Goal: Task Accomplishment & Management: Manage account settings

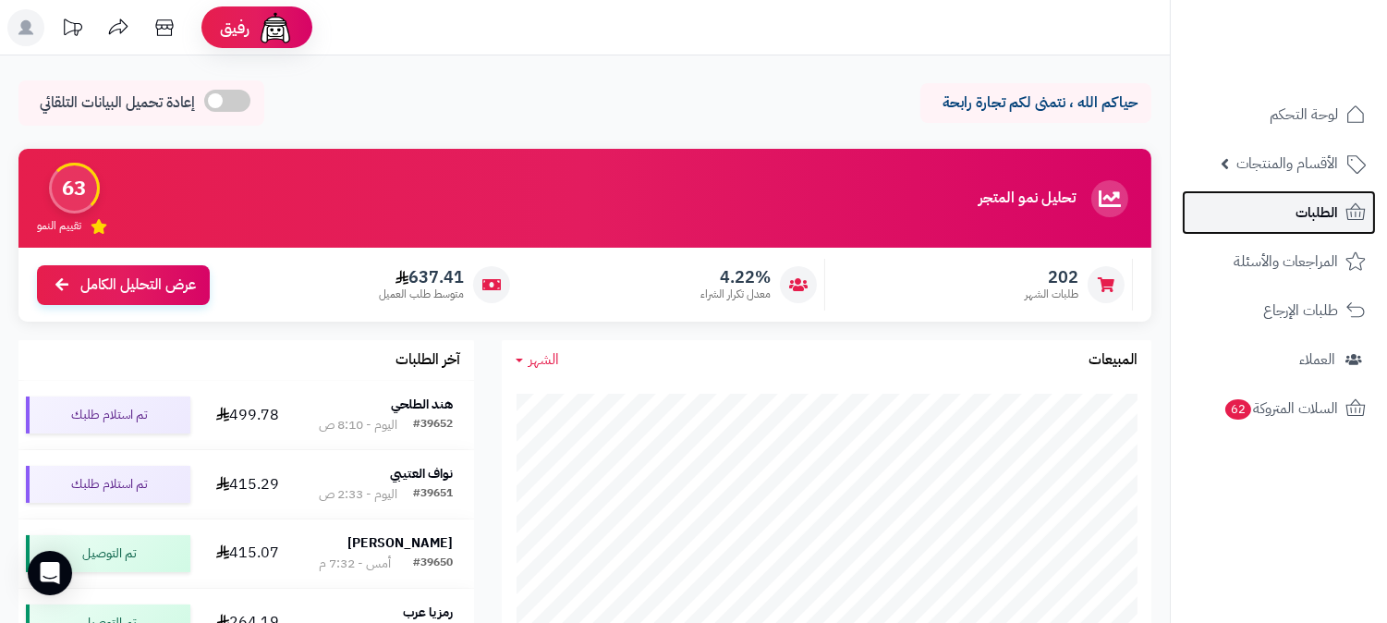
click at [1312, 209] on span "الطلبات" at bounding box center [1317, 213] width 43 height 26
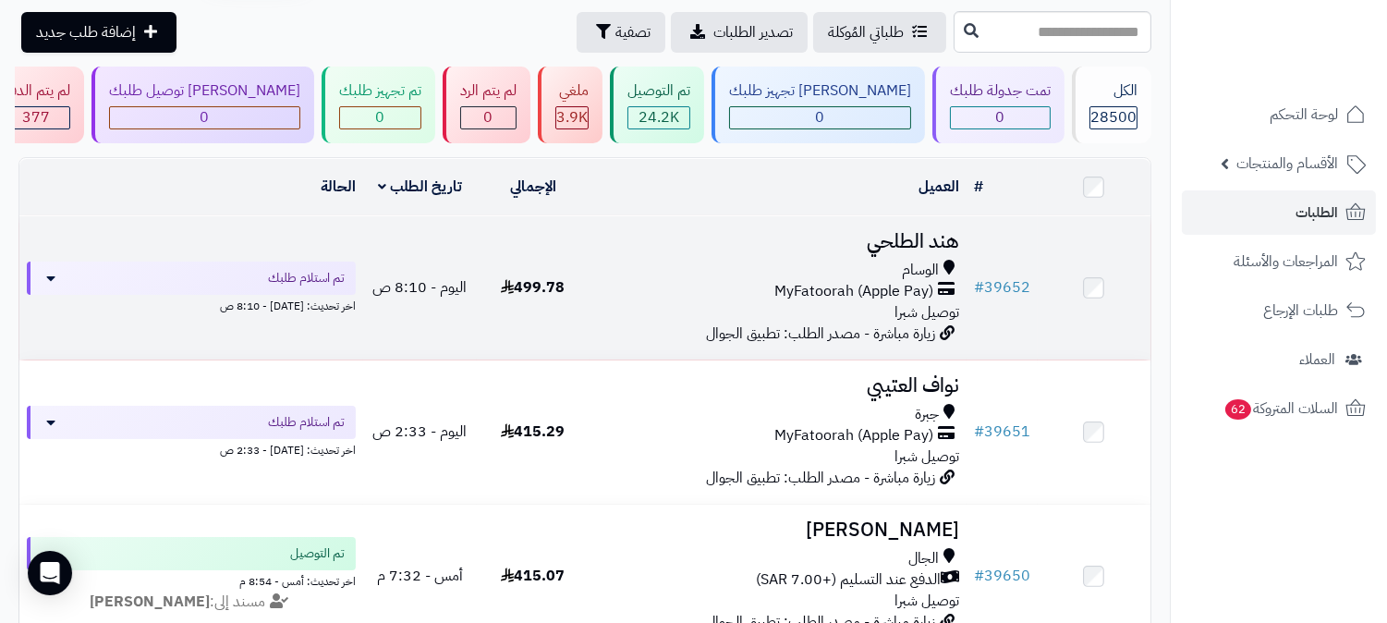
scroll to position [205, 0]
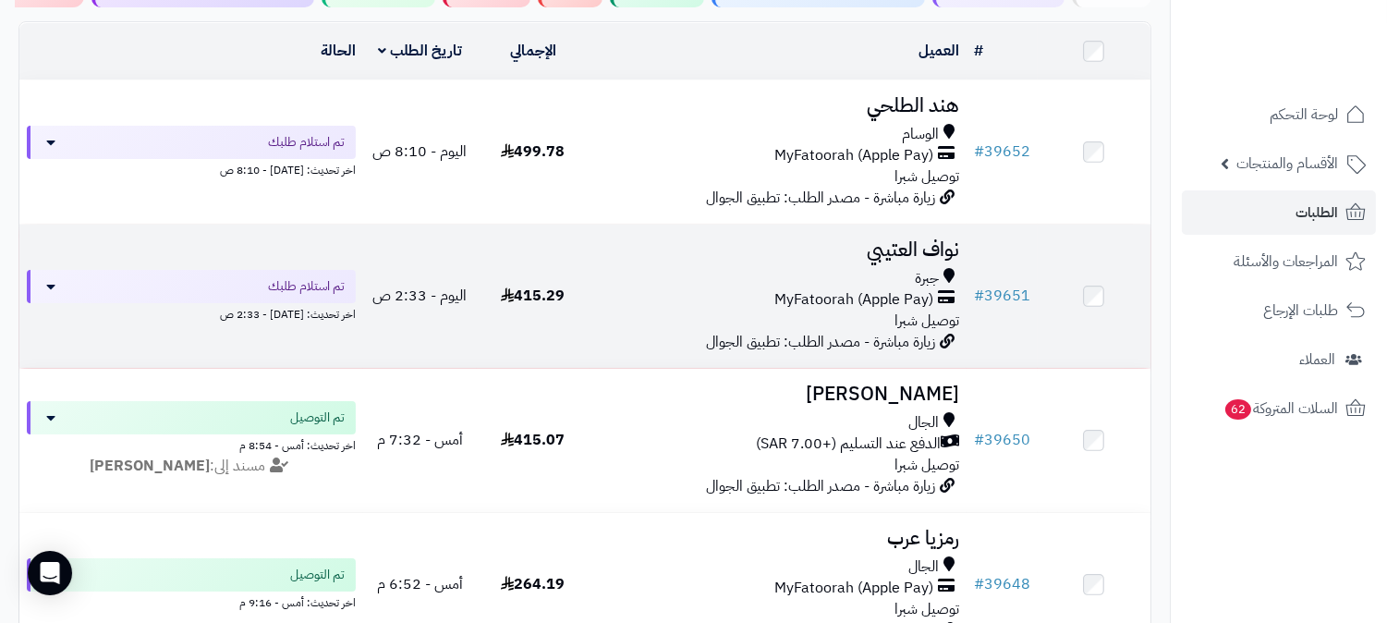
click at [904, 255] on h3 "نواف العتيبي" at bounding box center [778, 249] width 362 height 21
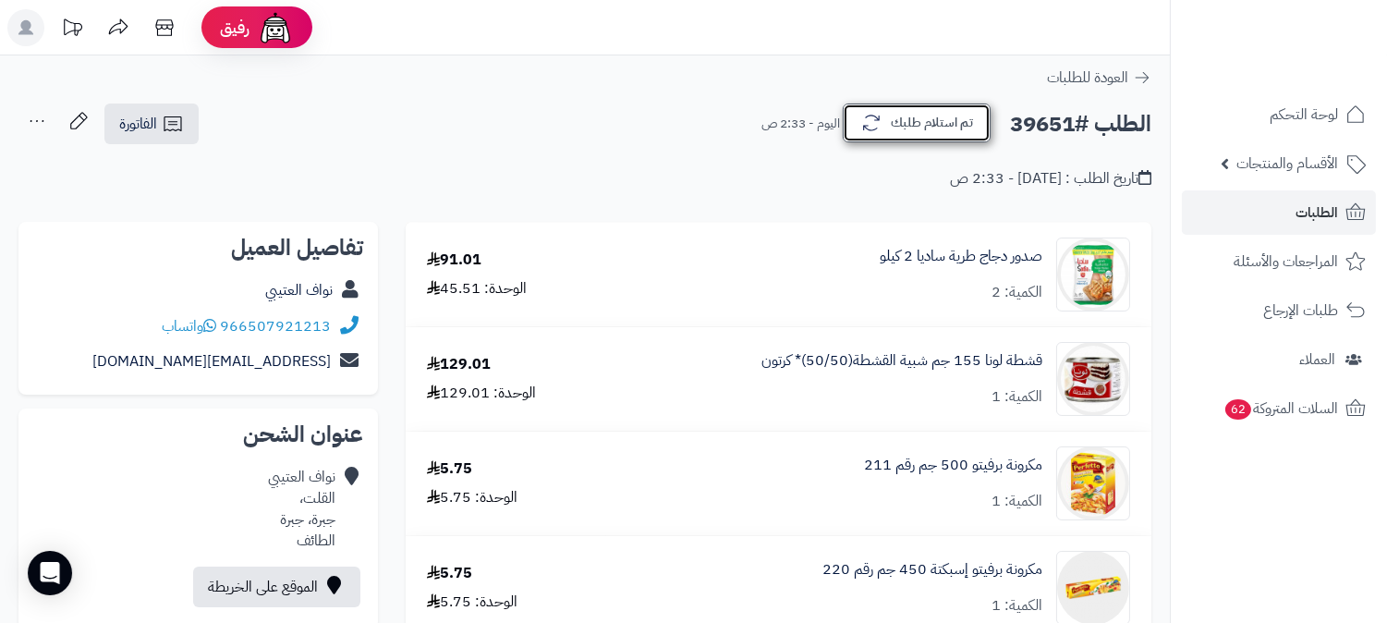
click at [920, 124] on button "تم استلام طلبك" at bounding box center [917, 123] width 148 height 39
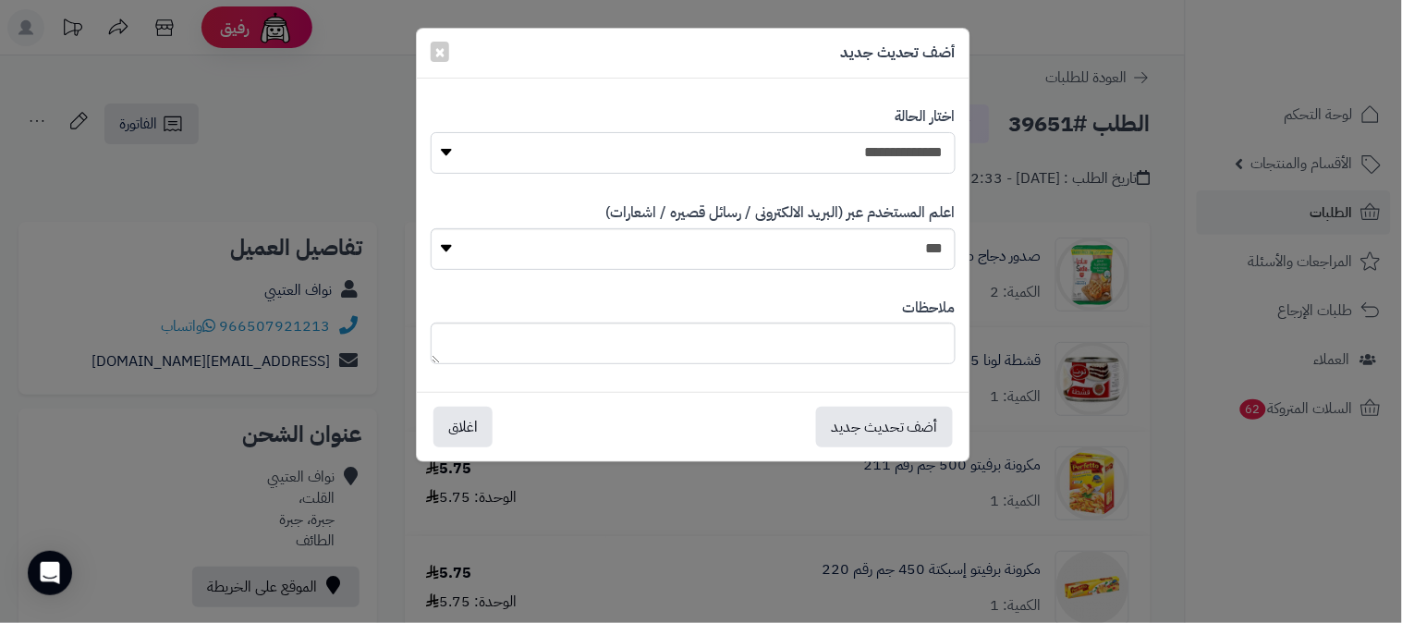
click at [889, 158] on select "**********" at bounding box center [693, 153] width 525 height 42
select select "*"
click at [431, 132] on select "**********" at bounding box center [693, 153] width 525 height 42
click at [880, 336] on textarea at bounding box center [693, 344] width 525 height 42
type textarea "*"
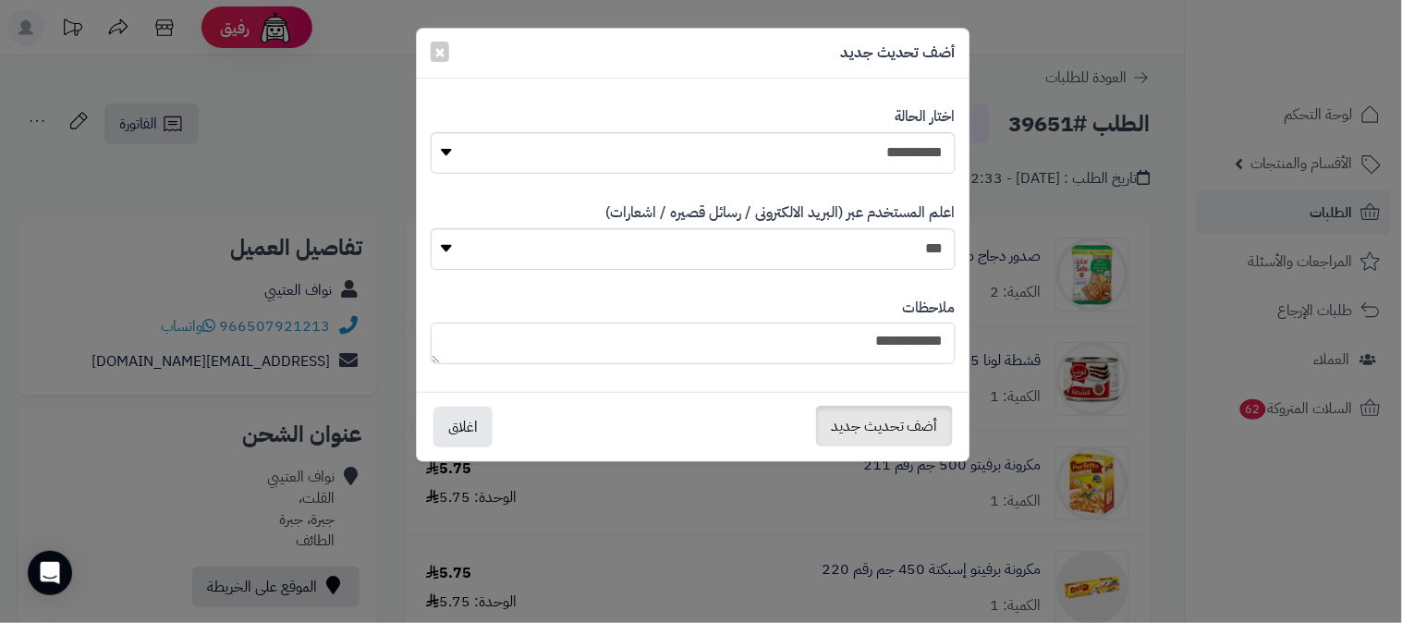
type textarea "**********"
click at [891, 428] on button "أضف تحديث جديد" at bounding box center [884, 426] width 137 height 41
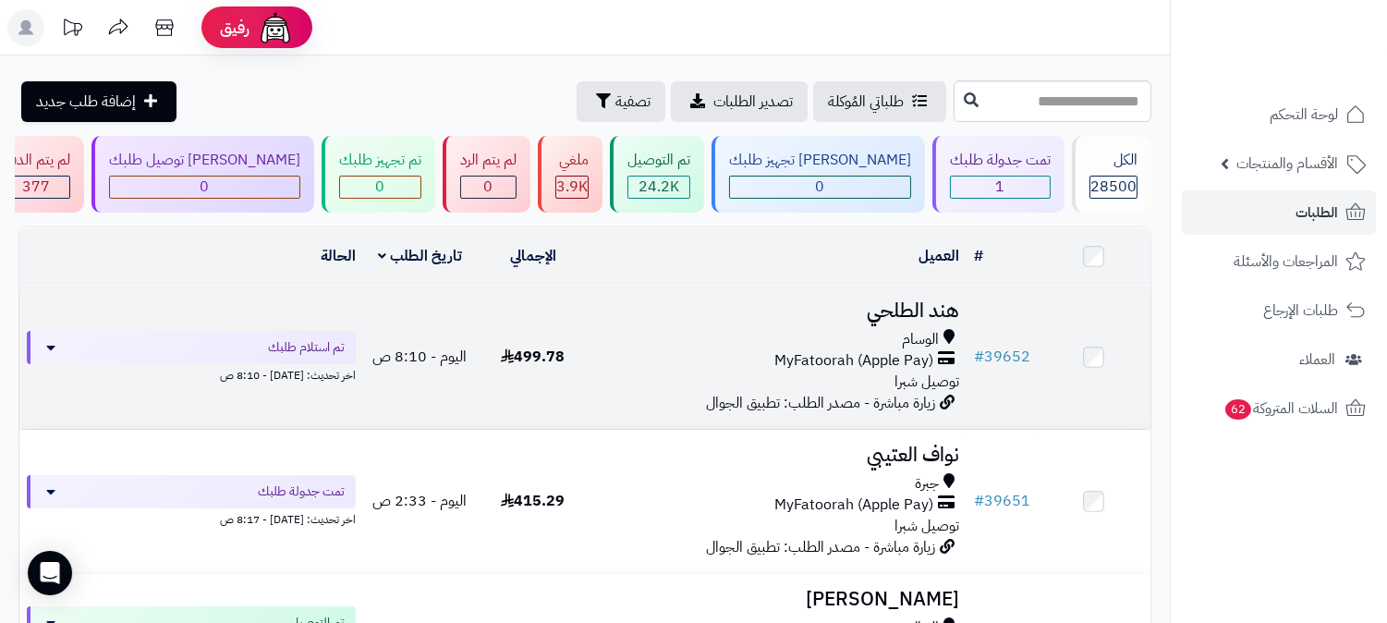
click at [928, 310] on h3 "هند الطلحي" at bounding box center [778, 310] width 362 height 21
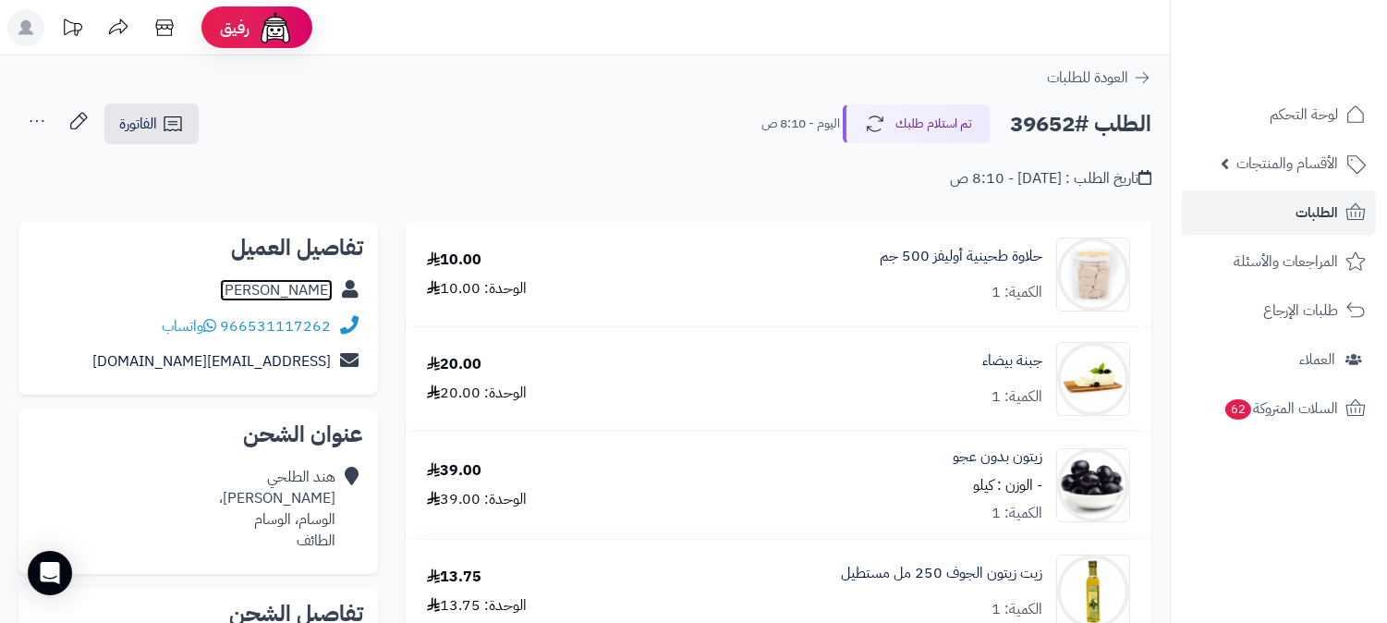
click at [288, 279] on link "هند الطلحي" at bounding box center [276, 290] width 113 height 22
click at [1052, 117] on h2 "الطلب #39652" at bounding box center [1080, 124] width 141 height 38
copy h2 "39652"
click at [1275, 204] on link "الطلبات" at bounding box center [1279, 212] width 194 height 44
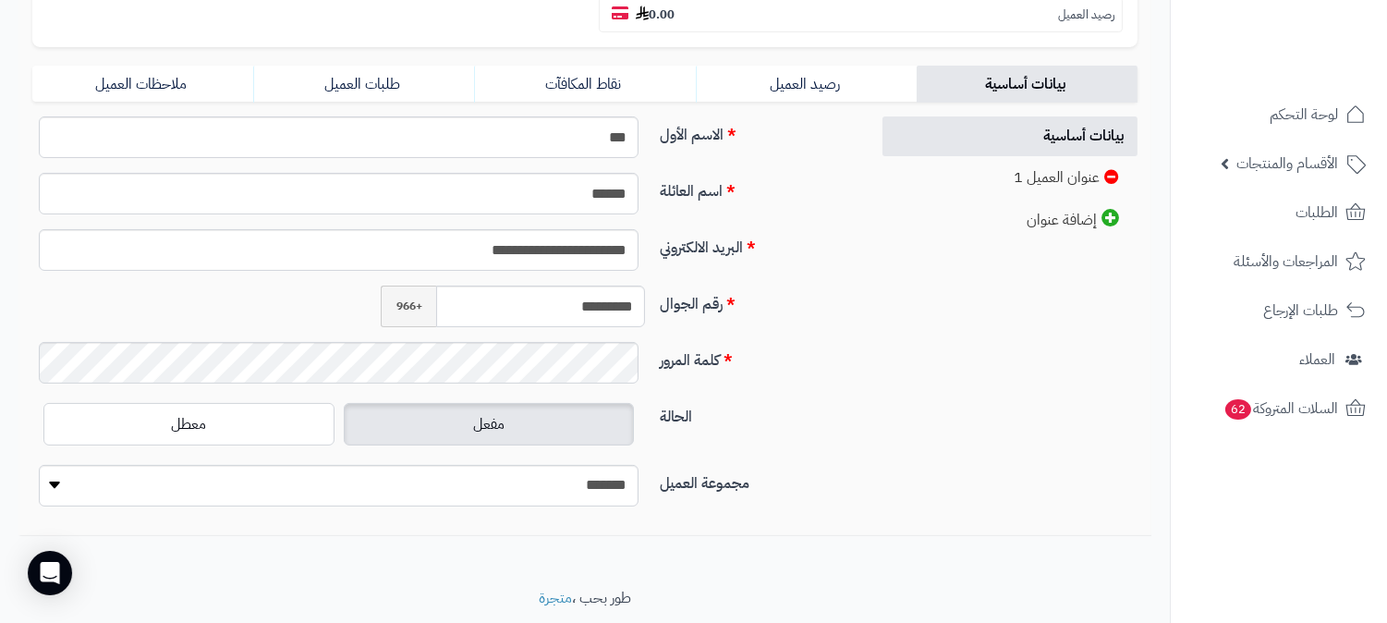
scroll to position [410, 0]
click at [595, 285] on input "*********" at bounding box center [540, 306] width 209 height 42
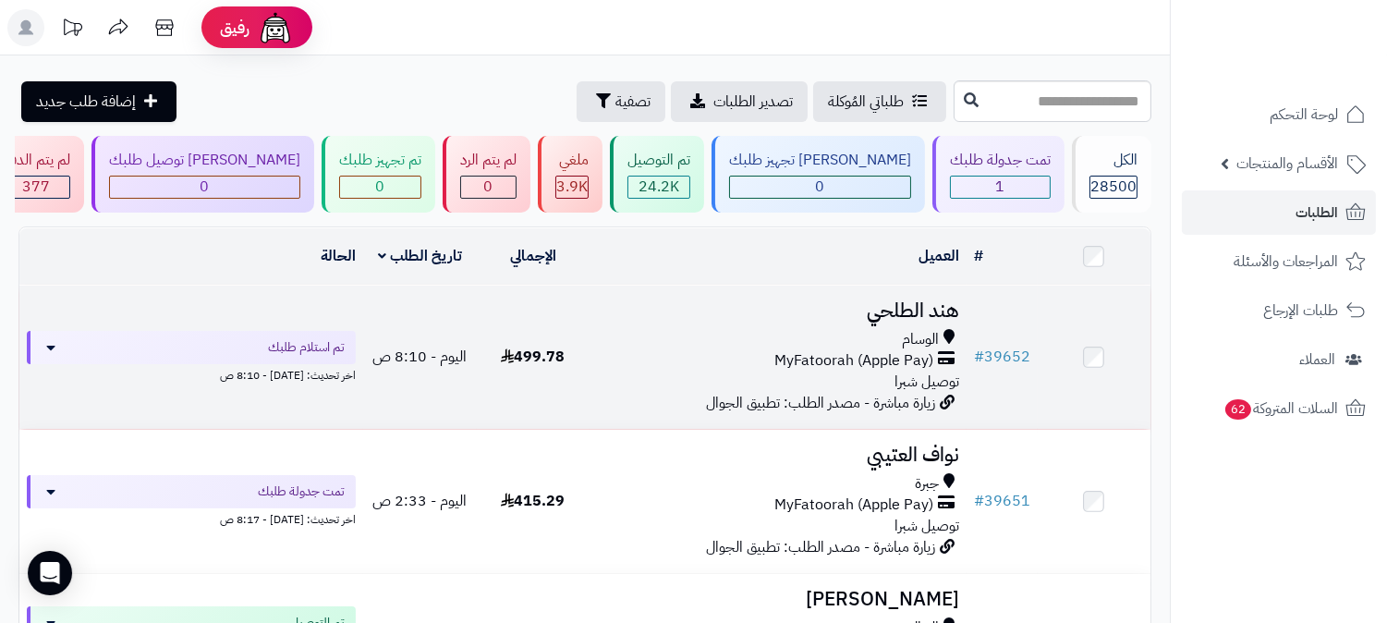
click at [936, 317] on h3 "هند الطلحي" at bounding box center [778, 310] width 362 height 21
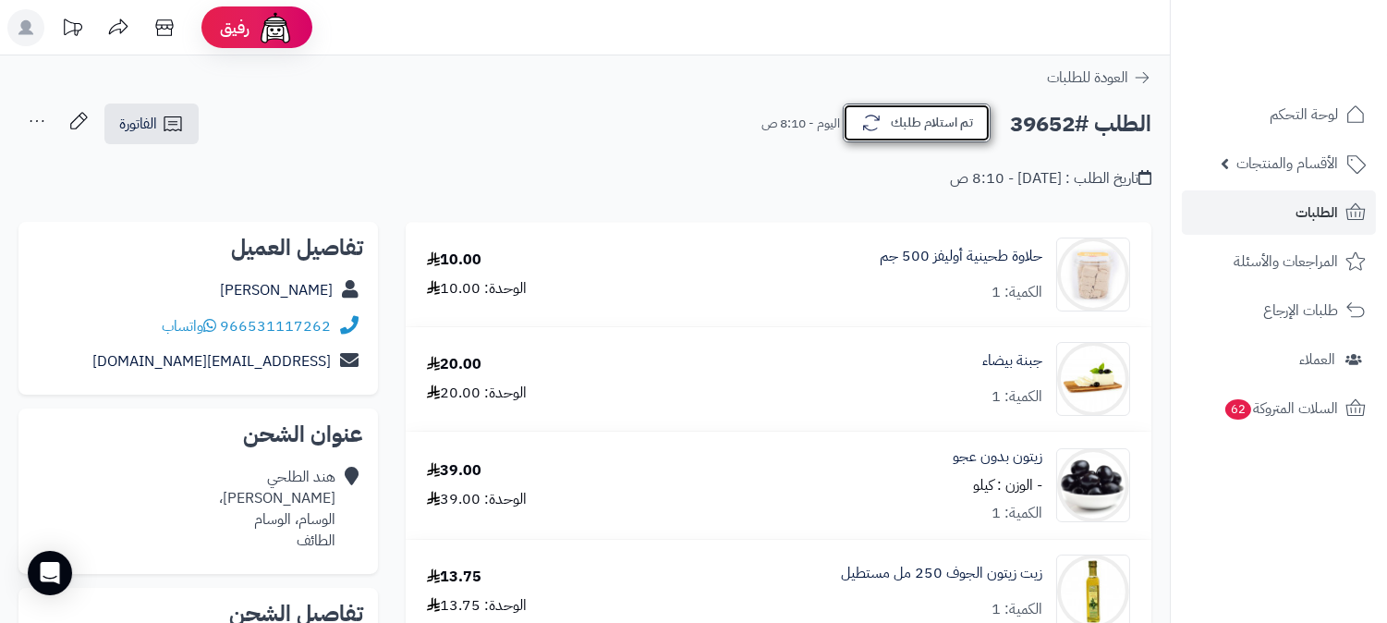
click at [938, 120] on button "تم استلام طلبك" at bounding box center [917, 123] width 148 height 39
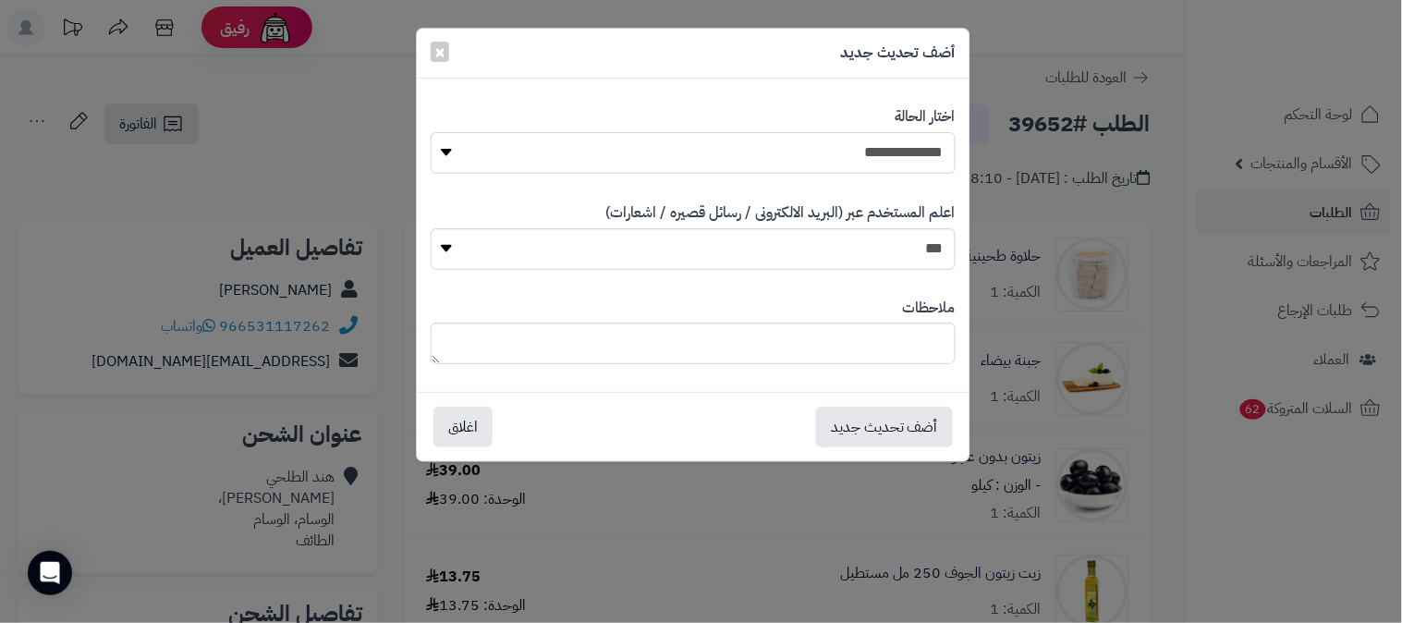
click at [806, 154] on select "**********" at bounding box center [693, 153] width 525 height 42
select select "*"
click at [431, 132] on select "**********" at bounding box center [693, 153] width 525 height 42
click at [855, 361] on textarea at bounding box center [693, 344] width 525 height 42
type textarea "**********"
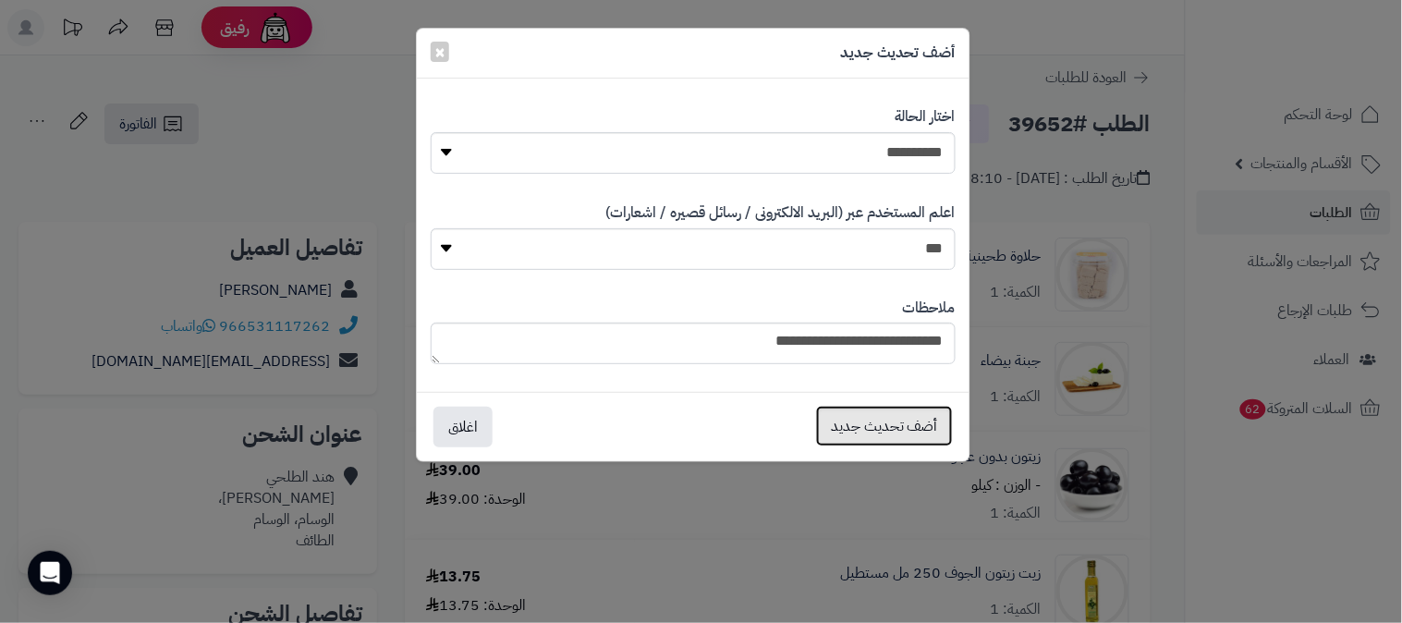
click at [901, 418] on button "أضف تحديث جديد" at bounding box center [884, 426] width 137 height 41
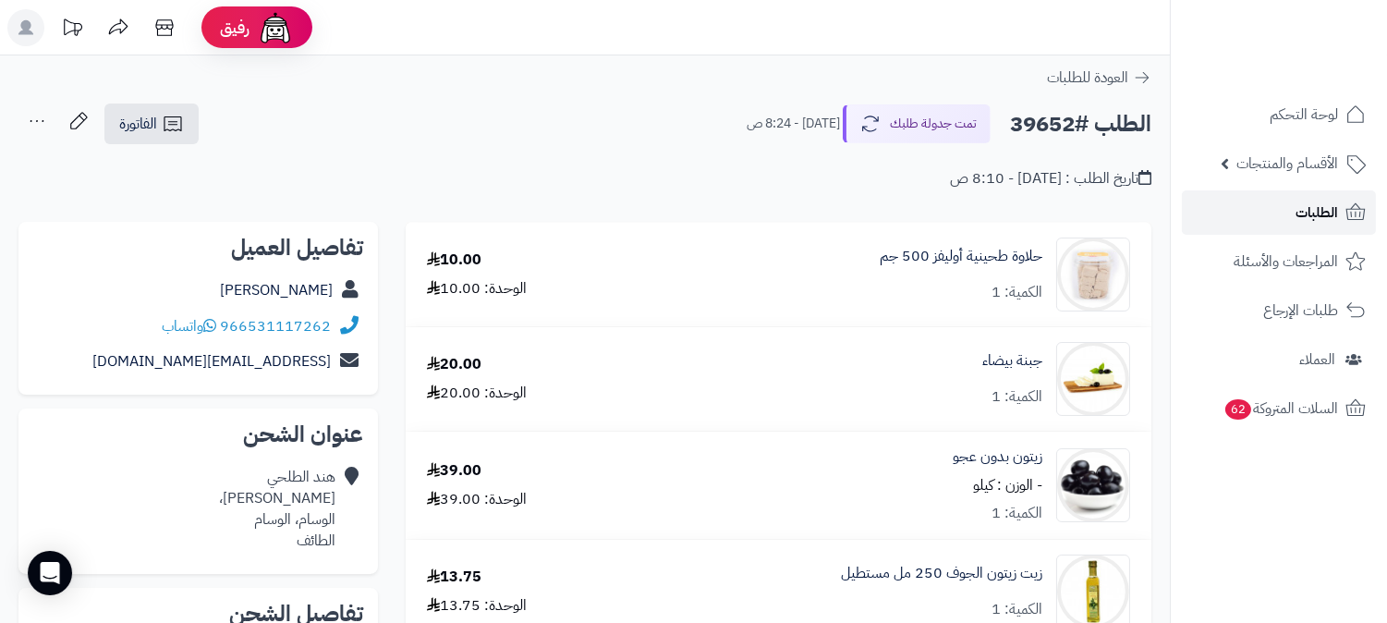
click at [1322, 198] on link "الطلبات" at bounding box center [1279, 212] width 194 height 44
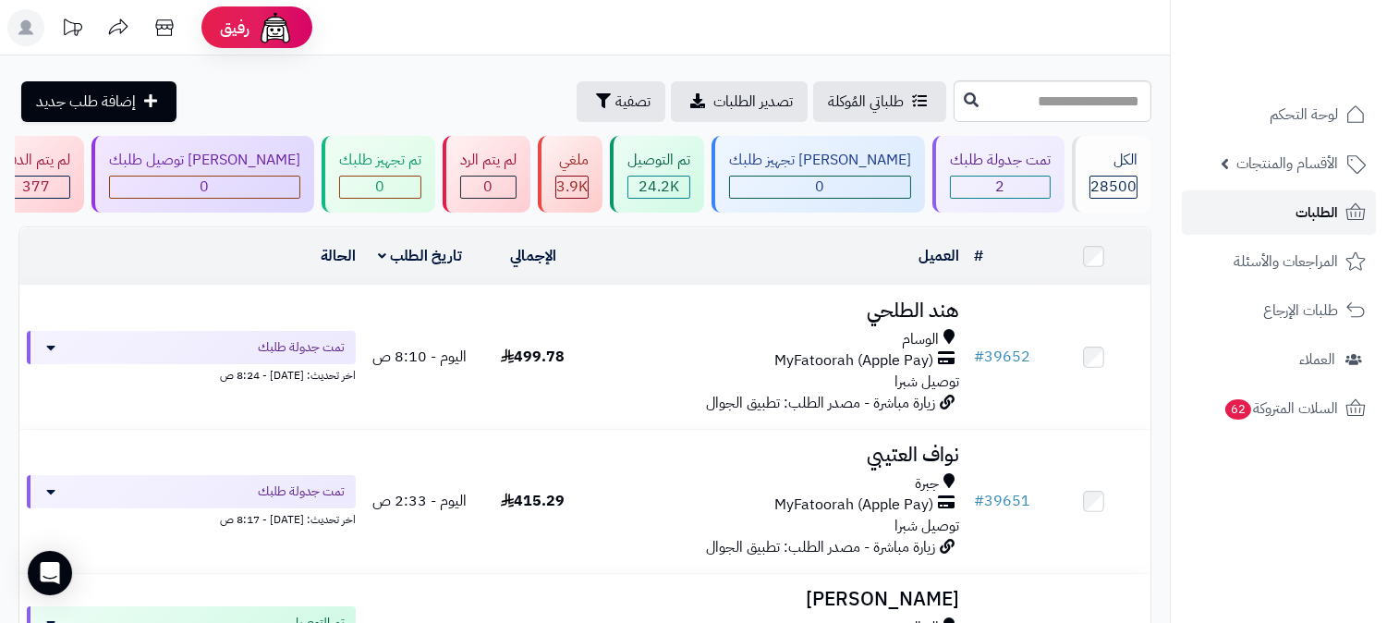
click at [1276, 209] on link "الطلبات" at bounding box center [1279, 212] width 194 height 44
click at [1280, 211] on link "الطلبات" at bounding box center [1279, 212] width 194 height 44
click at [1326, 207] on span "الطلبات" at bounding box center [1317, 213] width 43 height 26
click at [1271, 209] on link "الطلبات" at bounding box center [1279, 212] width 194 height 44
click at [1291, 206] on link "الطلبات" at bounding box center [1279, 212] width 194 height 44
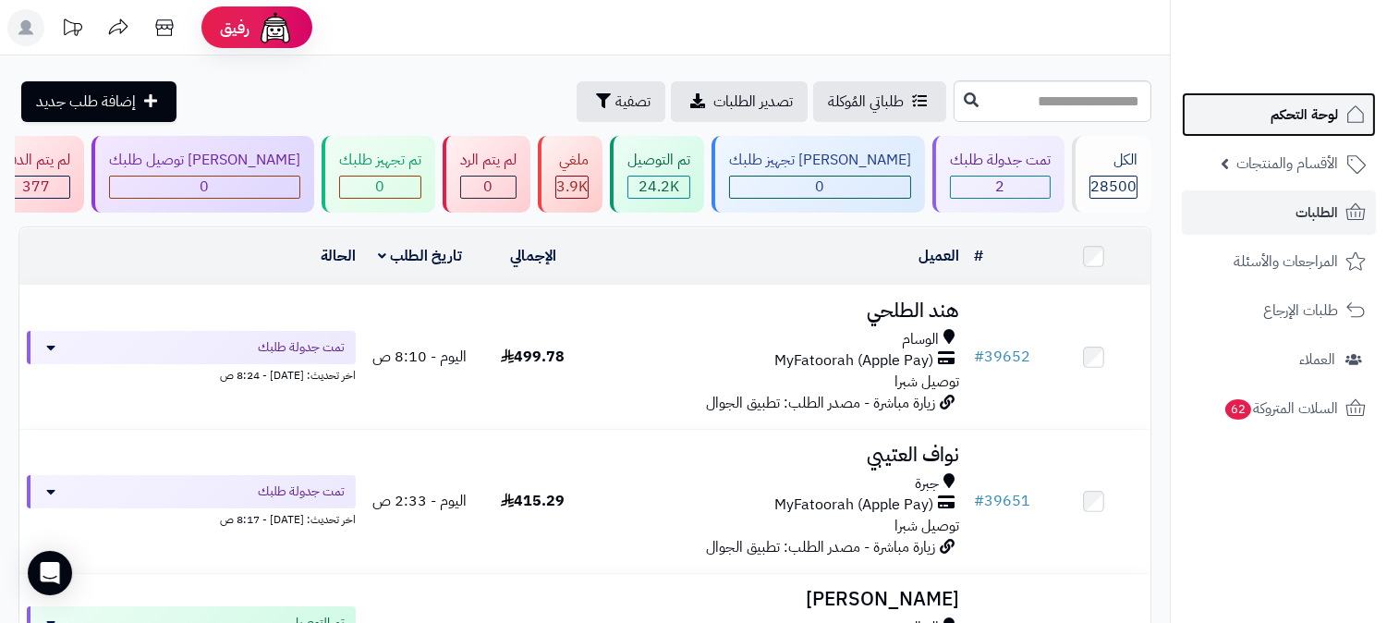
click at [1304, 107] on span "لوحة التحكم" at bounding box center [1304, 115] width 67 height 26
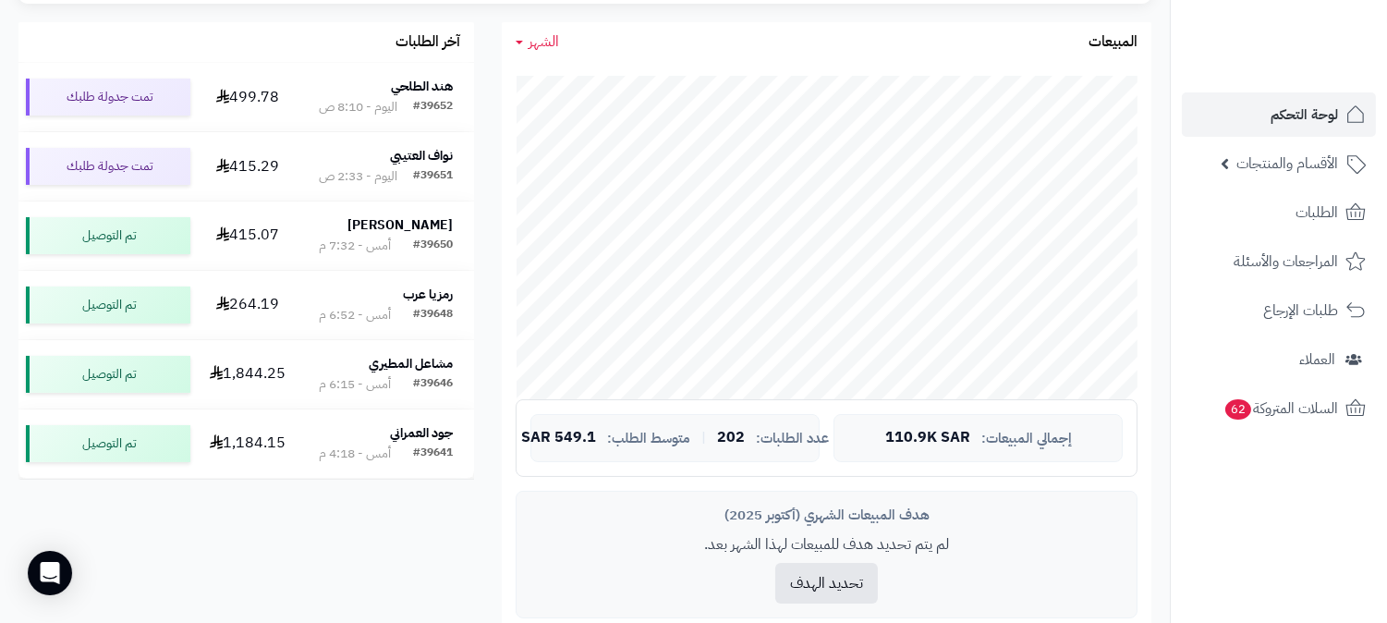
scroll to position [410, 0]
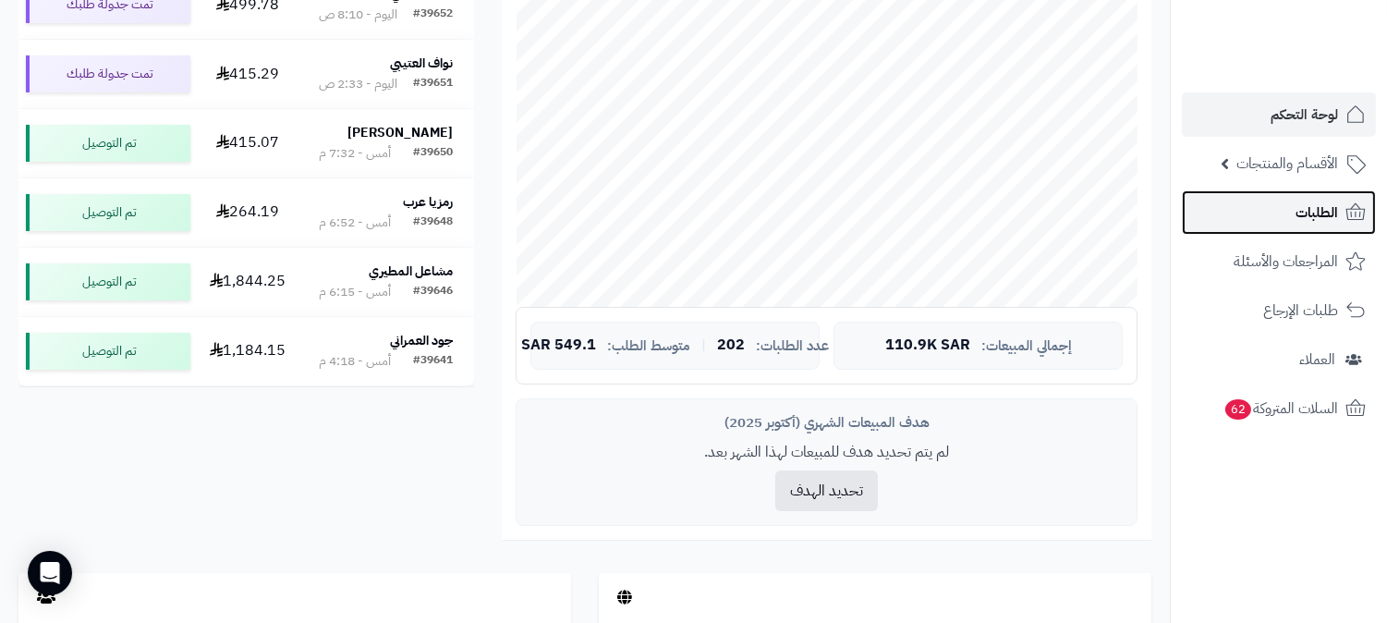
click at [1345, 219] on icon at bounding box center [1356, 212] width 22 height 22
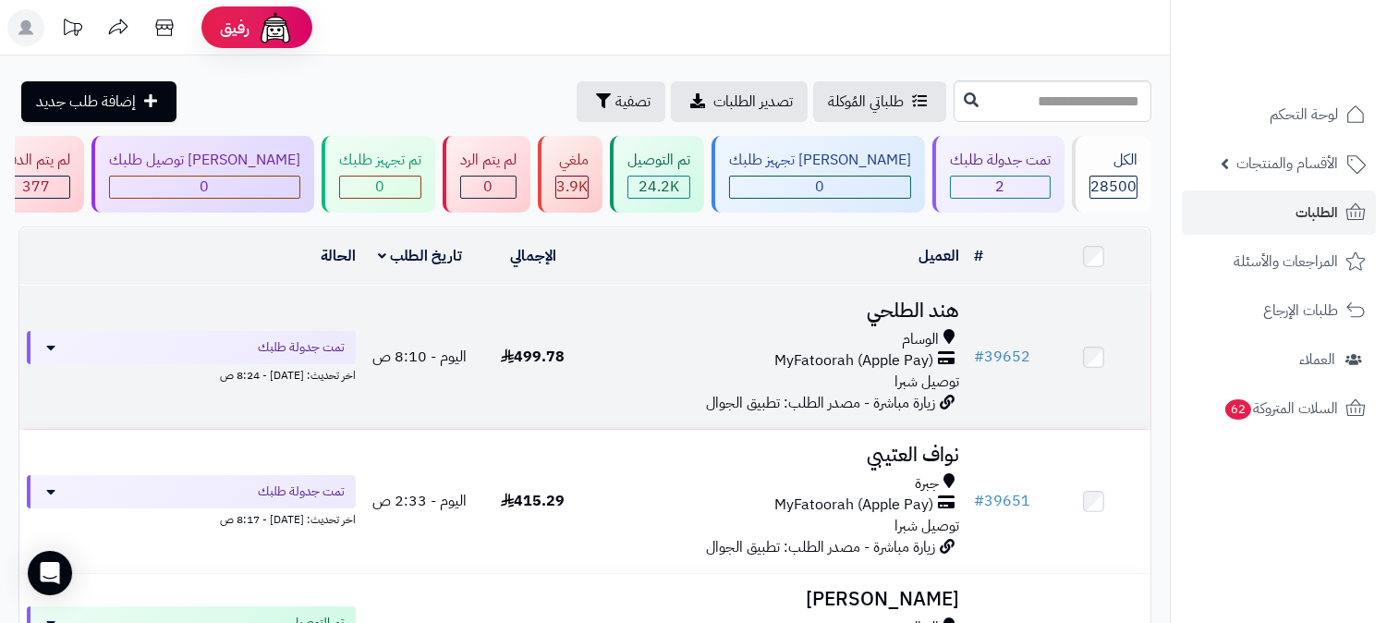
click at [924, 309] on h3 "هند الطلحي" at bounding box center [778, 310] width 362 height 21
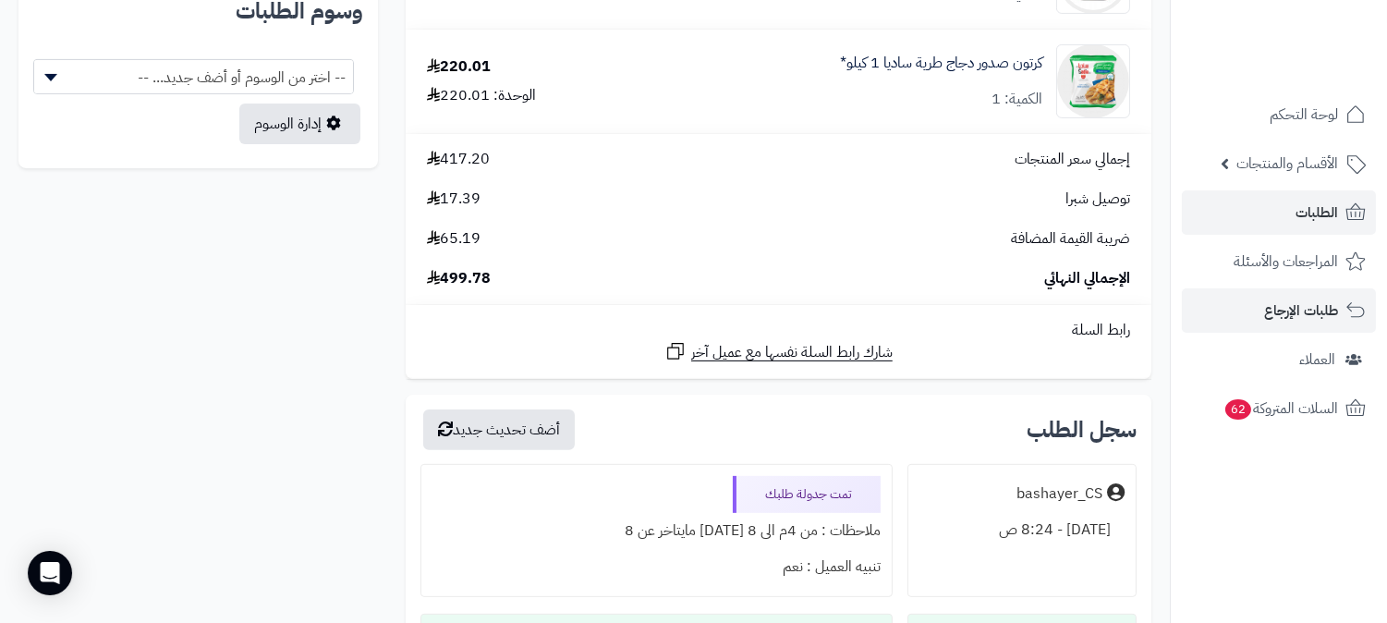
scroll to position [1129, 0]
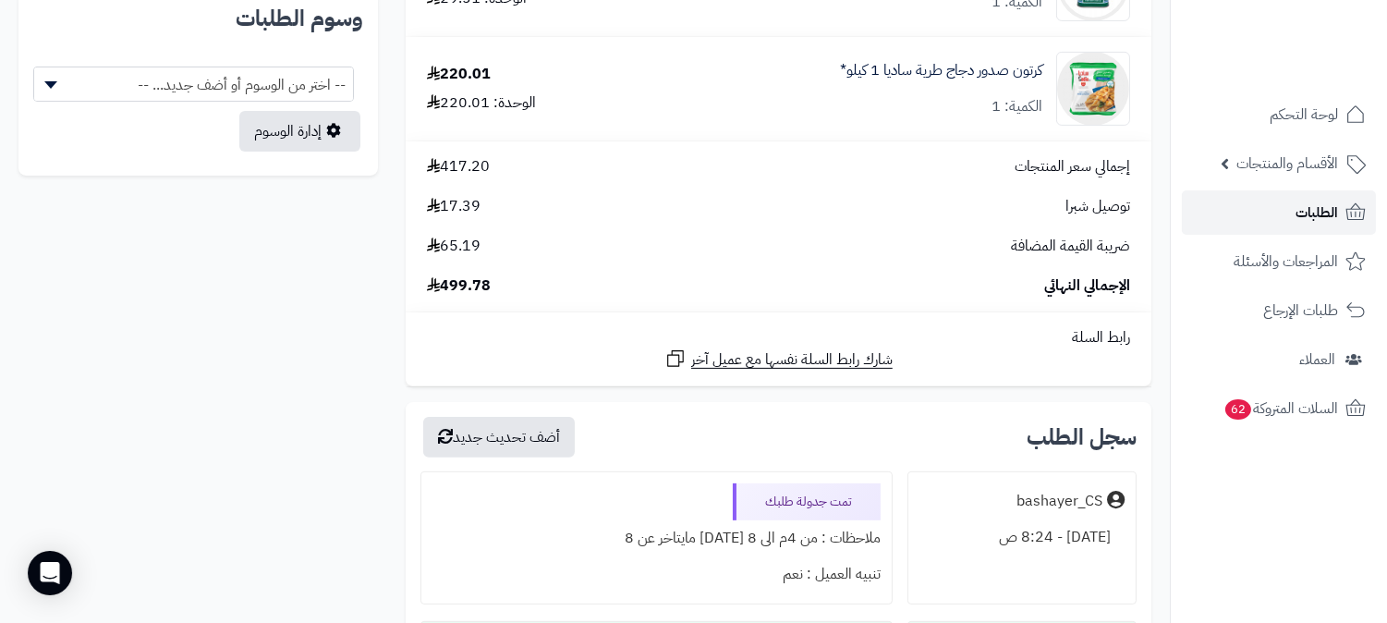
click at [1332, 208] on span "الطلبات" at bounding box center [1317, 213] width 43 height 26
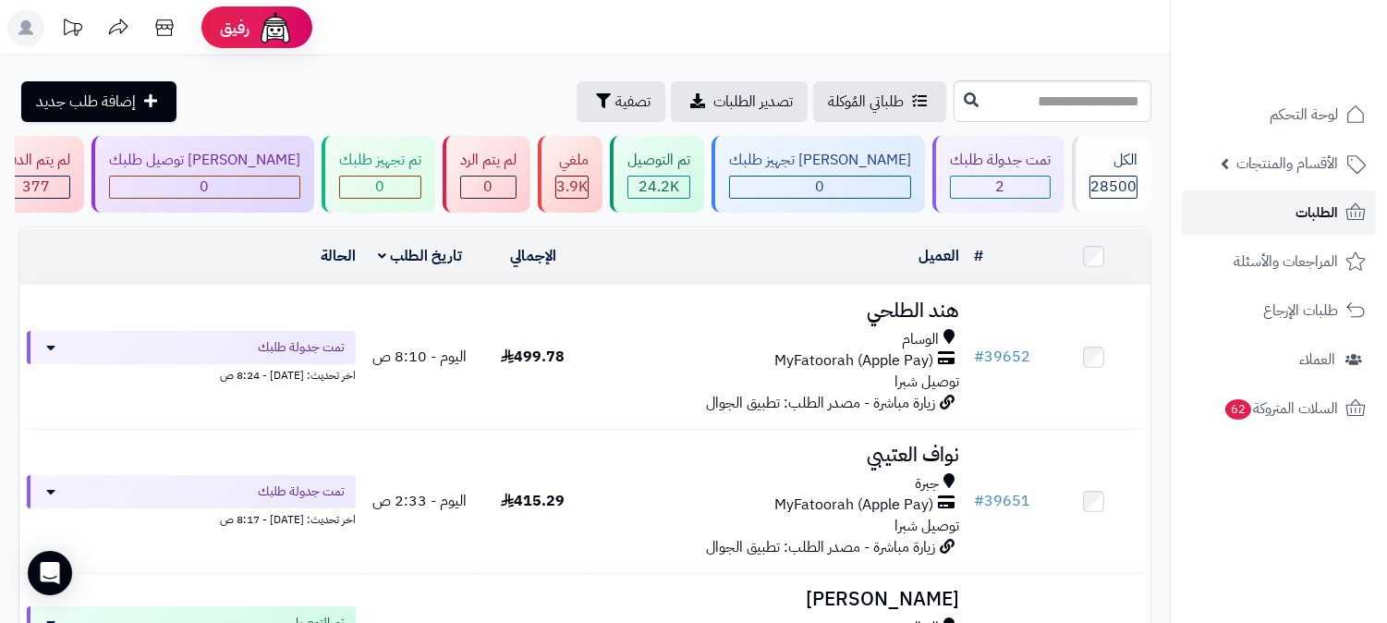
click at [1332, 208] on span "الطلبات" at bounding box center [1317, 213] width 43 height 26
click at [1205, 238] on ul "لوحة التحكم الأقسام والمنتجات المنتجات الأقسام الماركات مواصفات المنتجات مواصفا…" at bounding box center [1279, 261] width 216 height 338
click at [1315, 220] on span "الطلبات" at bounding box center [1317, 213] width 43 height 26
click at [1255, 207] on link "الطلبات" at bounding box center [1279, 212] width 194 height 44
click at [1286, 206] on link "الطلبات" at bounding box center [1279, 212] width 194 height 44
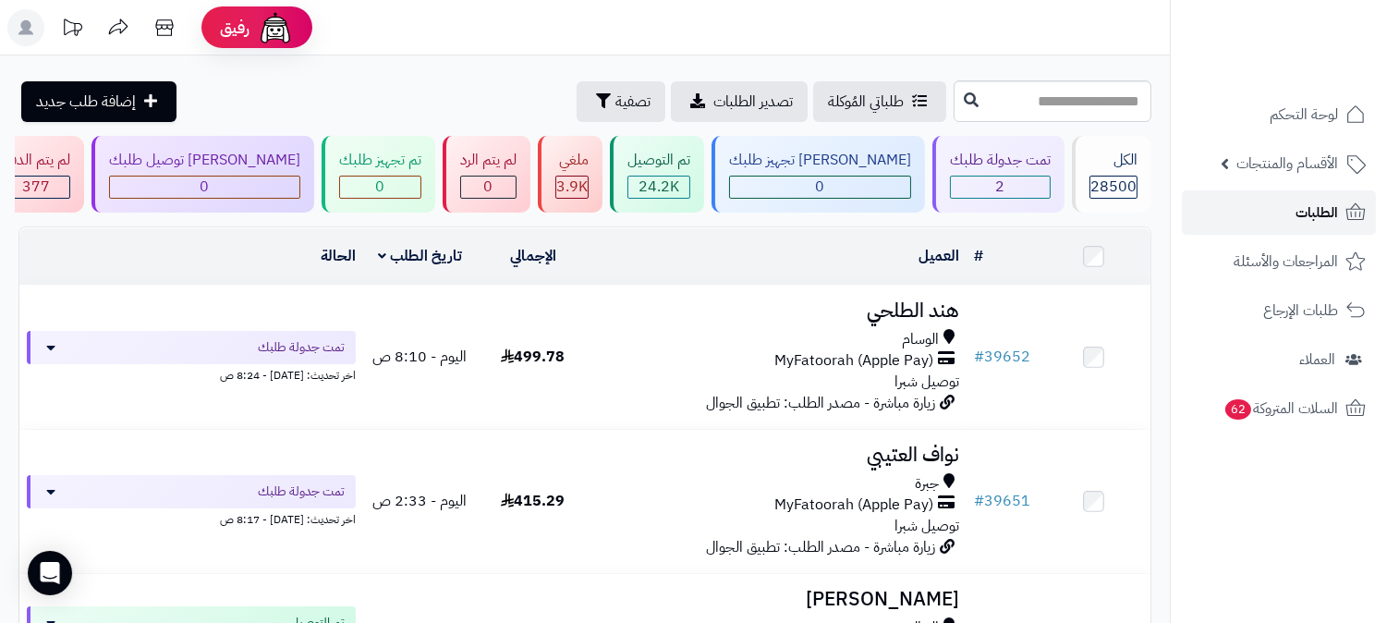
click at [1328, 208] on span "الطلبات" at bounding box center [1317, 213] width 43 height 26
click at [1319, 214] on span "الطلبات" at bounding box center [1317, 213] width 43 height 26
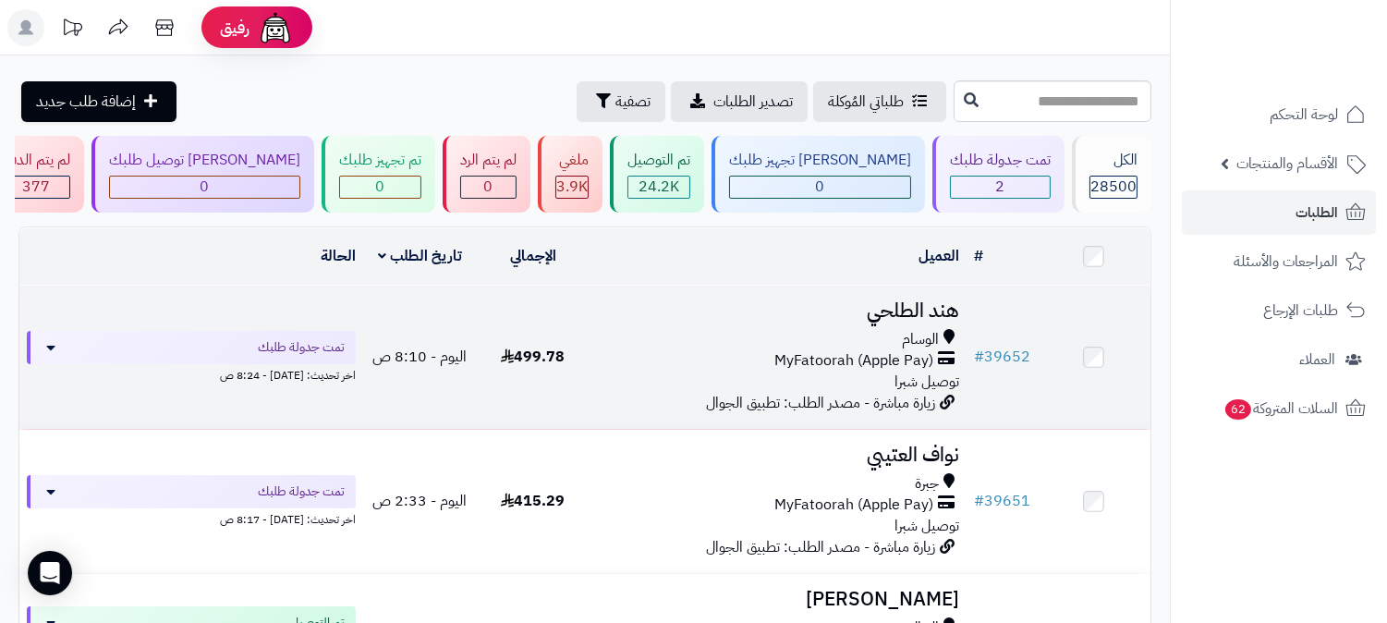
click at [892, 303] on h3 "هند الطلحي" at bounding box center [778, 310] width 362 height 21
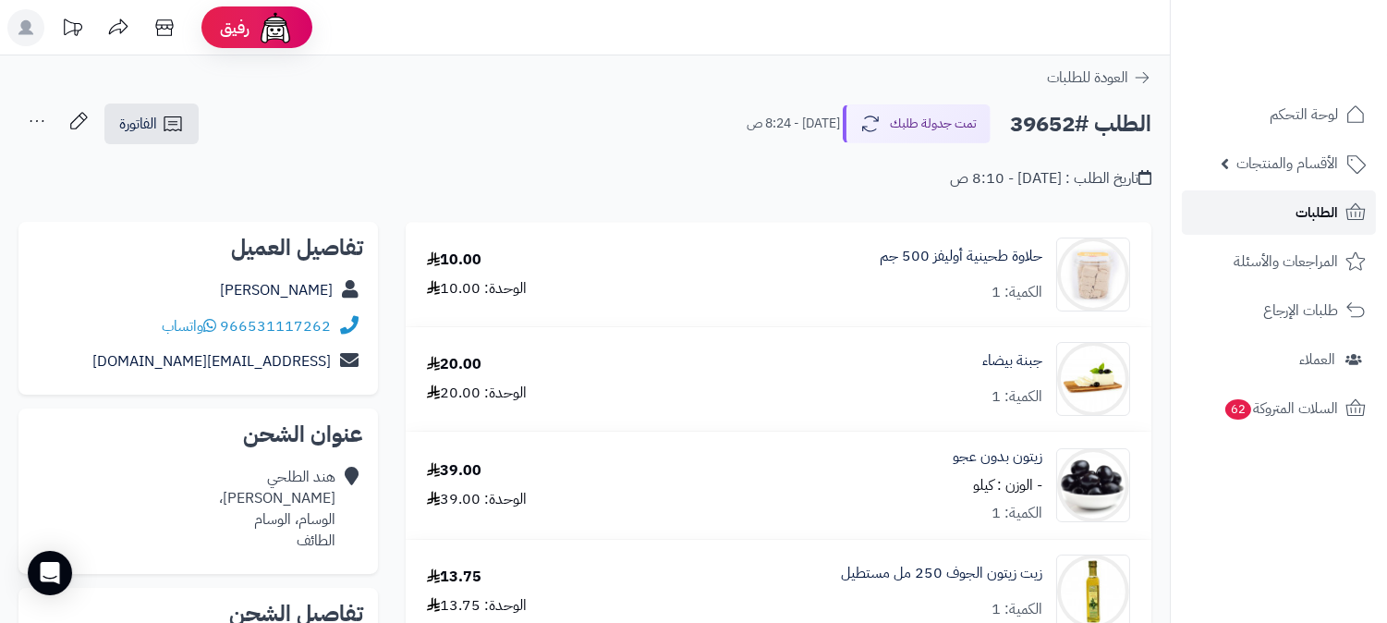
click at [1338, 216] on link "الطلبات" at bounding box center [1279, 212] width 194 height 44
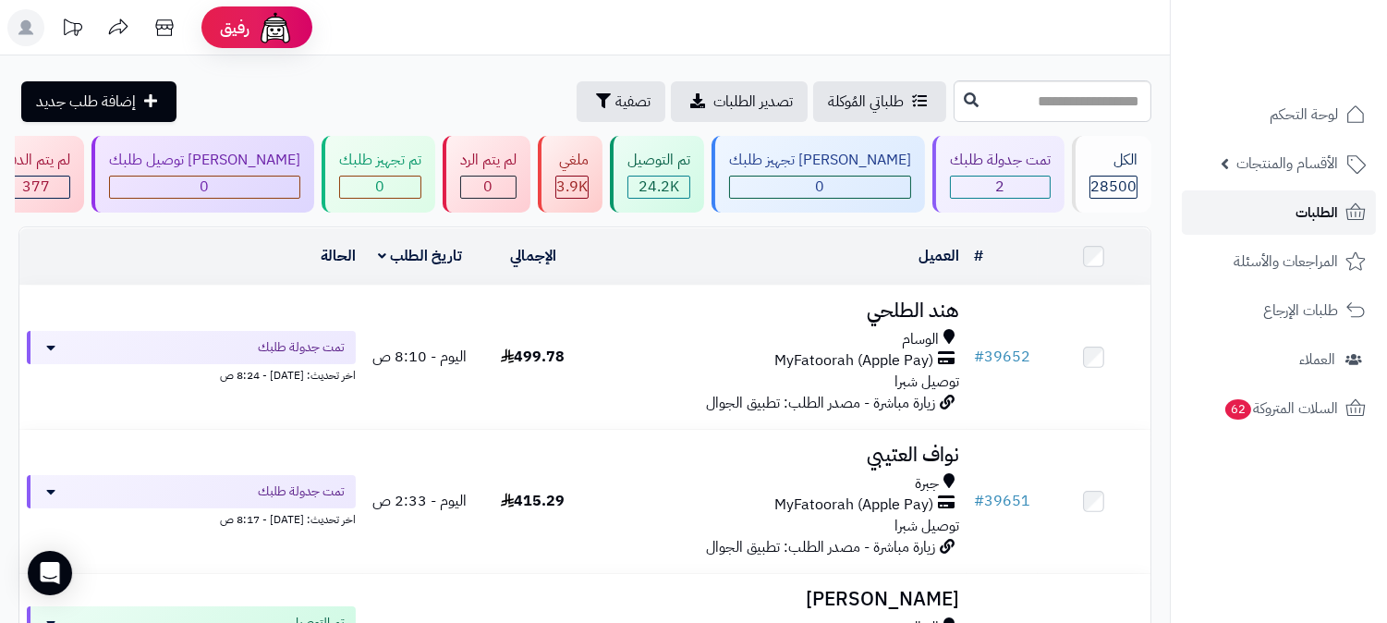
click at [1343, 218] on link "الطلبات" at bounding box center [1279, 212] width 194 height 44
click at [1345, 219] on icon at bounding box center [1356, 212] width 22 height 22
click at [1298, 215] on span "الطلبات" at bounding box center [1317, 213] width 43 height 26
click at [1276, 206] on link "الطلبات" at bounding box center [1279, 212] width 194 height 44
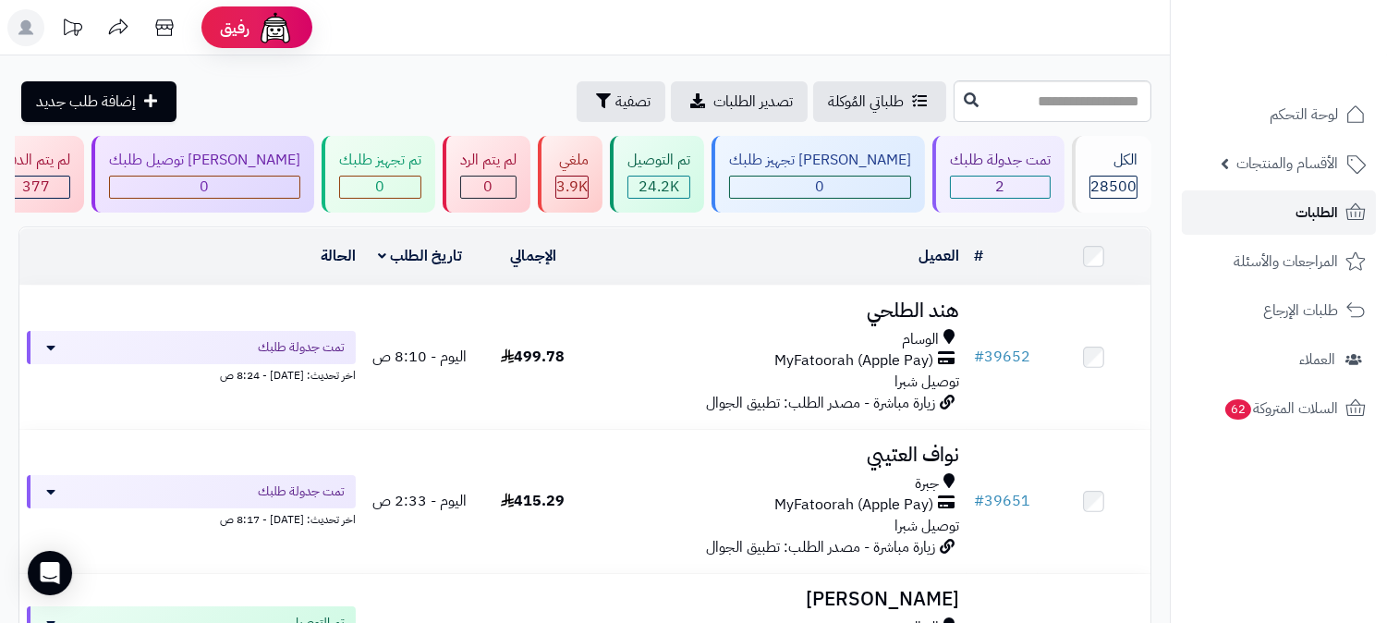
click at [1276, 206] on link "الطلبات" at bounding box center [1279, 212] width 194 height 44
click at [1328, 168] on span "الأقسام والمنتجات" at bounding box center [1288, 164] width 102 height 26
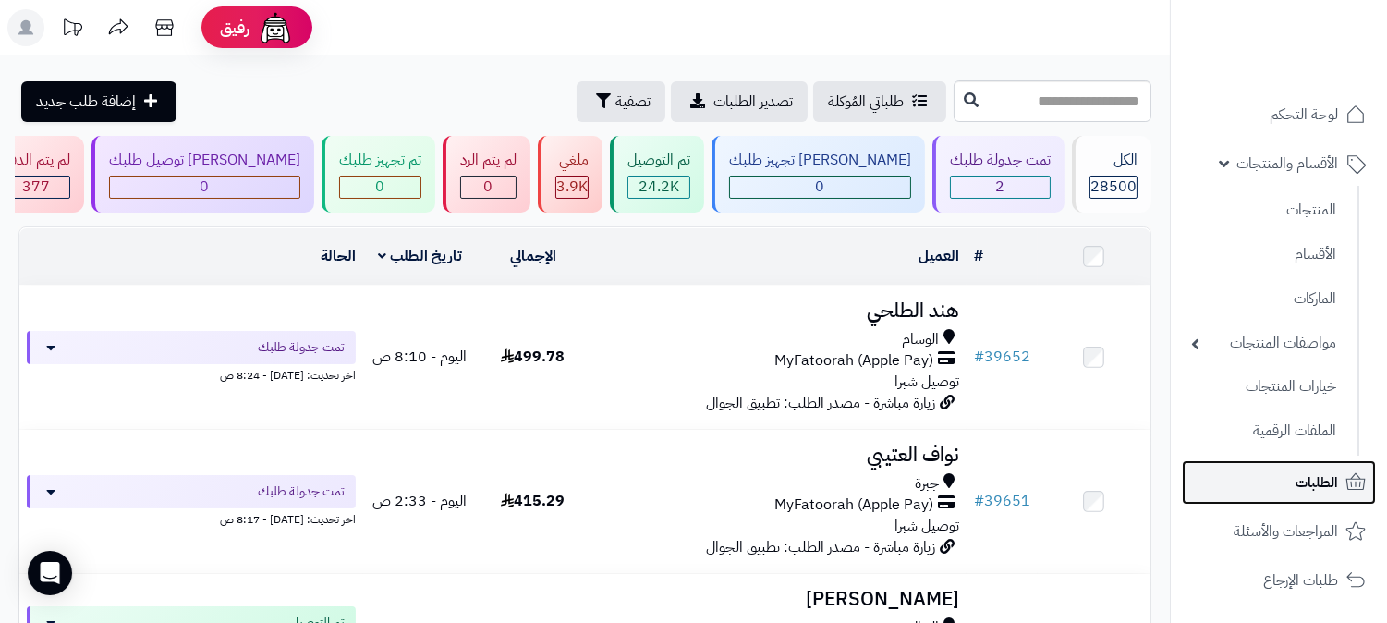
click at [1336, 472] on span "الطلبات" at bounding box center [1317, 483] width 43 height 26
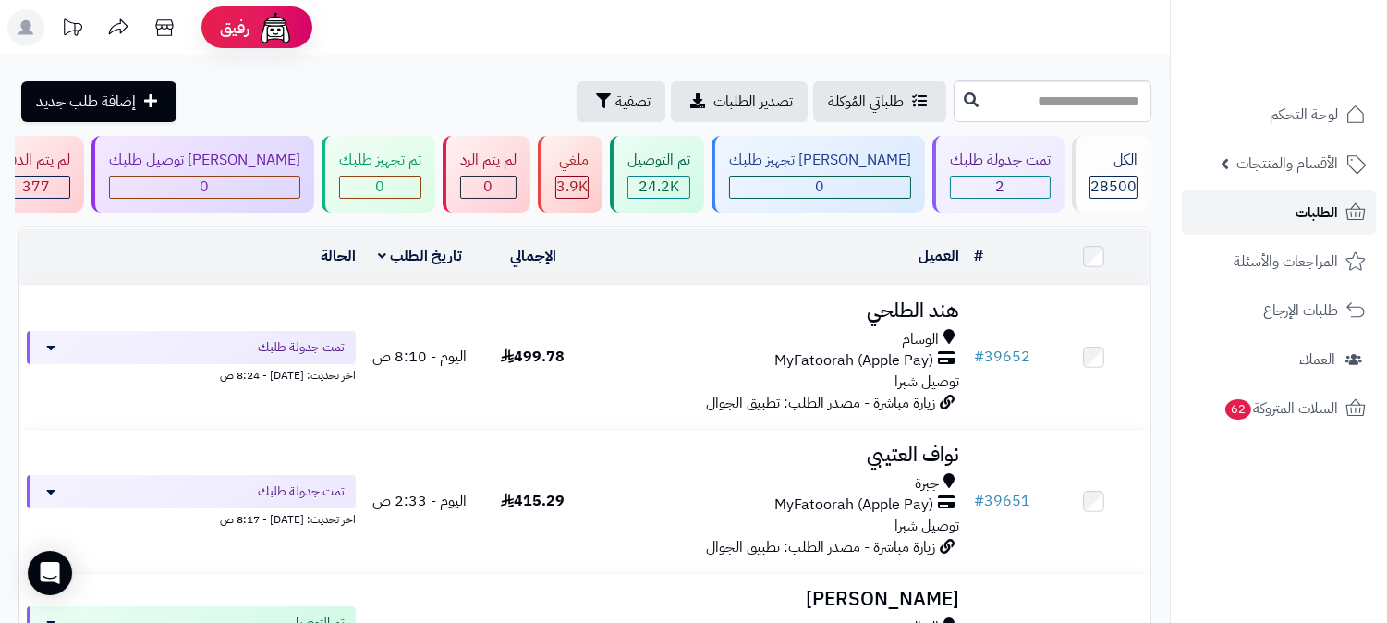
click at [1349, 210] on icon at bounding box center [1356, 212] width 22 height 22
click at [1295, 201] on link "الطلبات" at bounding box center [1279, 212] width 194 height 44
click at [1333, 226] on link "الطلبات" at bounding box center [1279, 212] width 194 height 44
click at [1333, 222] on span "الطلبات" at bounding box center [1317, 213] width 43 height 26
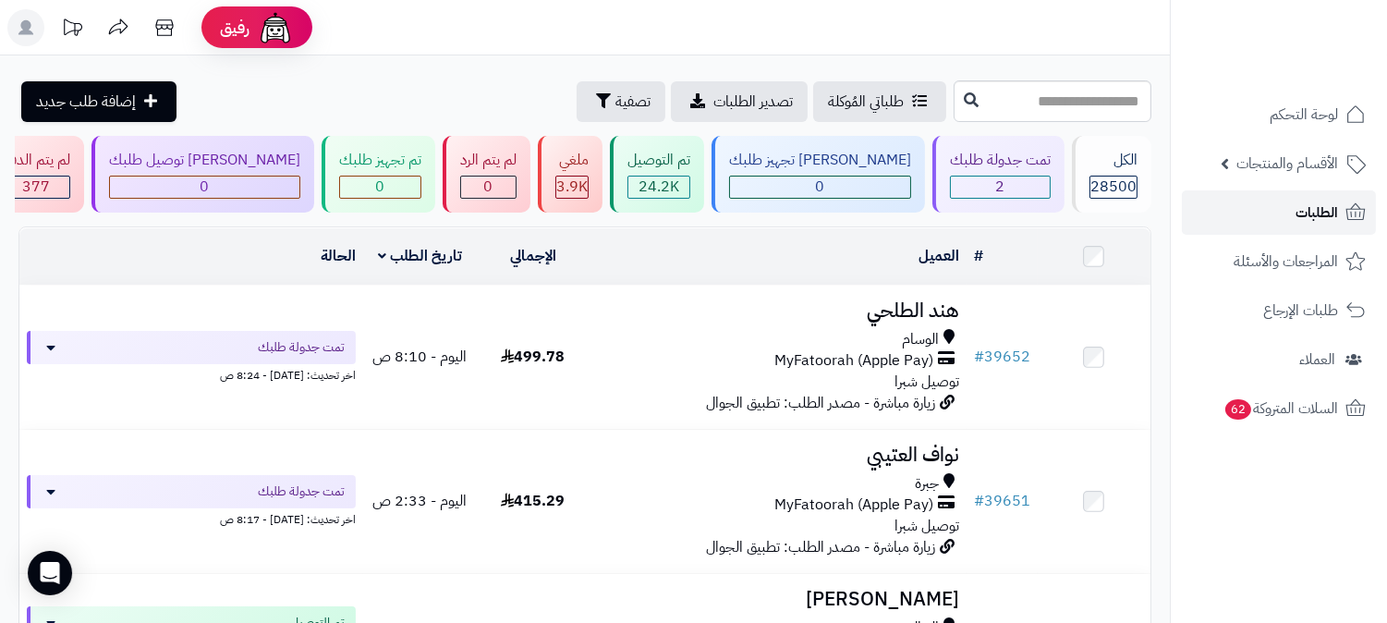
click at [1303, 214] on span "الطلبات" at bounding box center [1317, 213] width 43 height 26
click at [1283, 208] on link "الطلبات" at bounding box center [1279, 212] width 194 height 44
click at [1282, 208] on link "الطلبات" at bounding box center [1279, 212] width 194 height 44
click at [1323, 200] on span "الطلبات" at bounding box center [1317, 213] width 43 height 26
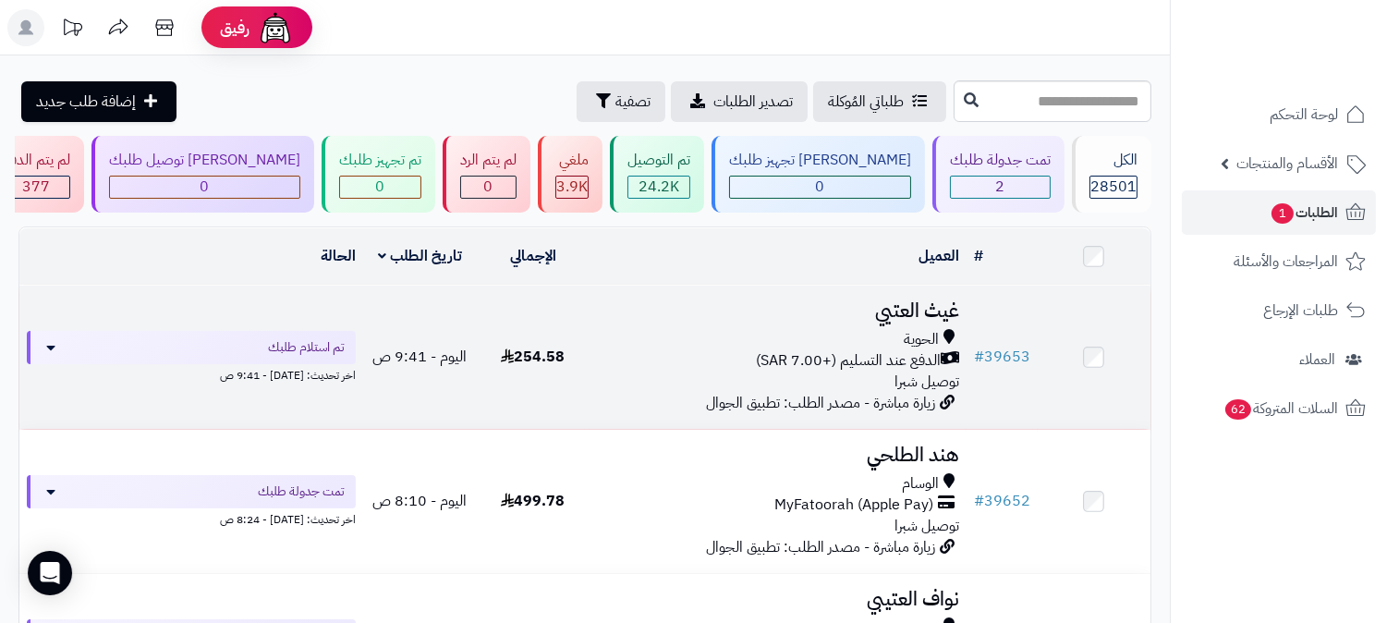
click at [920, 300] on h3 "غيث العتيي" at bounding box center [778, 310] width 362 height 21
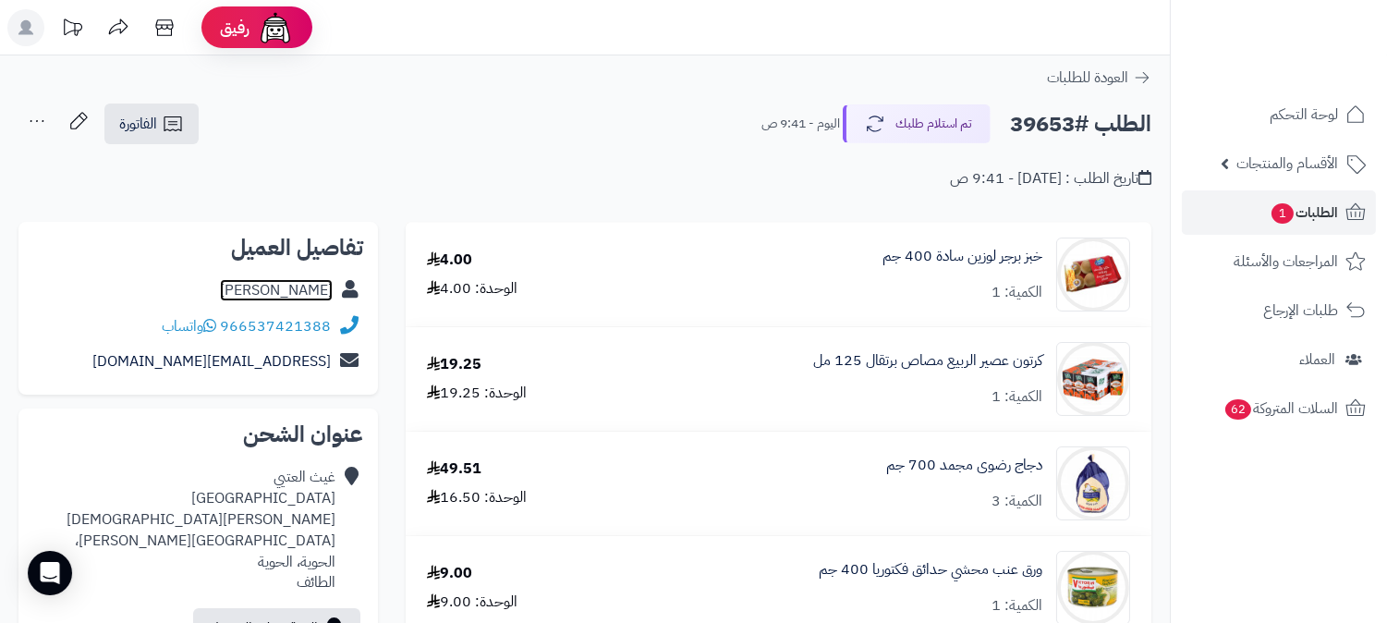
click at [289, 289] on link "غيث العتيي" at bounding box center [276, 290] width 113 height 22
click at [1031, 124] on h2 "الطلب #39653" at bounding box center [1080, 124] width 141 height 38
copy h2 "39653"
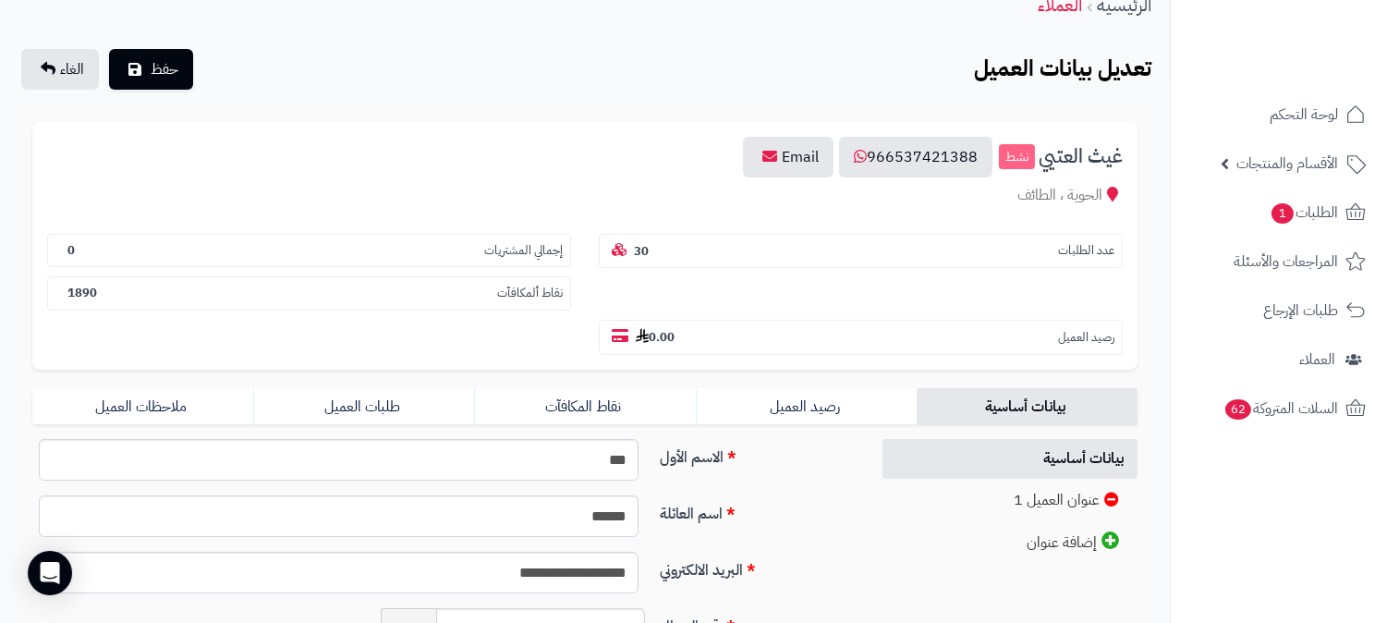
scroll to position [308, 0]
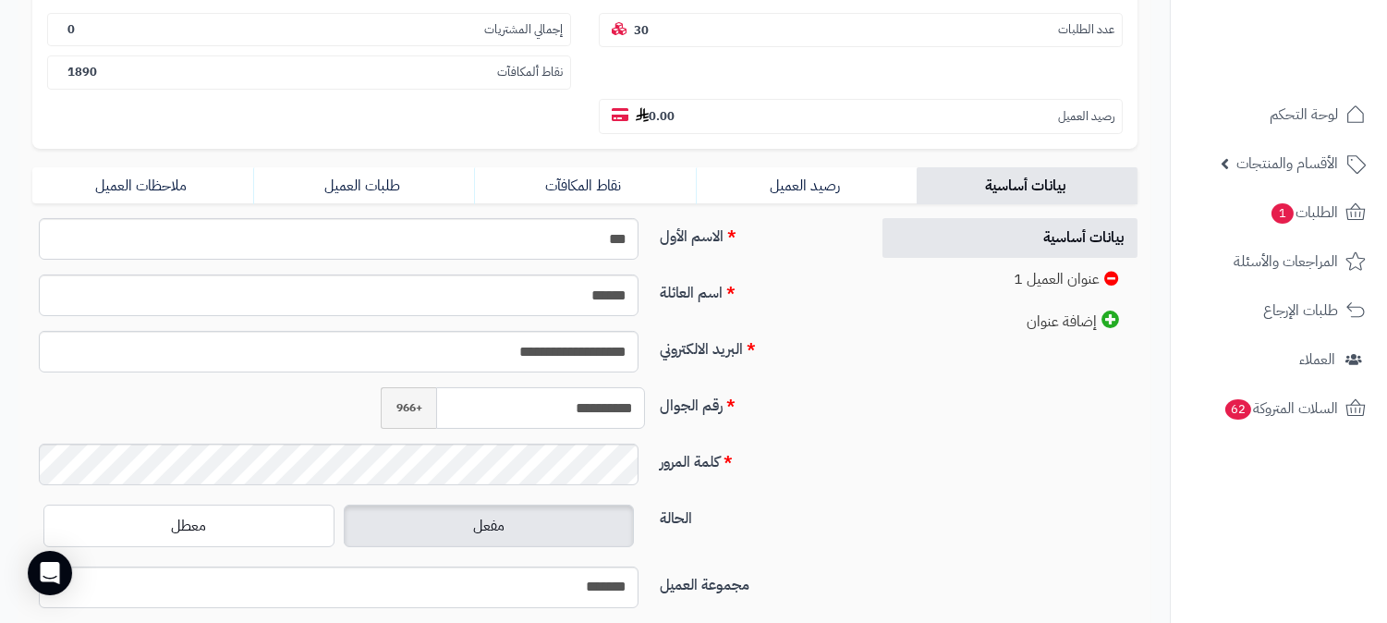
drag, startPoint x: 555, startPoint y: 365, endPoint x: 629, endPoint y: 360, distance: 75.0
click at [629, 387] on input "**********" at bounding box center [540, 408] width 209 height 42
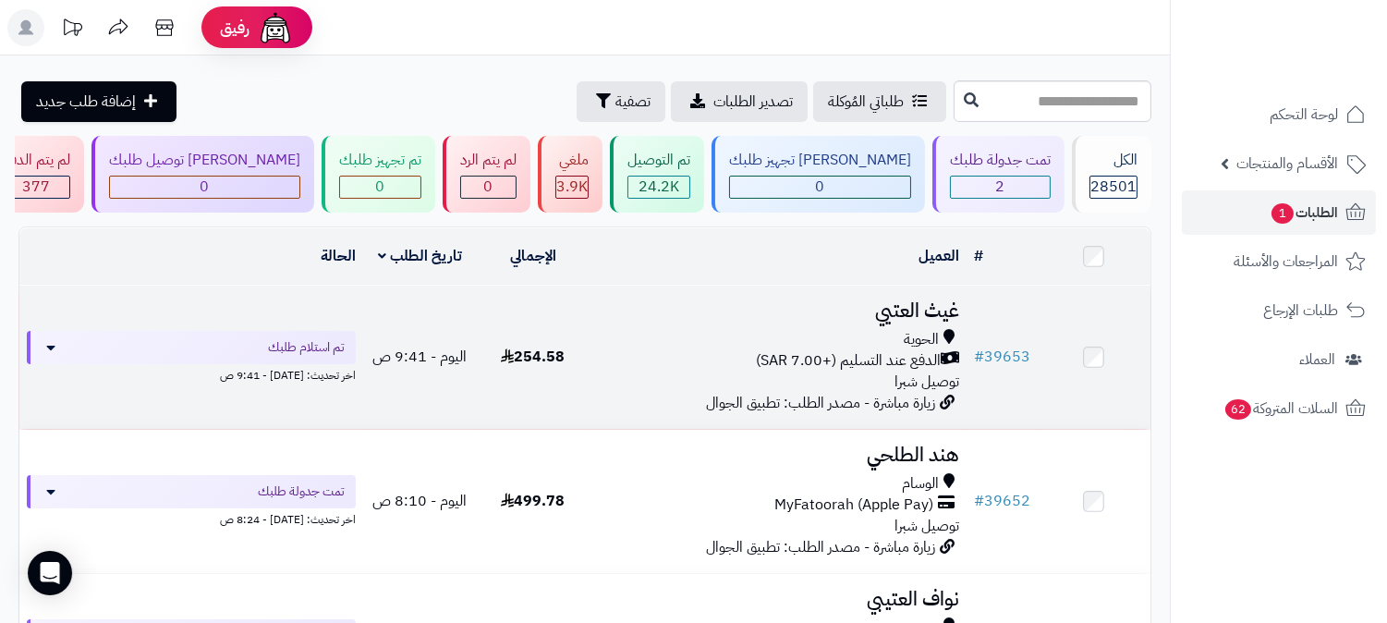
click at [959, 315] on h3 "غيث العتيي" at bounding box center [778, 310] width 362 height 21
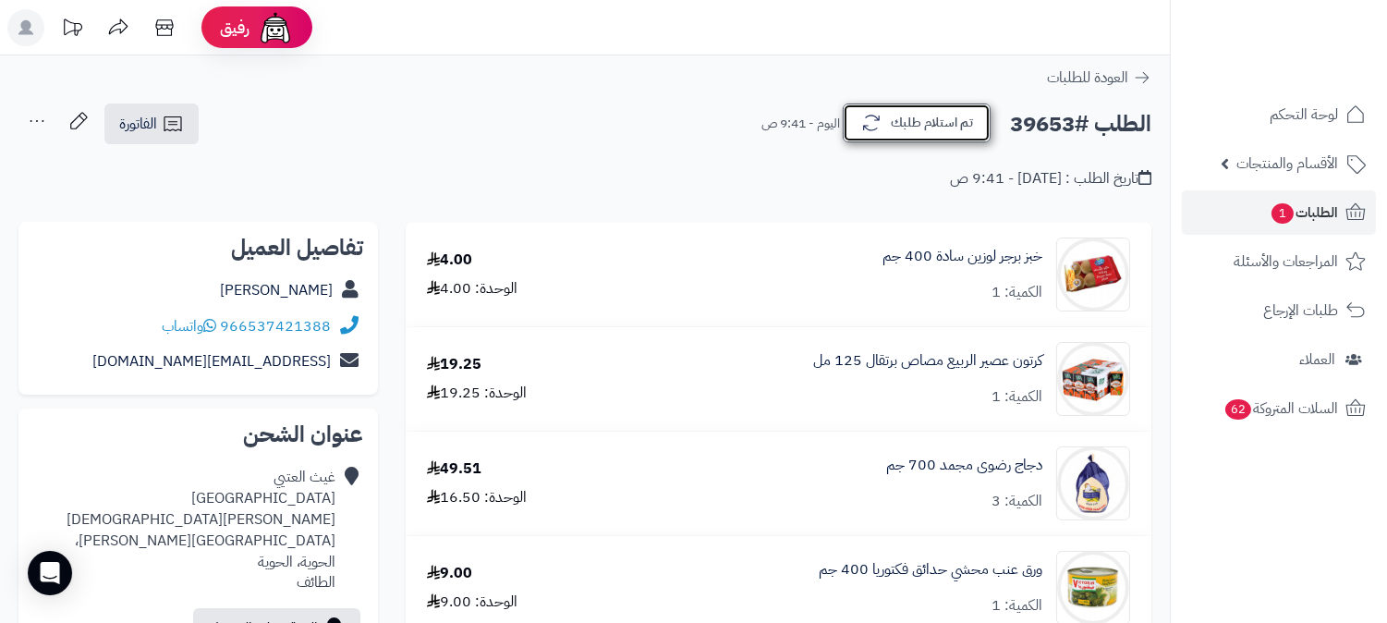
click at [940, 123] on button "تم استلام طلبك" at bounding box center [917, 123] width 148 height 39
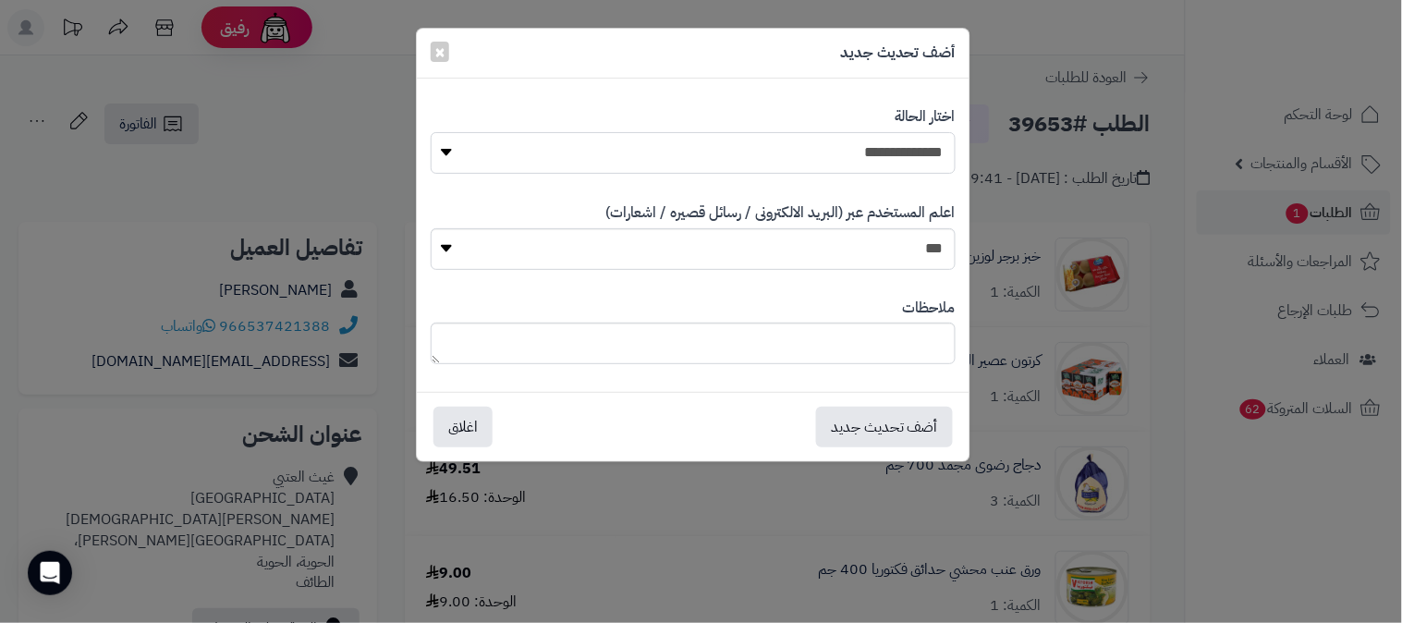
drag, startPoint x: 907, startPoint y: 142, endPoint x: 900, endPoint y: 152, distance: 11.3
click at [907, 142] on select "**********" at bounding box center [693, 153] width 525 height 42
select select "*"
click at [431, 132] on select "**********" at bounding box center [693, 153] width 525 height 42
click at [889, 422] on button "أضف تحديث جديد" at bounding box center [884, 426] width 137 height 41
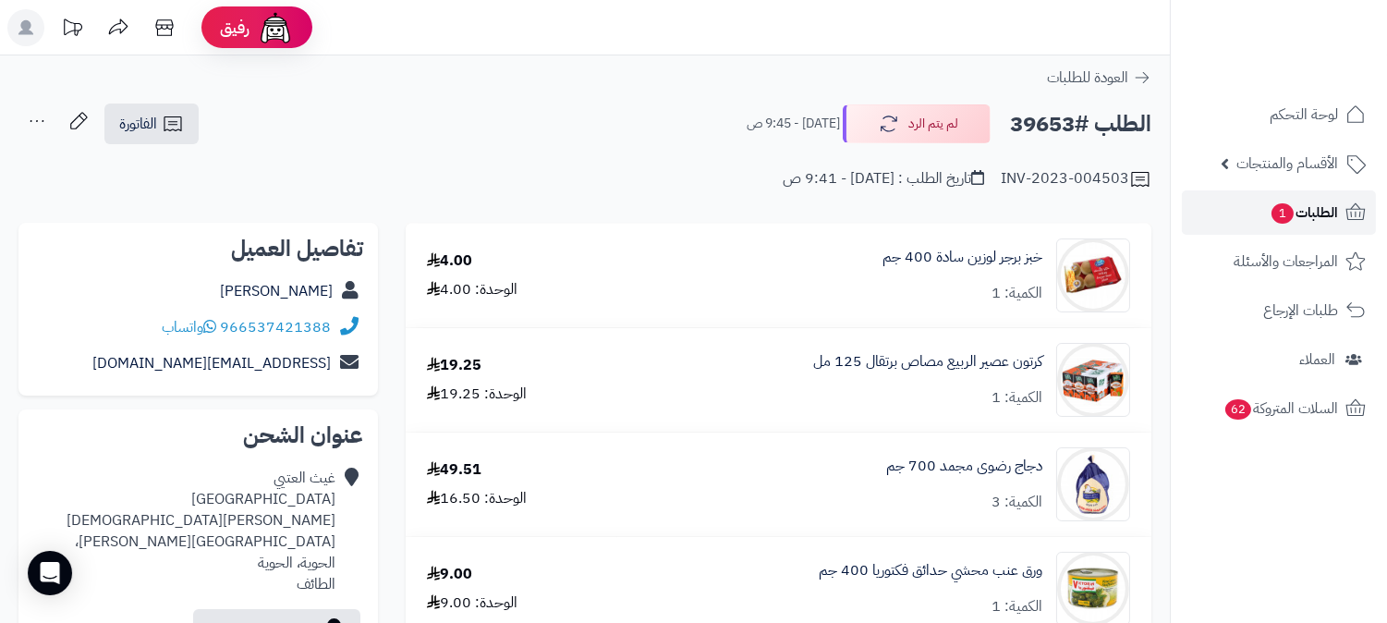
click at [1314, 206] on span "الطلبات 1" at bounding box center [1304, 213] width 68 height 26
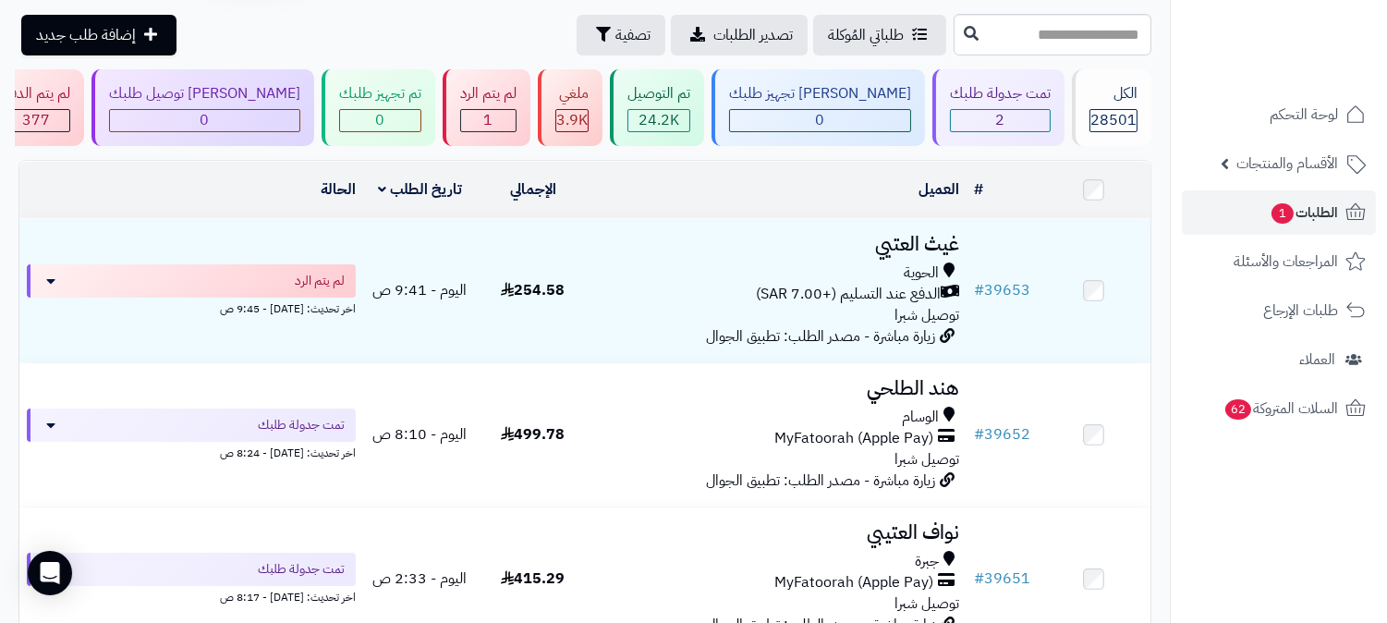
scroll to position [103, 0]
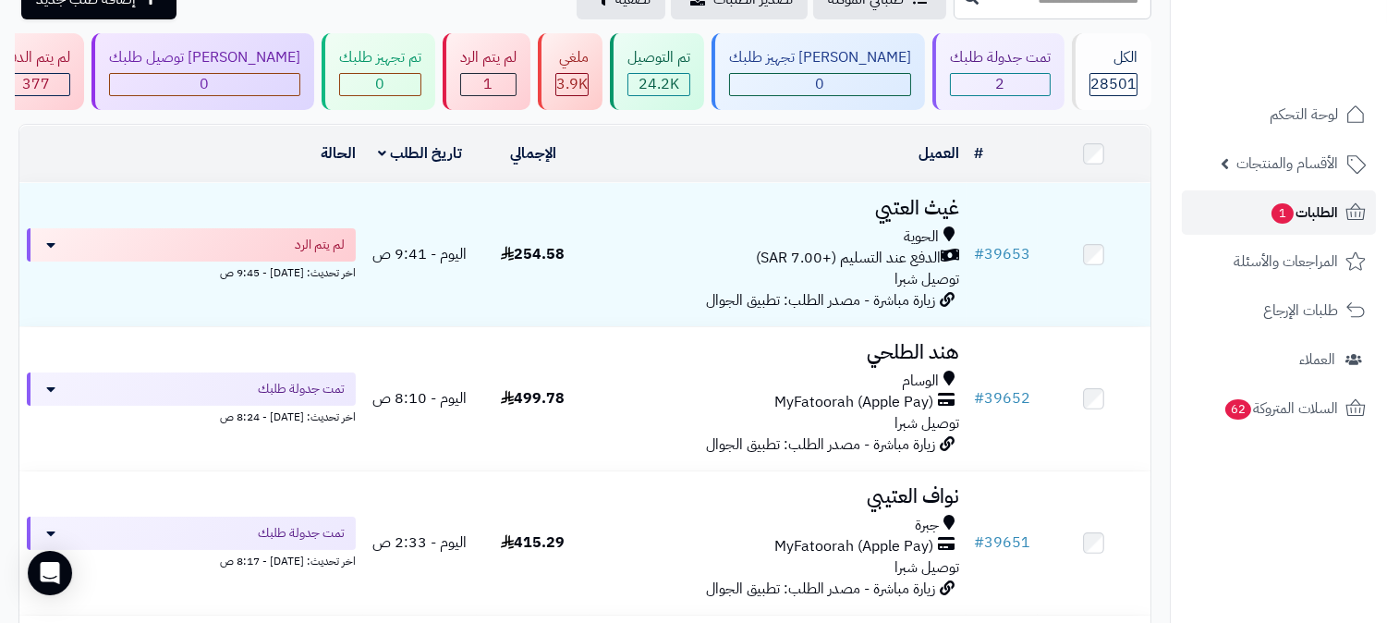
click at [1341, 217] on link "الطلبات 1" at bounding box center [1279, 212] width 194 height 44
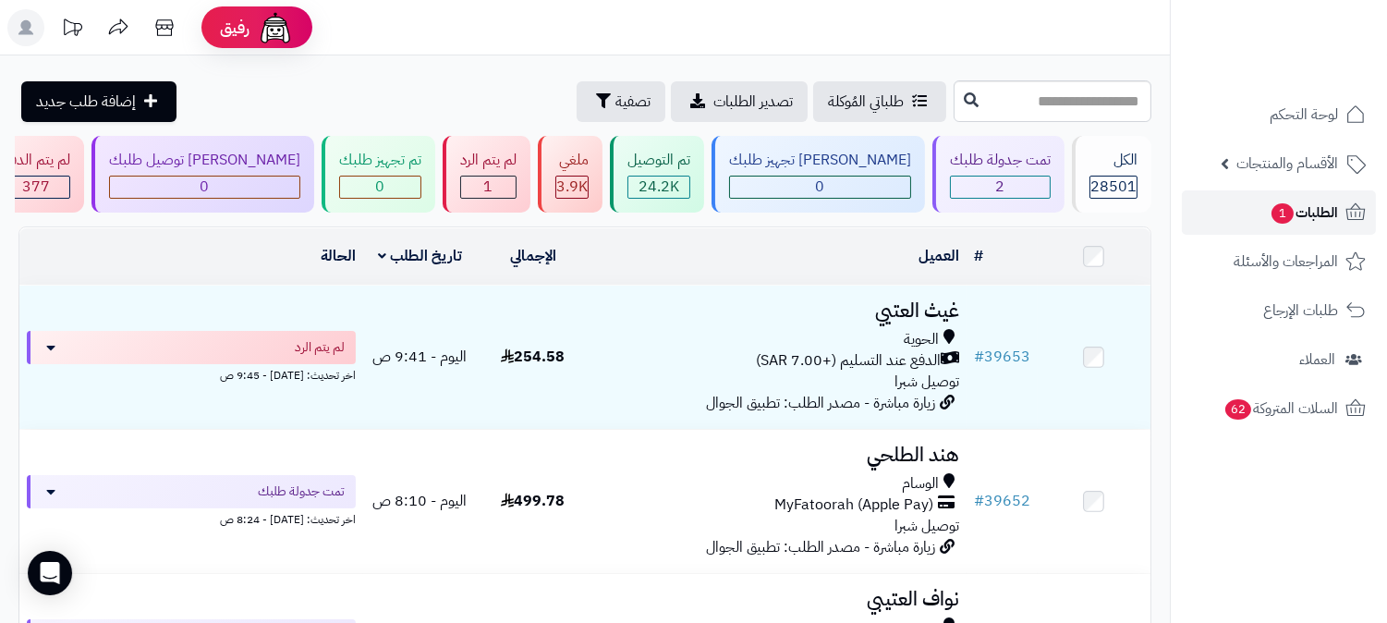
click at [1323, 211] on span "الطلبات 1" at bounding box center [1304, 213] width 68 height 26
click at [1323, 208] on span "الطلبات 1" at bounding box center [1304, 213] width 68 height 26
click at [1303, 207] on span "الطلبات 1" at bounding box center [1304, 213] width 68 height 26
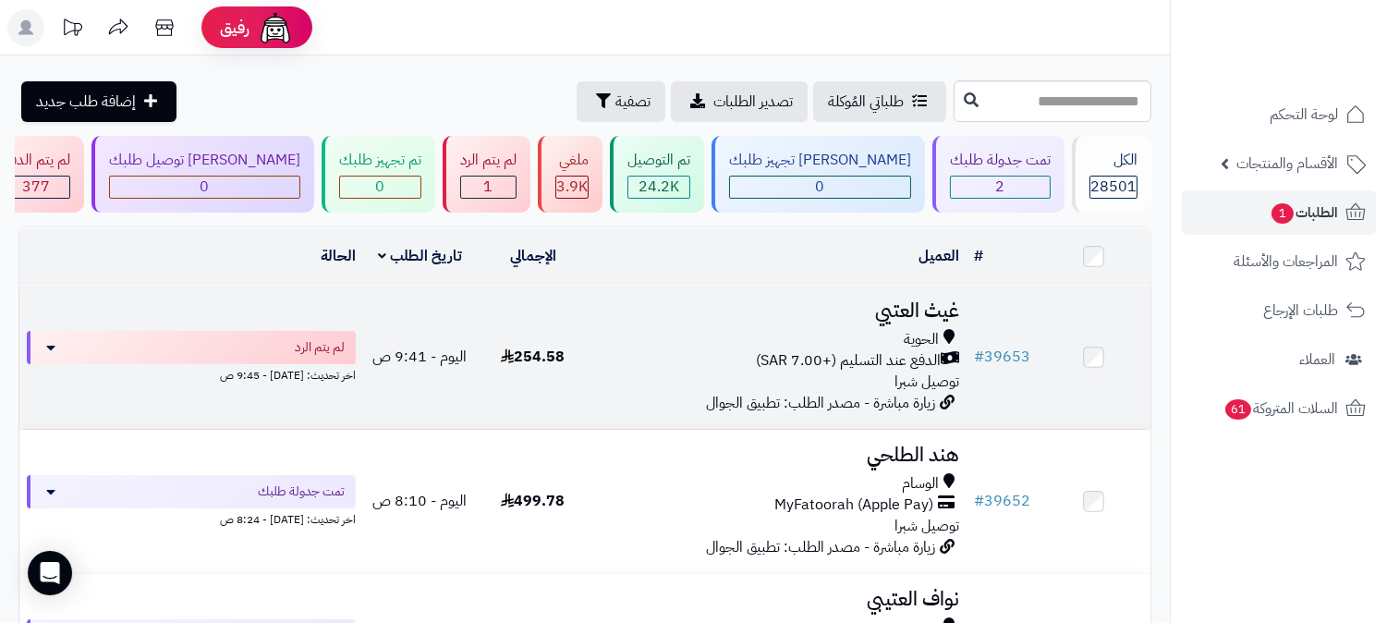
click at [896, 320] on h3 "غيث العتيي" at bounding box center [778, 310] width 362 height 21
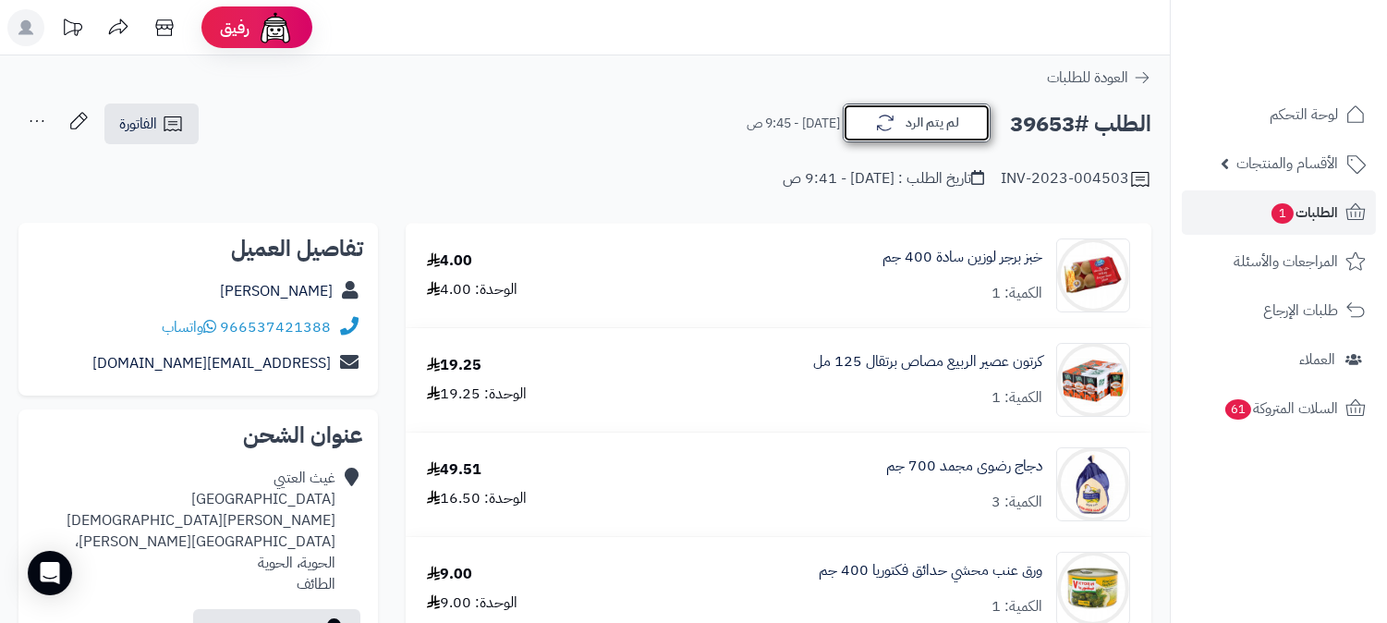
click at [962, 121] on button "لم يتم الرد" at bounding box center [917, 123] width 148 height 39
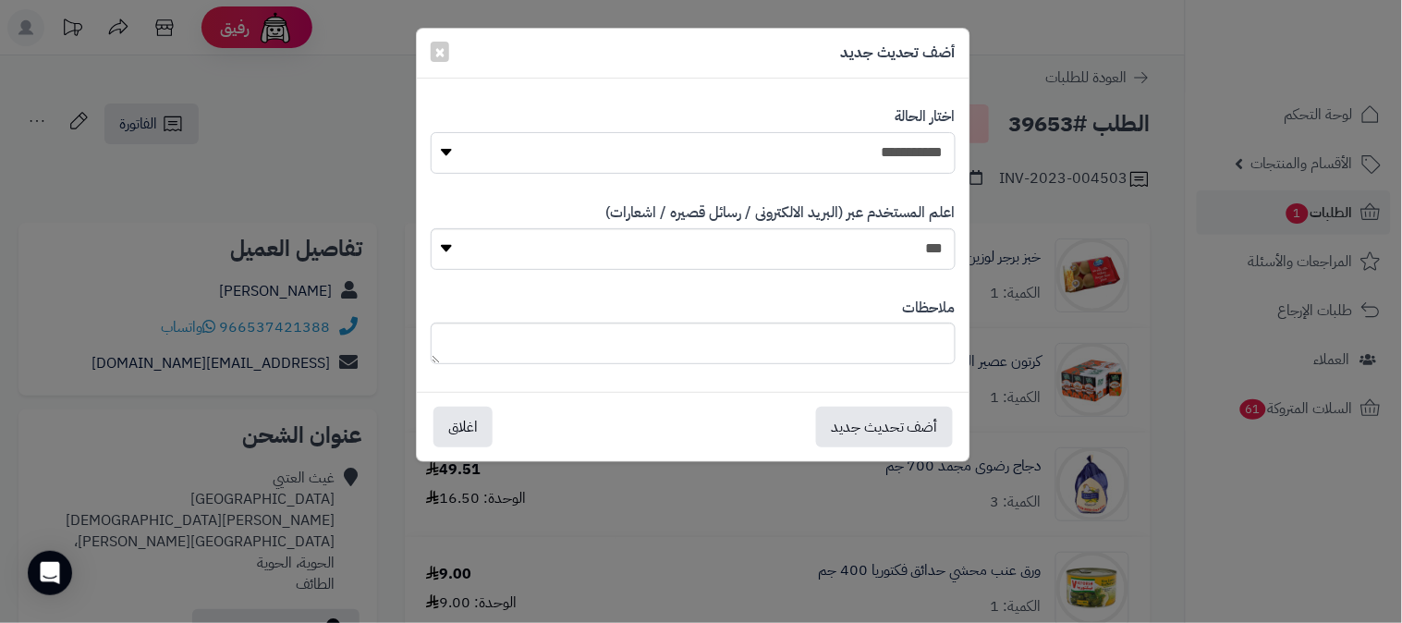
click at [909, 146] on select "**********" at bounding box center [693, 153] width 525 height 42
click at [325, 103] on div "**********" at bounding box center [701, 311] width 1402 height 623
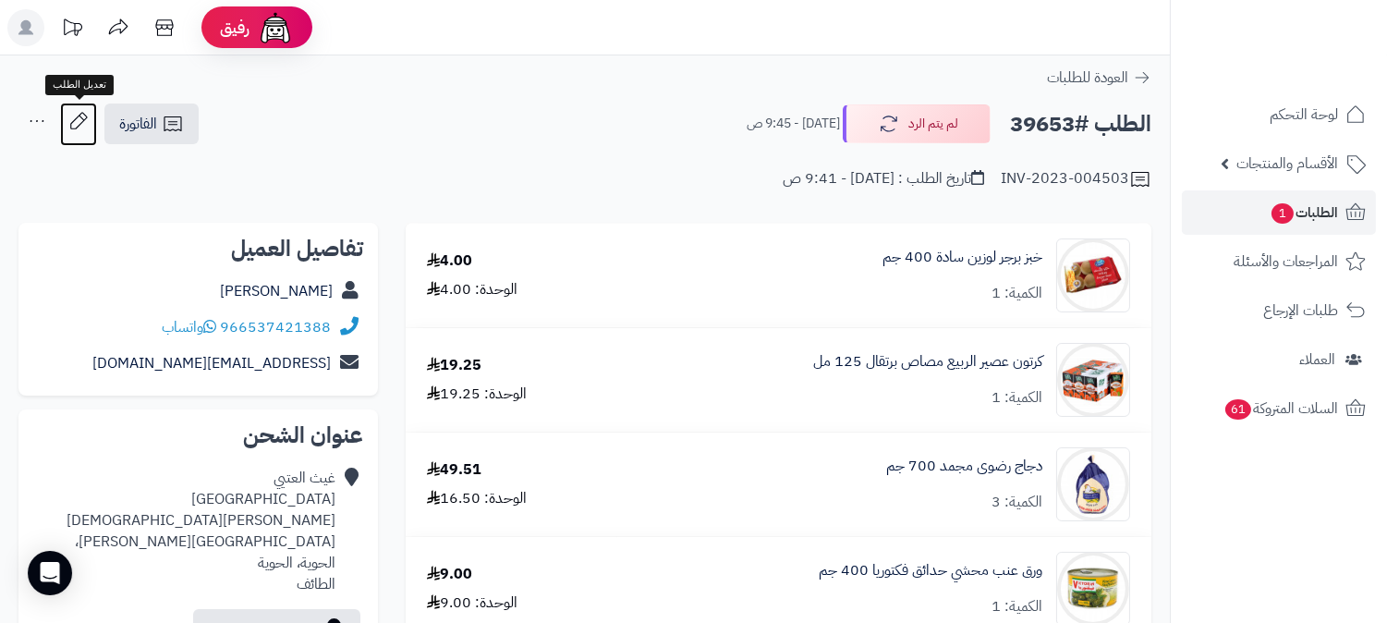
click at [81, 113] on icon at bounding box center [78, 120] width 17 height 17
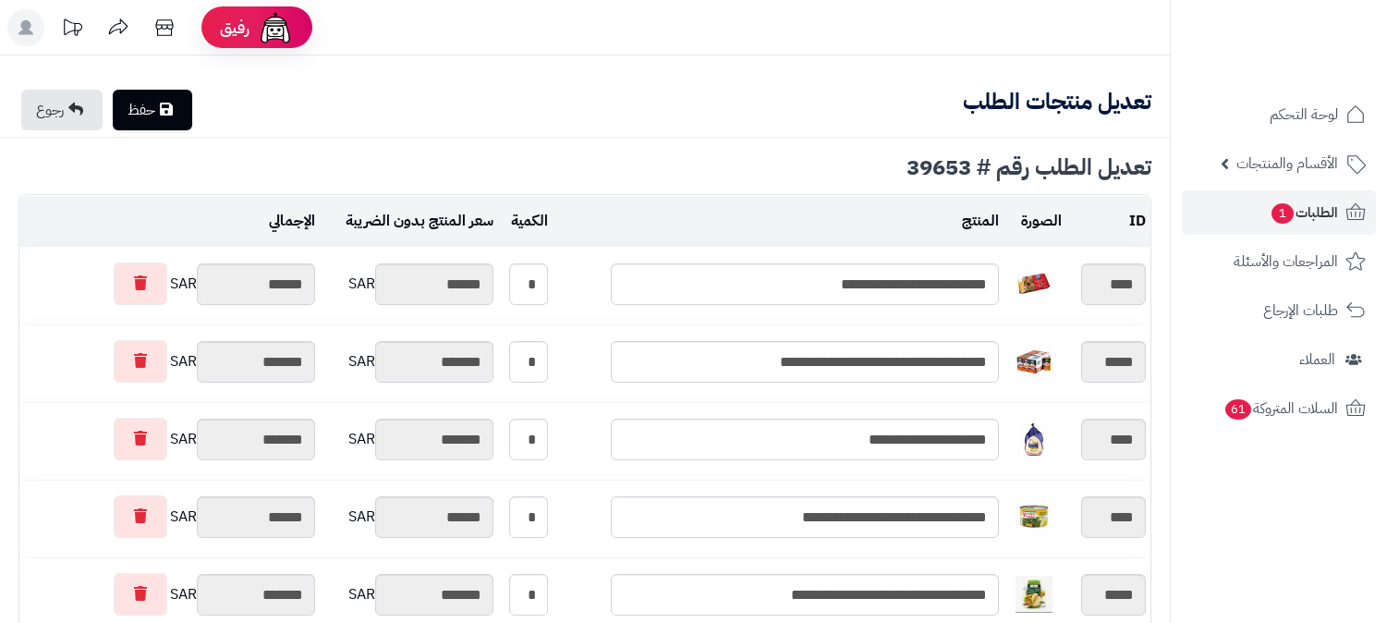
type textarea "**********"
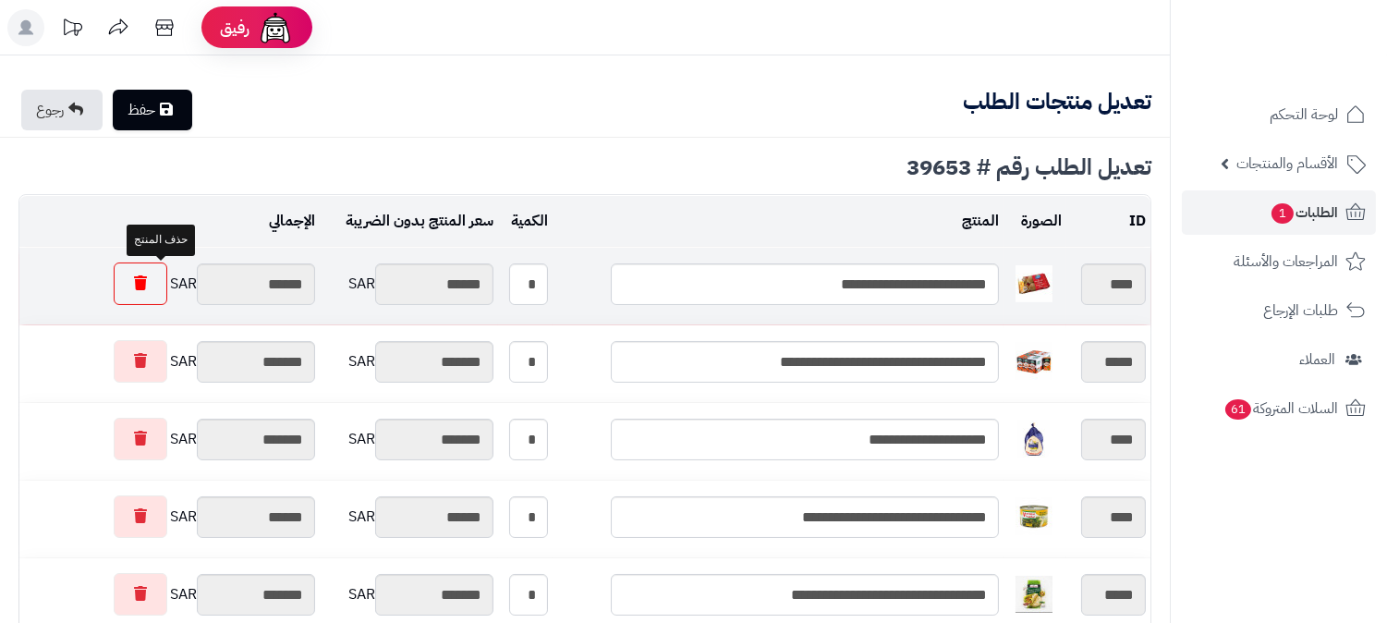
click at [147, 284] on icon at bounding box center [140, 282] width 13 height 15
type input "********"
type input "*******"
type input "********"
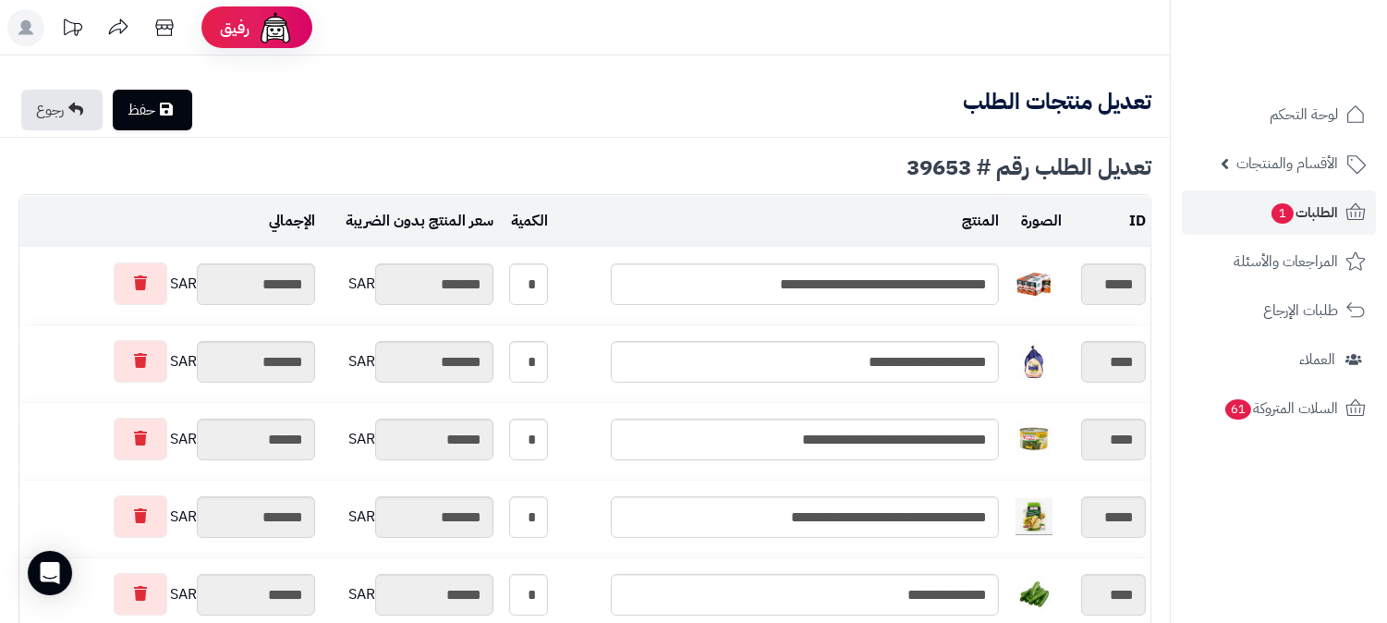
click at [167, 109] on icon at bounding box center [166, 109] width 13 height 15
type input "**********"
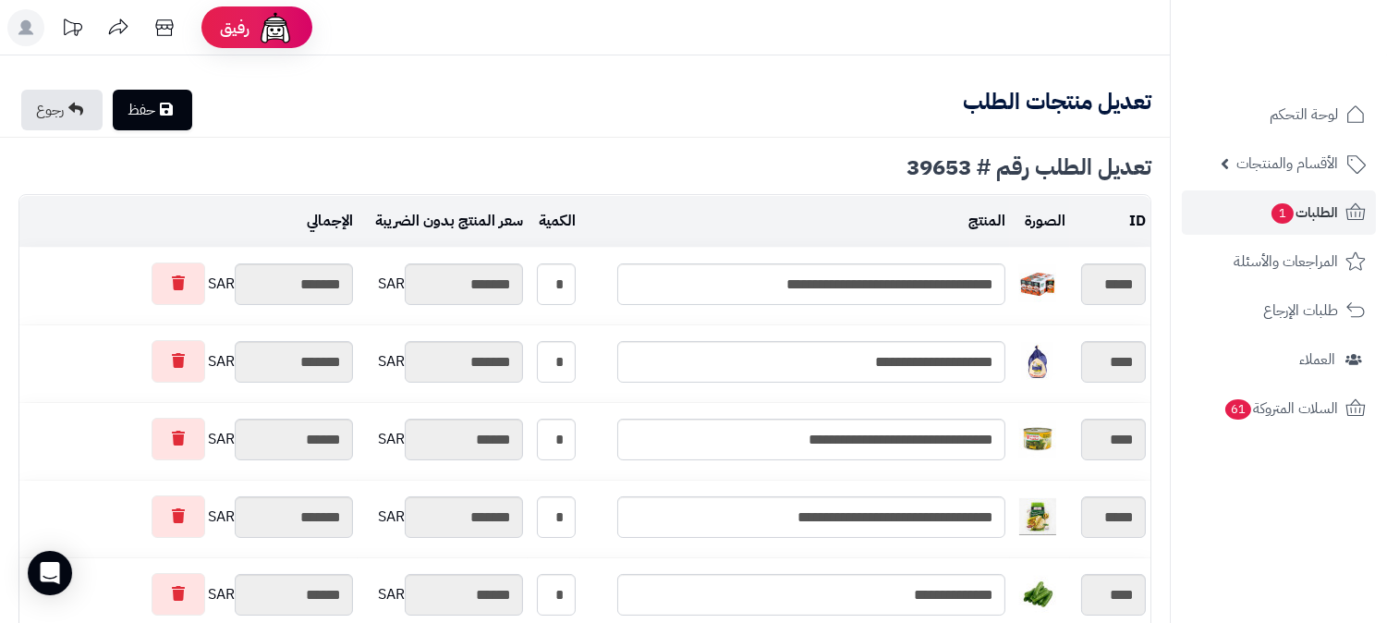
type textarea "**********"
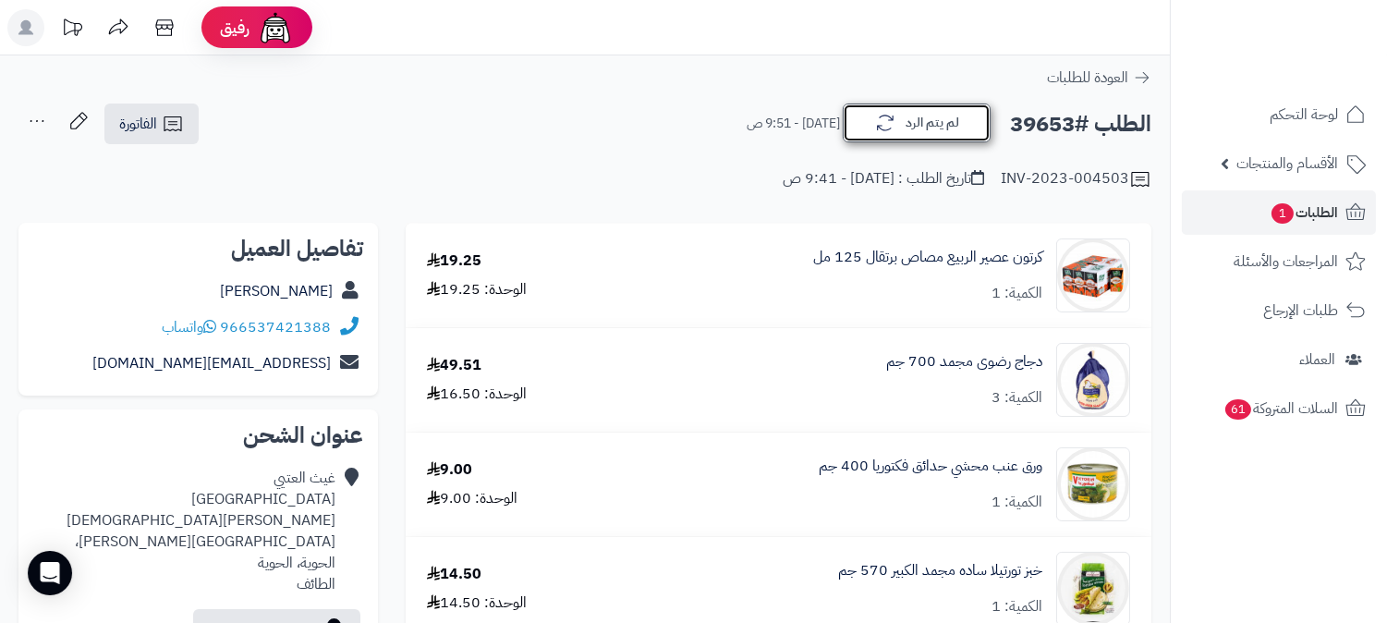
click at [928, 111] on button "لم يتم الرد" at bounding box center [917, 123] width 148 height 39
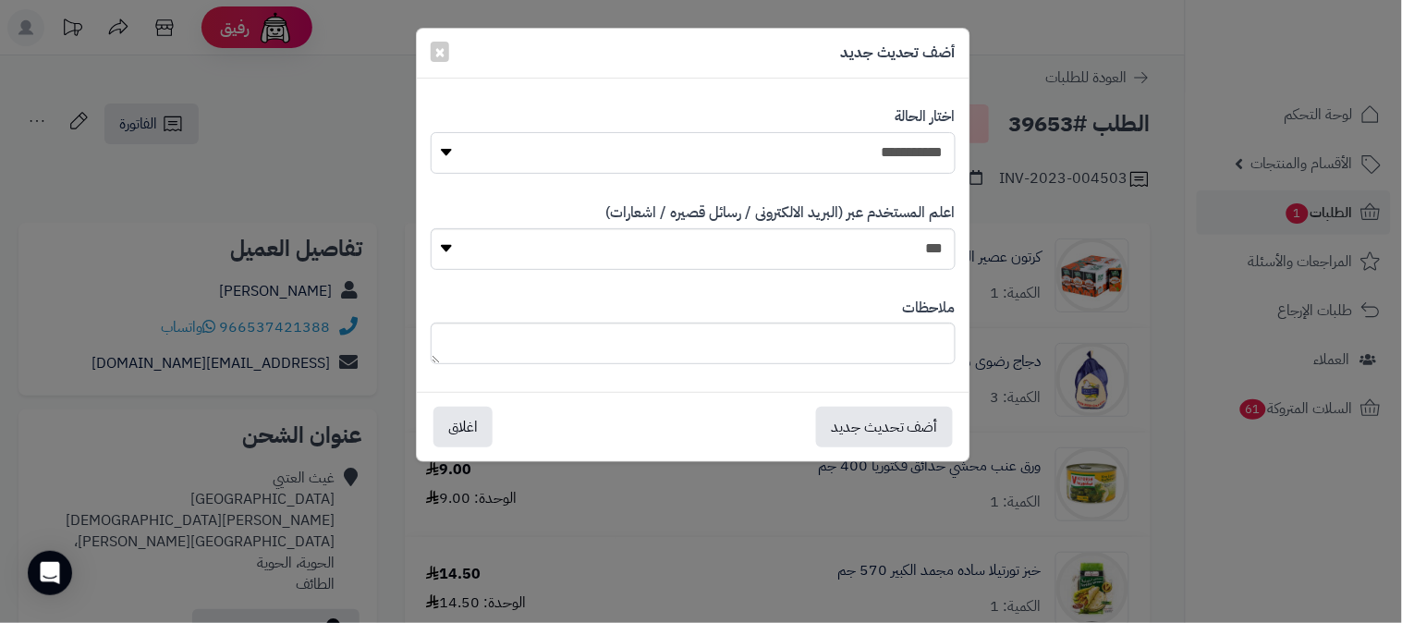
click at [901, 153] on select "**********" at bounding box center [693, 153] width 525 height 42
select select "*"
click at [431, 132] on select "**********" at bounding box center [693, 153] width 525 height 42
click at [897, 348] on textarea at bounding box center [693, 344] width 525 height 42
type textarea "**********"
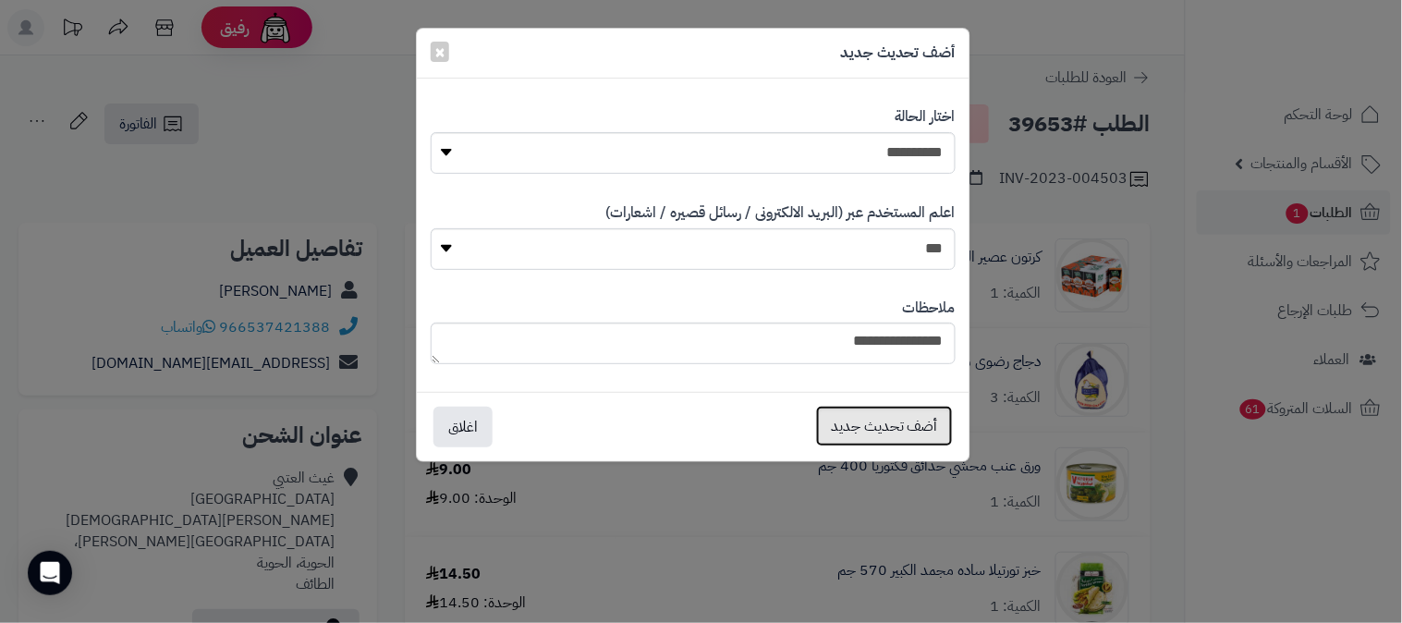
click at [922, 423] on button "أضف تحديث جديد" at bounding box center [884, 426] width 137 height 41
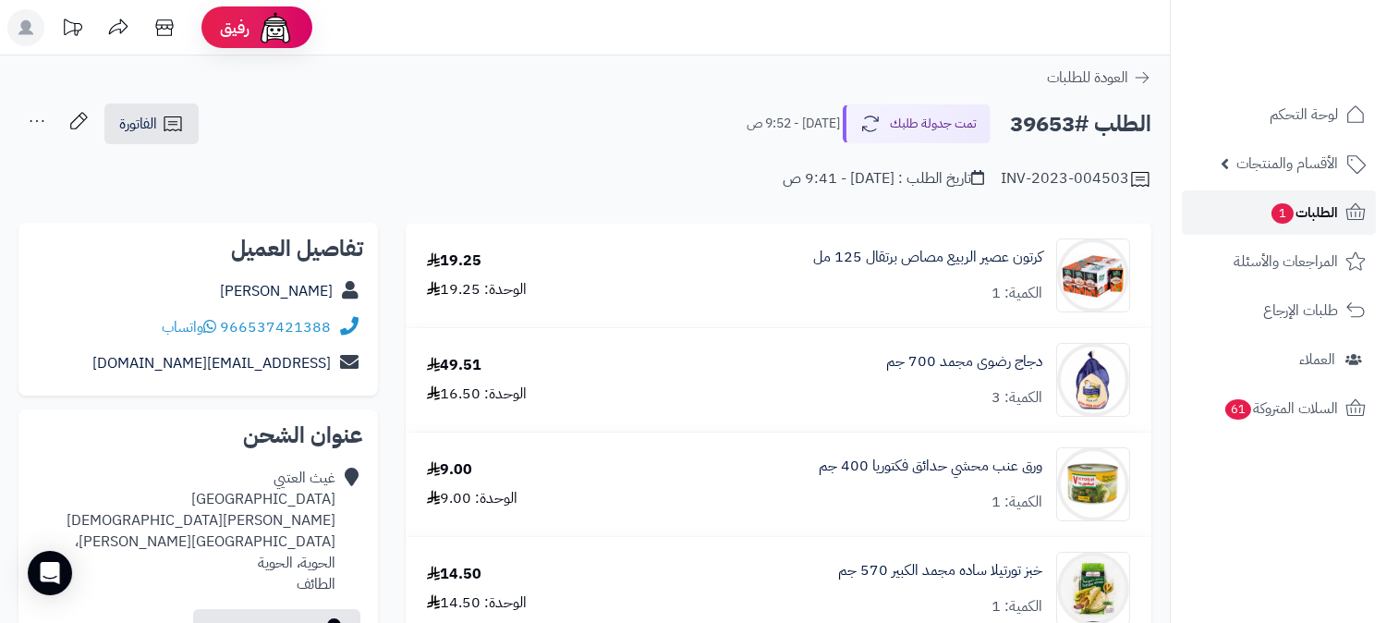
click at [1319, 211] on span "الطلبات 1" at bounding box center [1304, 213] width 68 height 26
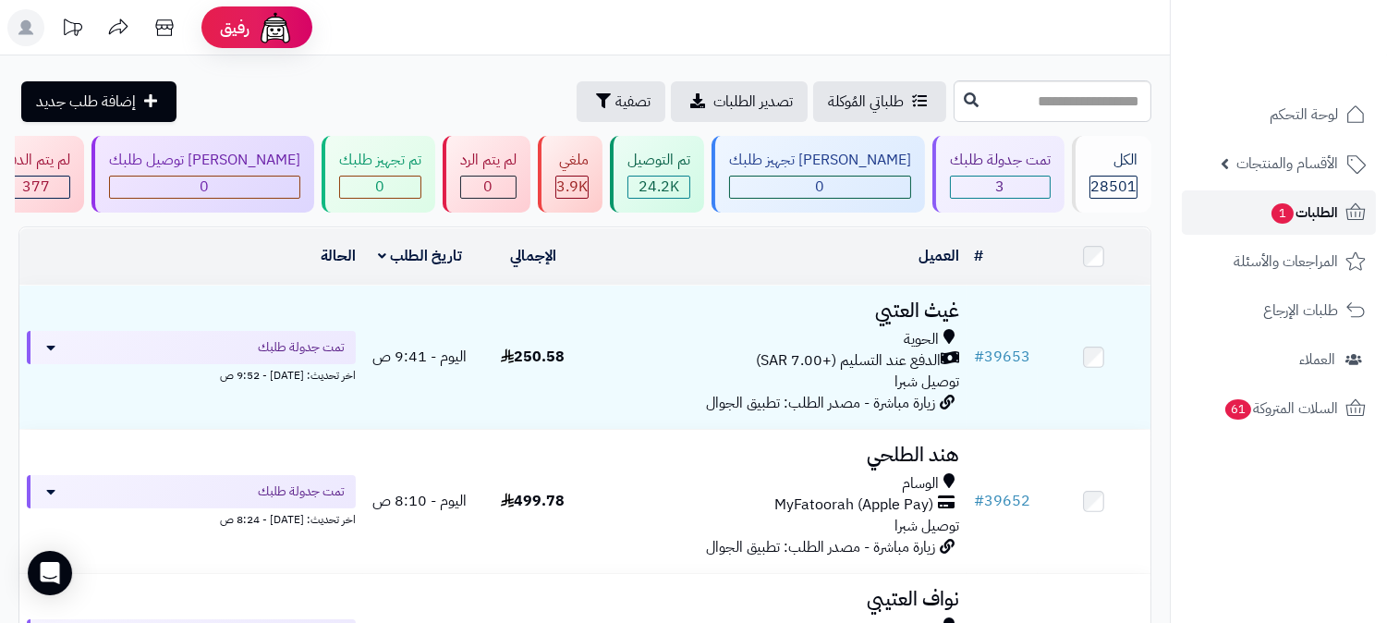
click at [1326, 213] on span "الطلبات 1" at bounding box center [1304, 213] width 68 height 26
click at [1271, 207] on span "1" at bounding box center [1283, 213] width 24 height 22
click at [1304, 211] on span "الطلبات 1" at bounding box center [1304, 213] width 68 height 26
click at [1314, 207] on span "الطلبات 1" at bounding box center [1304, 213] width 68 height 26
click at [1326, 207] on span "الطلبات 1" at bounding box center [1304, 213] width 68 height 26
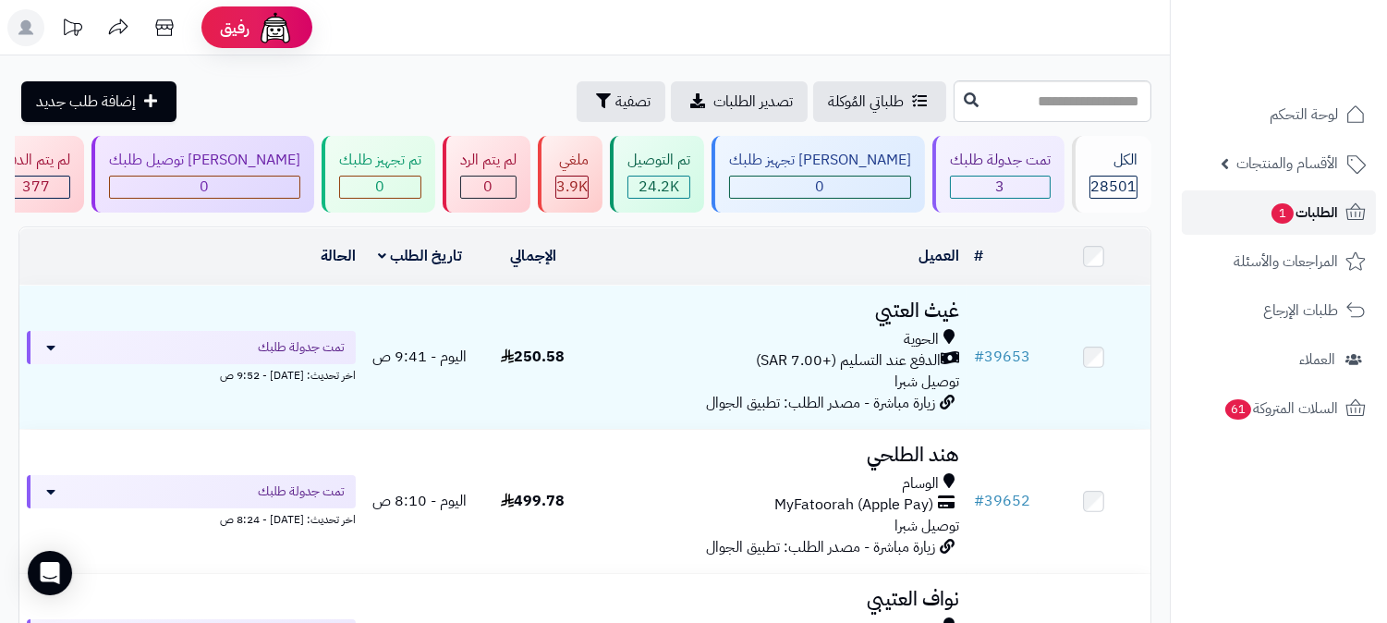
click at [1299, 206] on span "الطلبات 1" at bounding box center [1304, 213] width 68 height 26
click at [1315, 218] on span "الطلبات 1" at bounding box center [1304, 213] width 68 height 26
click at [1316, 213] on span "الطلبات 1" at bounding box center [1304, 213] width 68 height 26
click at [1297, 210] on span "الطلبات 1" at bounding box center [1304, 213] width 68 height 26
click at [1288, 196] on link "الطلبات 1" at bounding box center [1279, 212] width 194 height 44
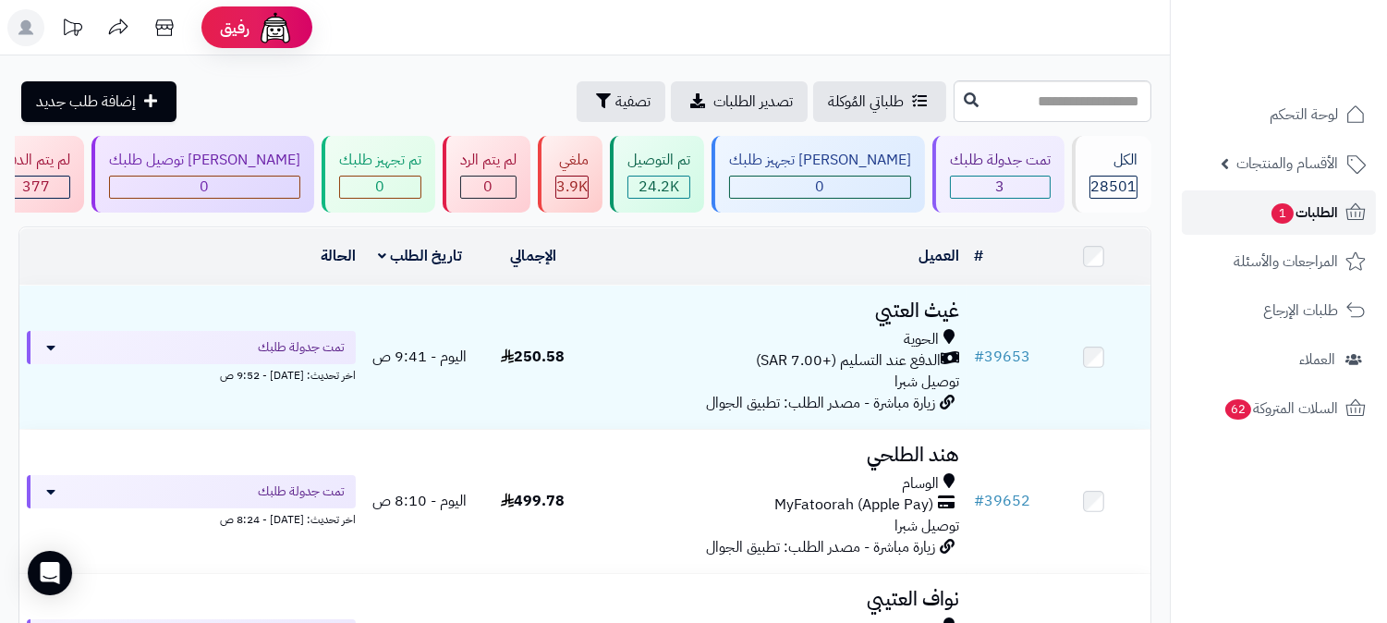
click at [1334, 203] on span "الطلبات 1" at bounding box center [1304, 213] width 68 height 26
click at [1306, 209] on span "الطلبات 1" at bounding box center [1304, 213] width 68 height 26
click at [1310, 213] on span "الطلبات" at bounding box center [1317, 213] width 43 height 26
click at [1271, 203] on link "الطلبات" at bounding box center [1279, 212] width 194 height 44
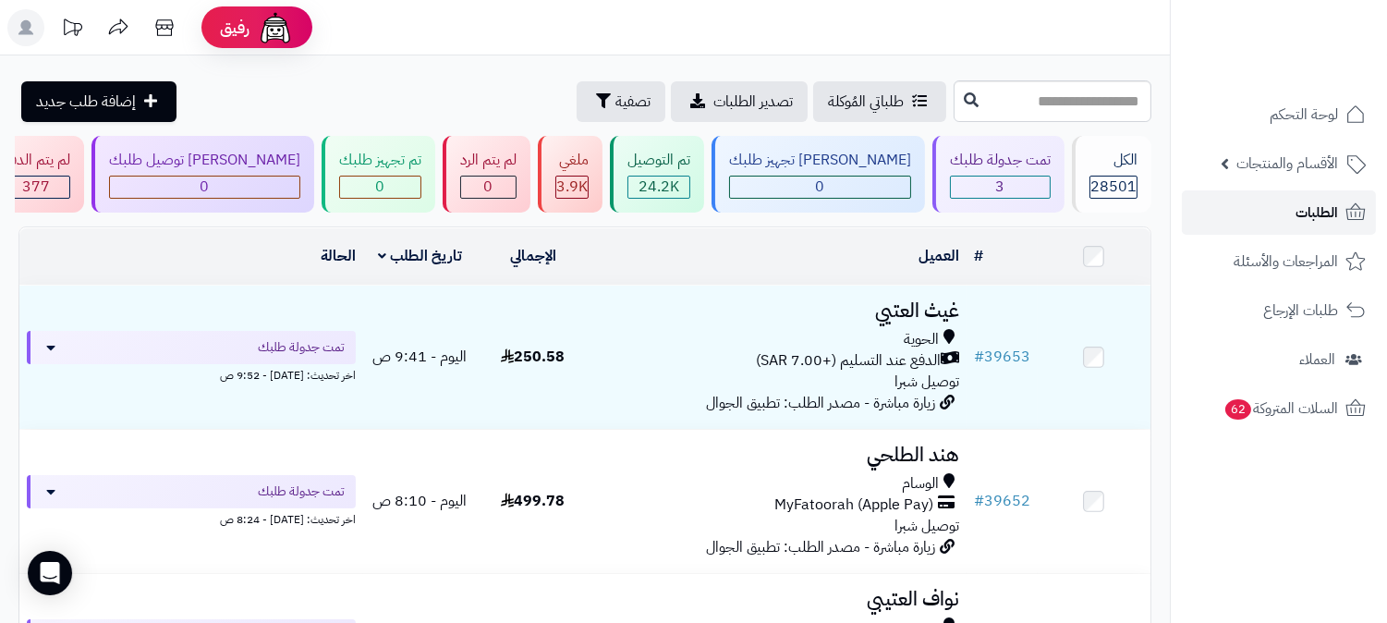
click at [1273, 203] on link "الطلبات" at bounding box center [1279, 212] width 194 height 44
click at [1340, 215] on link "الطلبات" at bounding box center [1279, 212] width 194 height 44
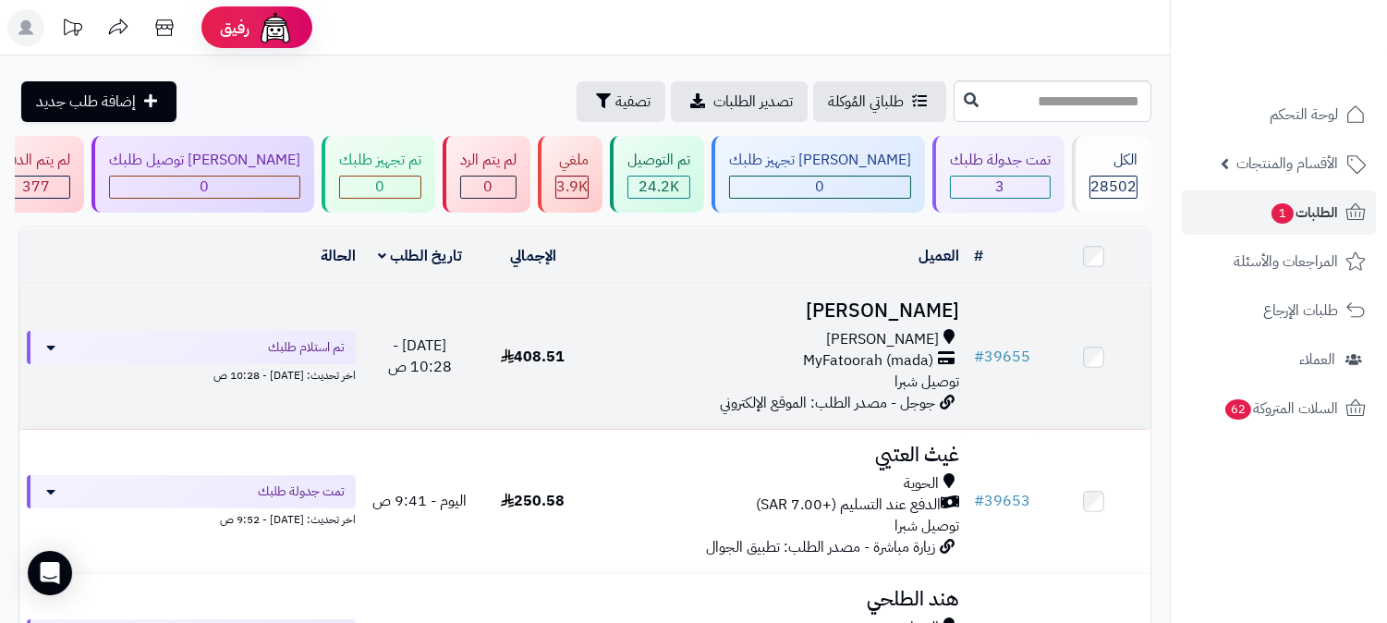
click at [918, 300] on h3 "[PERSON_NAME]" at bounding box center [778, 310] width 362 height 21
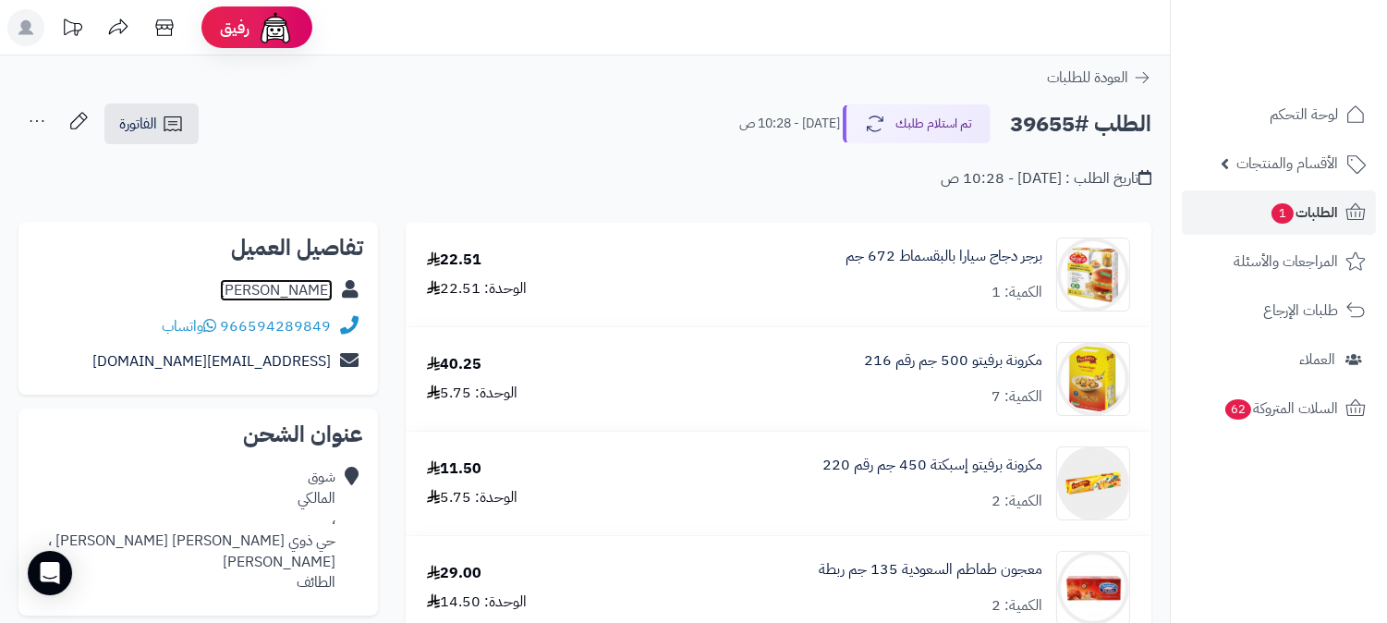
click at [324, 284] on link "شوق المالكي" at bounding box center [276, 290] width 113 height 22
click at [1046, 124] on h2 "الطلب #39655" at bounding box center [1080, 124] width 141 height 38
copy h2 "39655"
click at [1299, 220] on span "الطلبات 1" at bounding box center [1304, 213] width 68 height 26
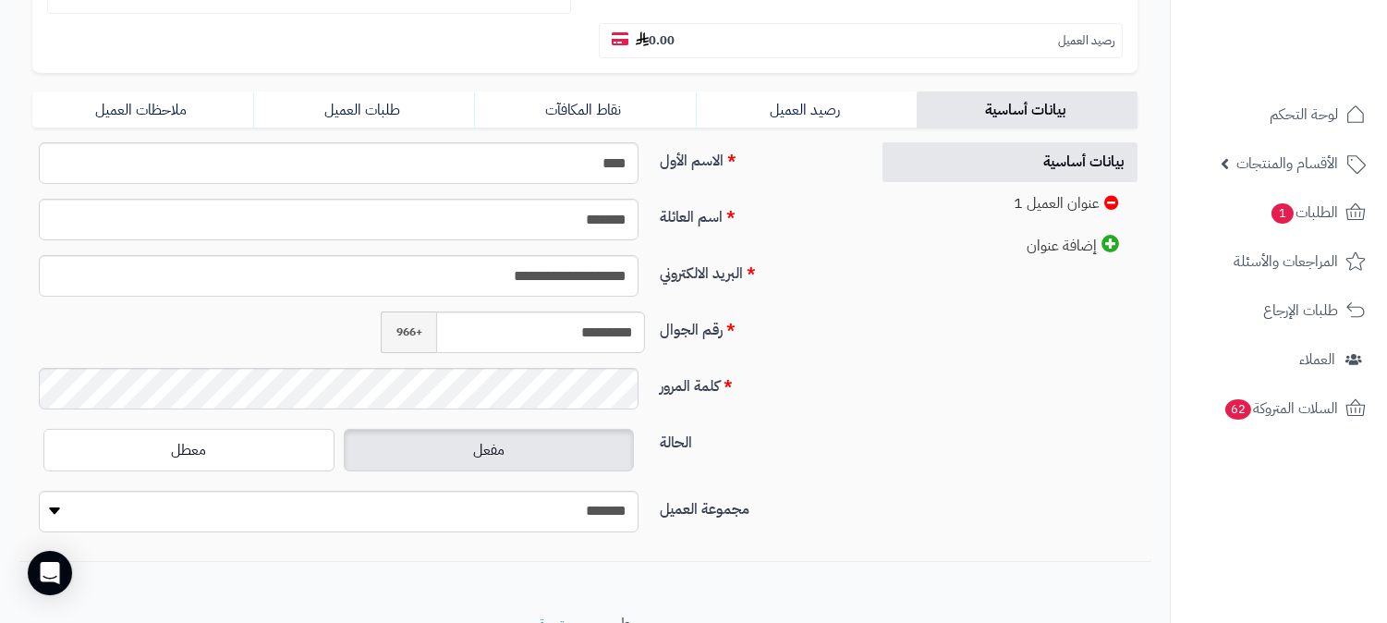
scroll to position [410, 0]
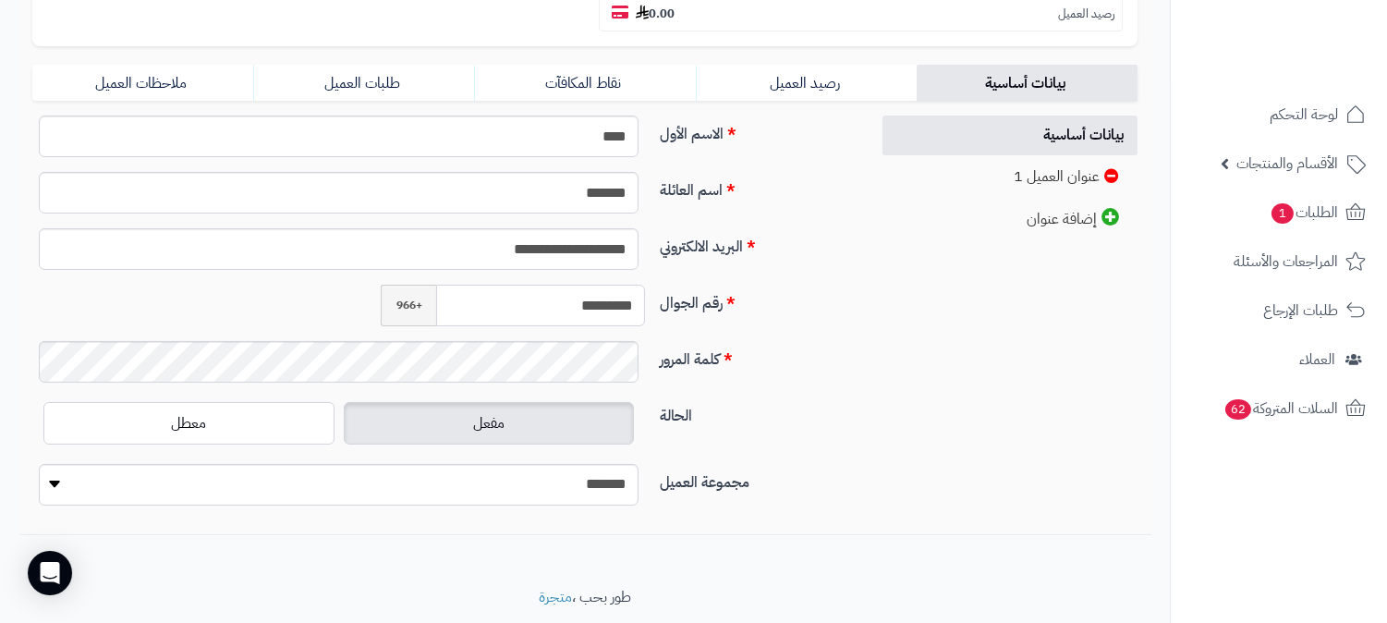
click at [591, 285] on input "*********" at bounding box center [540, 306] width 209 height 42
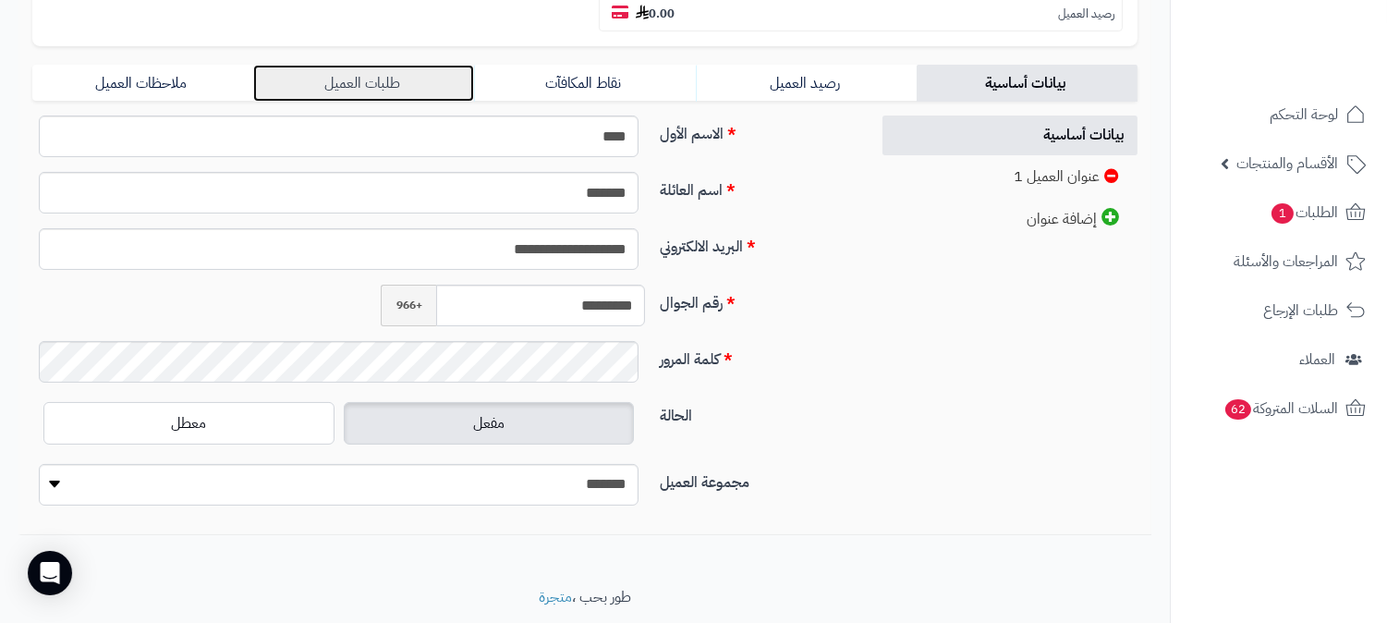
click at [346, 65] on link "طلبات العميل" at bounding box center [363, 83] width 221 height 37
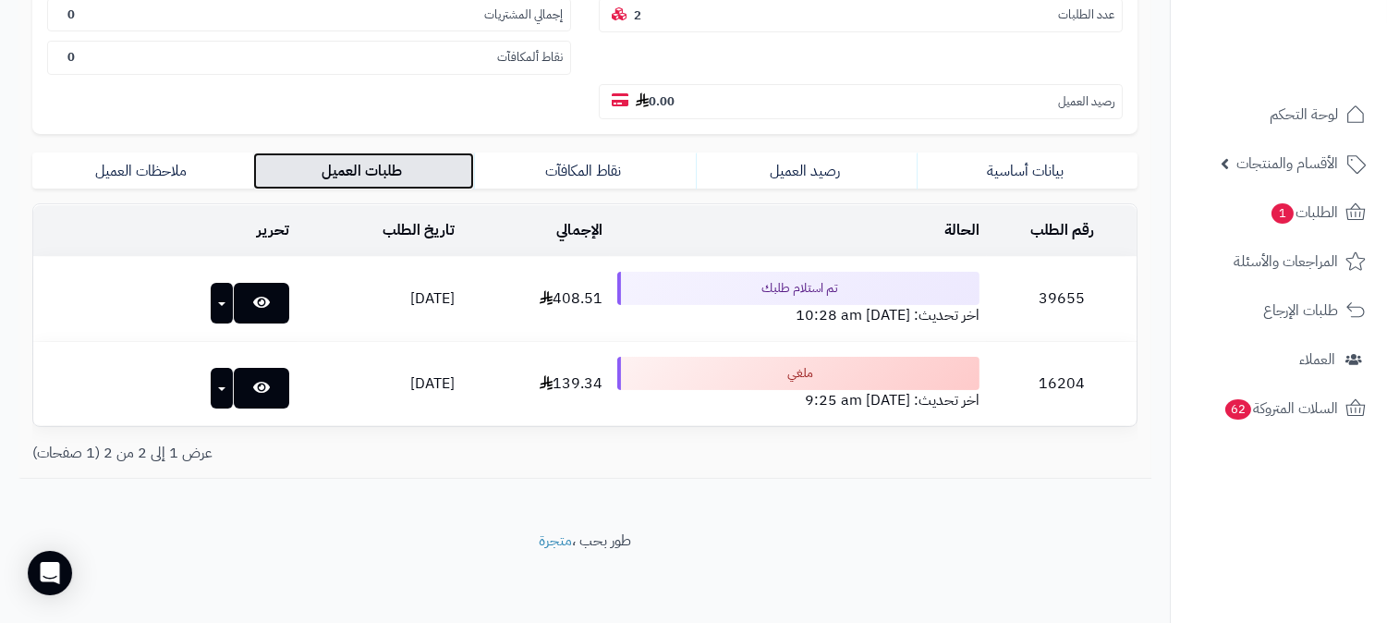
scroll to position [280, 0]
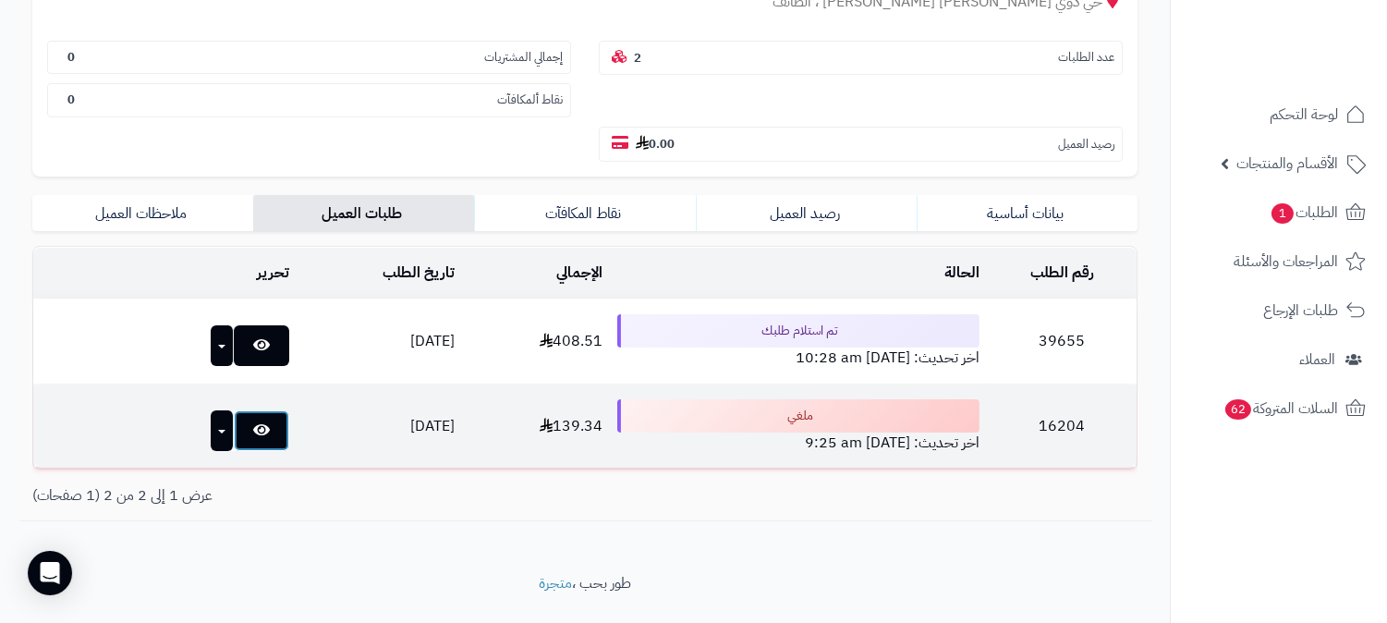
click at [234, 410] on link at bounding box center [261, 430] width 55 height 41
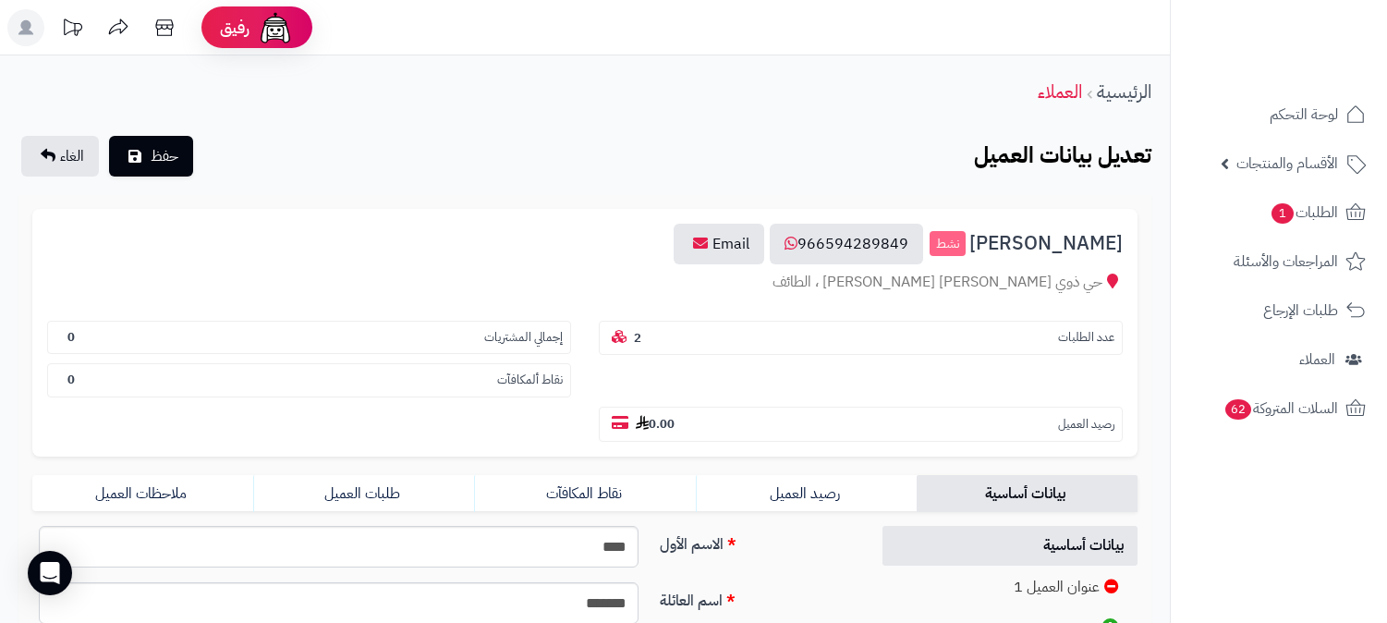
scroll to position [280, 0]
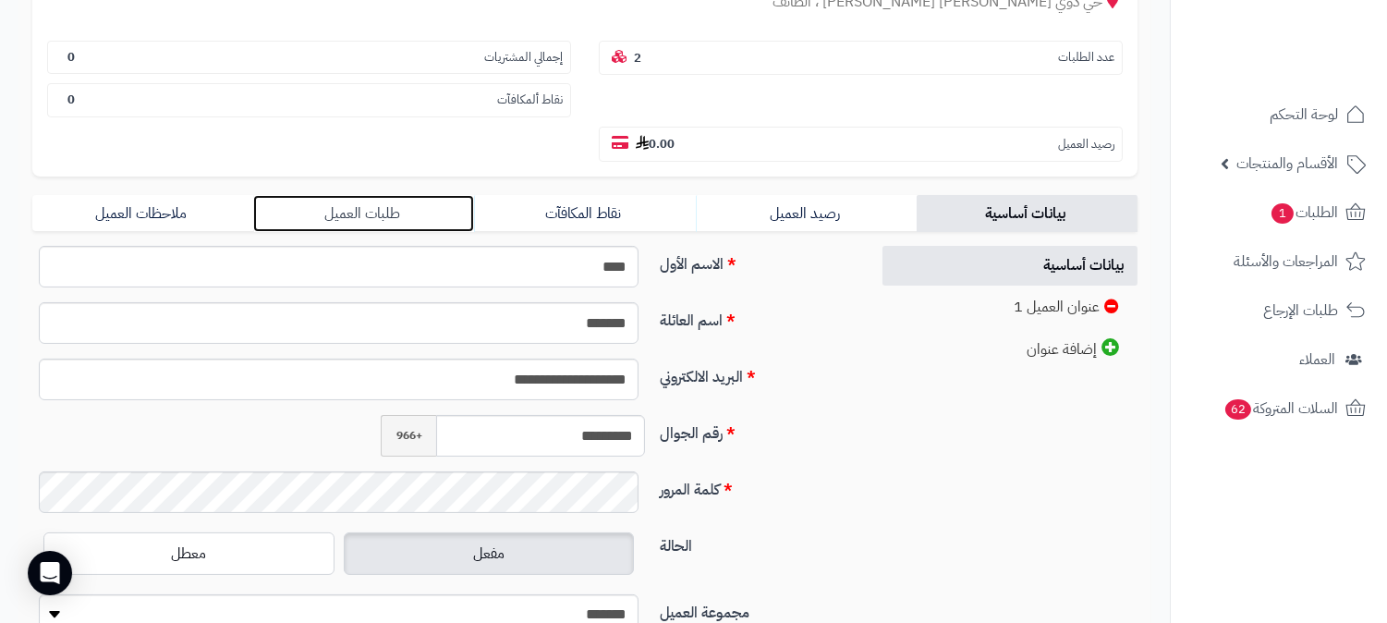
click at [329, 195] on link "طلبات العميل" at bounding box center [363, 213] width 221 height 37
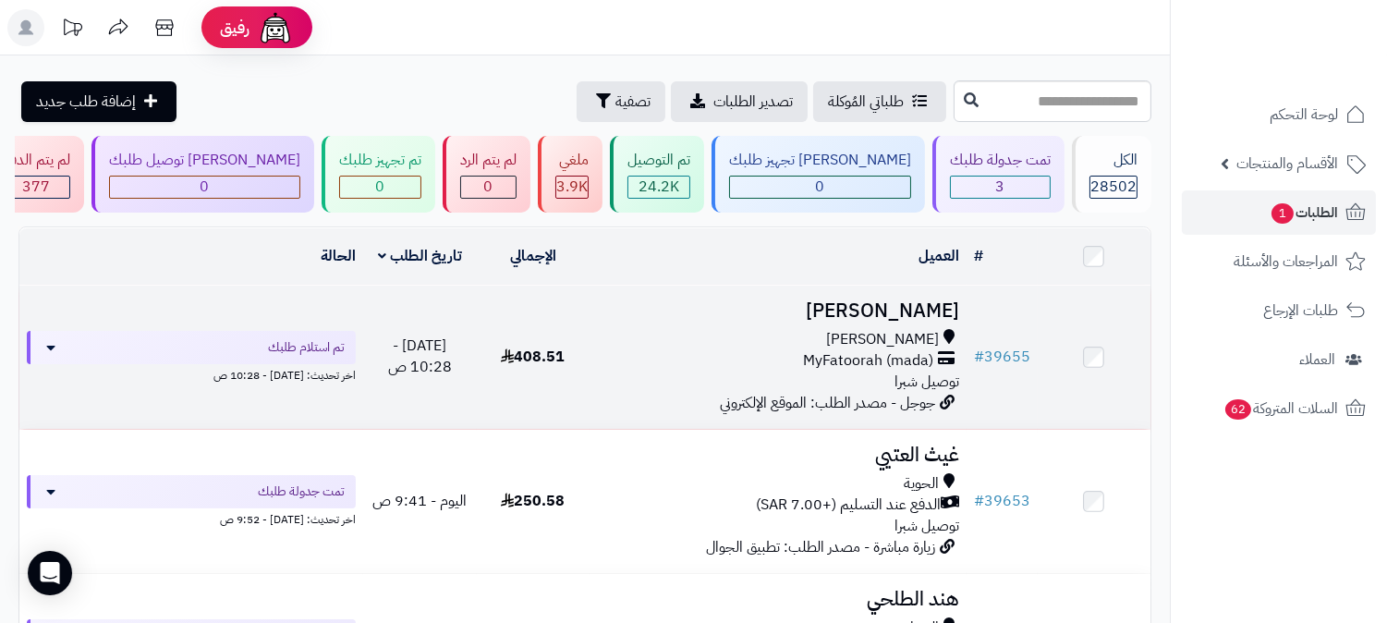
click at [929, 303] on h3 "شوق المالكي" at bounding box center [778, 310] width 362 height 21
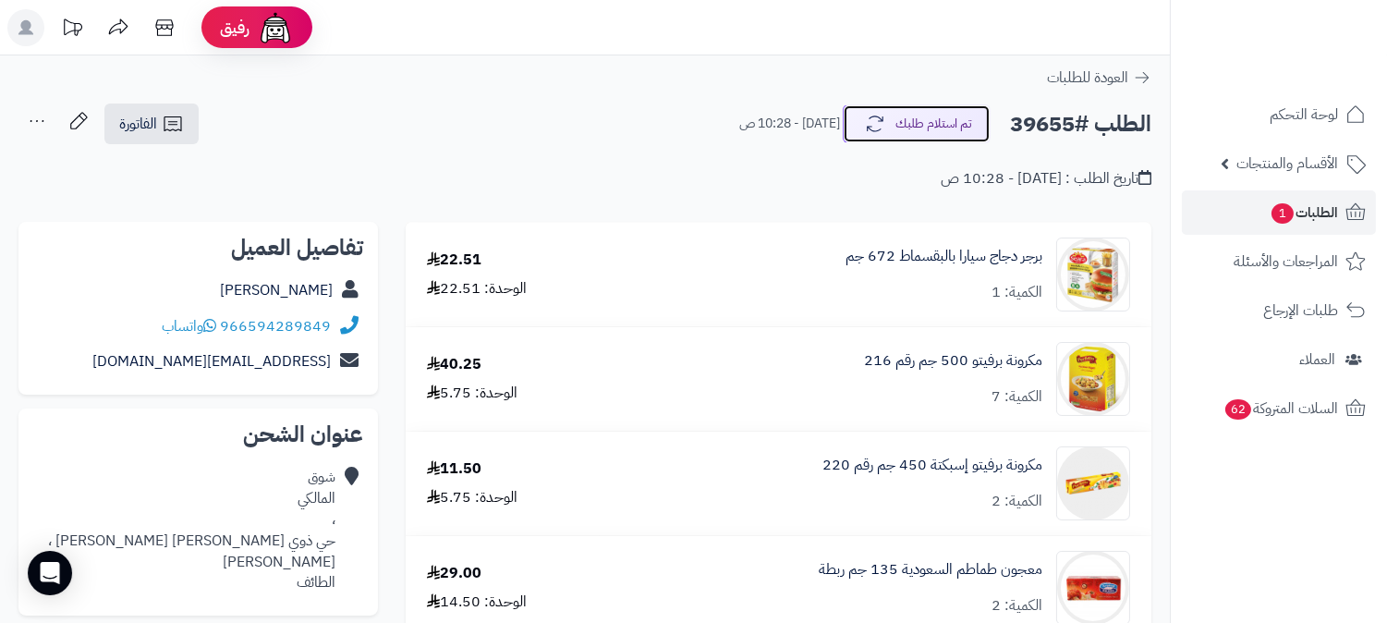
drag, startPoint x: 922, startPoint y: 129, endPoint x: 922, endPoint y: 148, distance: 18.5
click at [922, 144] on div "الطلب #39655 تم استلام طلبك اليوم - 10:28 ص الفاتورة طباعة الفاتورة إرسال الفات…" at bounding box center [585, 146] width 1170 height 87
click at [933, 116] on button "تم استلام طلبك" at bounding box center [917, 123] width 148 height 39
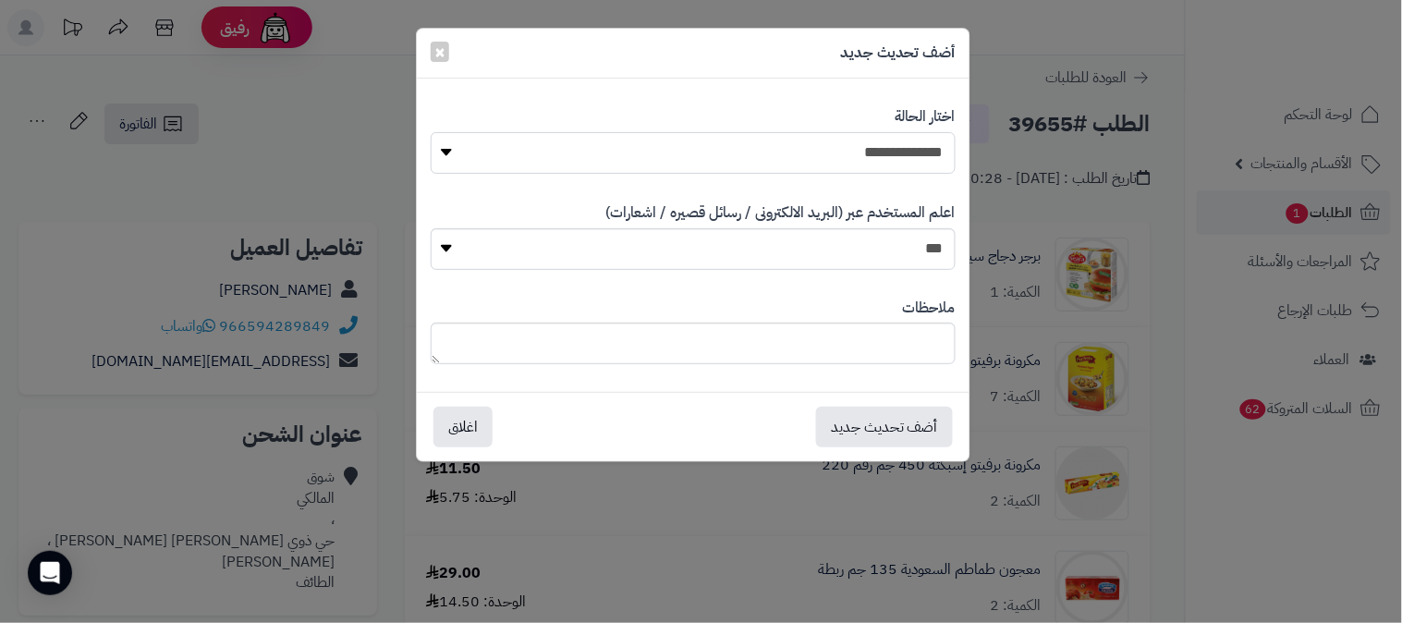
click at [891, 153] on select "**********" at bounding box center [693, 153] width 525 height 42
select select "*"
click at [431, 132] on select "**********" at bounding box center [693, 153] width 525 height 42
click at [895, 409] on button "أضف تحديث جديد" at bounding box center [884, 426] width 137 height 41
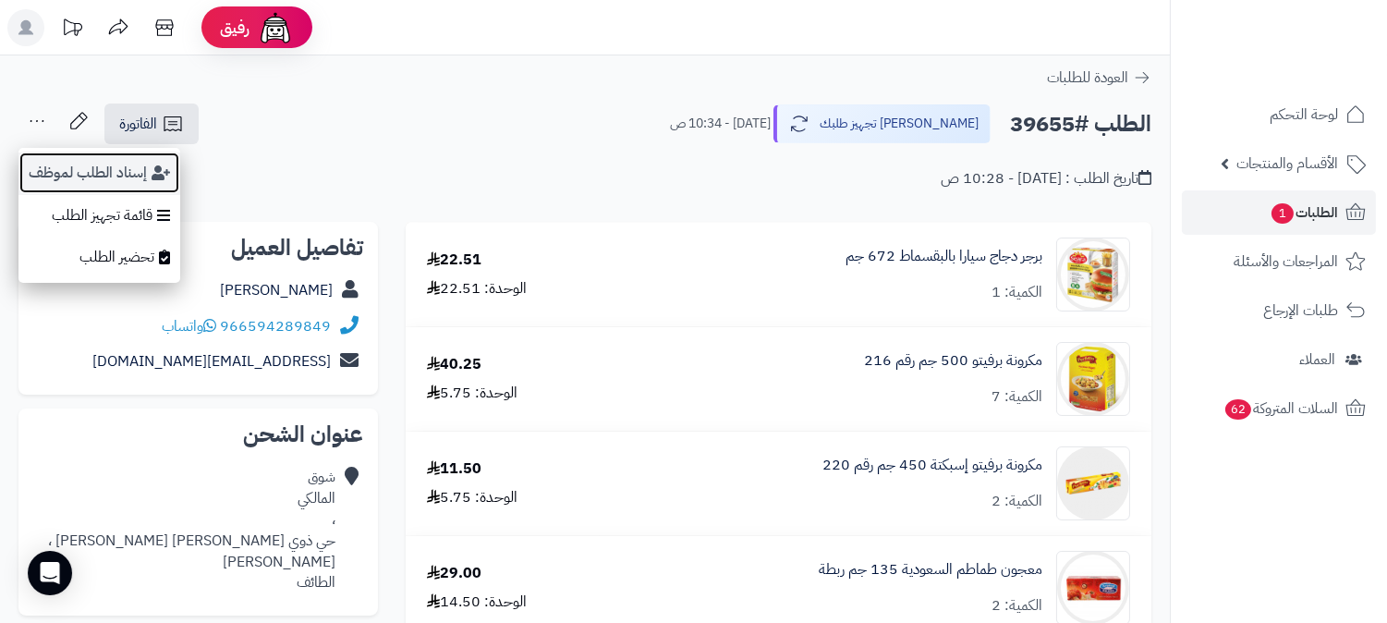
click at [78, 171] on button "إسناد الطلب لموظف" at bounding box center [99, 173] width 162 height 43
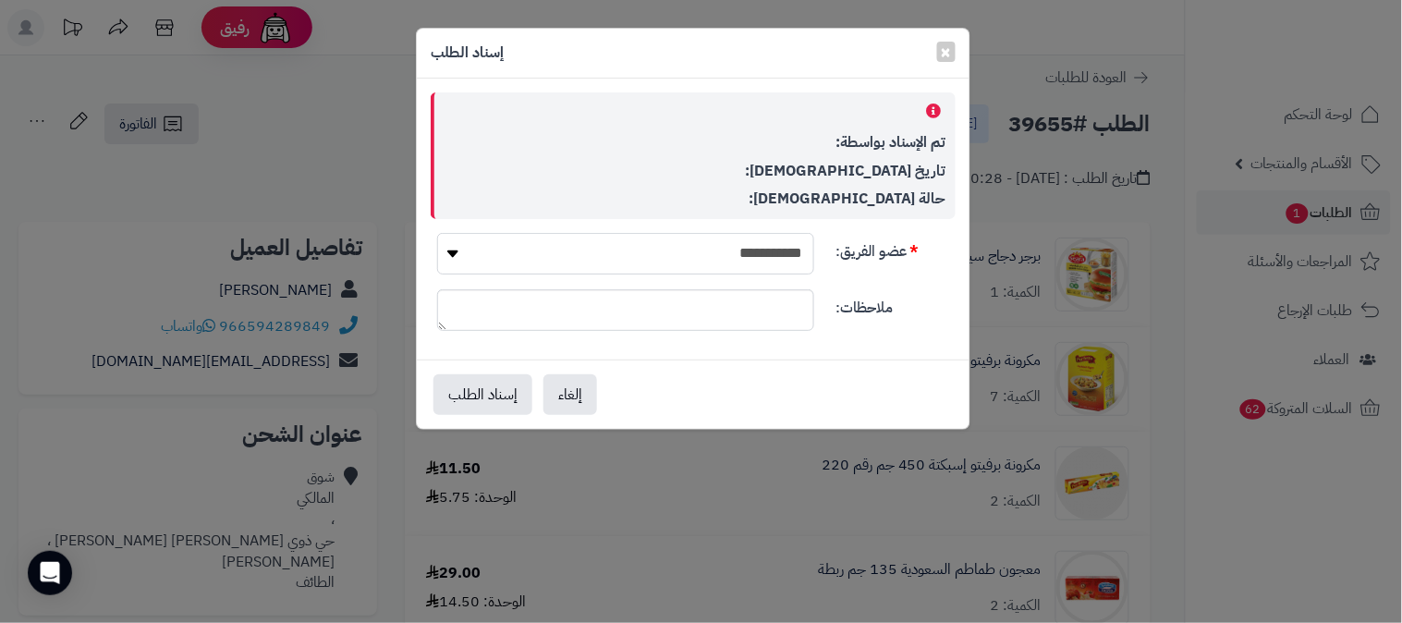
click at [751, 253] on select "**********" at bounding box center [625, 254] width 377 height 42
select select "**"
click at [437, 233] on select "**********" at bounding box center [625, 254] width 377 height 42
click at [482, 393] on button "إسناد الطلب" at bounding box center [482, 393] width 99 height 41
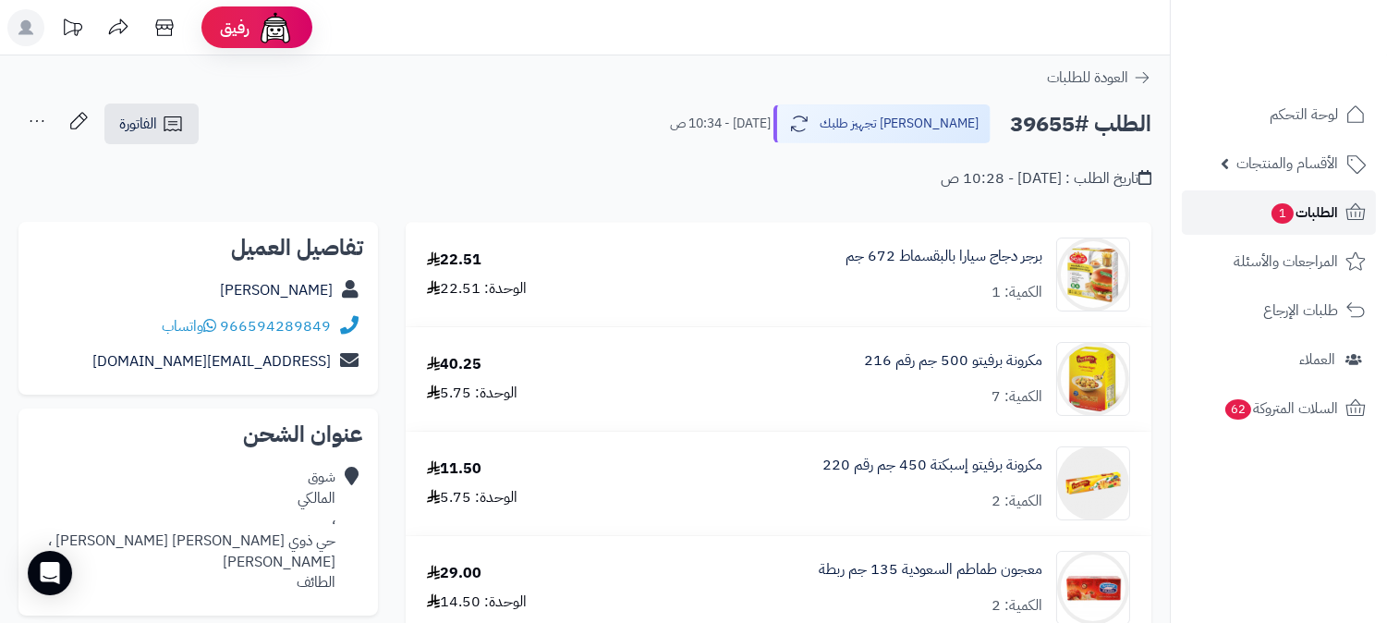
click at [1319, 210] on span "الطلبات 1" at bounding box center [1304, 213] width 68 height 26
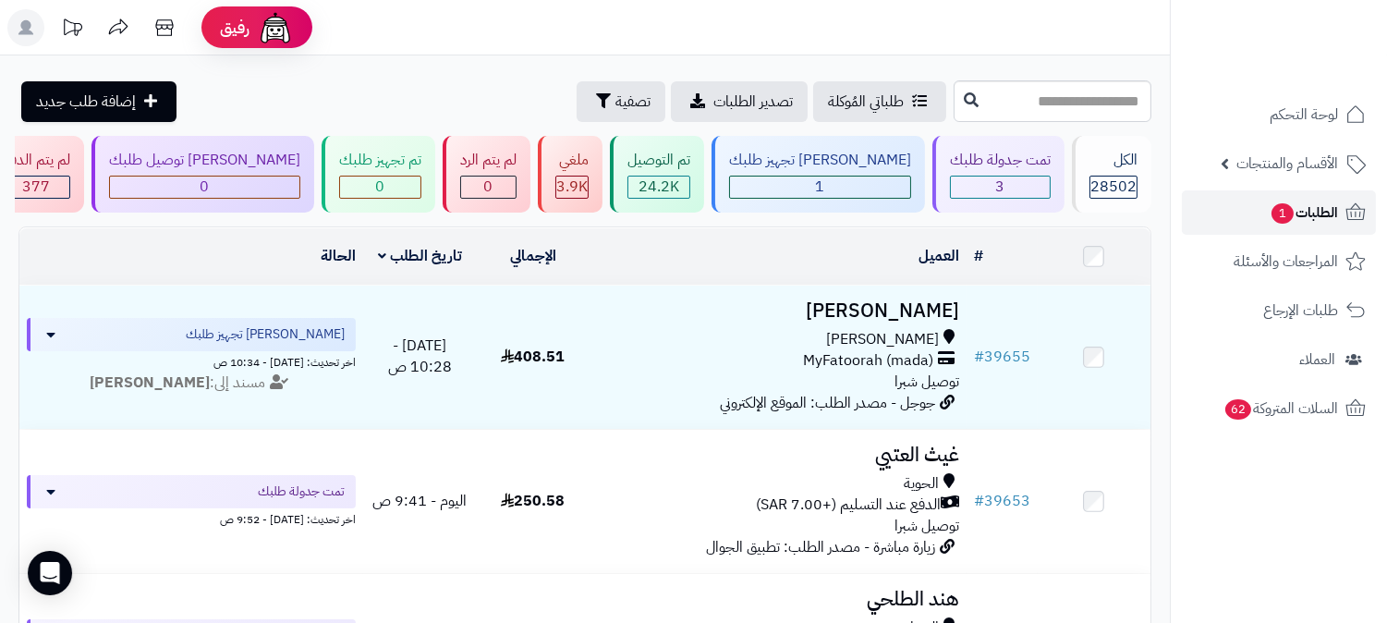
click at [1332, 198] on link "الطلبات 1" at bounding box center [1279, 212] width 194 height 44
drag, startPoint x: 0, startPoint y: 0, endPoint x: 1331, endPoint y: 200, distance: 1345.8
click at [1331, 200] on link "الطلبات 1" at bounding box center [1279, 212] width 194 height 44
click at [1309, 209] on span "الطلبات 1" at bounding box center [1304, 213] width 68 height 26
click at [1320, 210] on span "الطلبات 1" at bounding box center [1304, 213] width 68 height 26
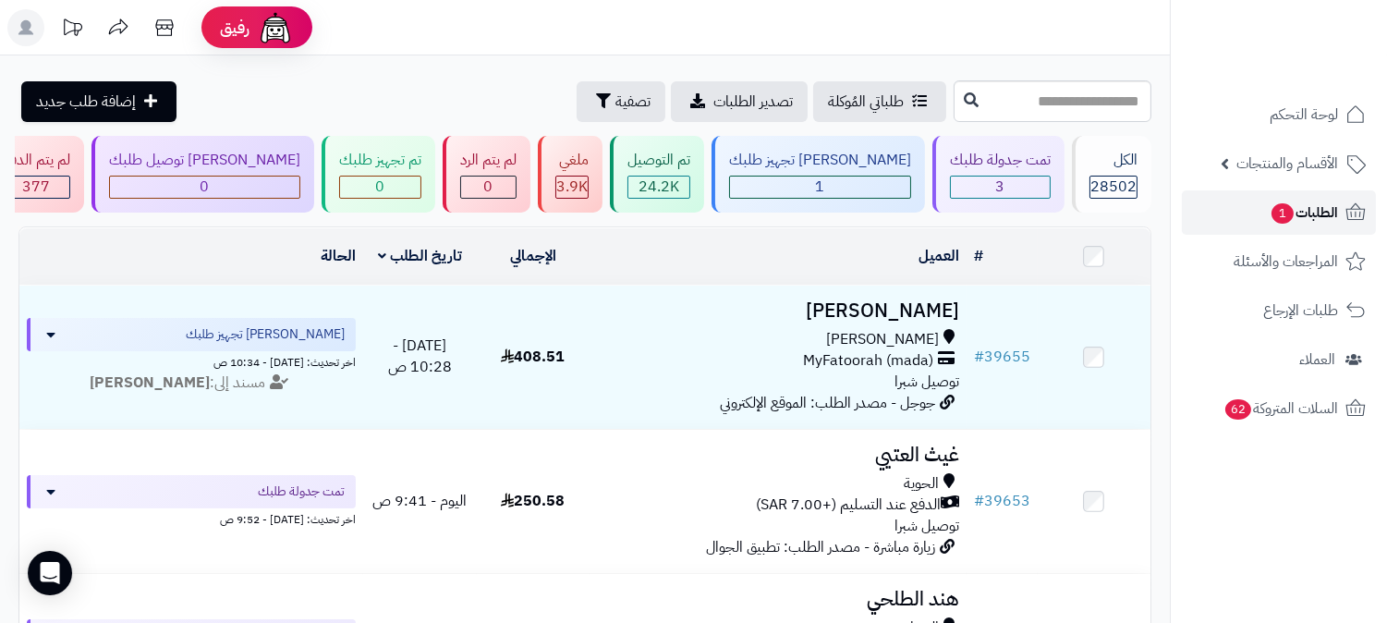
click at [1299, 209] on span "الطلبات 1" at bounding box center [1304, 213] width 68 height 26
click at [1323, 203] on span "الطلبات 1" at bounding box center [1304, 213] width 68 height 26
click at [1317, 203] on span "الطلبات 1" at bounding box center [1304, 213] width 68 height 26
click at [1336, 204] on span "الطلبات 1" at bounding box center [1304, 213] width 68 height 26
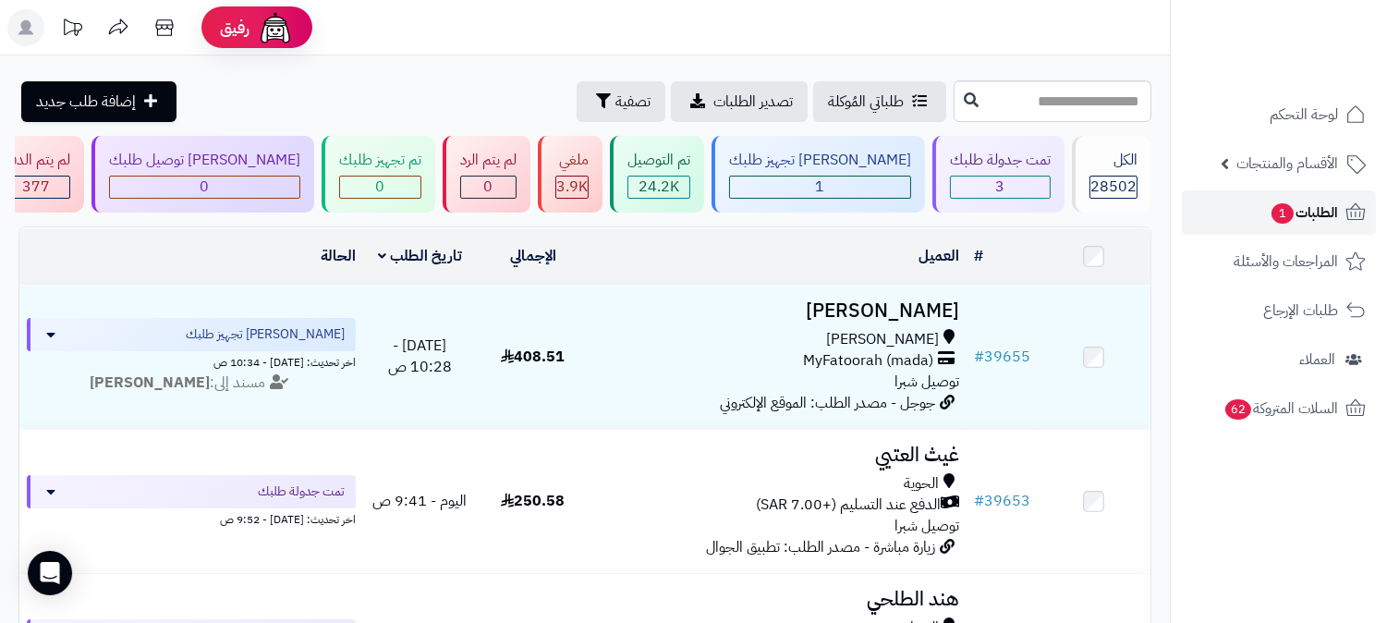
click at [1337, 210] on span "الطلبات 1" at bounding box center [1304, 213] width 68 height 26
click at [1331, 213] on span "الطلبات 1" at bounding box center [1304, 213] width 68 height 26
click at [1331, 215] on span "الطلبات 1" at bounding box center [1304, 213] width 68 height 26
click at [1351, 224] on link "الطلبات 1" at bounding box center [1279, 212] width 194 height 44
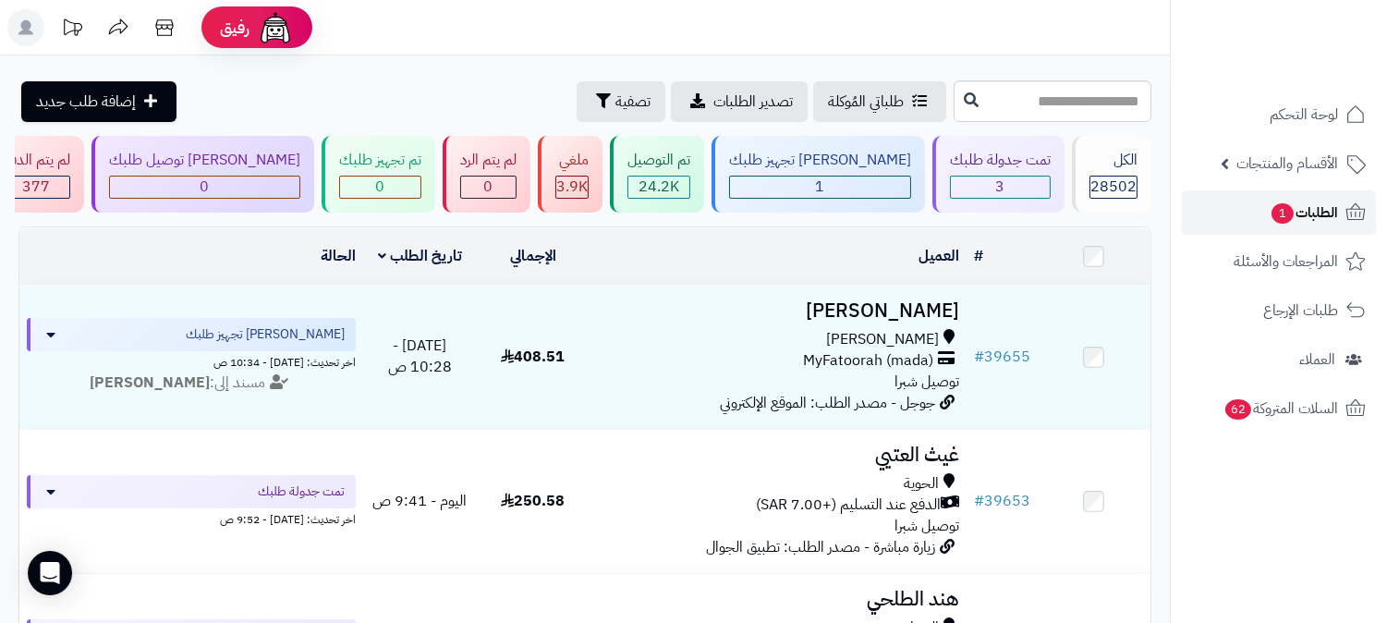
click at [1333, 207] on span "الطلبات 1" at bounding box center [1304, 213] width 68 height 26
drag, startPoint x: 0, startPoint y: 0, endPoint x: 1333, endPoint y: 207, distance: 1348.7
click at [1333, 207] on span "الطلبات 1" at bounding box center [1304, 213] width 68 height 26
click at [1317, 200] on span "الطلبات 1" at bounding box center [1304, 213] width 68 height 26
click at [1324, 214] on span "الطلبات 1" at bounding box center [1304, 213] width 68 height 26
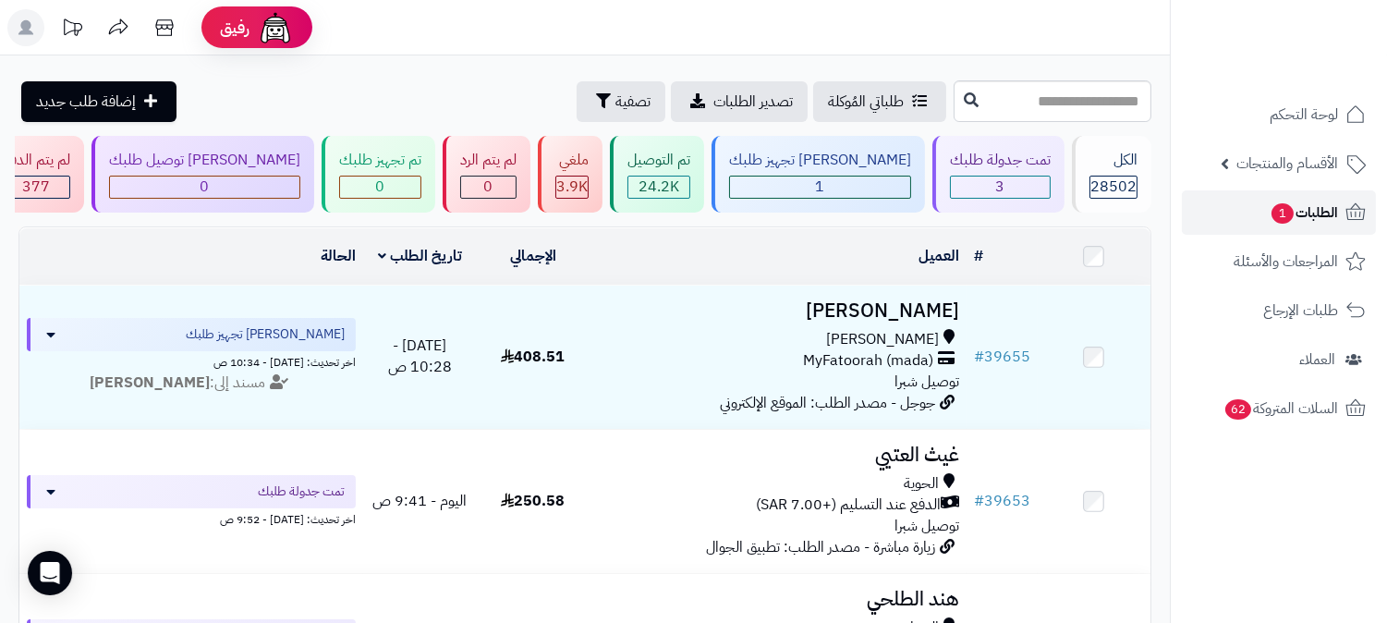
click at [1329, 213] on span "الطلبات 1" at bounding box center [1304, 213] width 68 height 26
click at [1329, 213] on span "الطلبات" at bounding box center [1317, 213] width 43 height 26
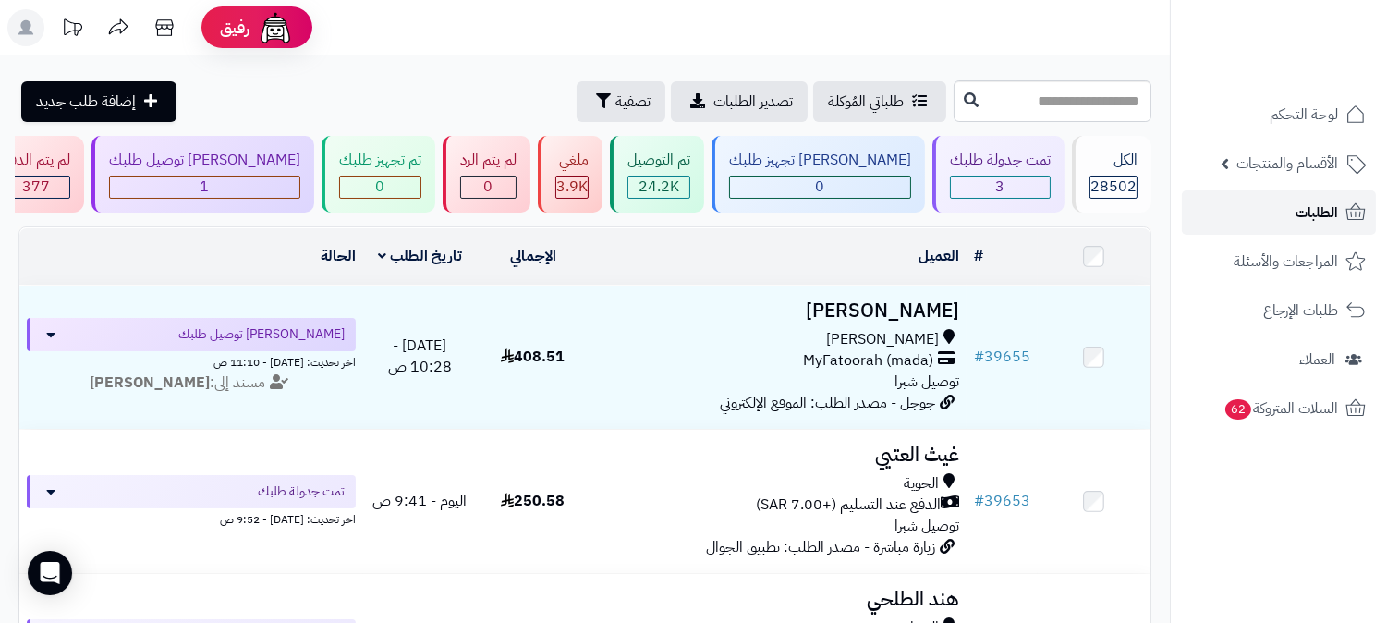
click at [1329, 213] on span "الطلبات" at bounding box center [1317, 213] width 43 height 26
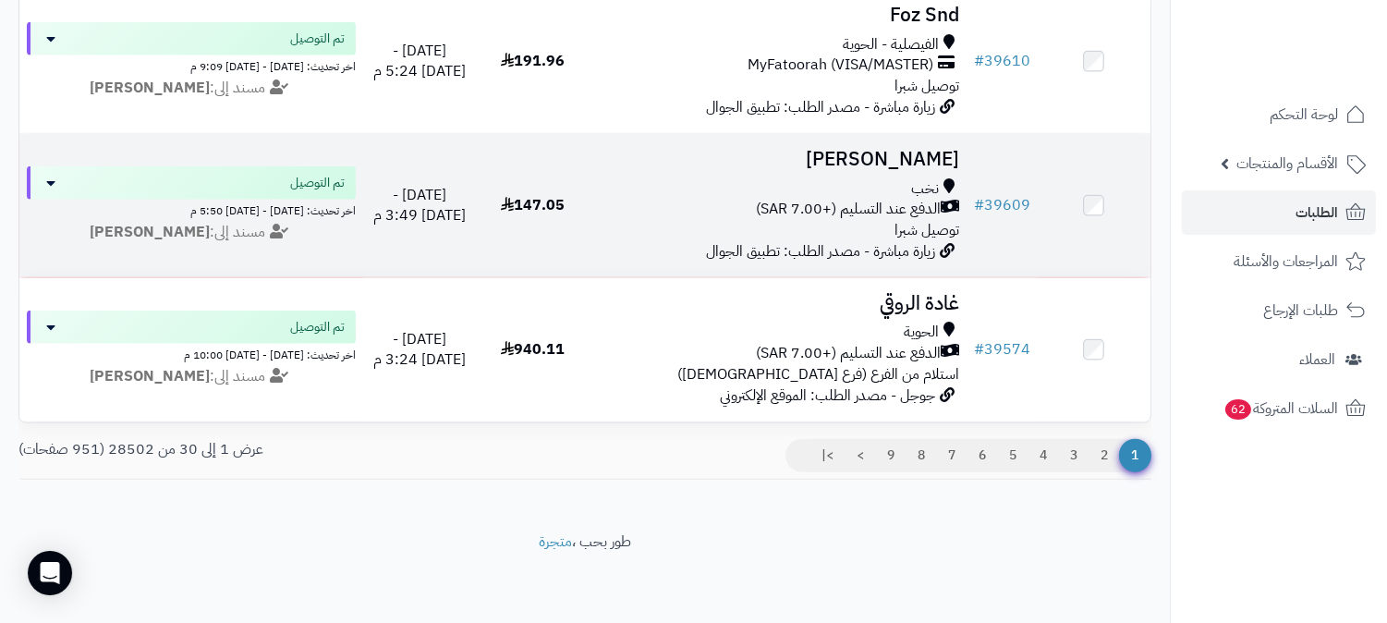
scroll to position [4205, 0]
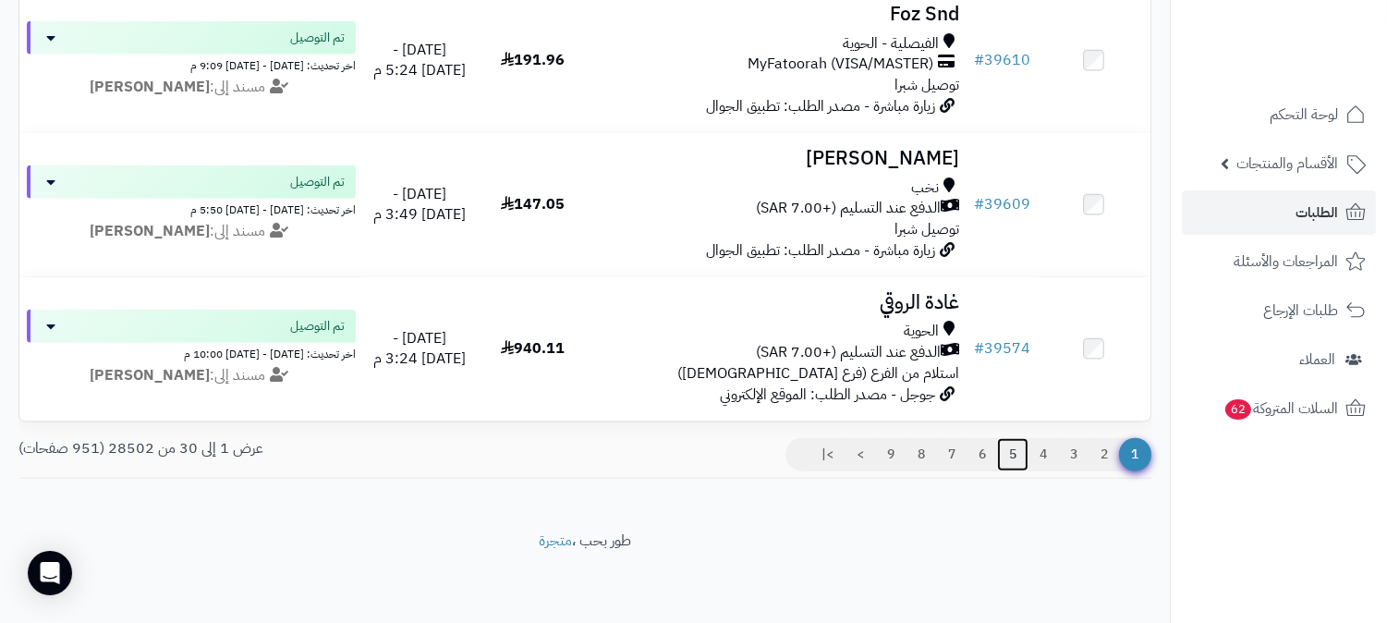
click at [1010, 449] on link "5" at bounding box center [1012, 454] width 31 height 33
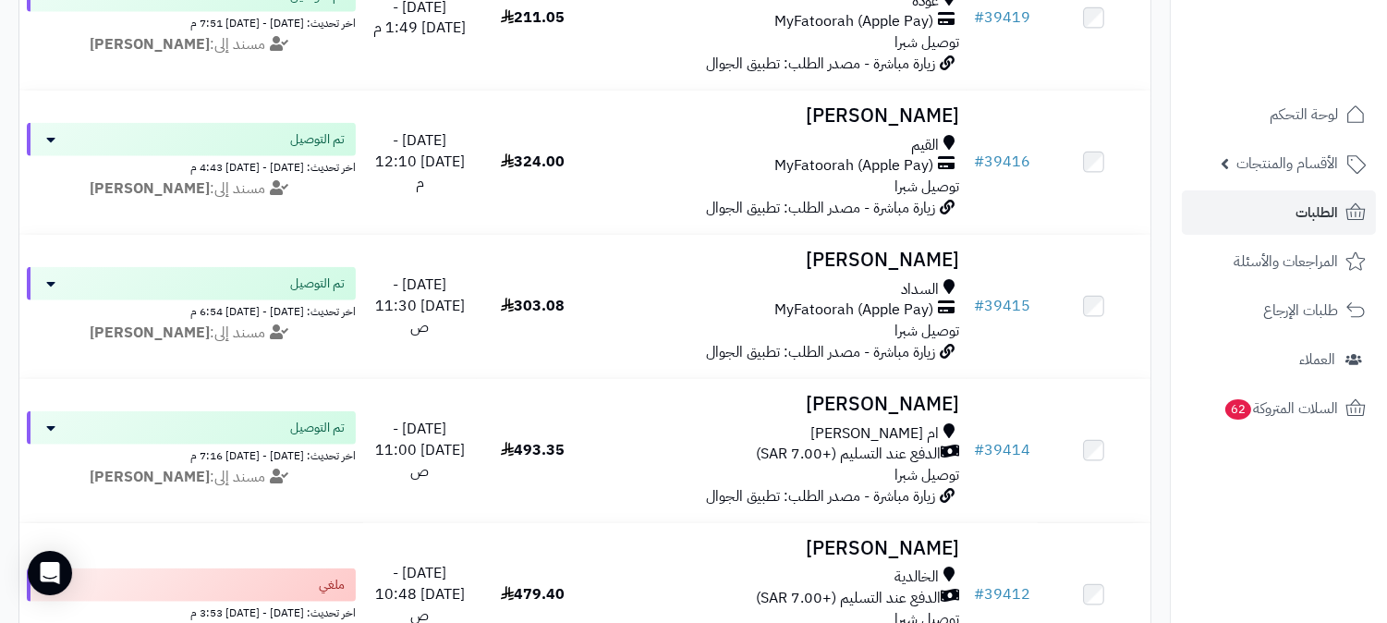
scroll to position [4205, 0]
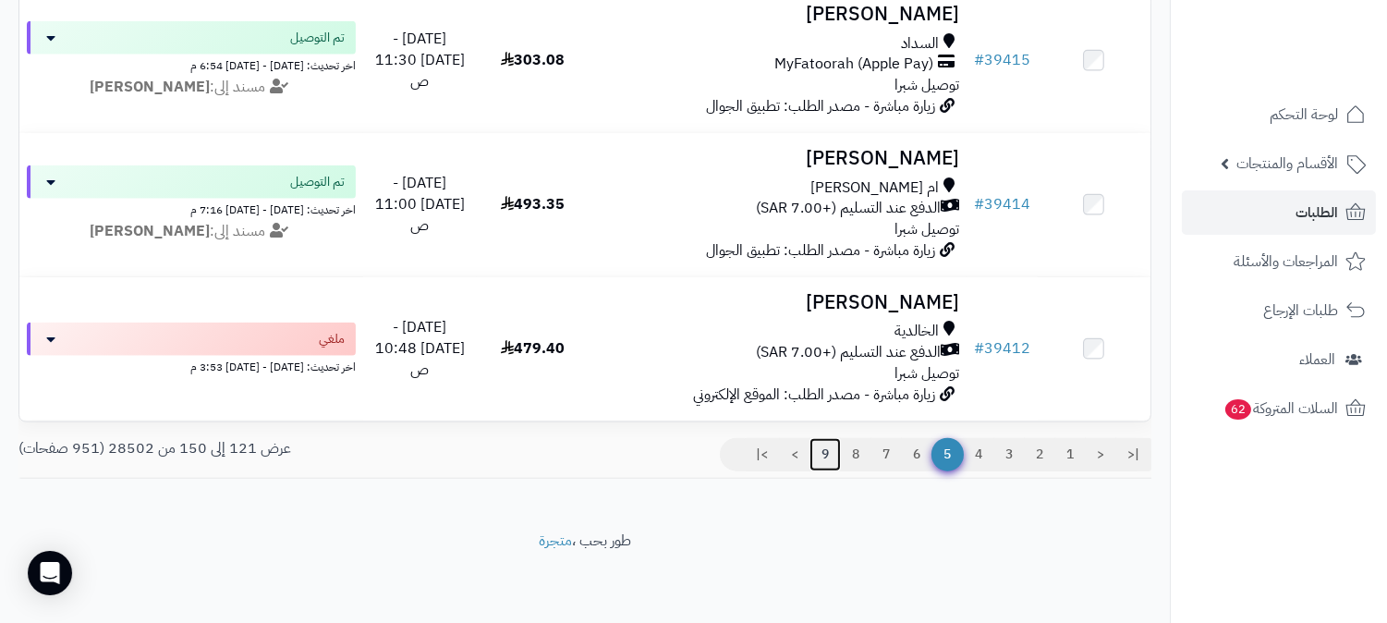
click at [814, 451] on link "9" at bounding box center [825, 454] width 31 height 33
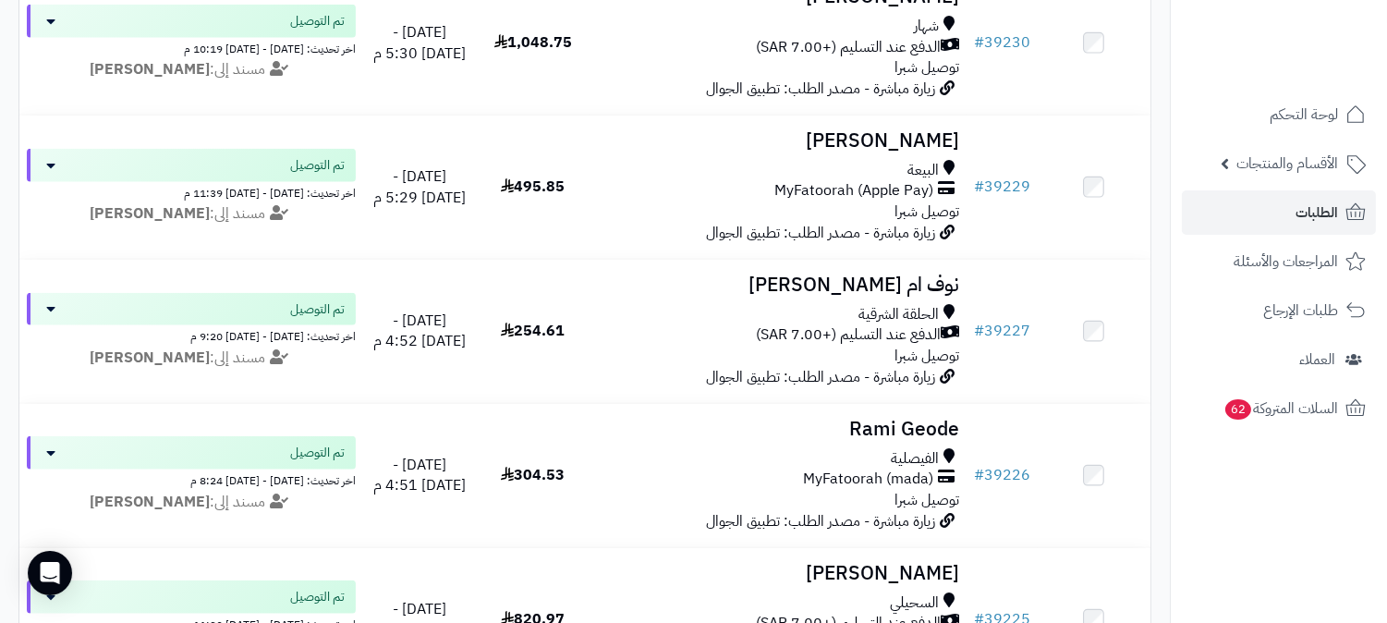
scroll to position [4205, 0]
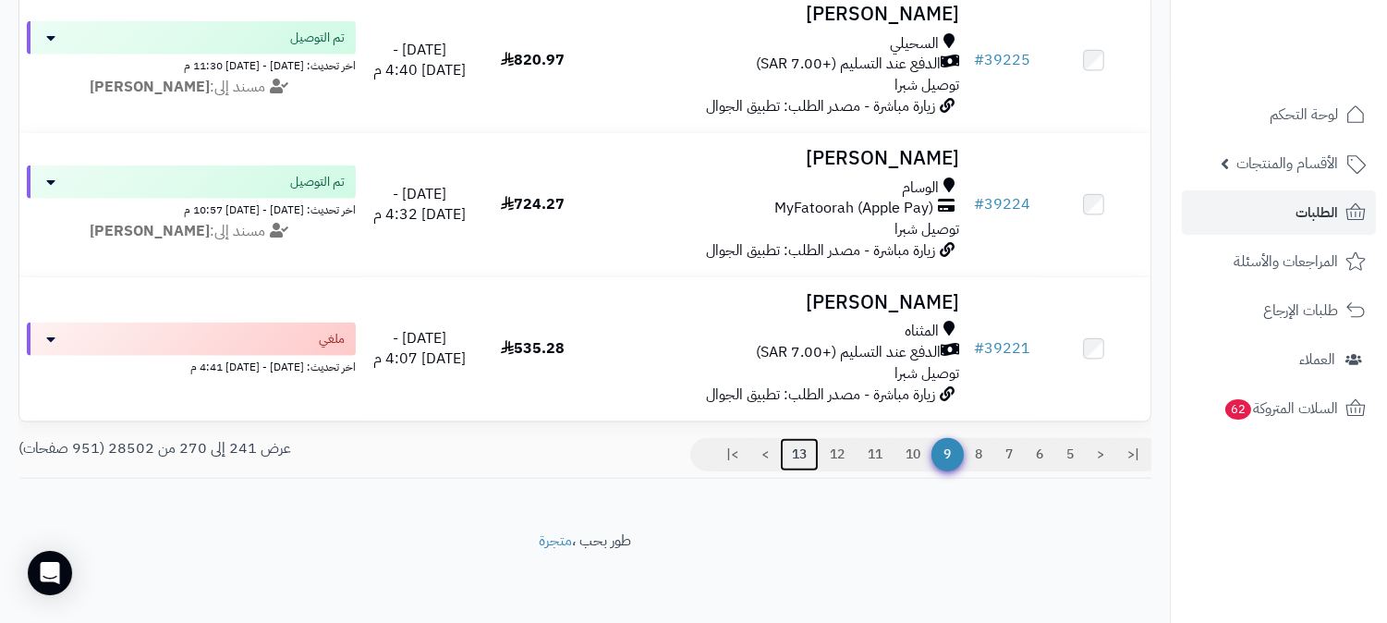
click at [786, 456] on link "13" at bounding box center [799, 454] width 39 height 33
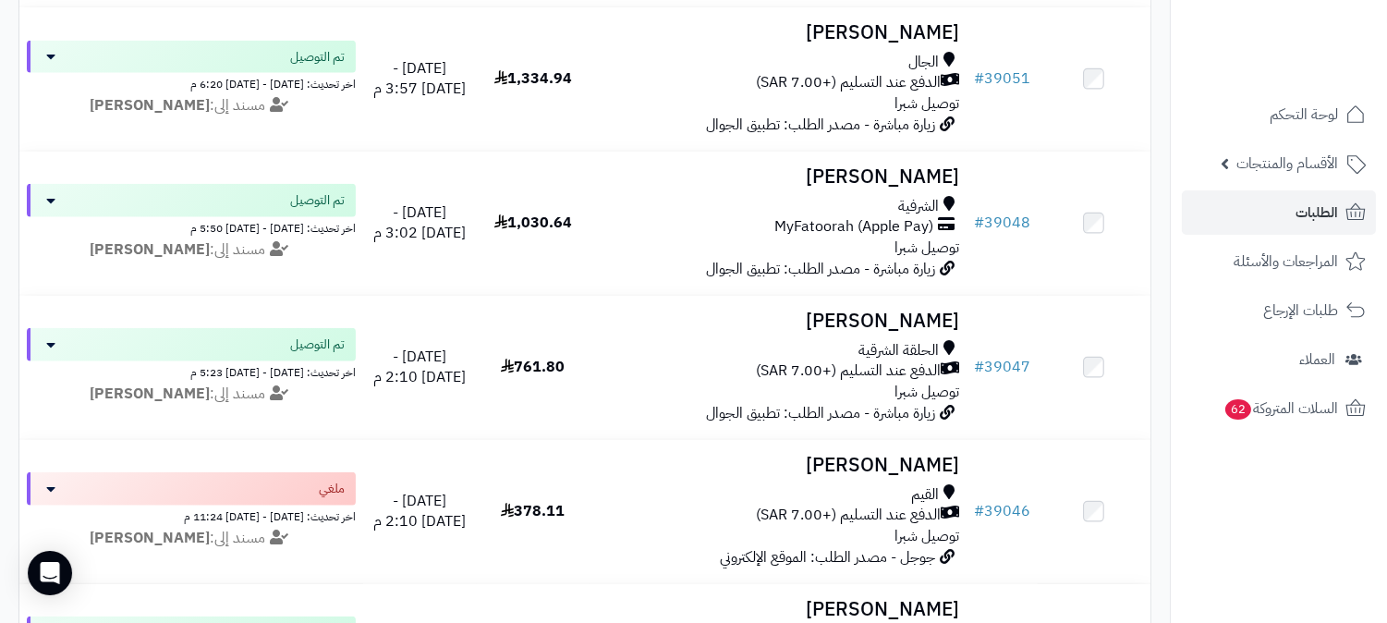
scroll to position [4205, 0]
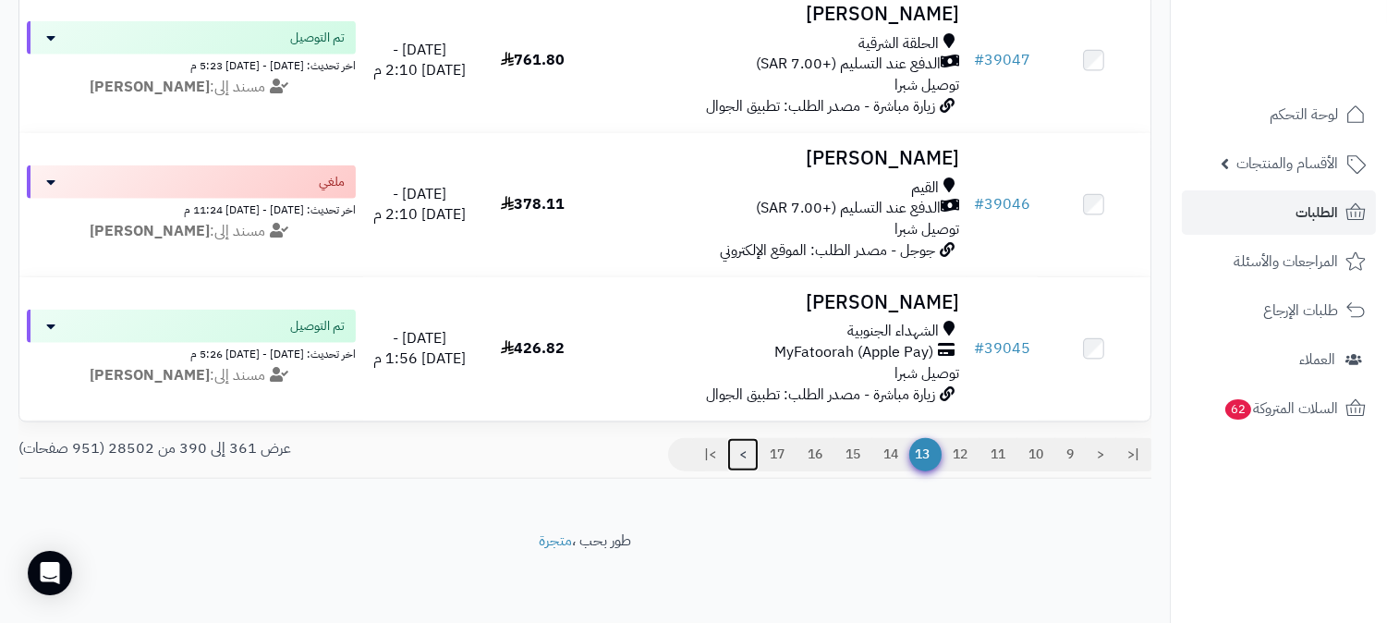
click at [738, 455] on link ">" at bounding box center [742, 454] width 31 height 33
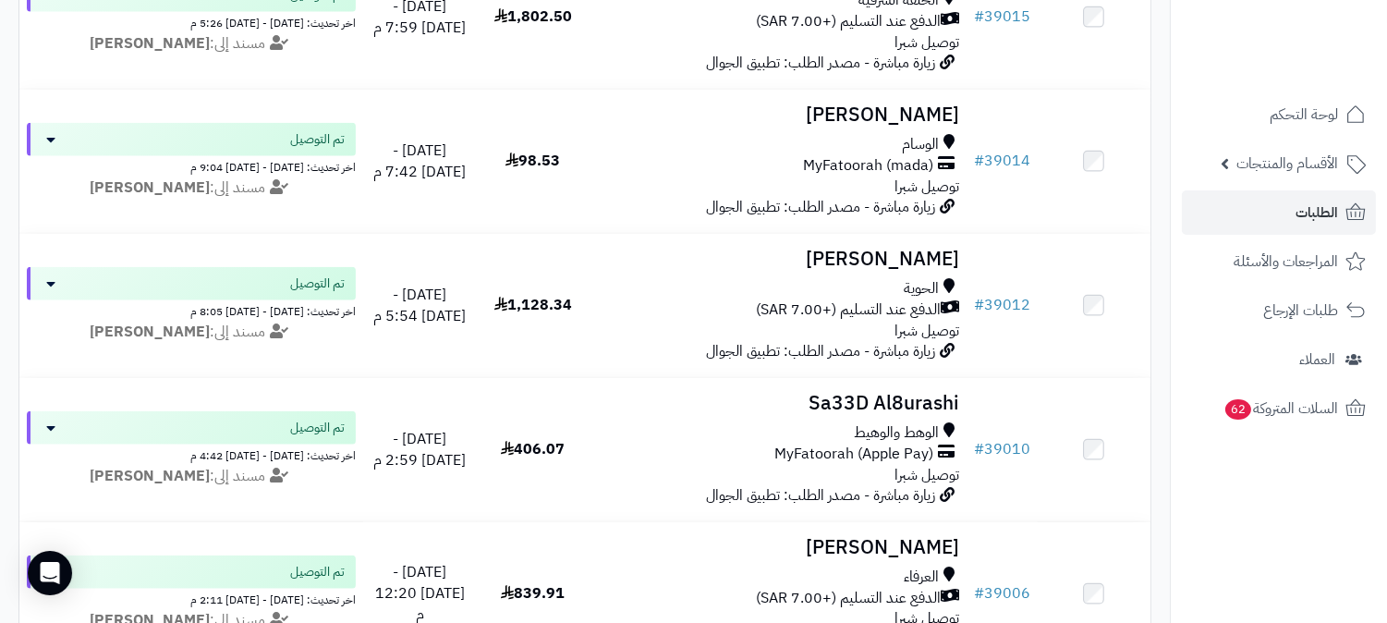
scroll to position [4177, 0]
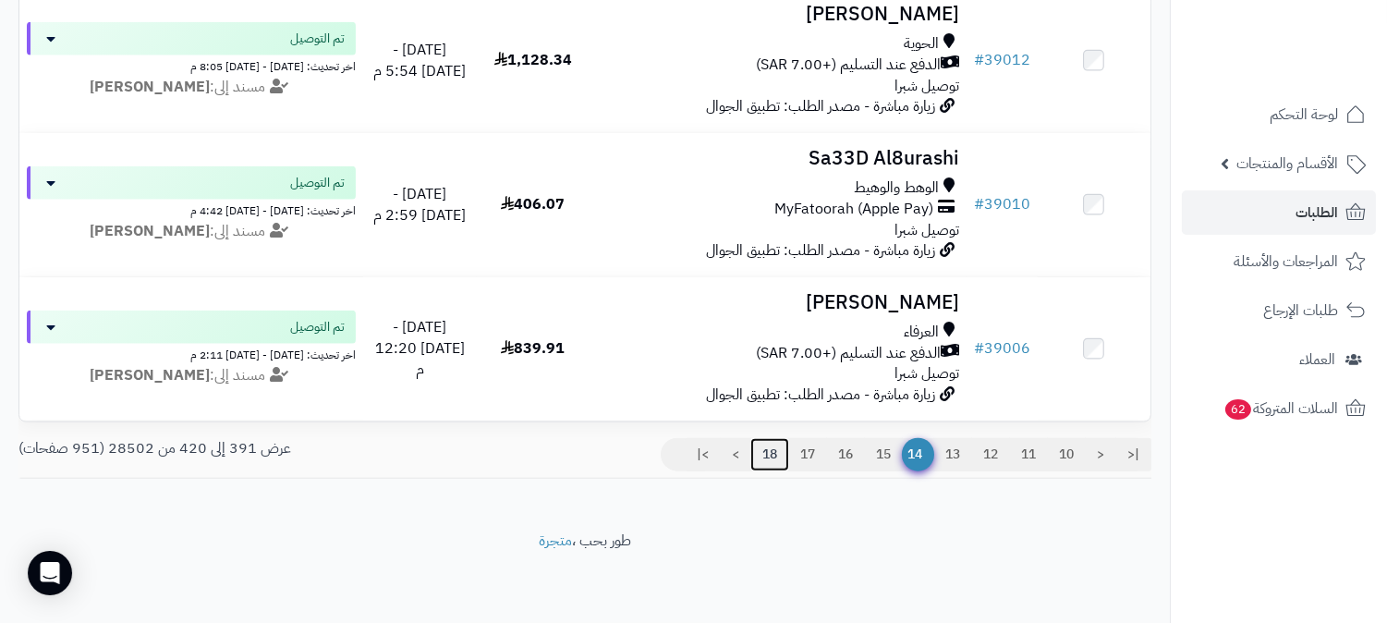
click at [762, 449] on link "18" at bounding box center [769, 454] width 39 height 33
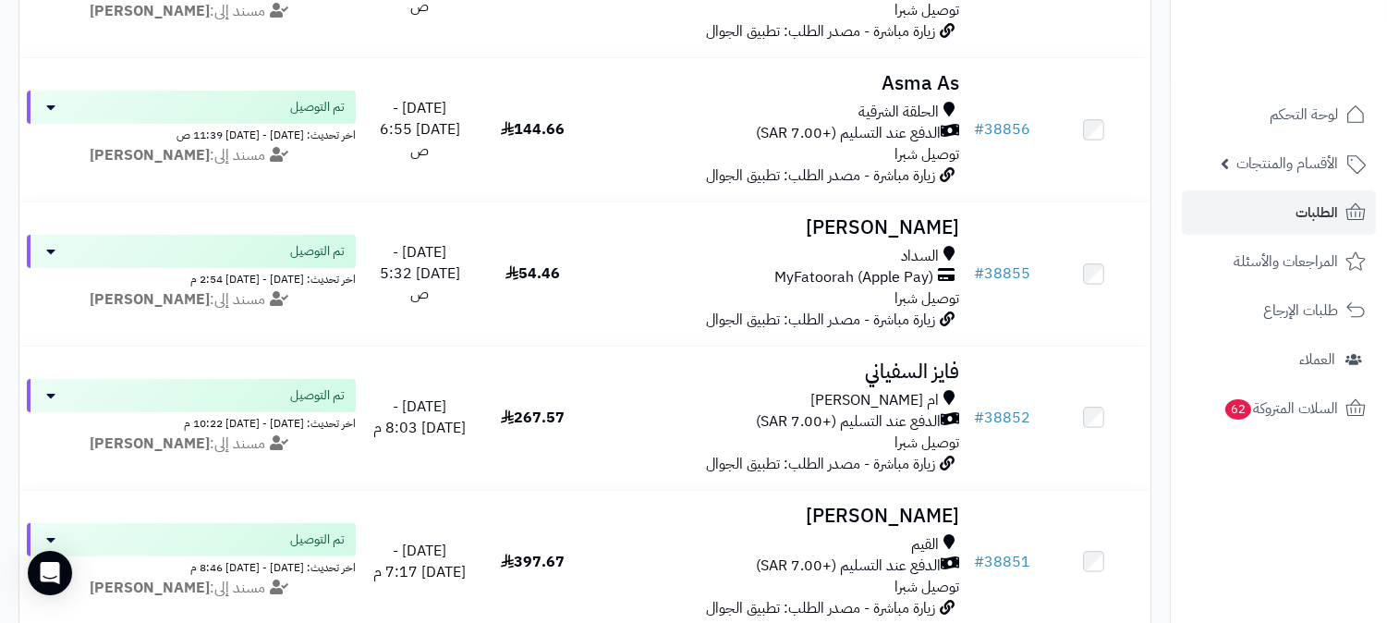
scroll to position [4177, 0]
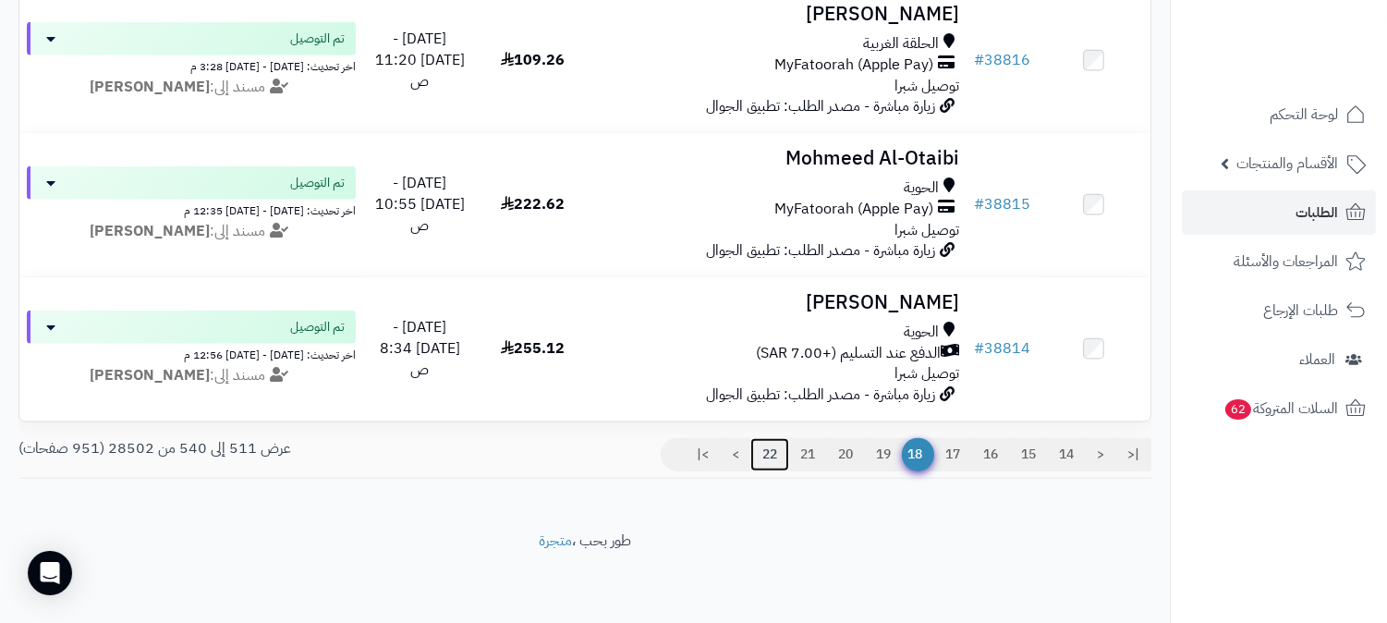
click at [756, 455] on link "22" at bounding box center [769, 454] width 39 height 33
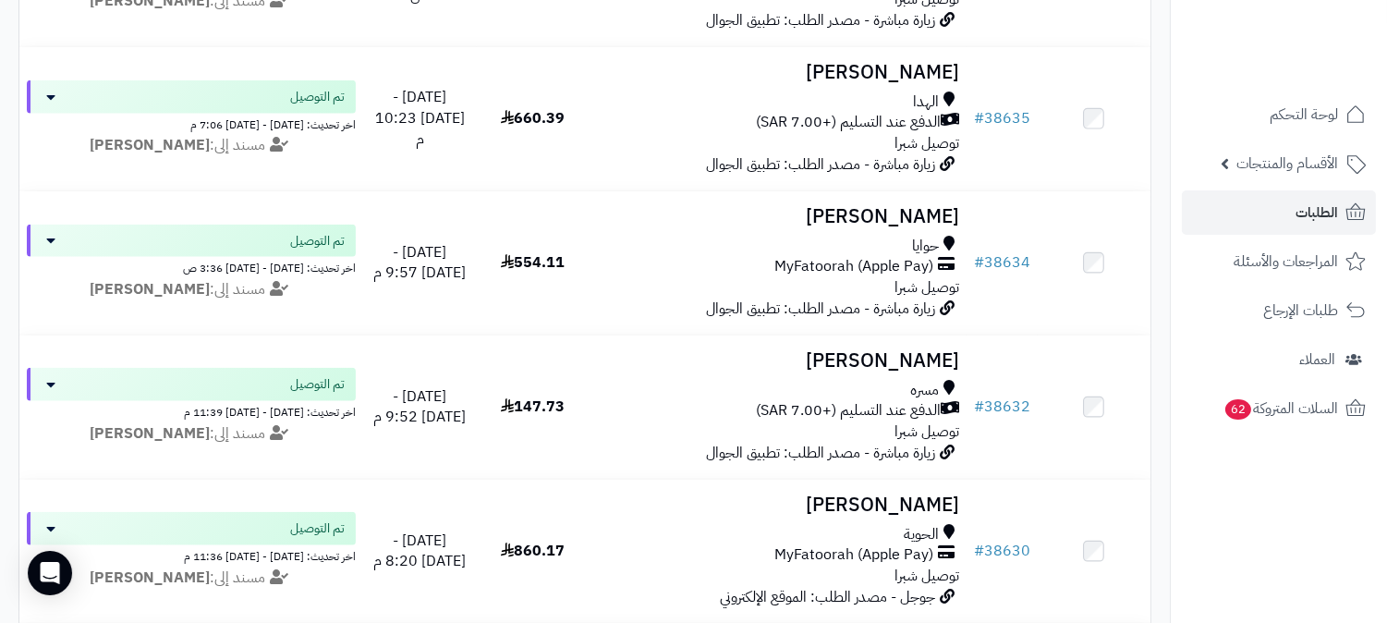
scroll to position [4205, 0]
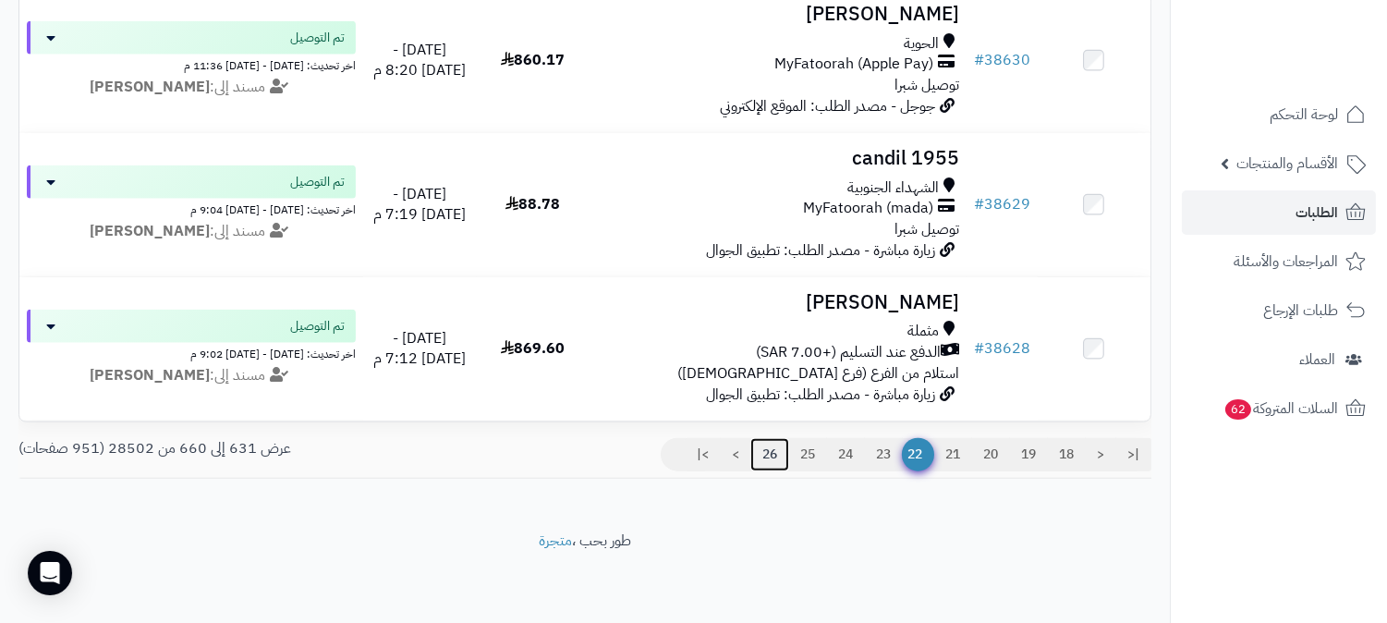
click at [754, 454] on link "26" at bounding box center [769, 454] width 39 height 33
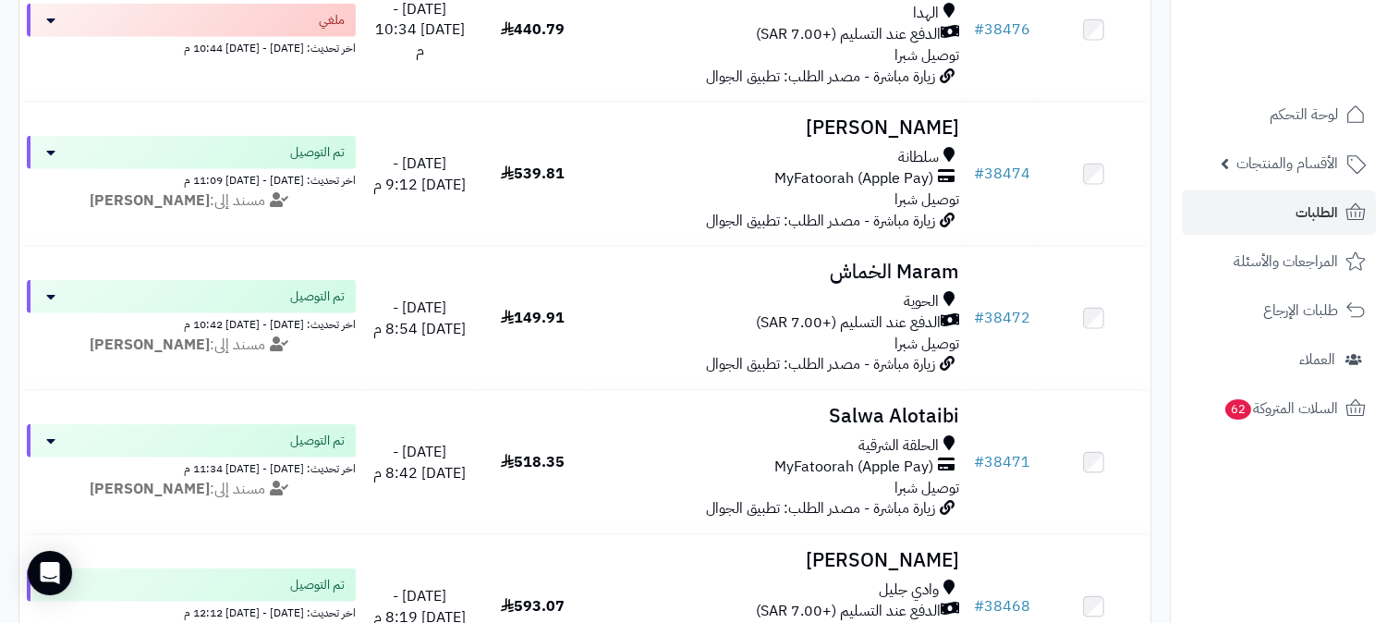
scroll to position [4177, 0]
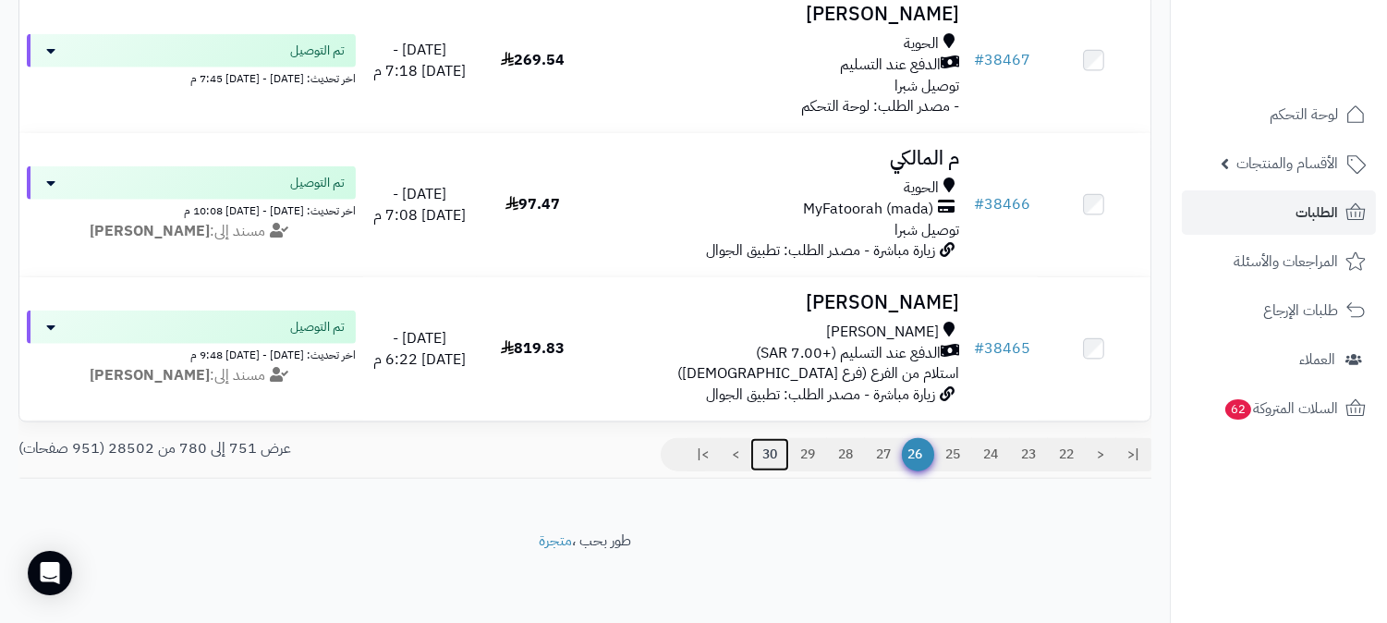
click at [760, 456] on link "30" at bounding box center [769, 454] width 39 height 33
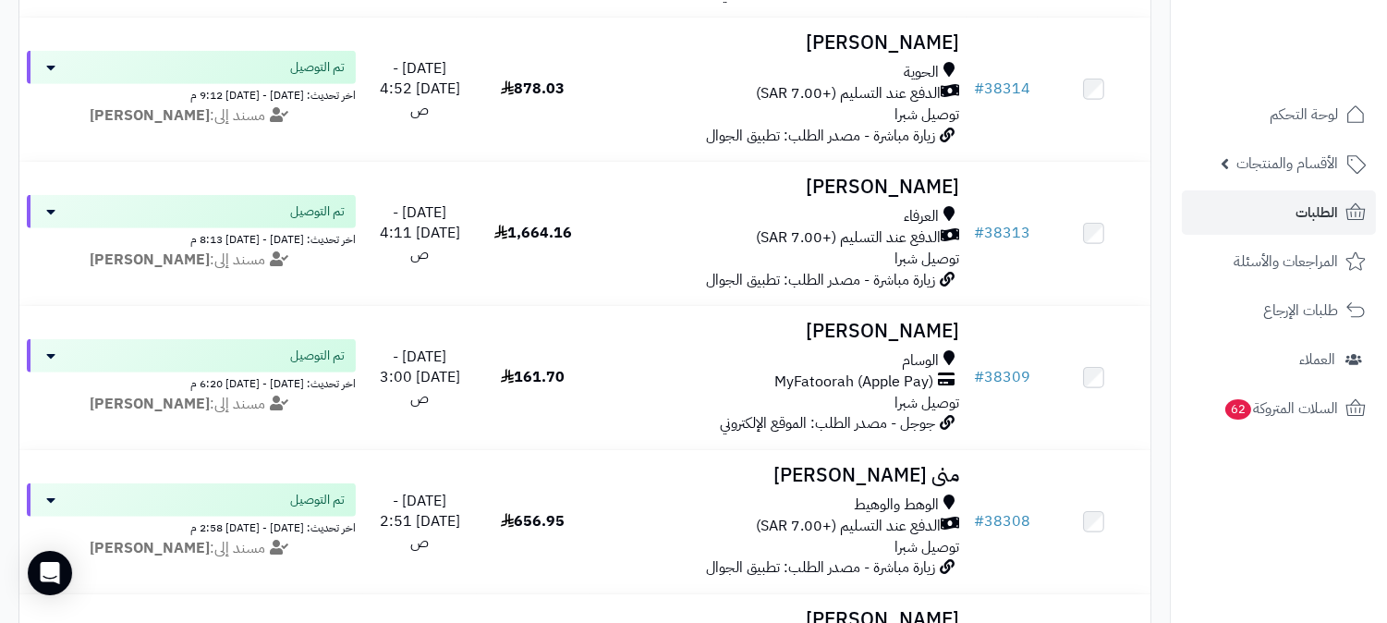
scroll to position [4205, 0]
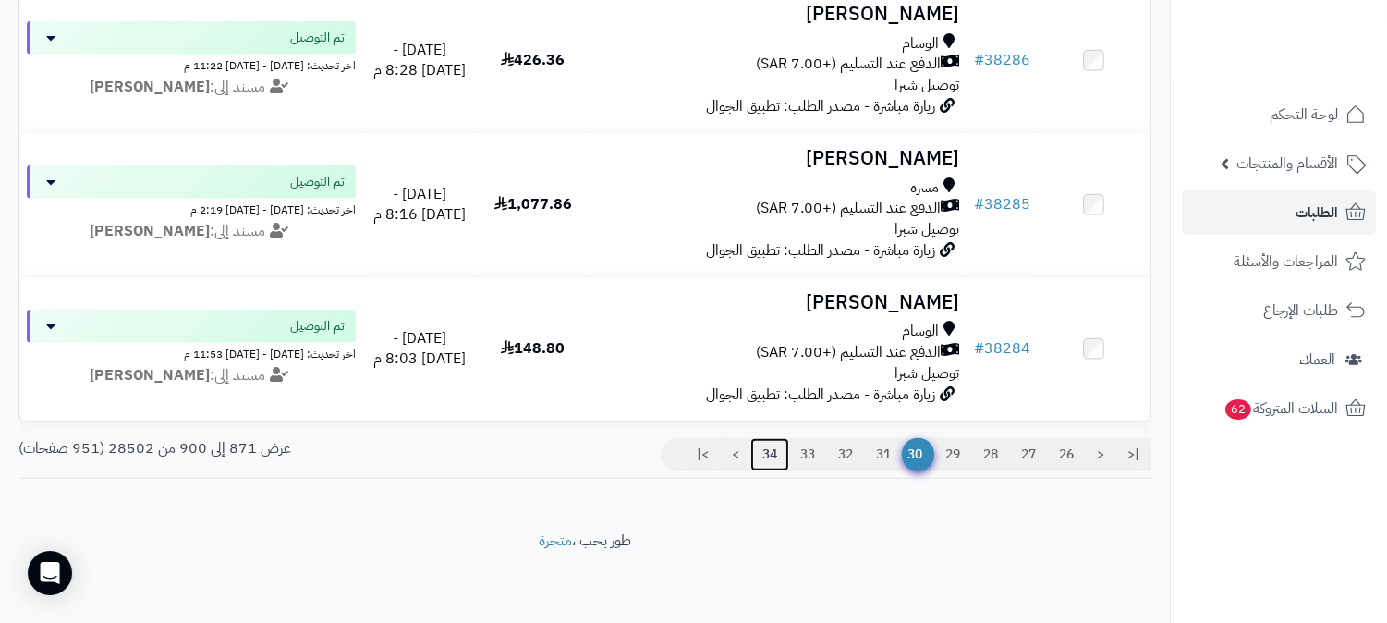
click at [756, 449] on link "34" at bounding box center [769, 454] width 39 height 33
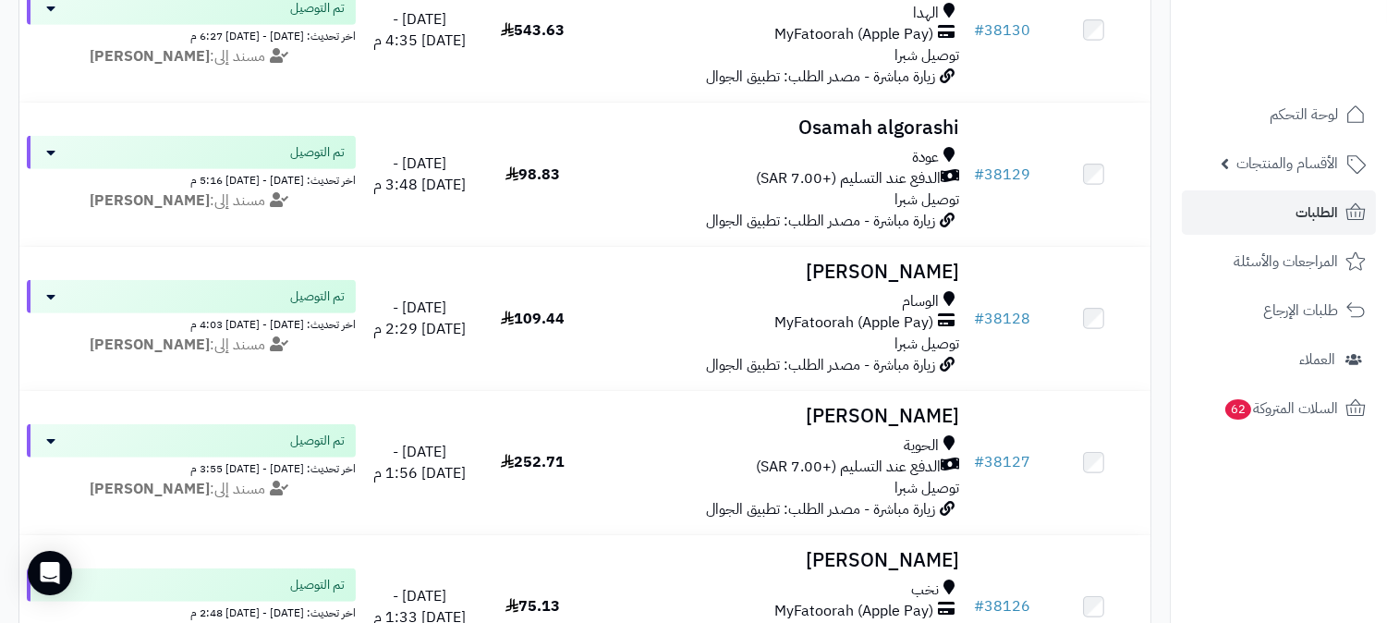
scroll to position [4205, 0]
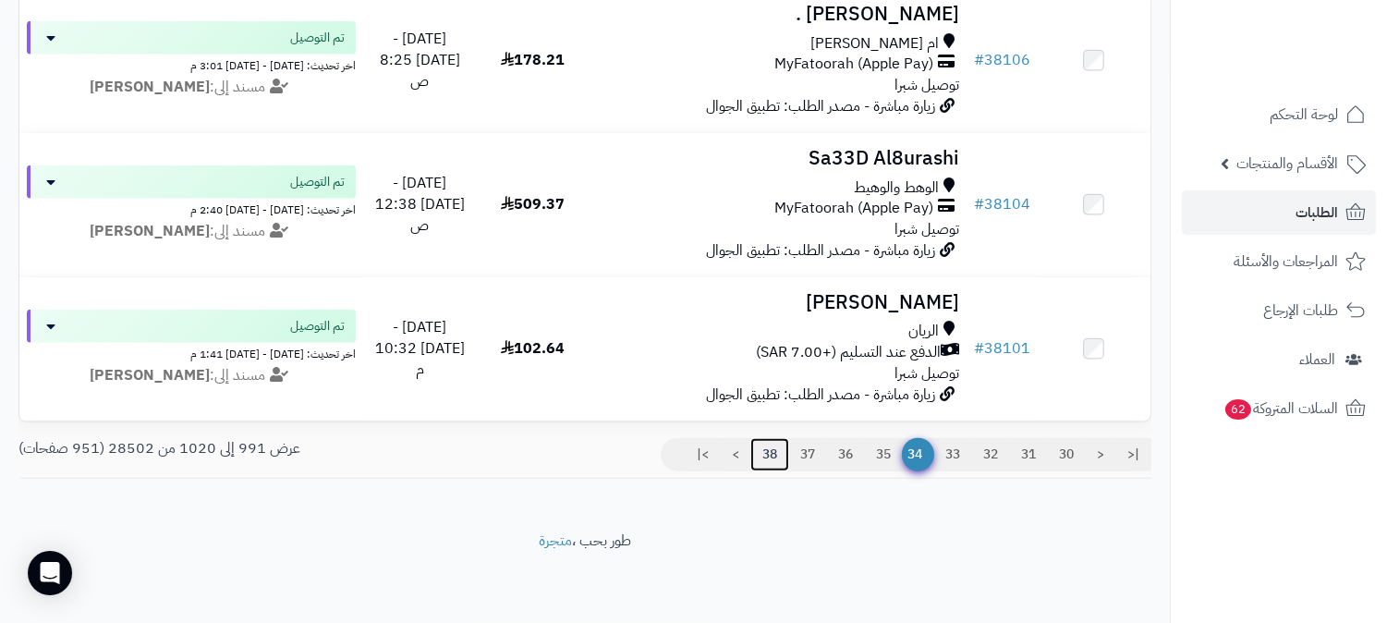
click at [765, 455] on link "38" at bounding box center [769, 454] width 39 height 33
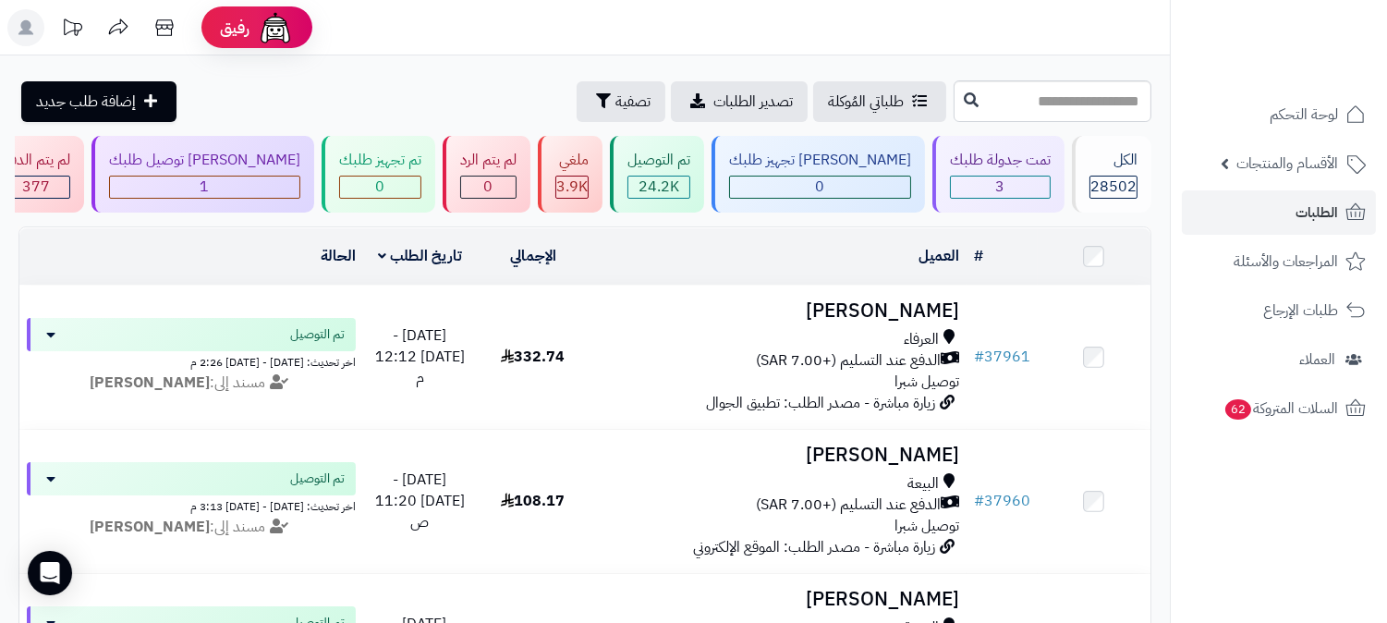
scroll to position [4205, 0]
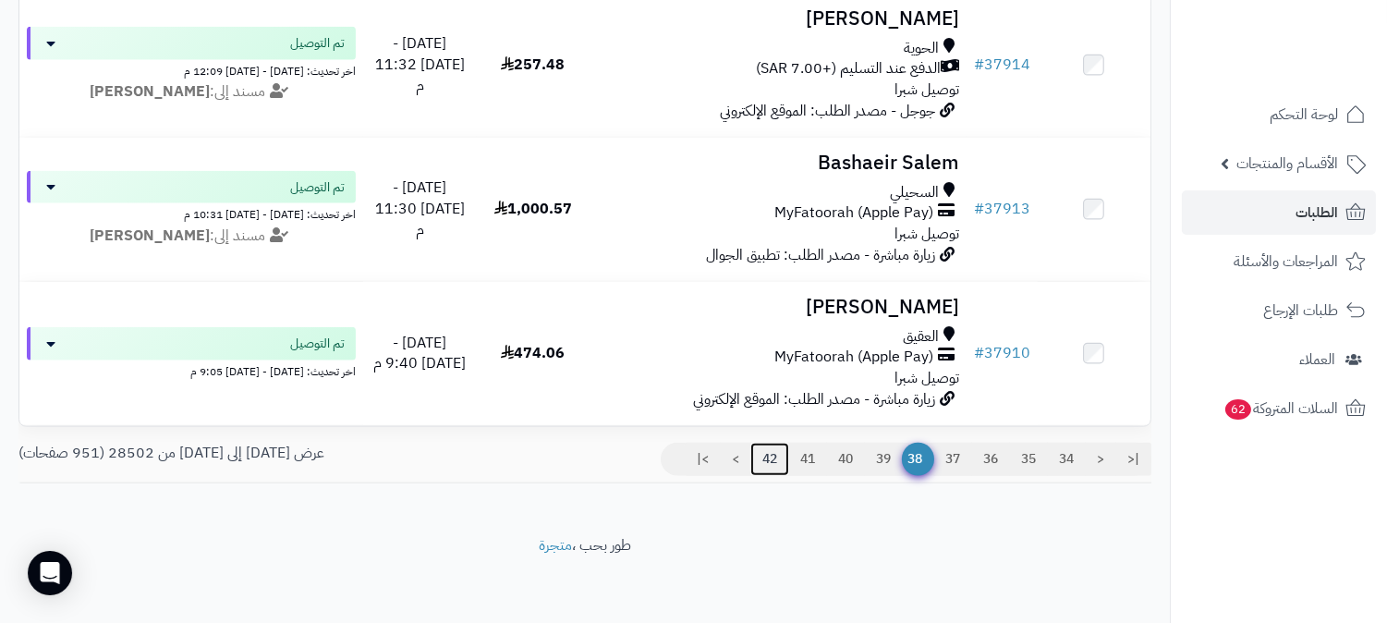
click at [761, 451] on link "42" at bounding box center [769, 459] width 39 height 33
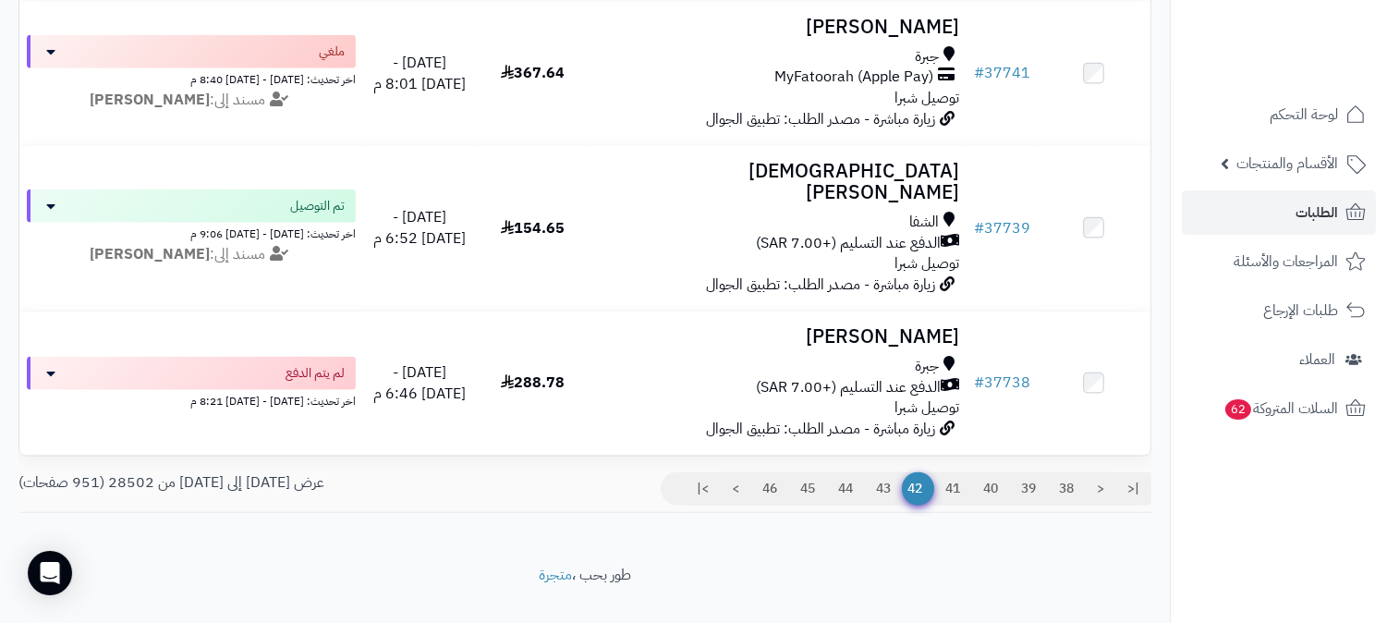
scroll to position [4205, 0]
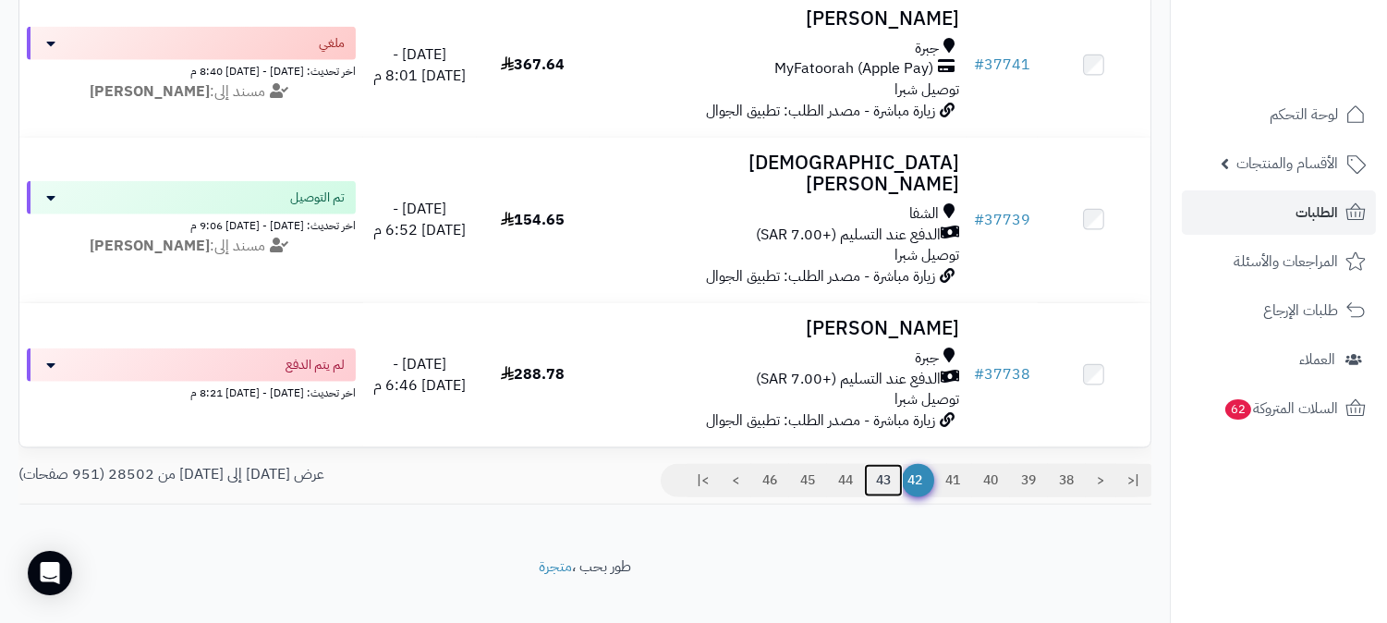
click at [880, 464] on link "43" at bounding box center [883, 480] width 39 height 33
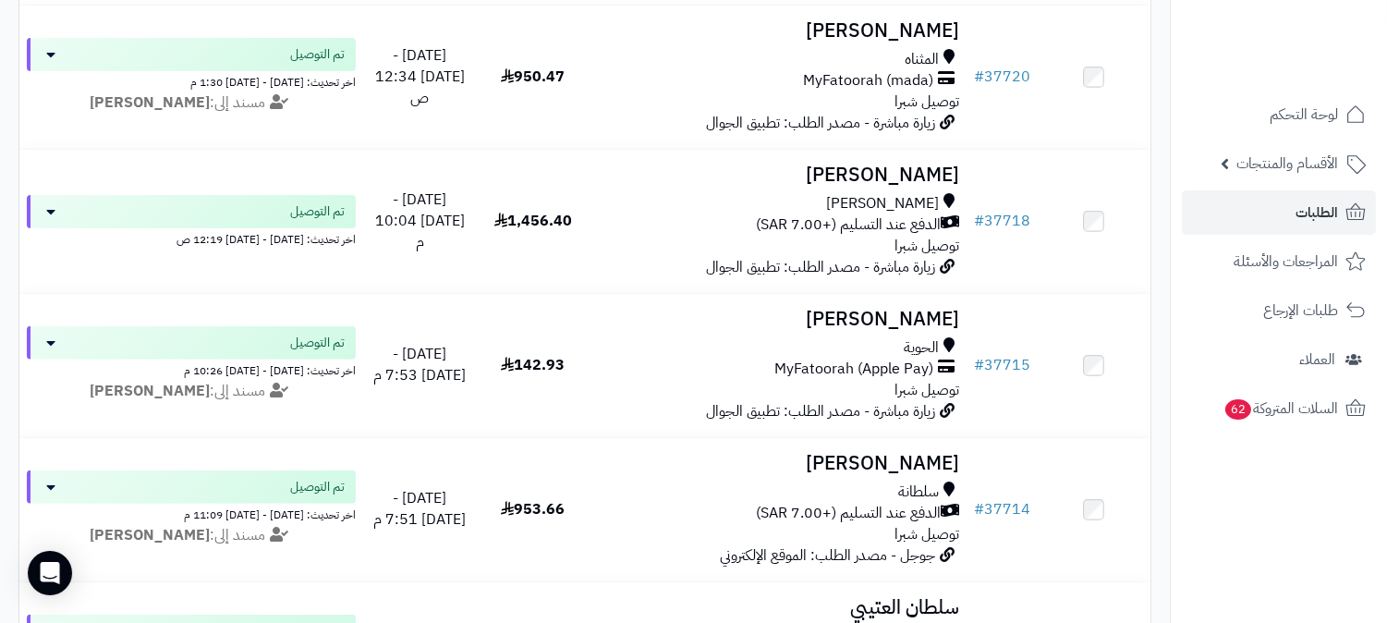
scroll to position [1319, 0]
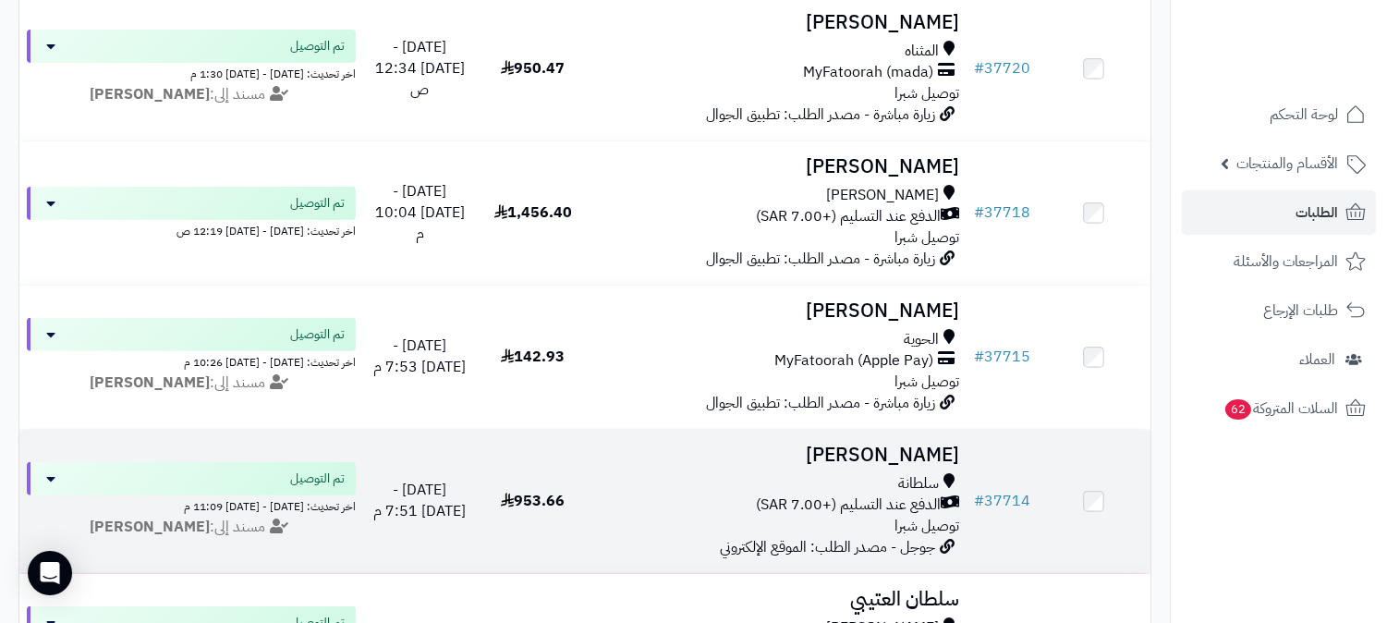
click at [881, 445] on h3 "[PERSON_NAME]" at bounding box center [778, 455] width 362 height 21
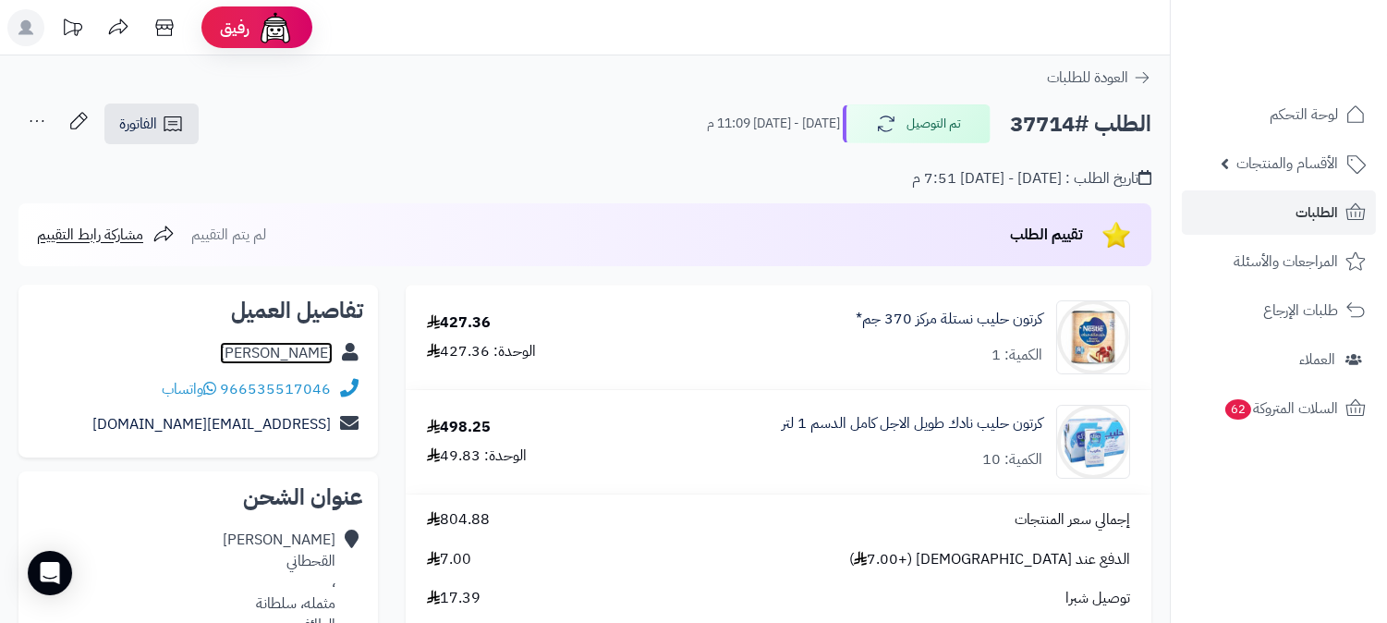
click at [262, 347] on link "[PERSON_NAME]" at bounding box center [276, 353] width 113 height 22
click at [1347, 214] on icon at bounding box center [1356, 211] width 19 height 17
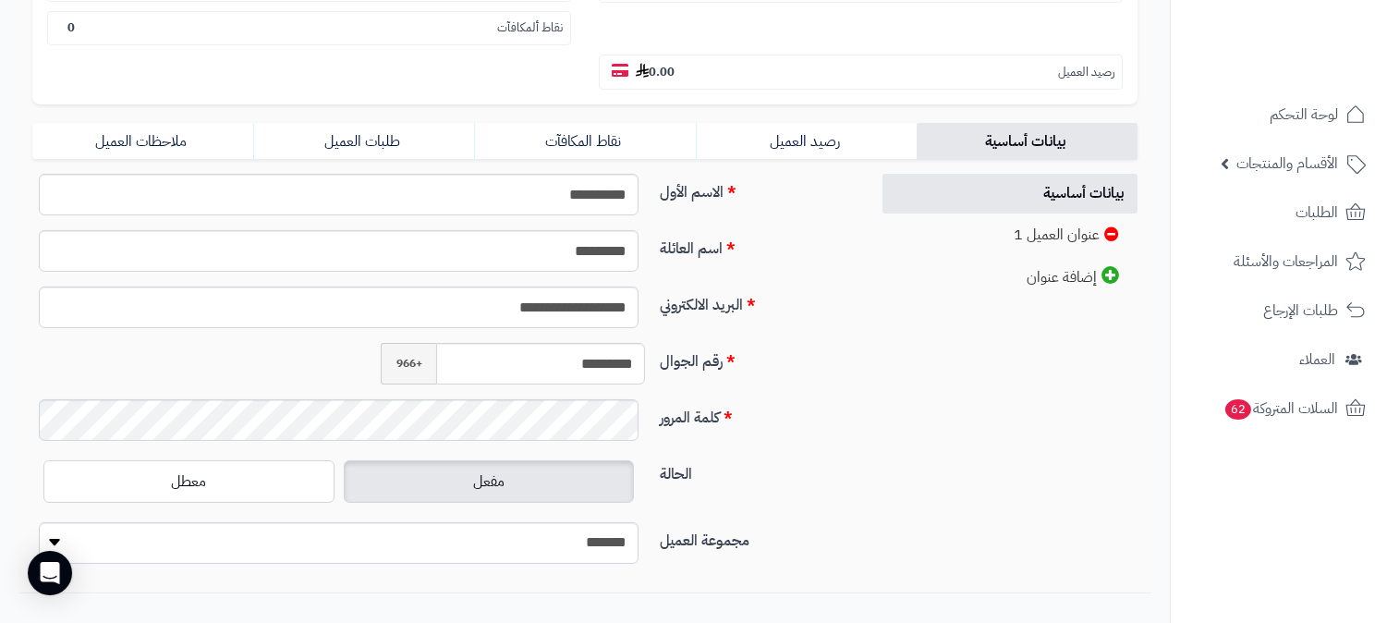
scroll to position [410, 0]
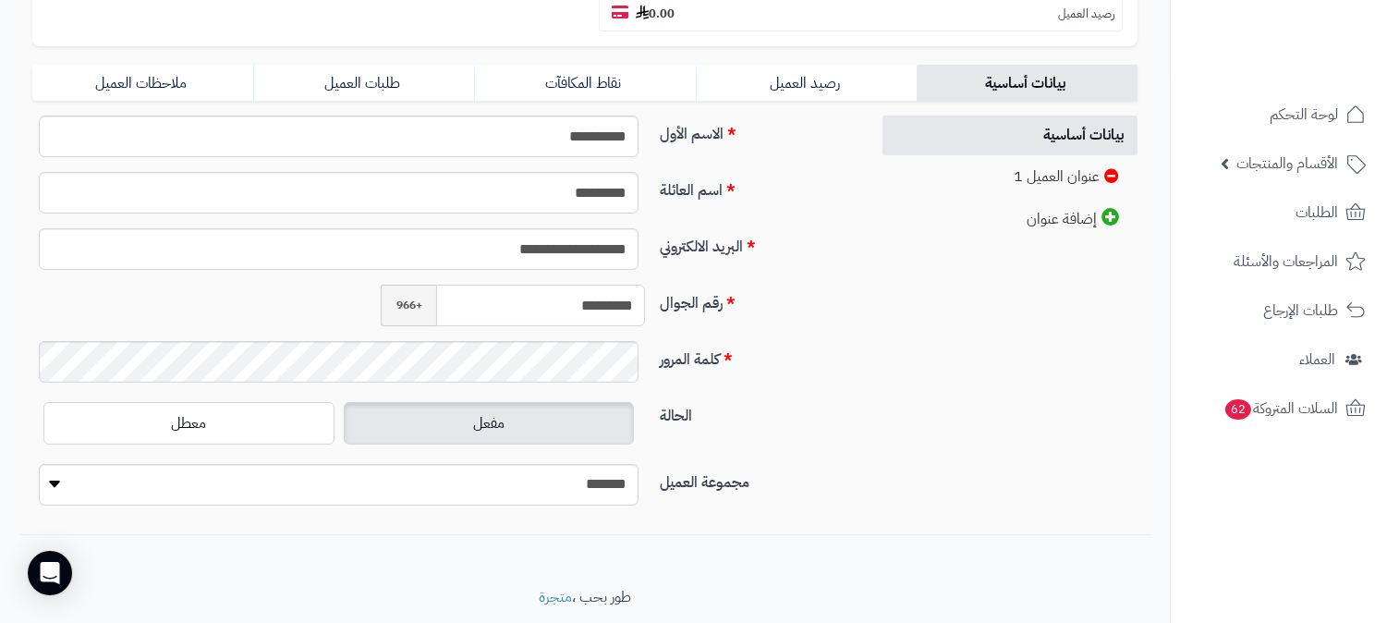
click at [569, 285] on input "*********" at bounding box center [540, 306] width 209 height 42
drag, startPoint x: 569, startPoint y: 264, endPoint x: 925, endPoint y: 279, distance: 356.1
click at [925, 279] on div "**********" at bounding box center [584, 318] width 1133 height 405
click at [597, 285] on input "*********" at bounding box center [540, 306] width 209 height 42
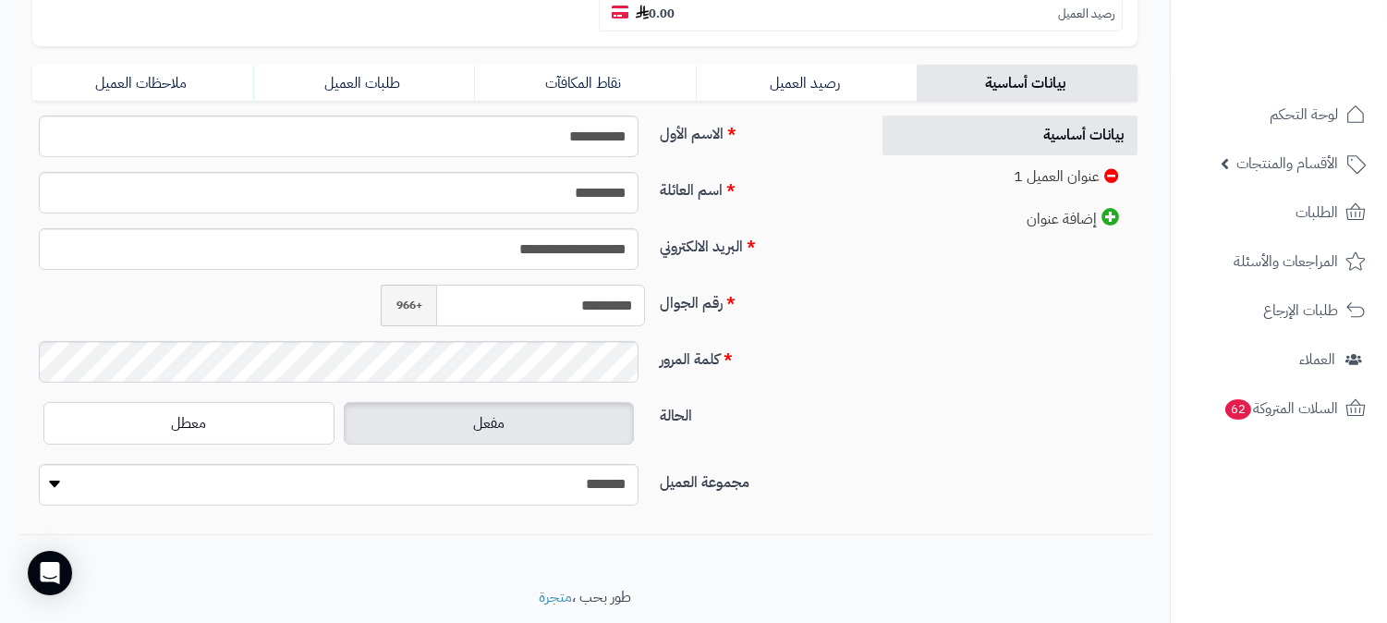
click at [597, 285] on input "*********" at bounding box center [540, 306] width 209 height 42
drag, startPoint x: 597, startPoint y: 261, endPoint x: 975, endPoint y: 264, distance: 378.0
click at [975, 264] on div "**********" at bounding box center [584, 318] width 1133 height 405
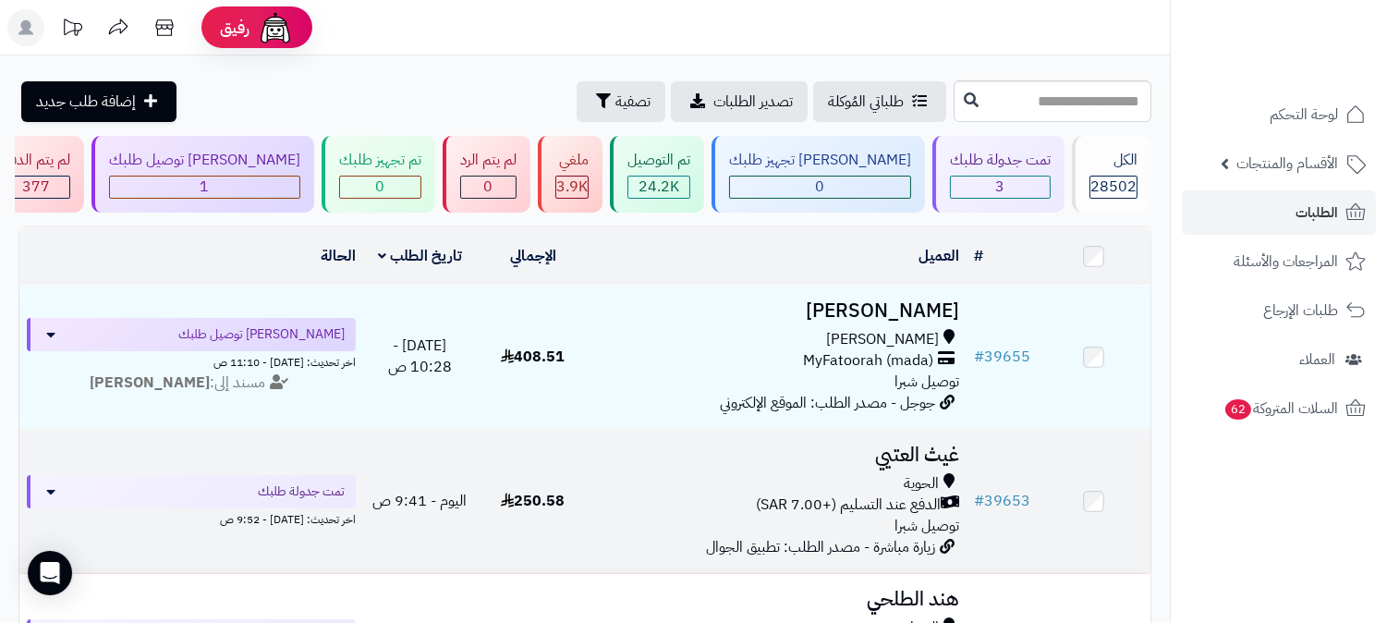
click at [918, 447] on h3 "غيث العتيي" at bounding box center [778, 455] width 362 height 21
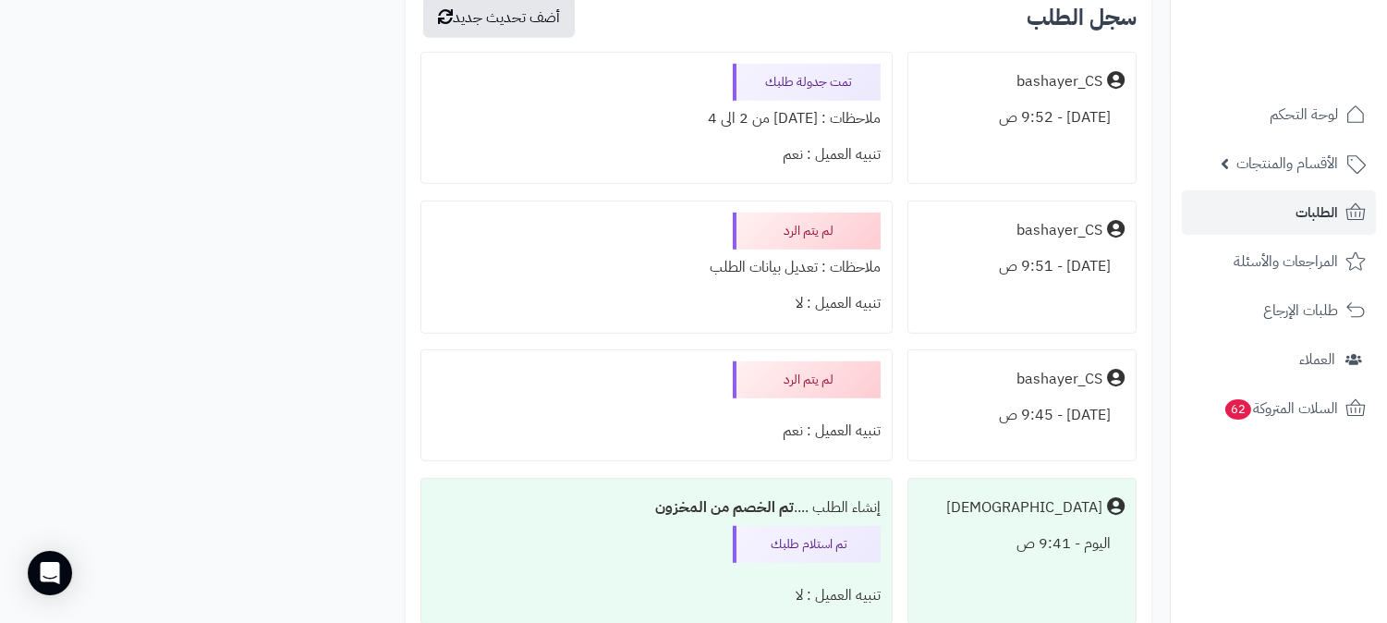
scroll to position [1848, 0]
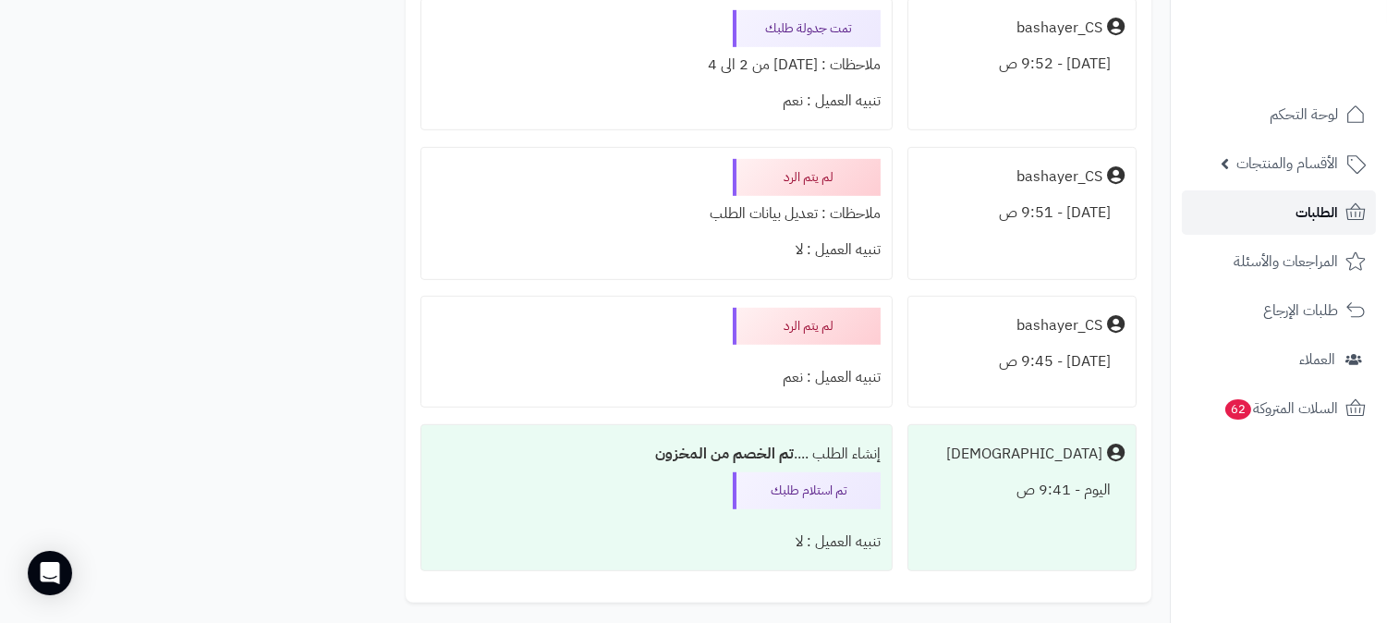
click at [1301, 215] on span "الطلبات" at bounding box center [1317, 213] width 43 height 26
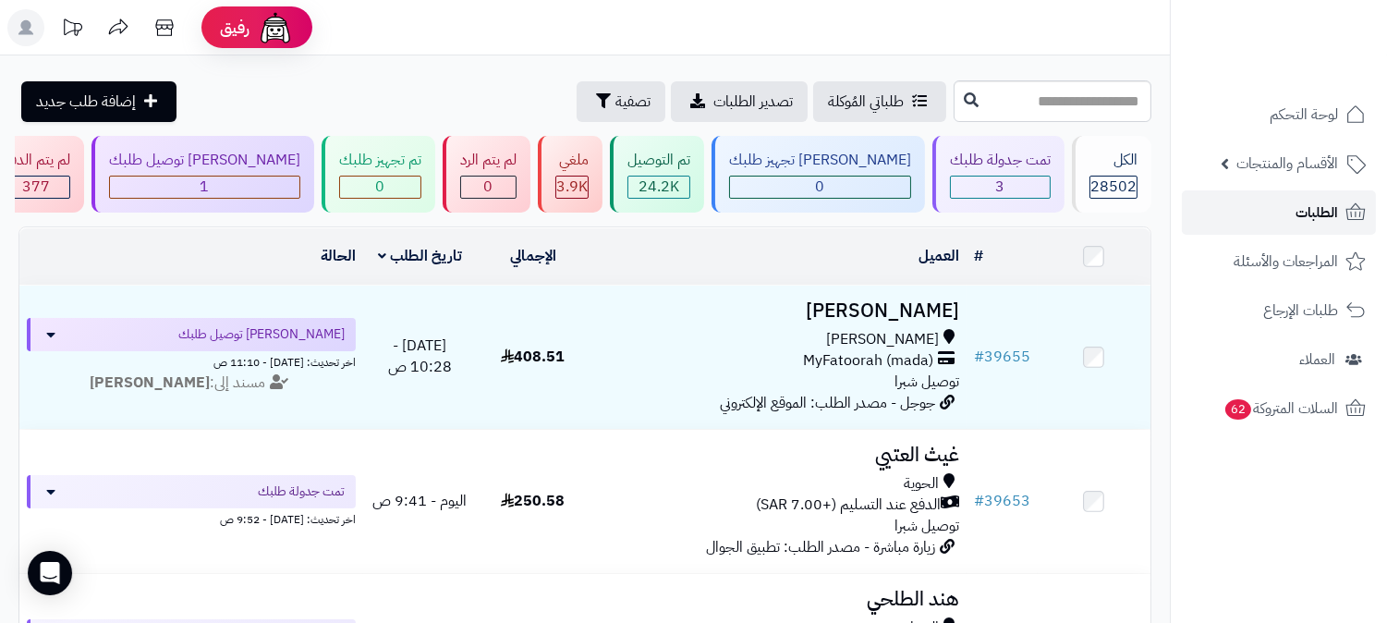
click at [1347, 201] on icon at bounding box center [1356, 212] width 22 height 22
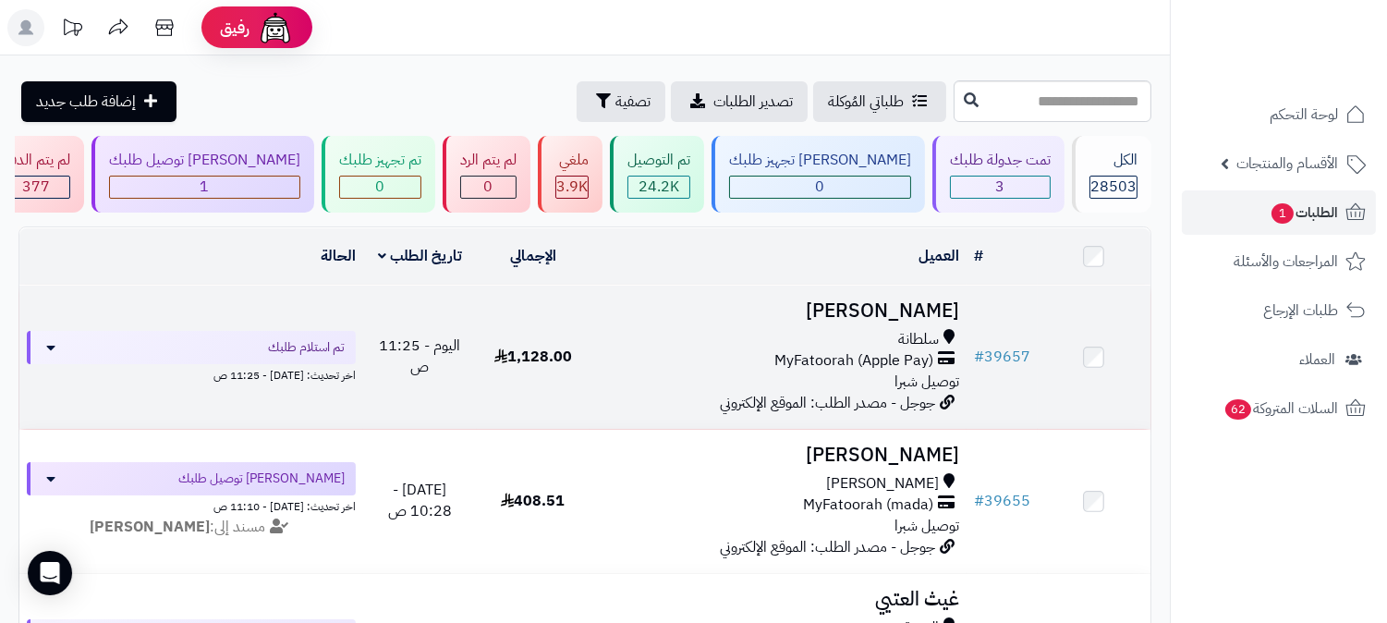
click at [871, 305] on h3 "[PERSON_NAME]" at bounding box center [778, 310] width 362 height 21
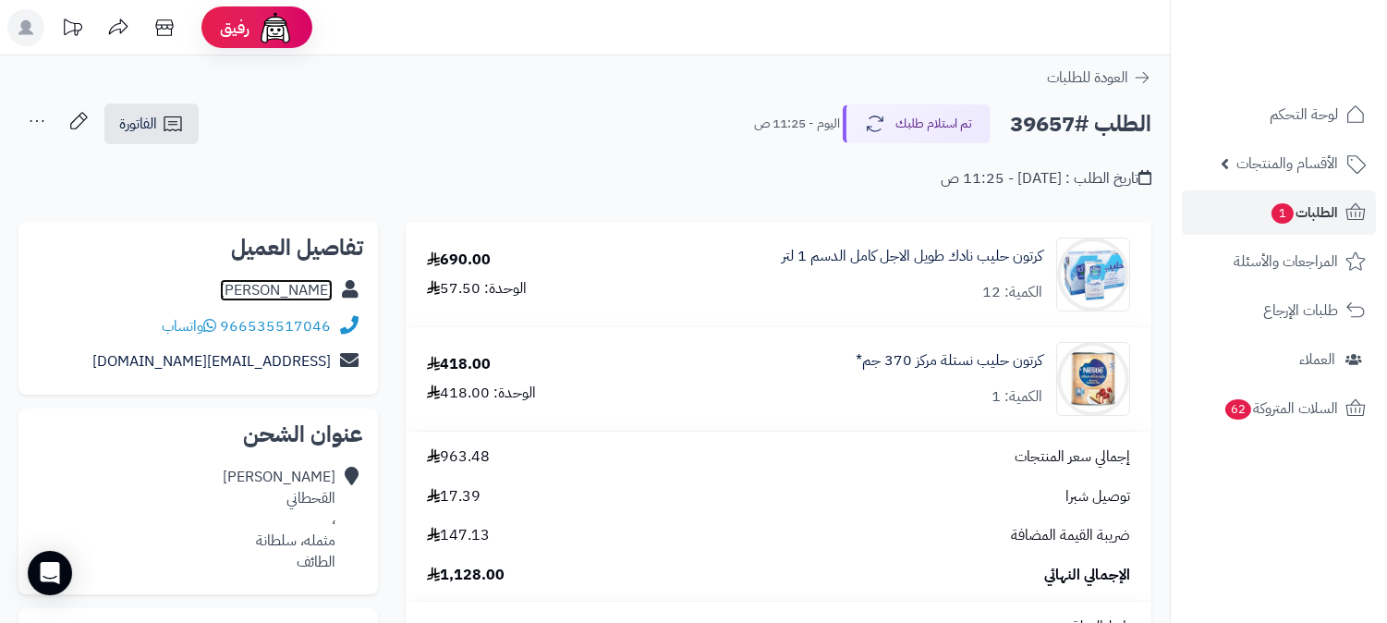
click at [288, 285] on link "[PERSON_NAME]" at bounding box center [276, 290] width 113 height 22
click at [1040, 121] on h2 "الطلب #39657" at bounding box center [1080, 124] width 141 height 38
copy h2 "39657"
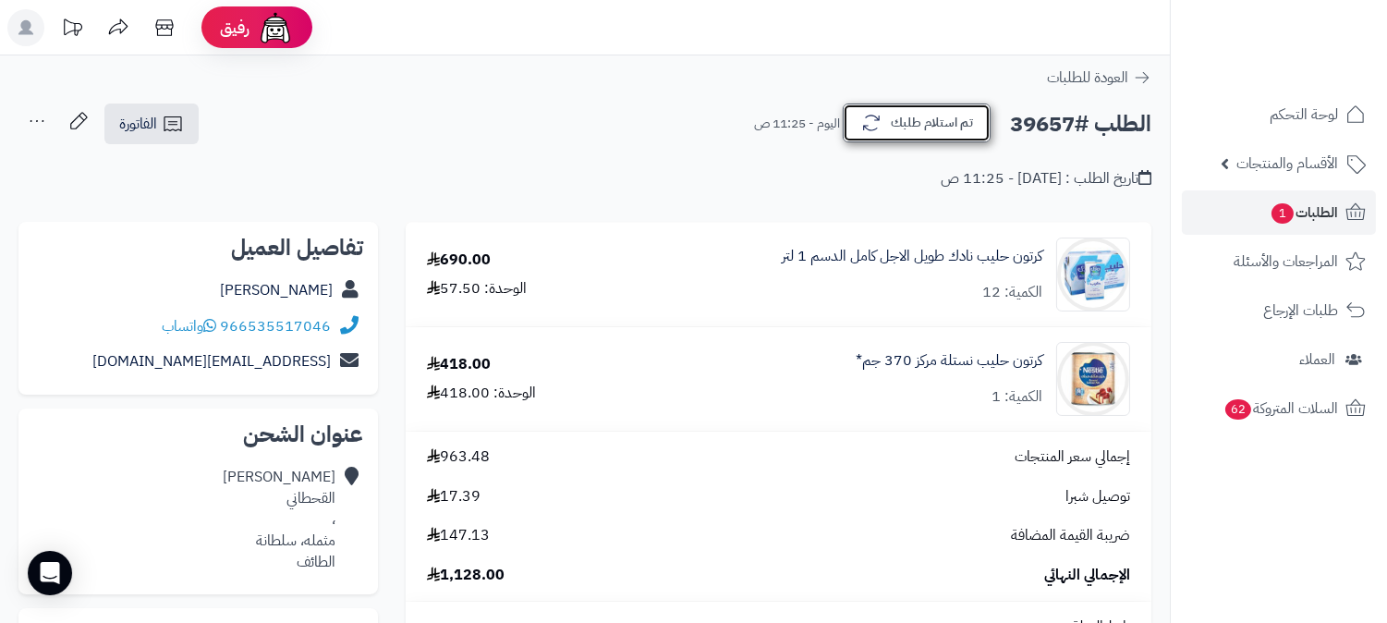
click at [888, 120] on button "تم استلام طلبك" at bounding box center [917, 123] width 148 height 39
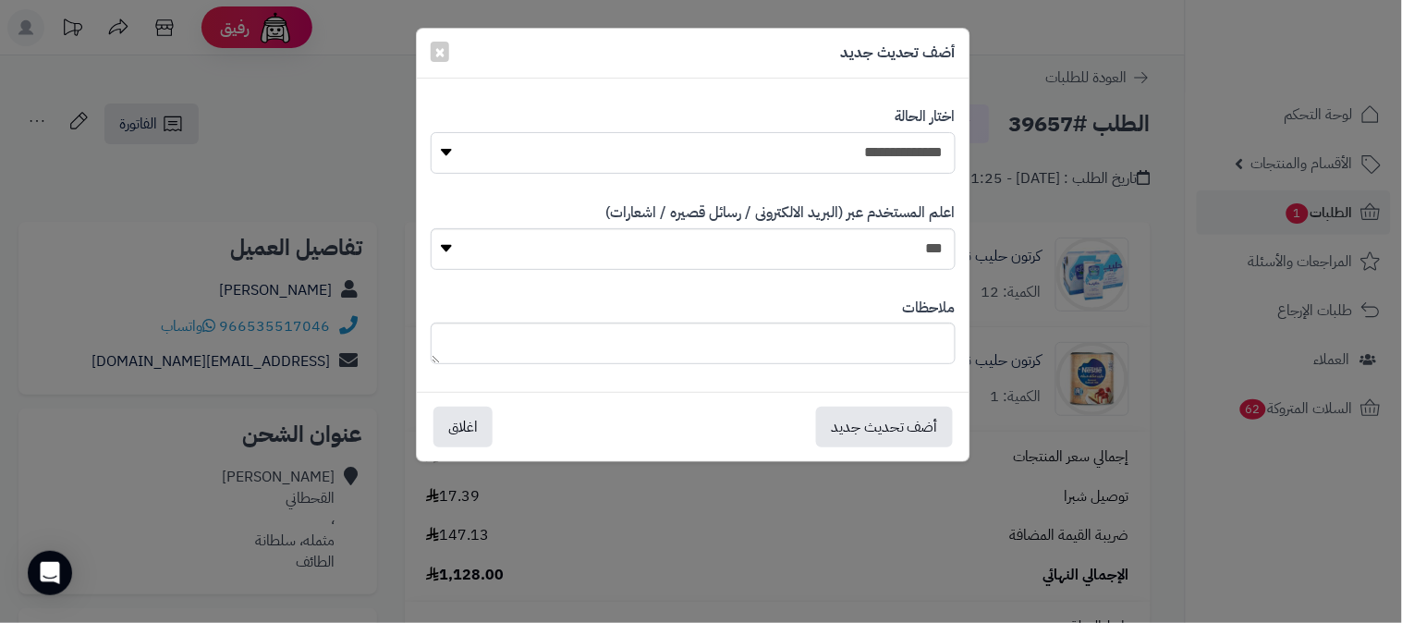
drag, startPoint x: 865, startPoint y: 155, endPoint x: 867, endPoint y: 170, distance: 14.9
click at [865, 155] on select "**********" at bounding box center [693, 153] width 525 height 42
select select "*"
click at [431, 132] on select "**********" at bounding box center [693, 153] width 525 height 42
click at [909, 410] on button "أضف تحديث جديد" at bounding box center [884, 426] width 137 height 41
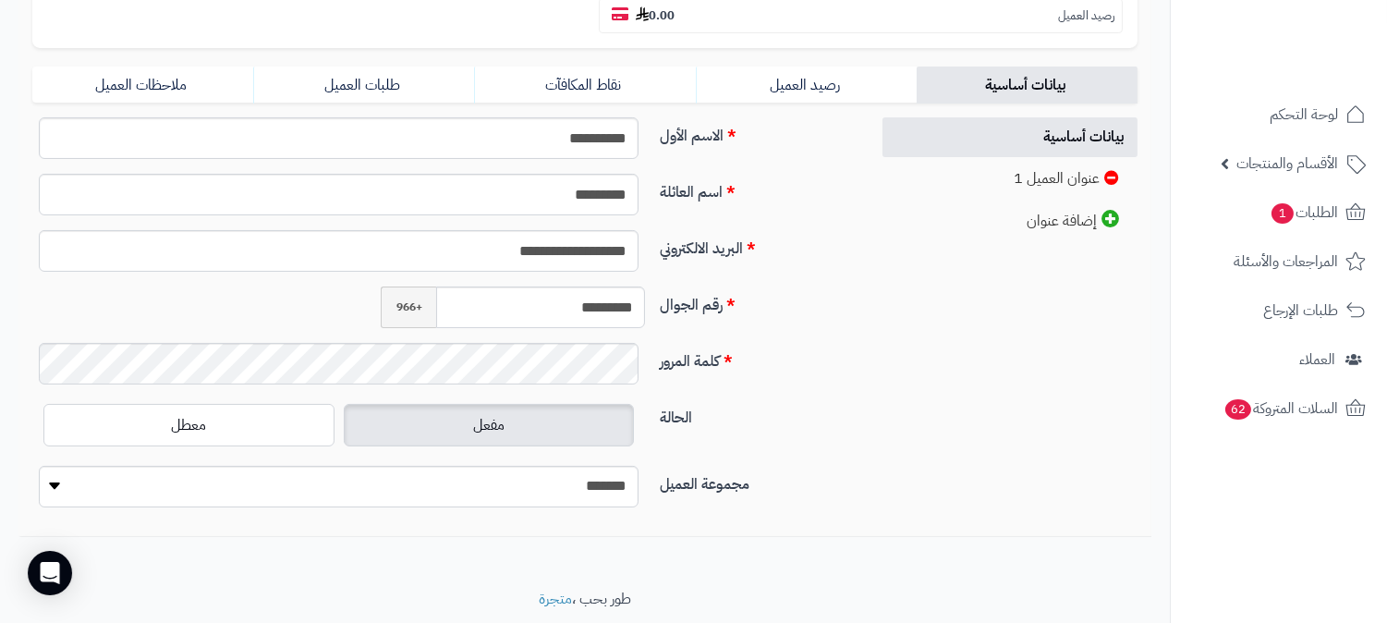
scroll to position [410, 0]
click at [588, 285] on input "*********" at bounding box center [540, 306] width 209 height 42
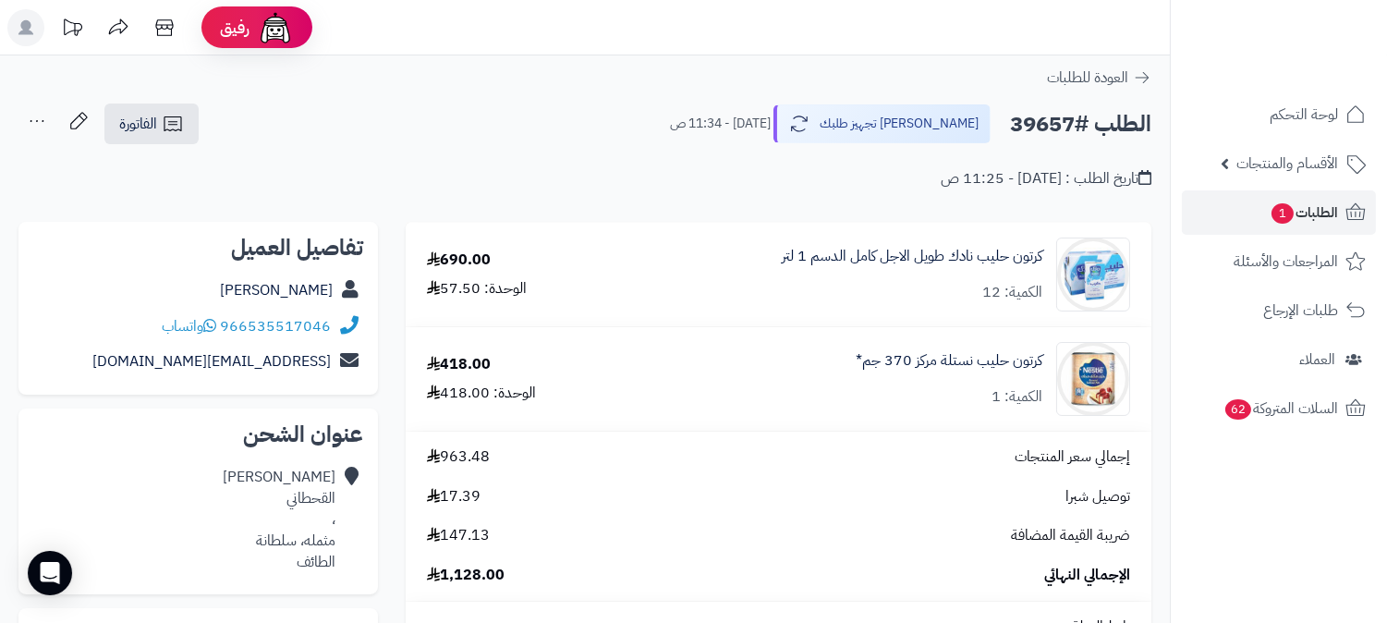
click at [29, 115] on icon at bounding box center [36, 121] width 37 height 37
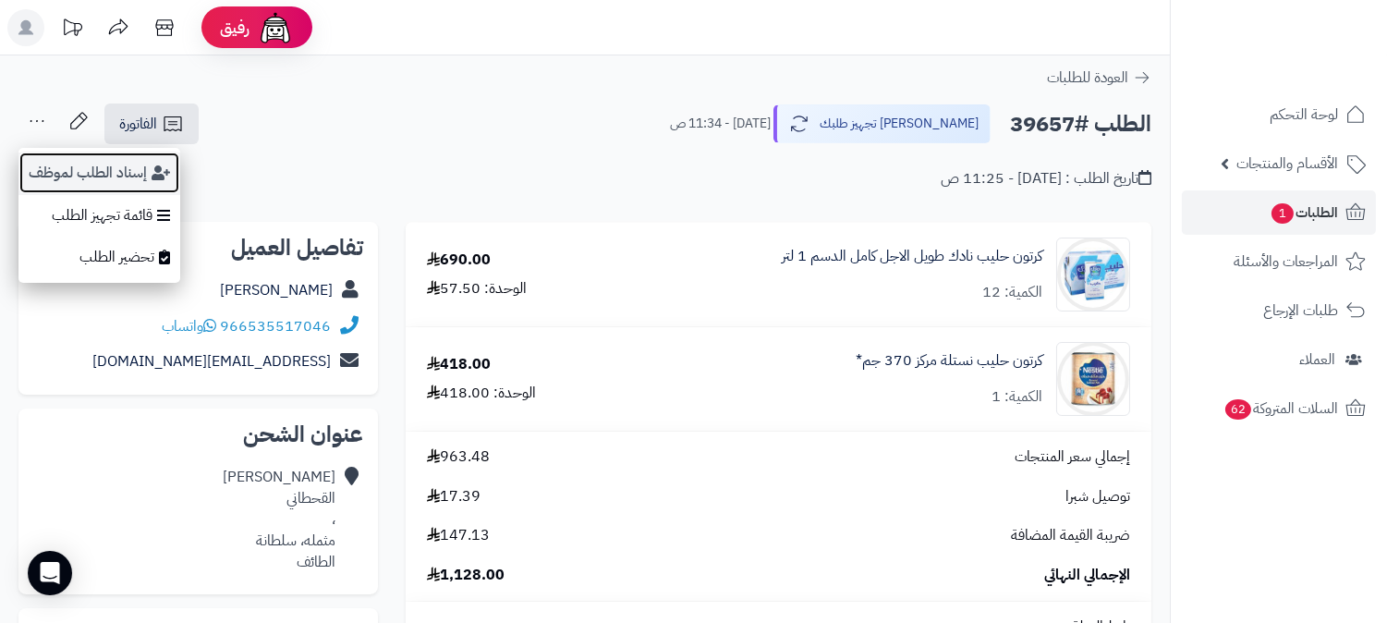
click at [55, 174] on button "إسناد الطلب لموظف" at bounding box center [99, 173] width 162 height 43
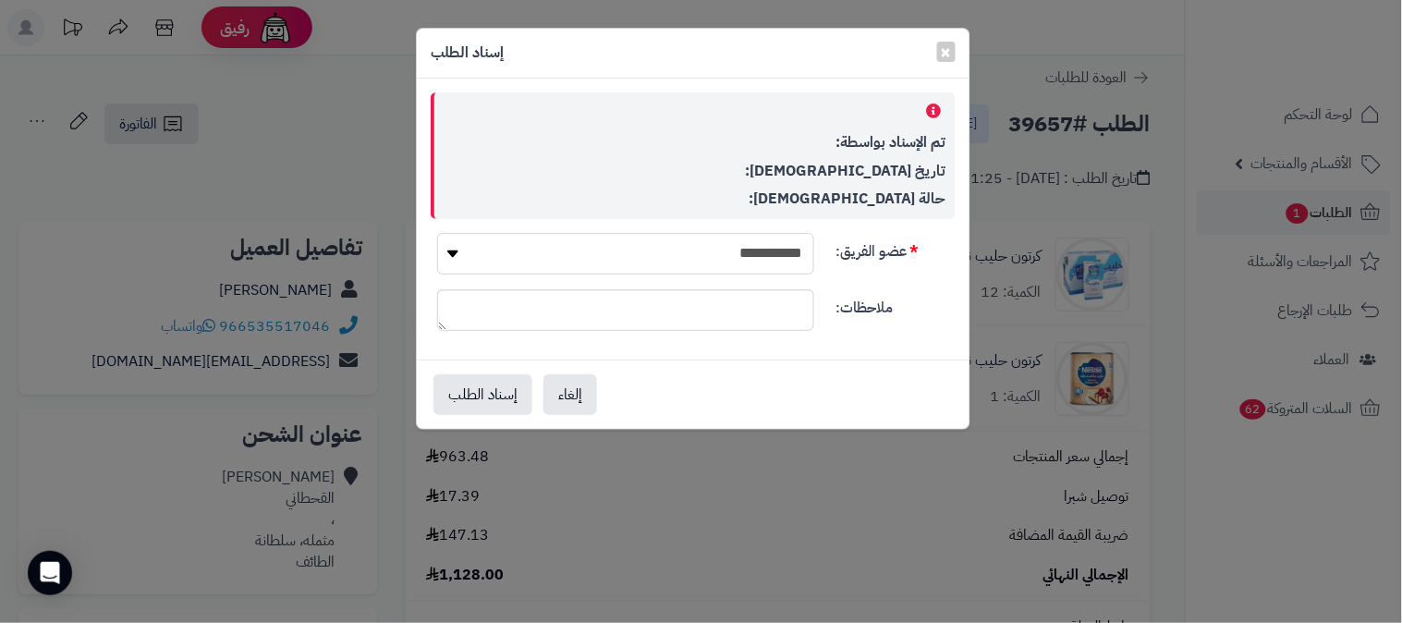
click at [627, 251] on select "**********" at bounding box center [625, 254] width 377 height 42
select select "**"
click at [437, 233] on select "**********" at bounding box center [625, 254] width 377 height 42
click at [486, 386] on button "إسناد الطلب" at bounding box center [482, 393] width 99 height 41
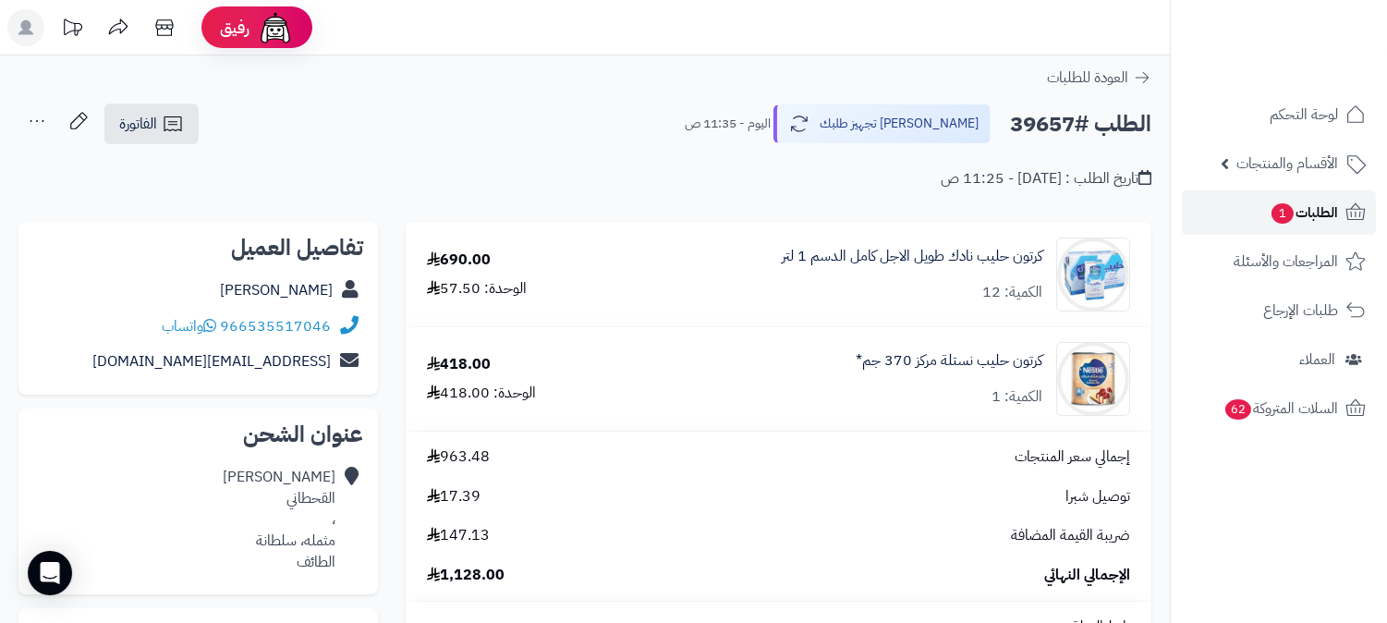
click at [1336, 206] on span "الطلبات 1" at bounding box center [1304, 213] width 68 height 26
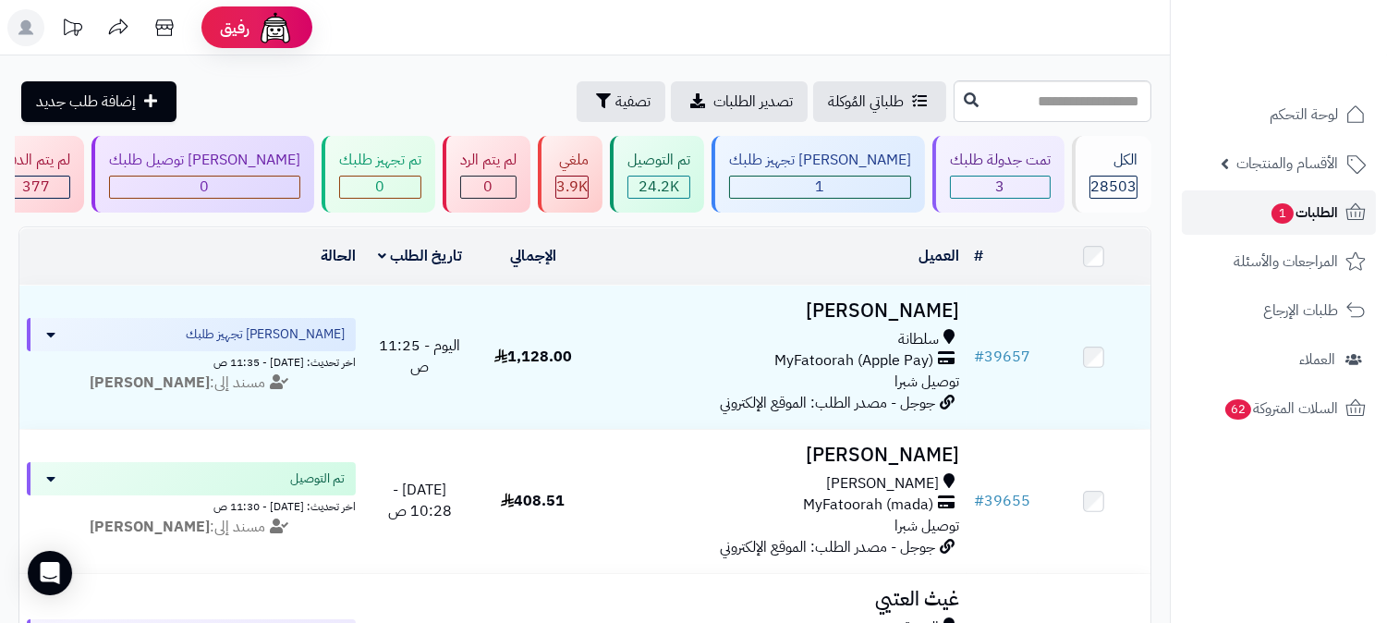
click at [1310, 213] on span "الطلبات 1" at bounding box center [1304, 213] width 68 height 26
click at [1287, 208] on span "1" at bounding box center [1283, 213] width 22 height 20
click at [1322, 207] on span "الطلبات 1" at bounding box center [1304, 213] width 68 height 26
click at [1323, 207] on span "الطلبات 1" at bounding box center [1304, 213] width 68 height 26
click at [1326, 213] on span "الطلبات 1" at bounding box center [1304, 213] width 68 height 26
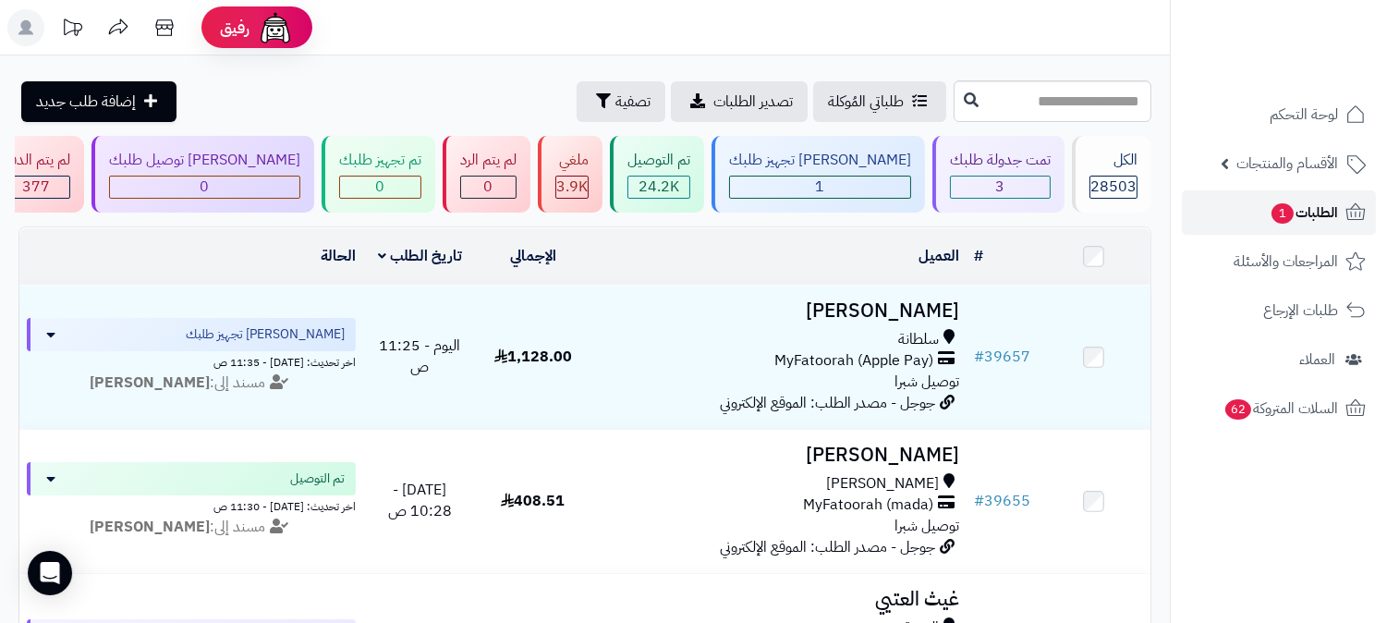
click at [1324, 219] on span "الطلبات 1" at bounding box center [1304, 213] width 68 height 26
paste input "*****"
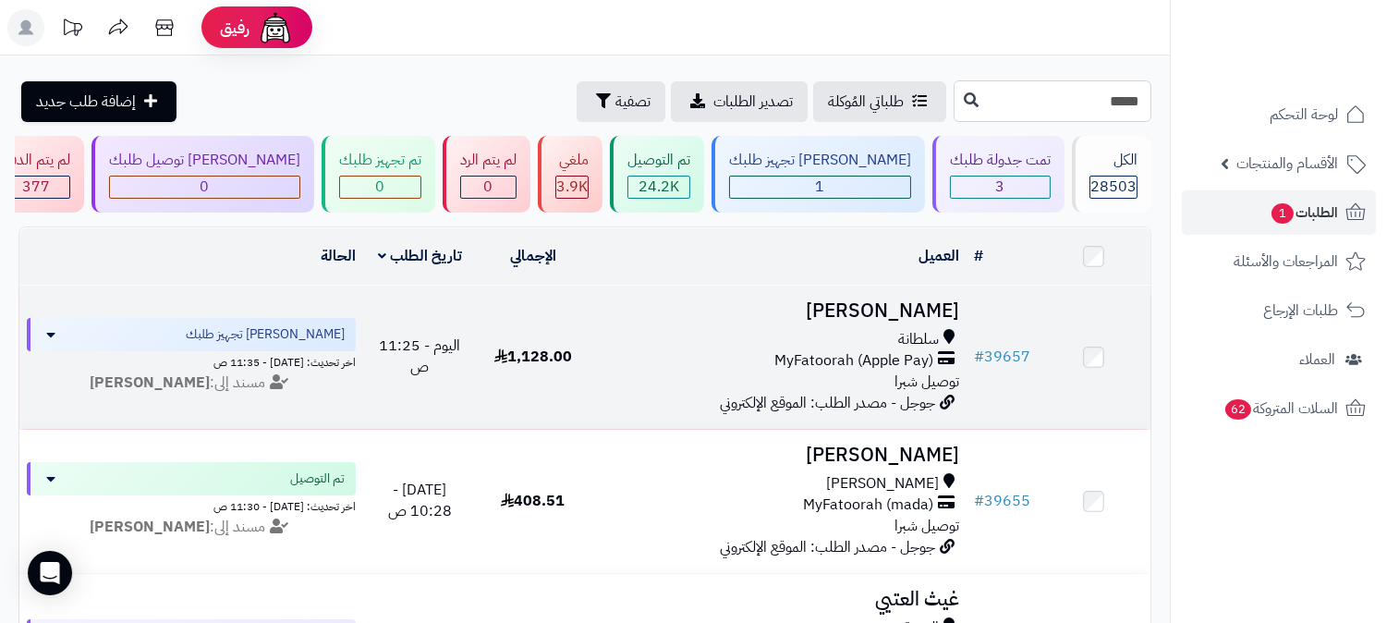
type input "*****"
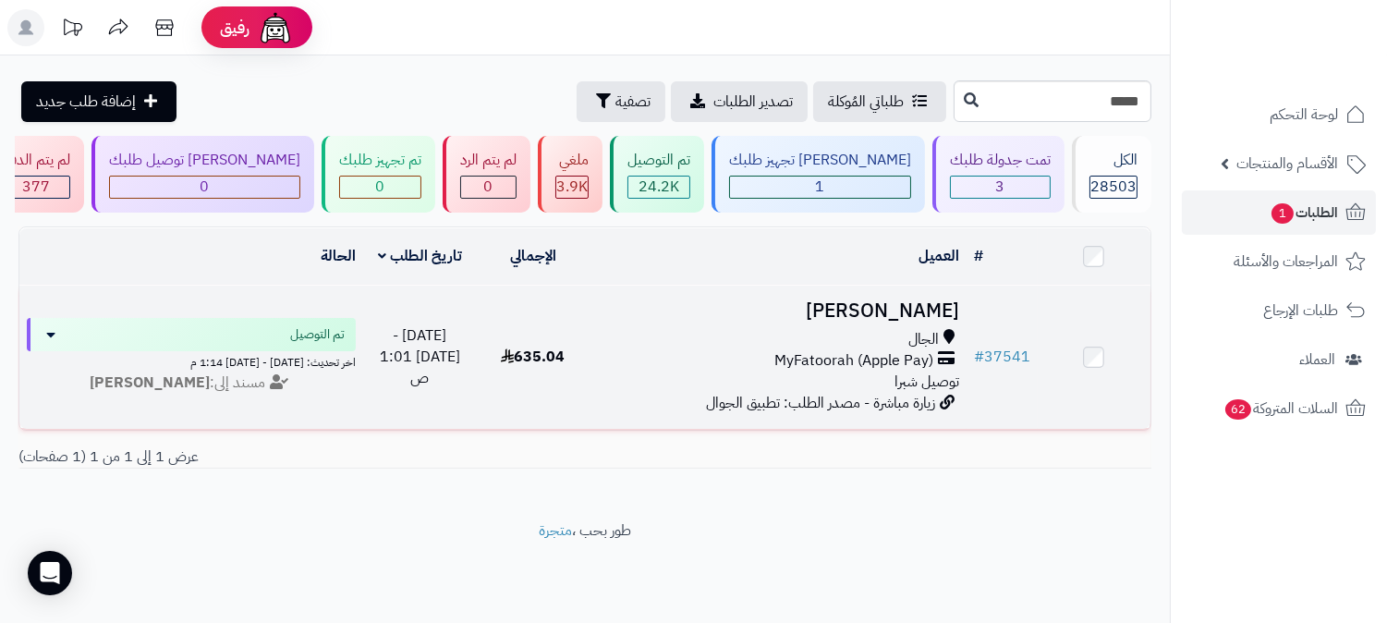
click at [930, 300] on h3 "[PERSON_NAME]" at bounding box center [778, 310] width 362 height 21
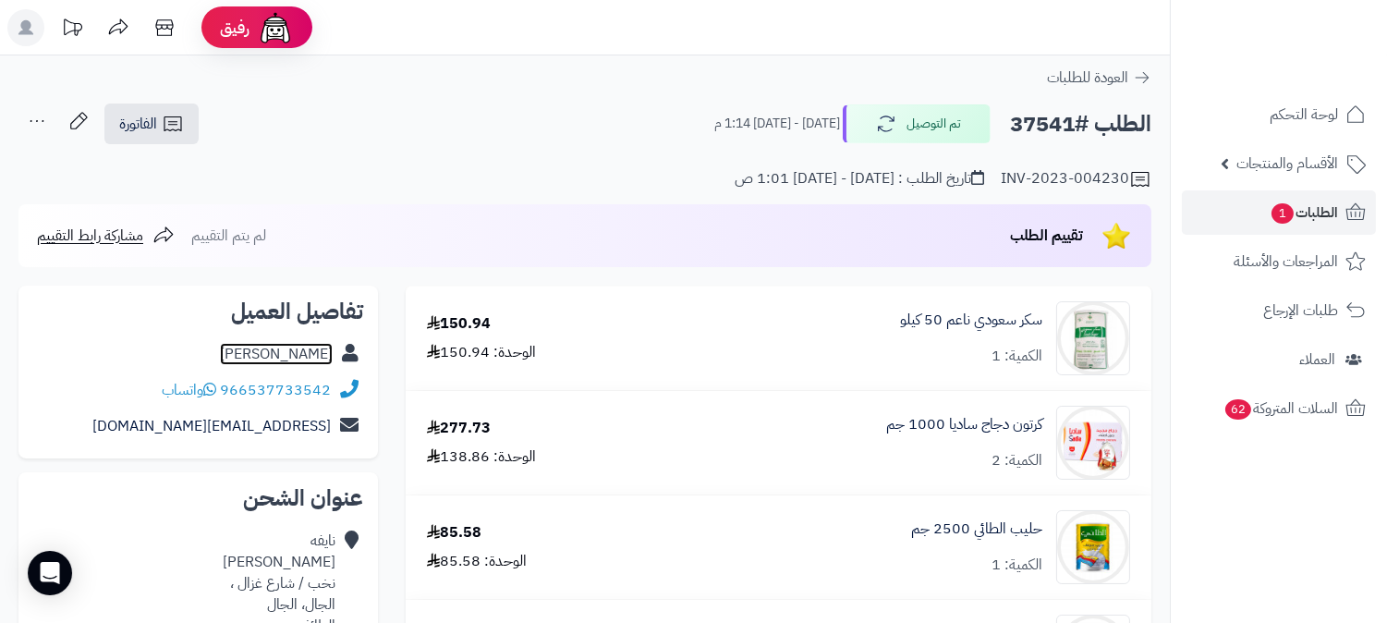
click at [291, 357] on link "نايفه عامر" at bounding box center [276, 354] width 113 height 22
click at [1328, 201] on span "الطلبات 1" at bounding box center [1304, 213] width 68 height 26
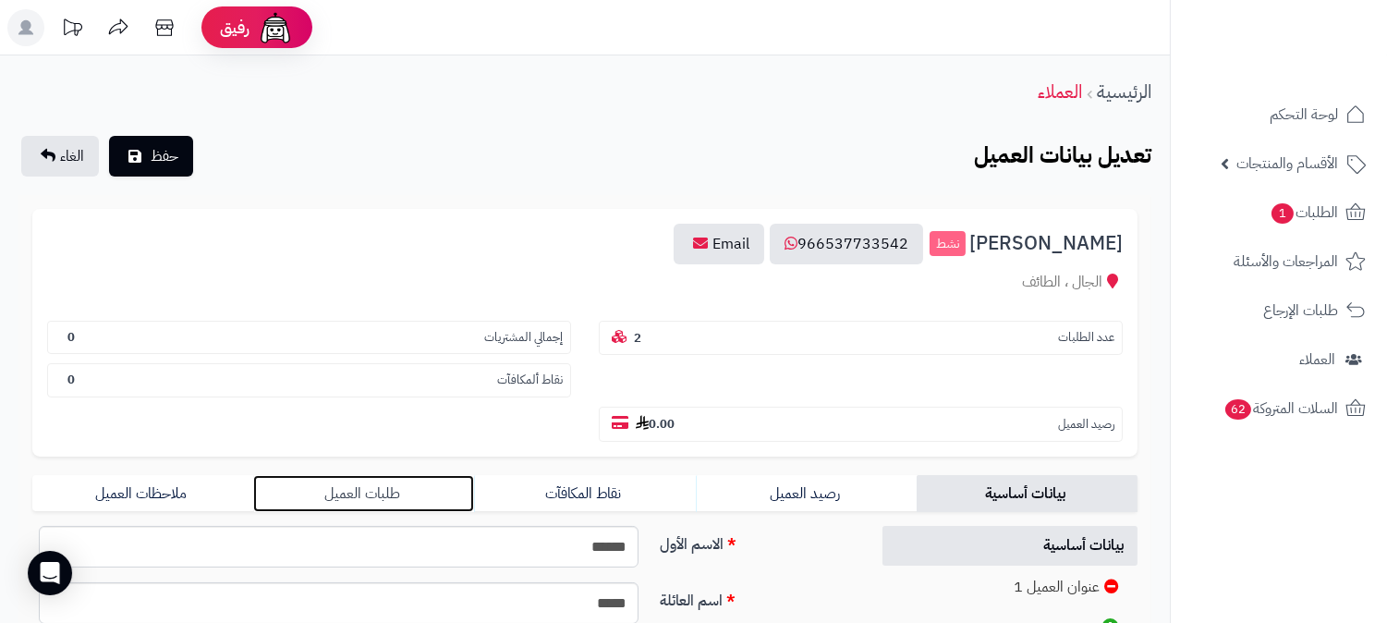
click at [356, 475] on link "طلبات العميل" at bounding box center [363, 493] width 221 height 37
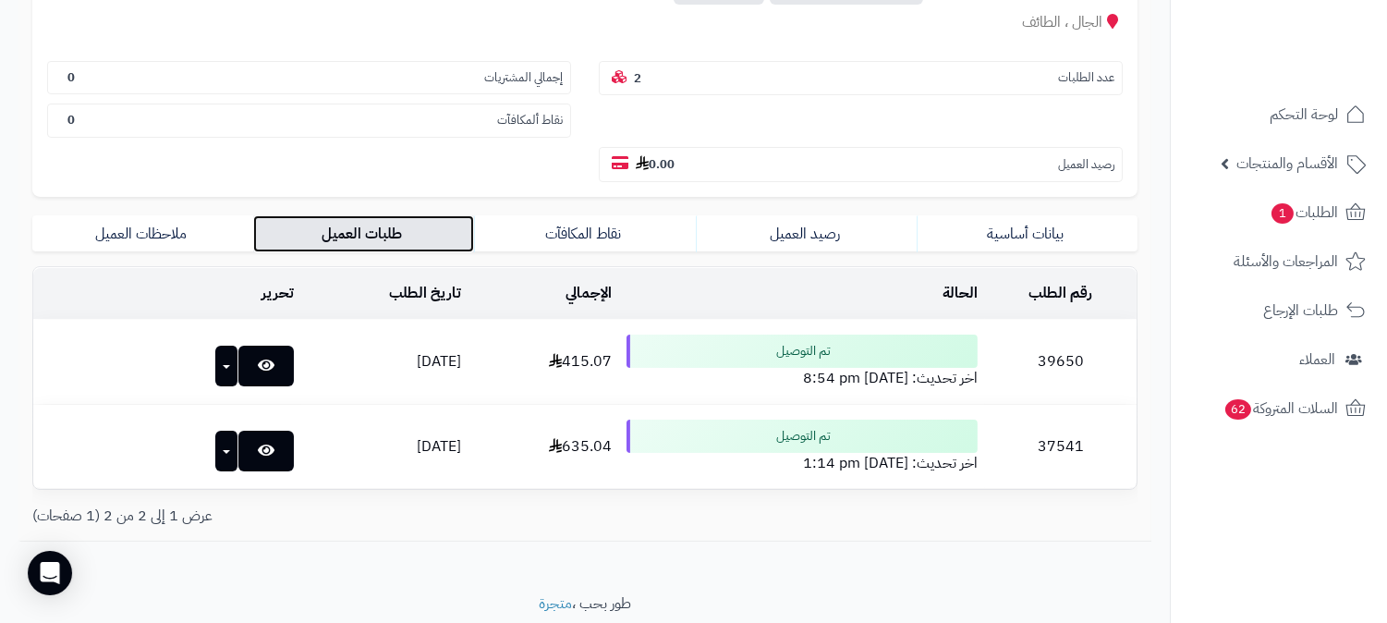
scroll to position [280, 0]
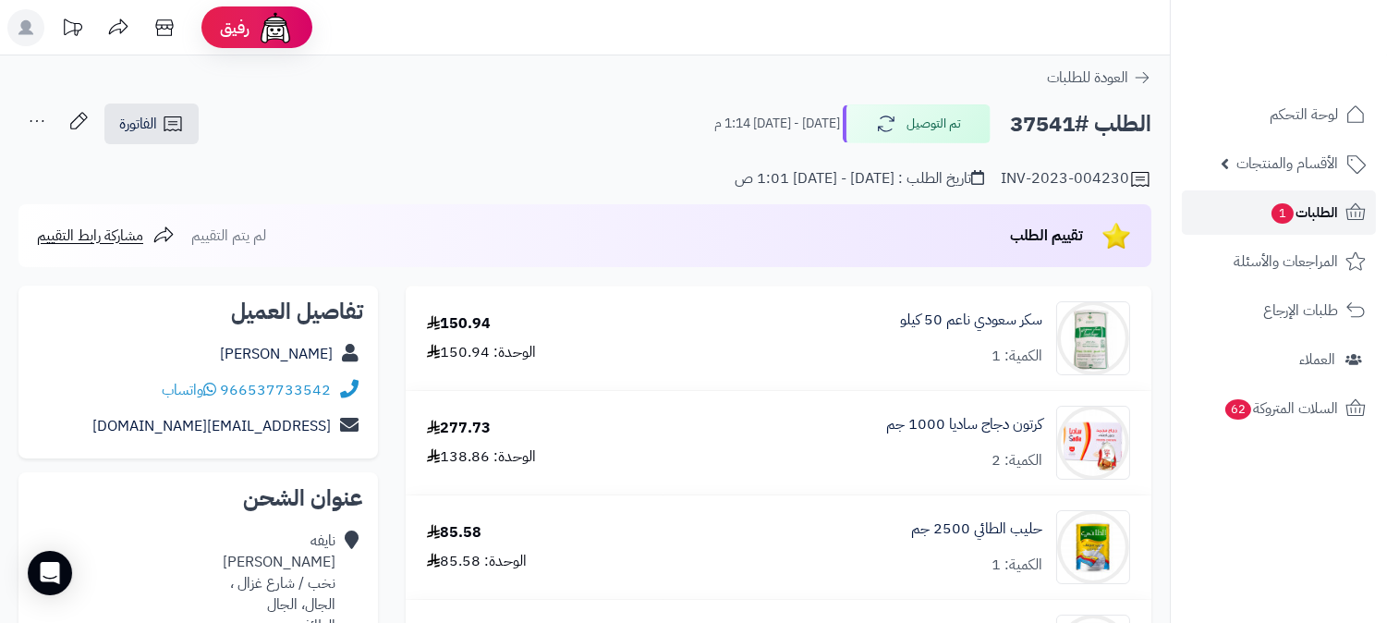
click at [1310, 198] on link "الطلبات 1" at bounding box center [1279, 212] width 194 height 44
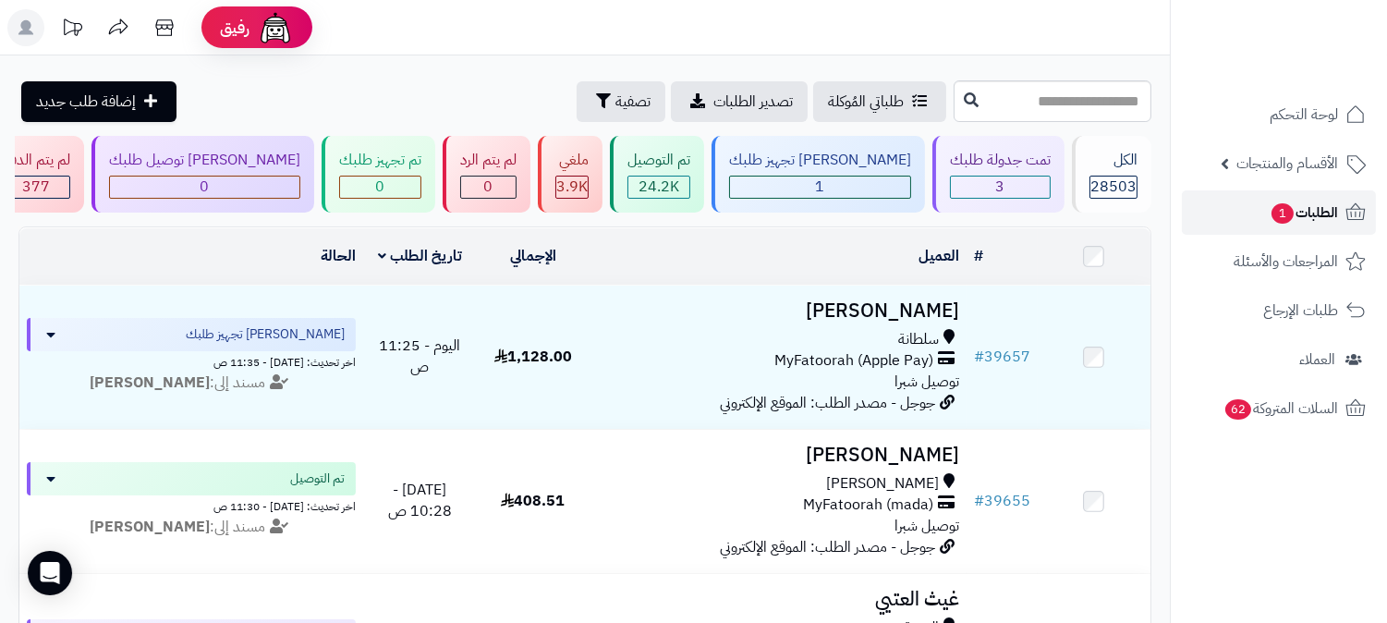
click at [1311, 203] on span "الطلبات 1" at bounding box center [1304, 213] width 68 height 26
click at [1304, 217] on span "الطلبات 1" at bounding box center [1304, 213] width 68 height 26
click at [1289, 104] on span "لوحة التحكم" at bounding box center [1304, 115] width 67 height 26
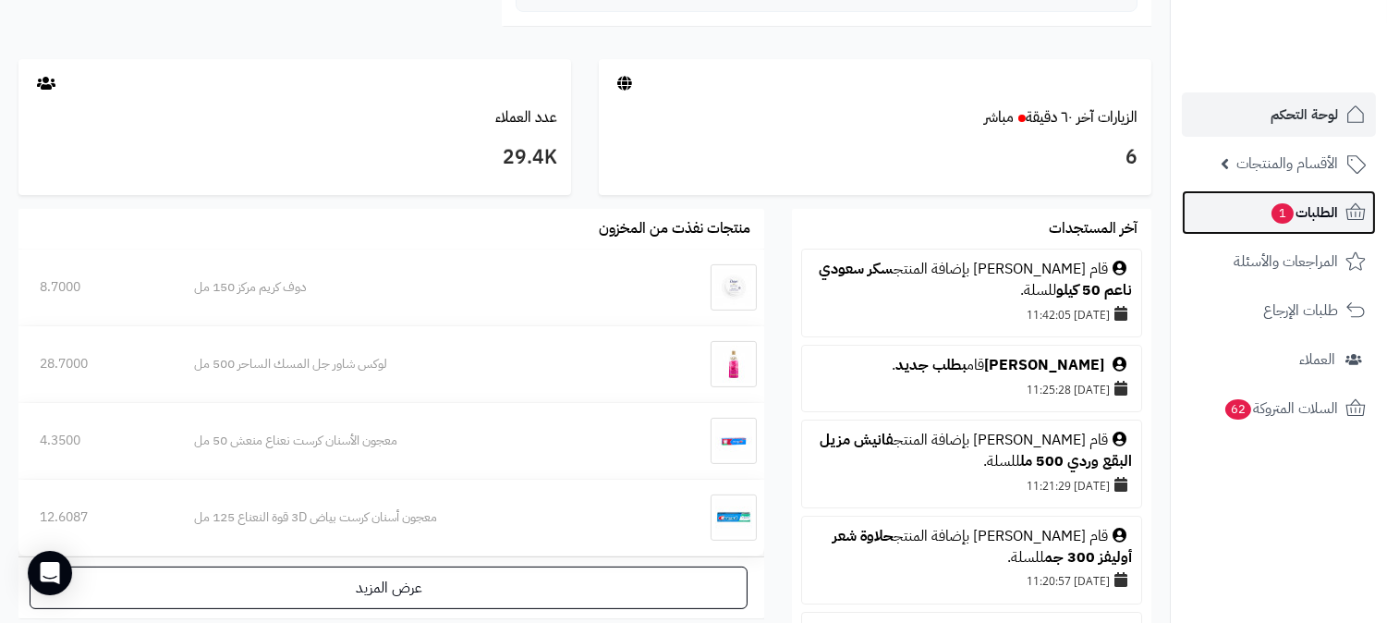
click at [1307, 206] on span "الطلبات 1" at bounding box center [1304, 213] width 68 height 26
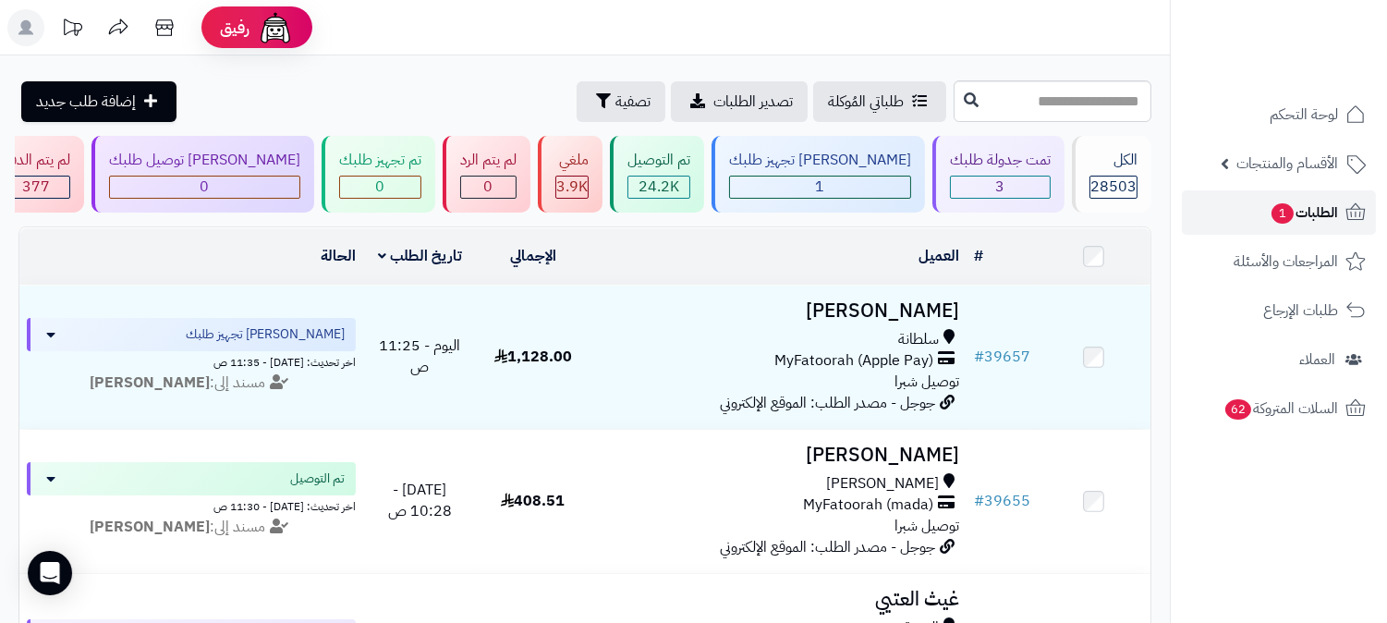
click at [1313, 207] on span "الطلبات 1" at bounding box center [1304, 213] width 68 height 26
click at [1305, 208] on span "الطلبات 1" at bounding box center [1304, 213] width 68 height 26
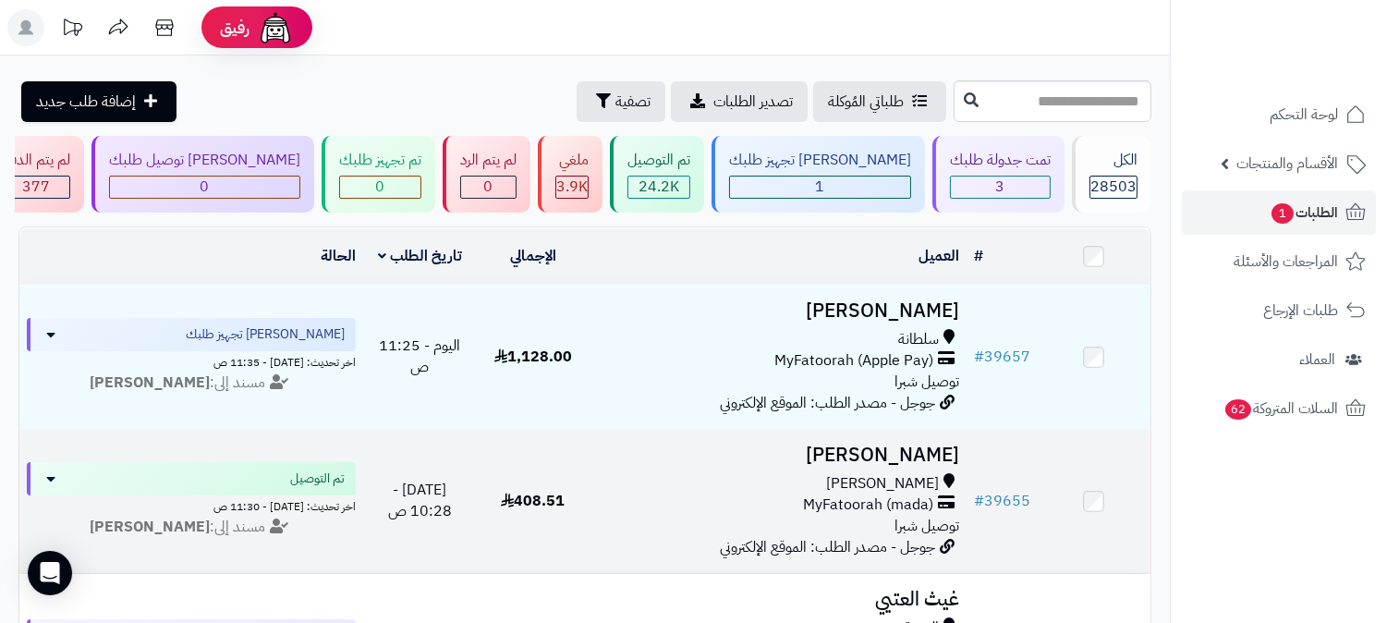
click at [928, 464] on h3 "[PERSON_NAME]" at bounding box center [778, 455] width 362 height 21
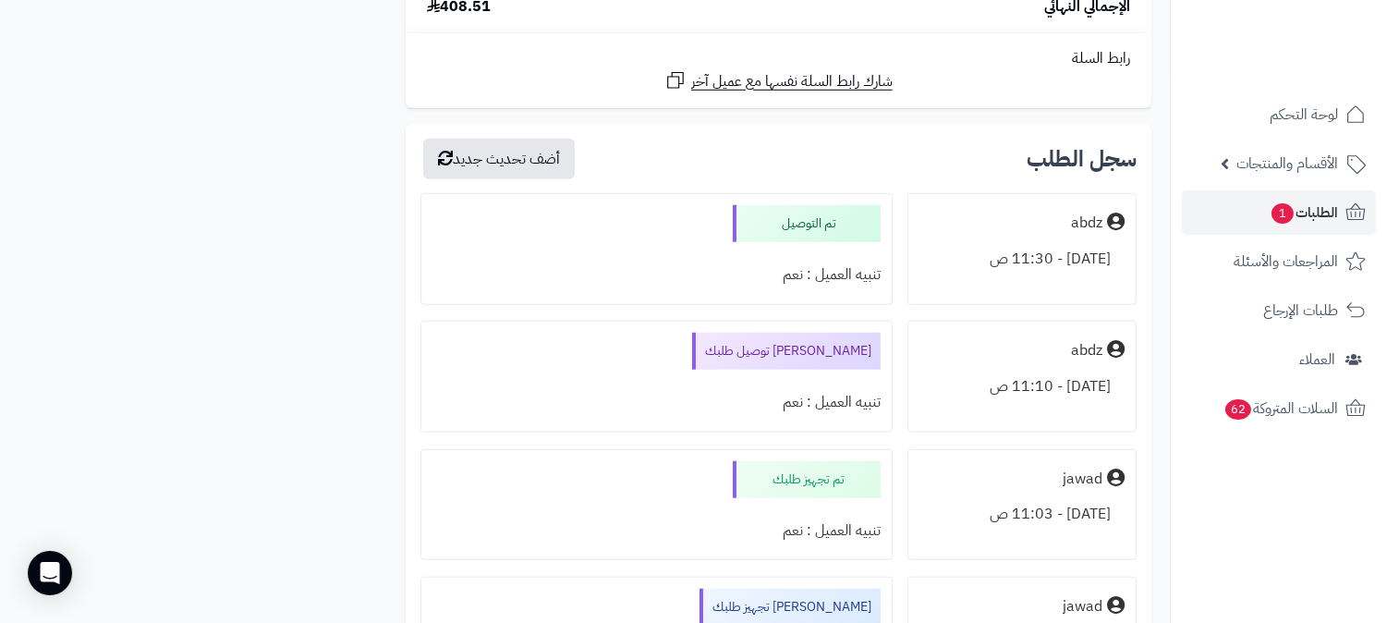
scroll to position [2803, 0]
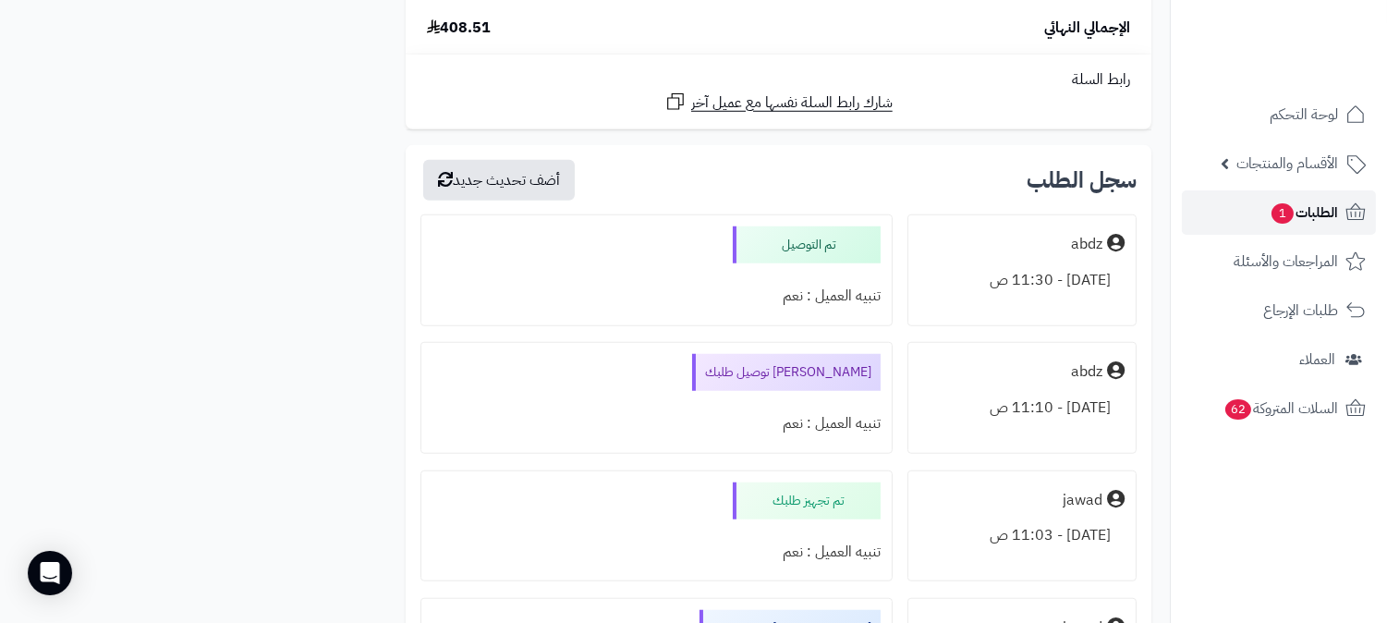
click at [1299, 203] on span "الطلبات 1" at bounding box center [1304, 213] width 68 height 26
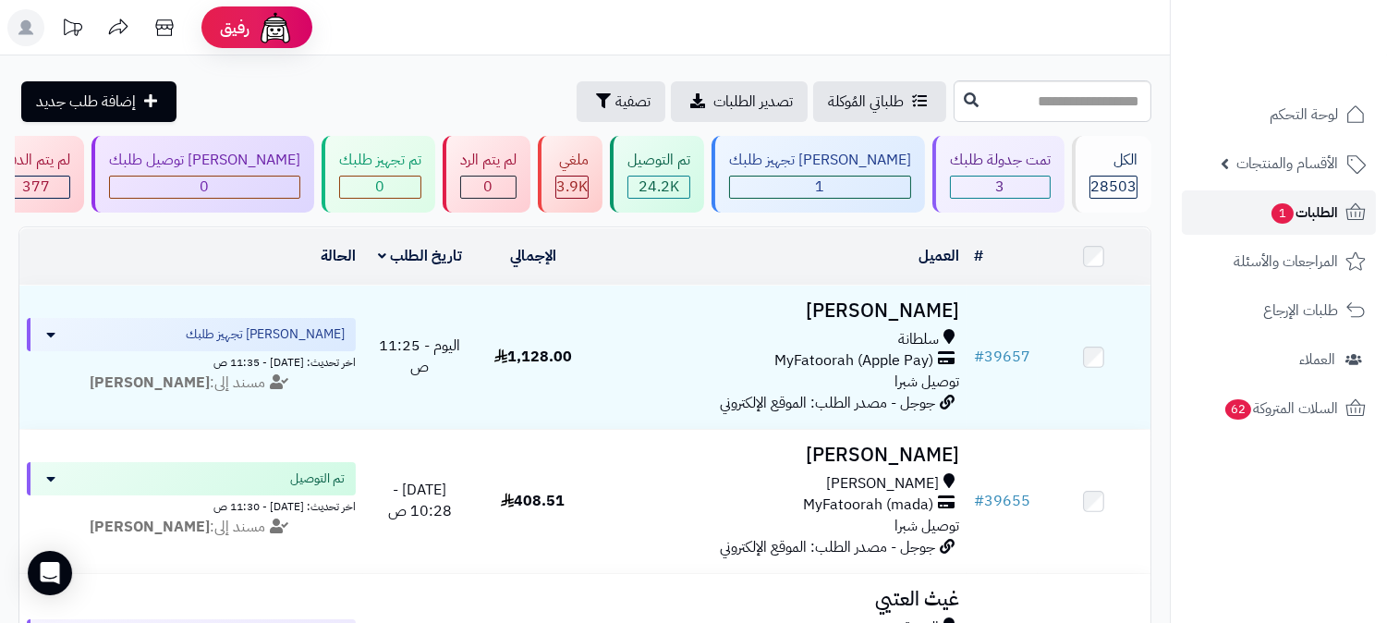
click at [1312, 210] on span "الطلبات 1" at bounding box center [1304, 213] width 68 height 26
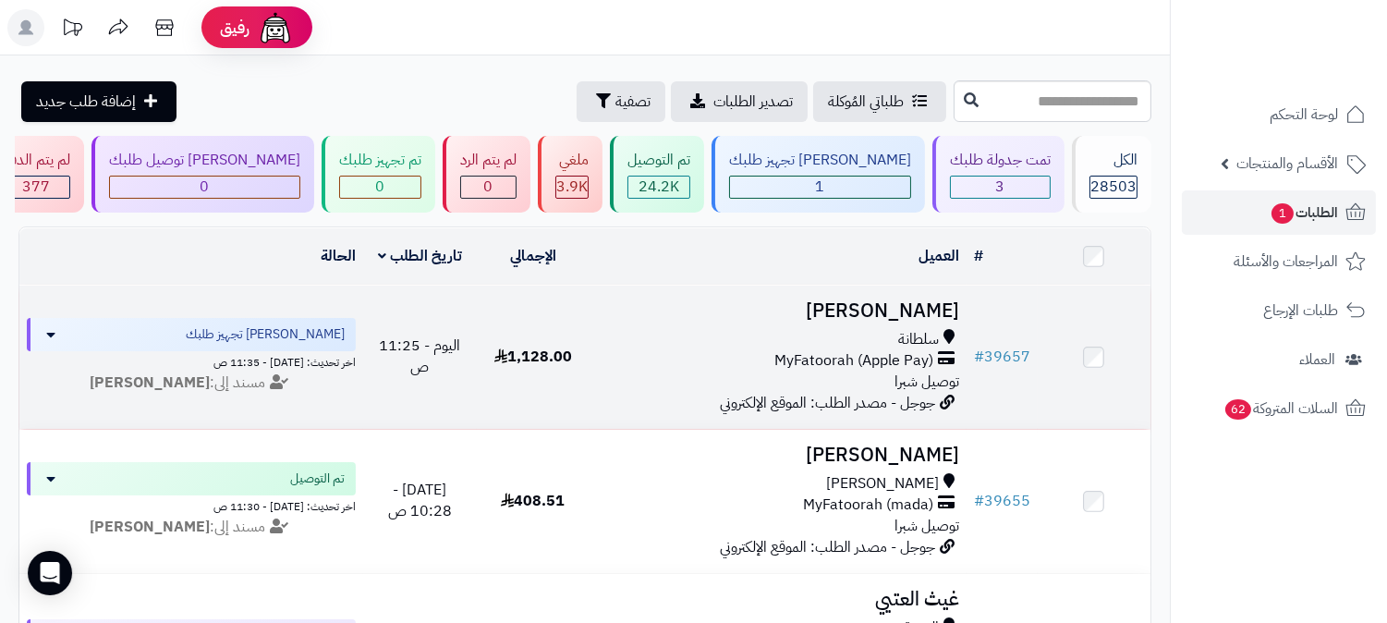
click at [929, 300] on h3 "[PERSON_NAME]" at bounding box center [778, 310] width 362 height 21
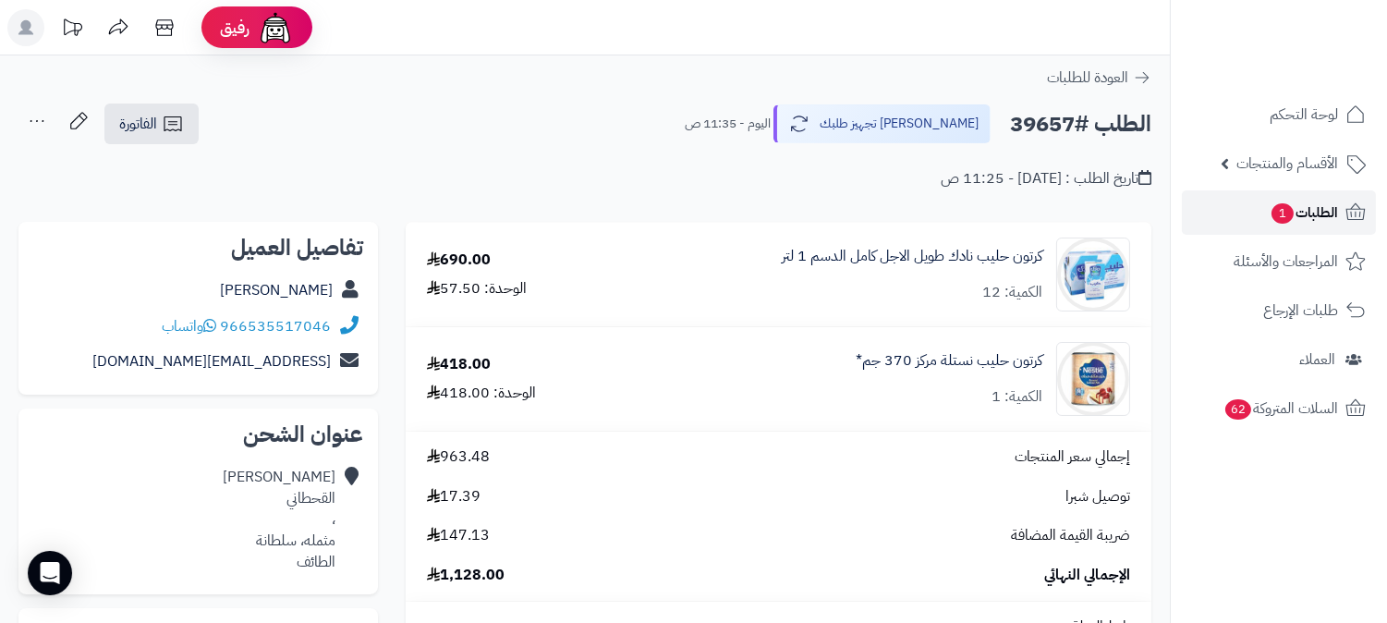
click at [1310, 206] on span "الطلبات 1" at bounding box center [1304, 213] width 68 height 26
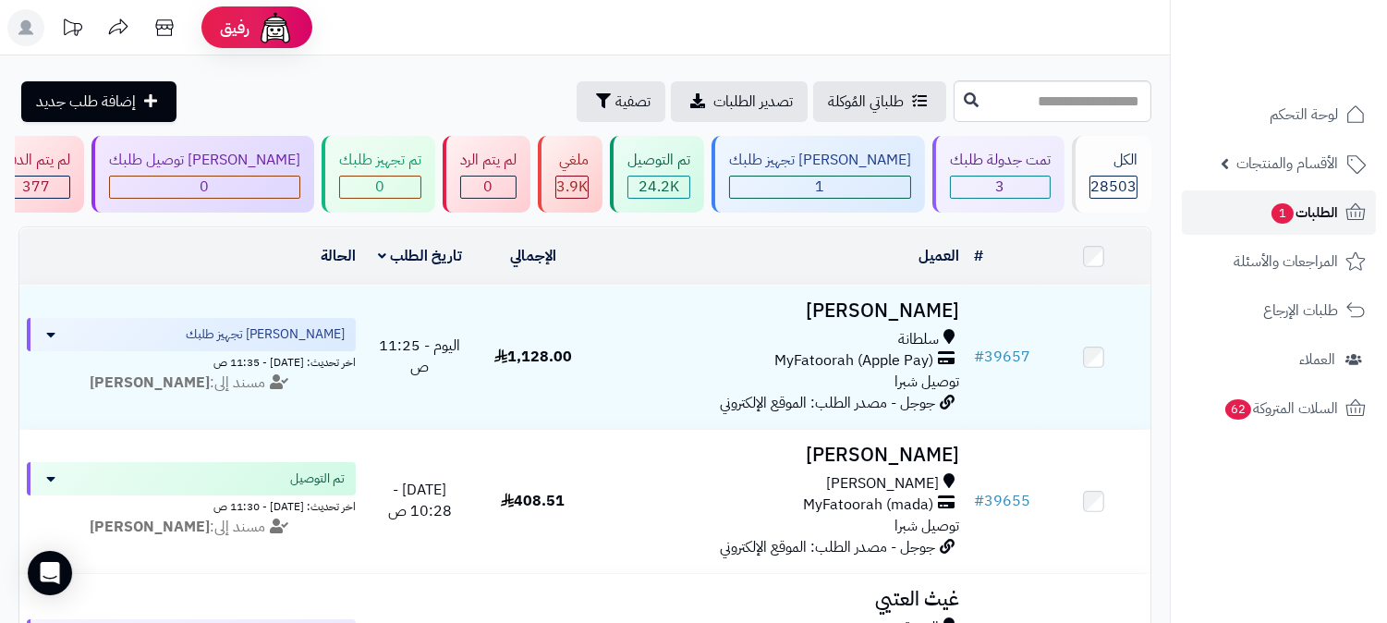
click at [1318, 204] on span "الطلبات 1" at bounding box center [1304, 213] width 68 height 26
click at [1295, 213] on span "الطلبات 1" at bounding box center [1304, 213] width 68 height 26
click at [1299, 105] on span "لوحة التحكم" at bounding box center [1304, 115] width 67 height 26
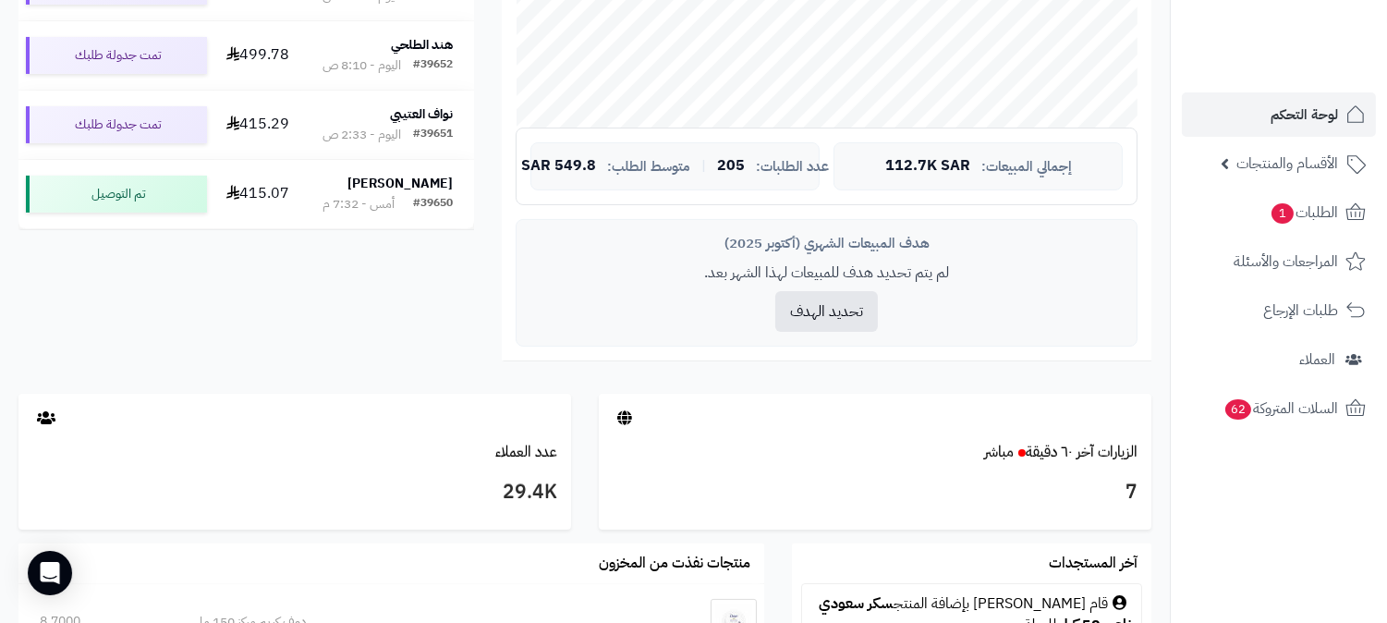
scroll to position [821, 0]
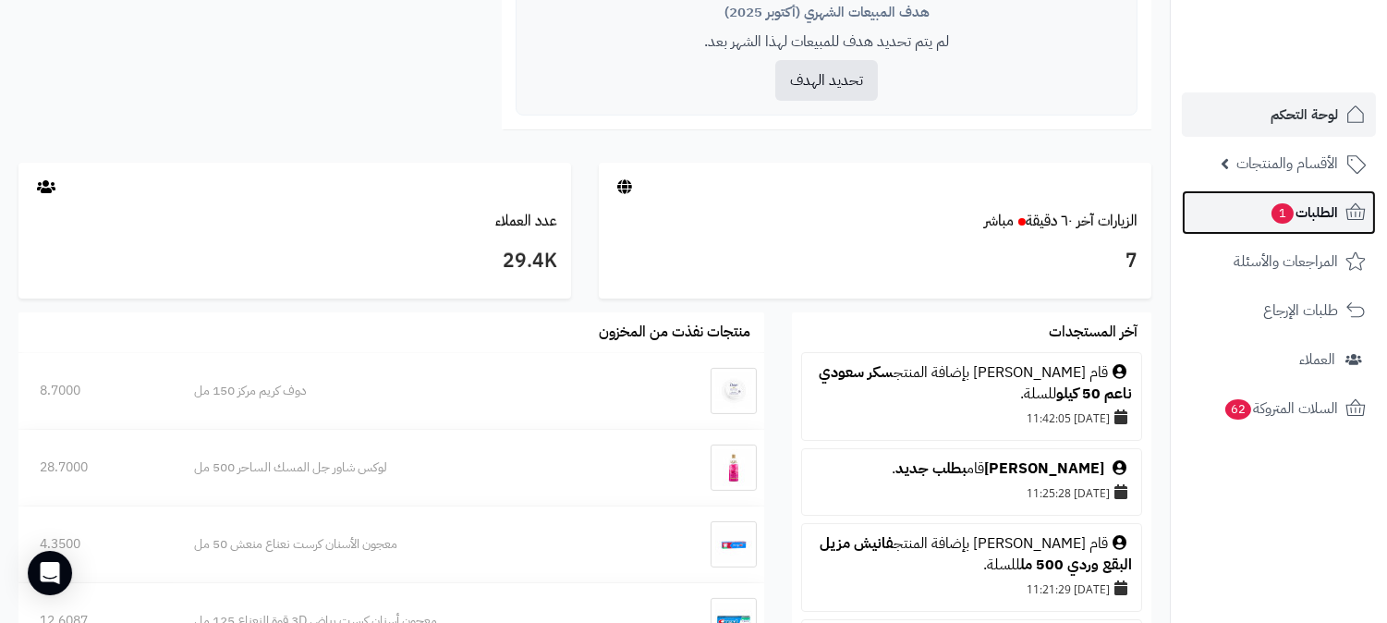
click at [1324, 203] on span "الطلبات 1" at bounding box center [1304, 213] width 68 height 26
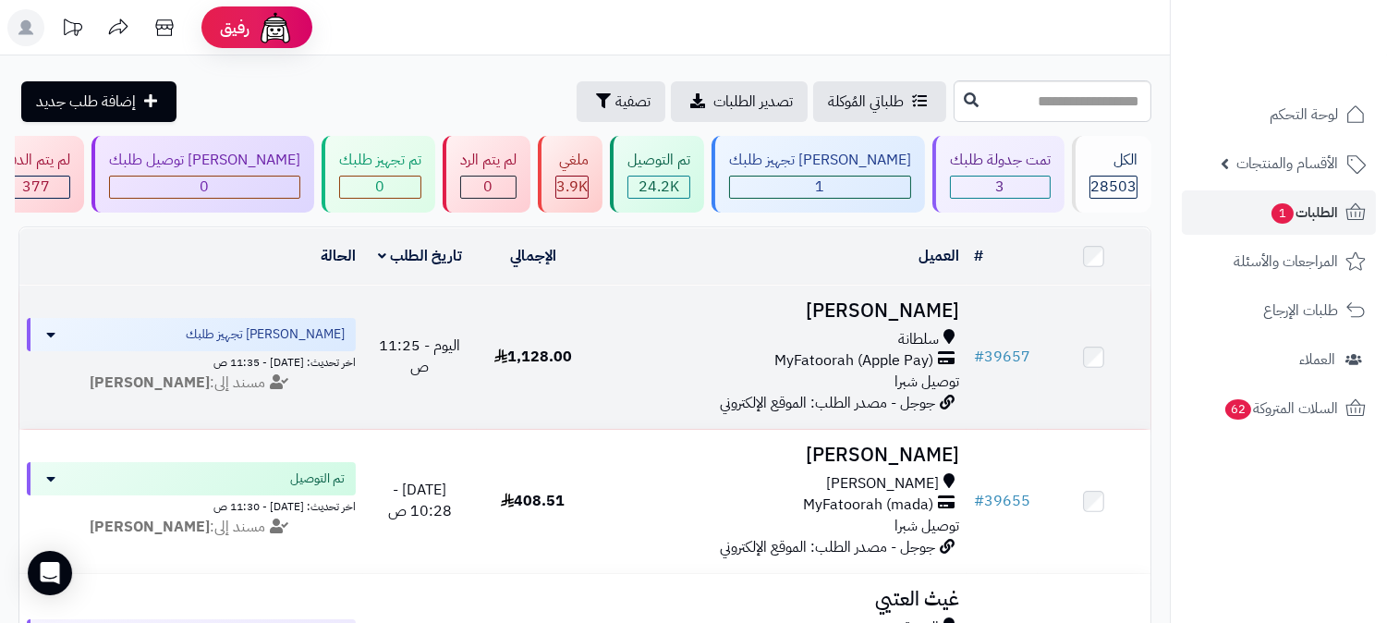
click at [885, 306] on h3 "[PERSON_NAME]" at bounding box center [778, 310] width 362 height 21
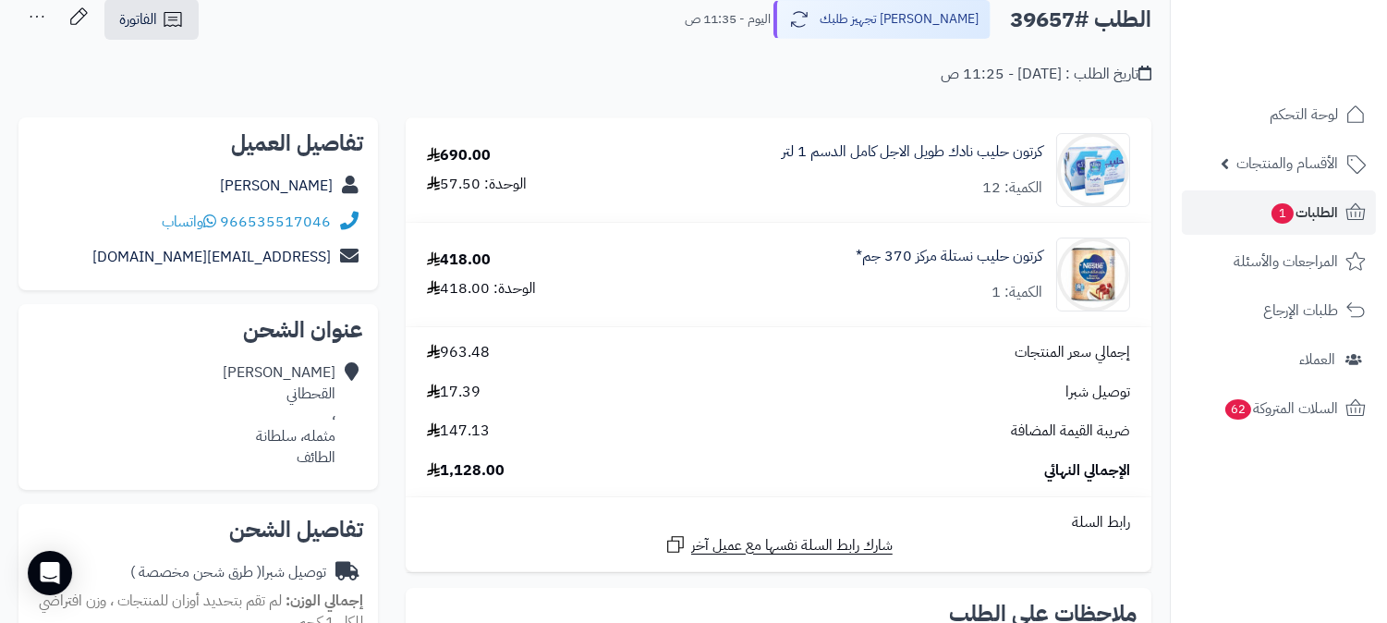
scroll to position [103, 0]
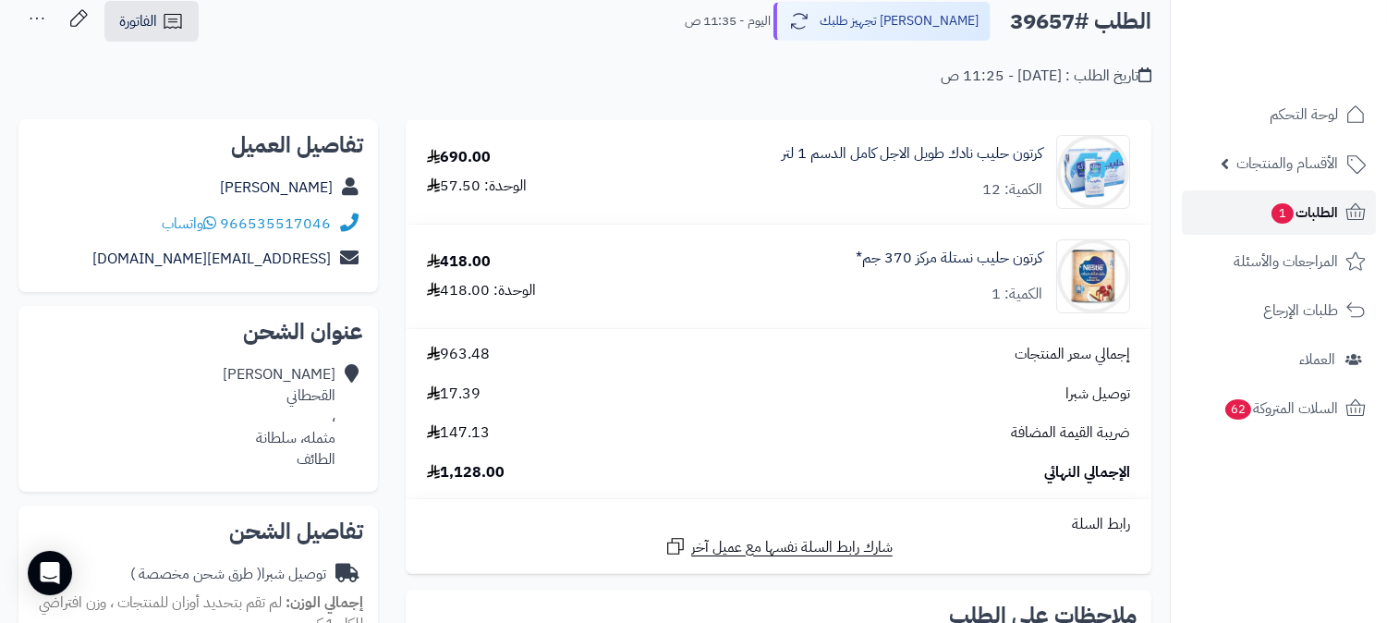
click at [1338, 211] on link "الطلبات 1" at bounding box center [1279, 212] width 194 height 44
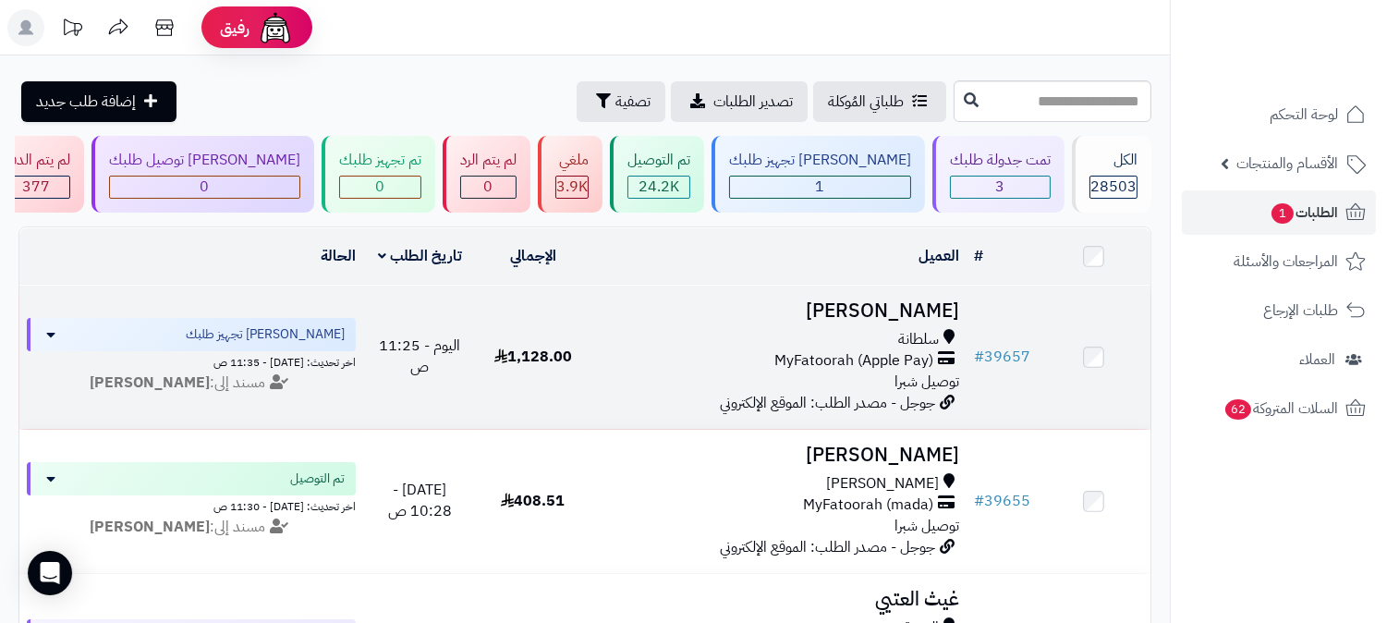
click at [909, 312] on h3 "[PERSON_NAME]" at bounding box center [778, 310] width 362 height 21
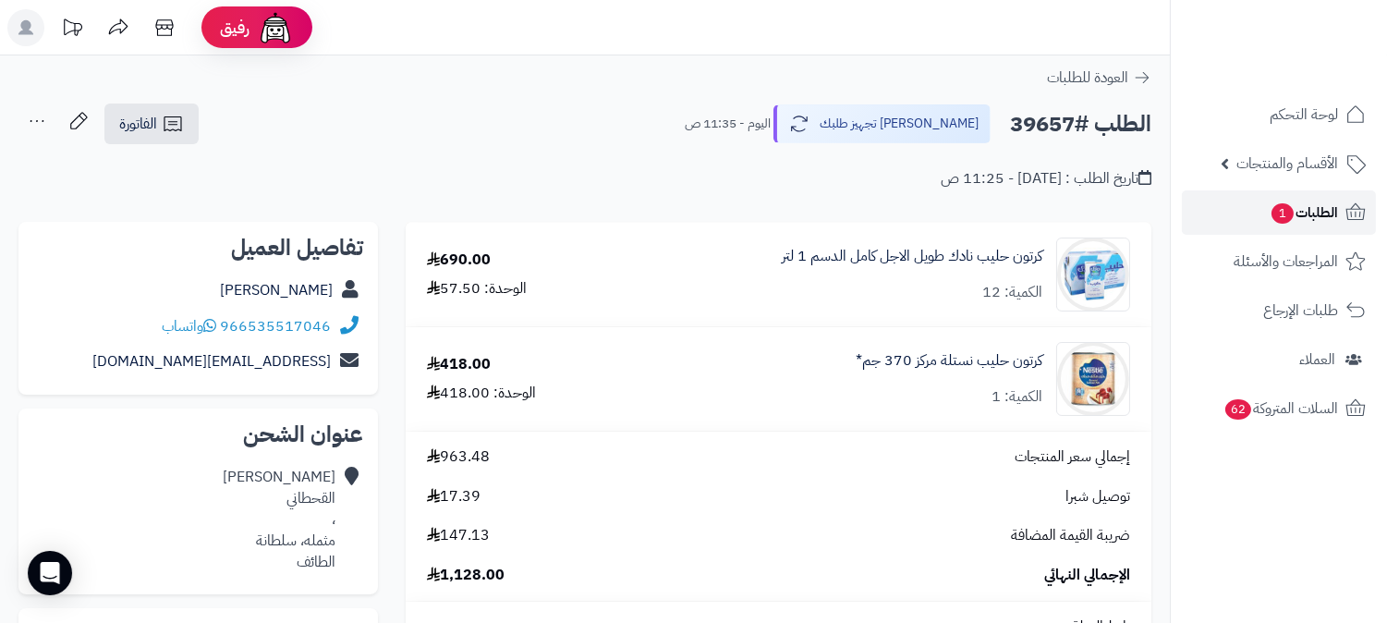
click at [1316, 207] on span "الطلبات 1" at bounding box center [1304, 213] width 68 height 26
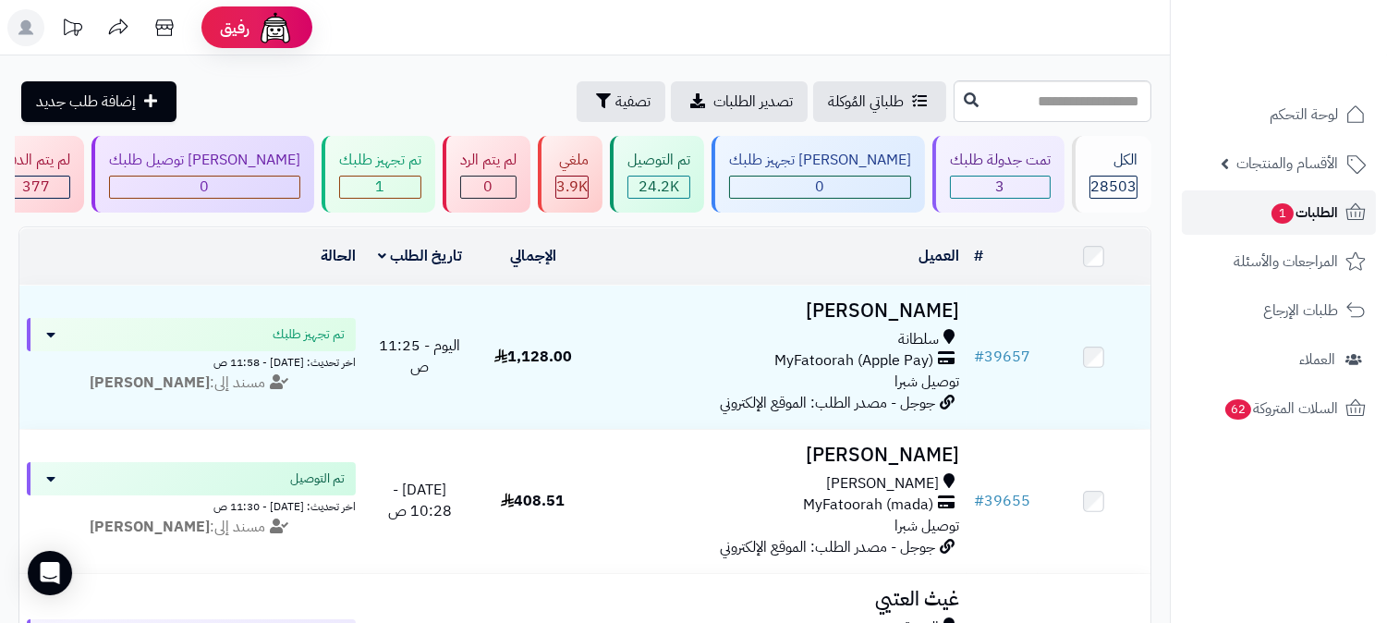
click at [1350, 203] on icon at bounding box center [1356, 212] width 22 height 22
click at [1314, 210] on span "الطلبات 1" at bounding box center [1304, 213] width 68 height 26
click at [1315, 195] on link "الطلبات 1" at bounding box center [1279, 212] width 194 height 44
click at [1299, 213] on span "الطلبات 1" at bounding box center [1304, 213] width 68 height 26
click at [1303, 109] on span "لوحة التحكم" at bounding box center [1304, 115] width 67 height 26
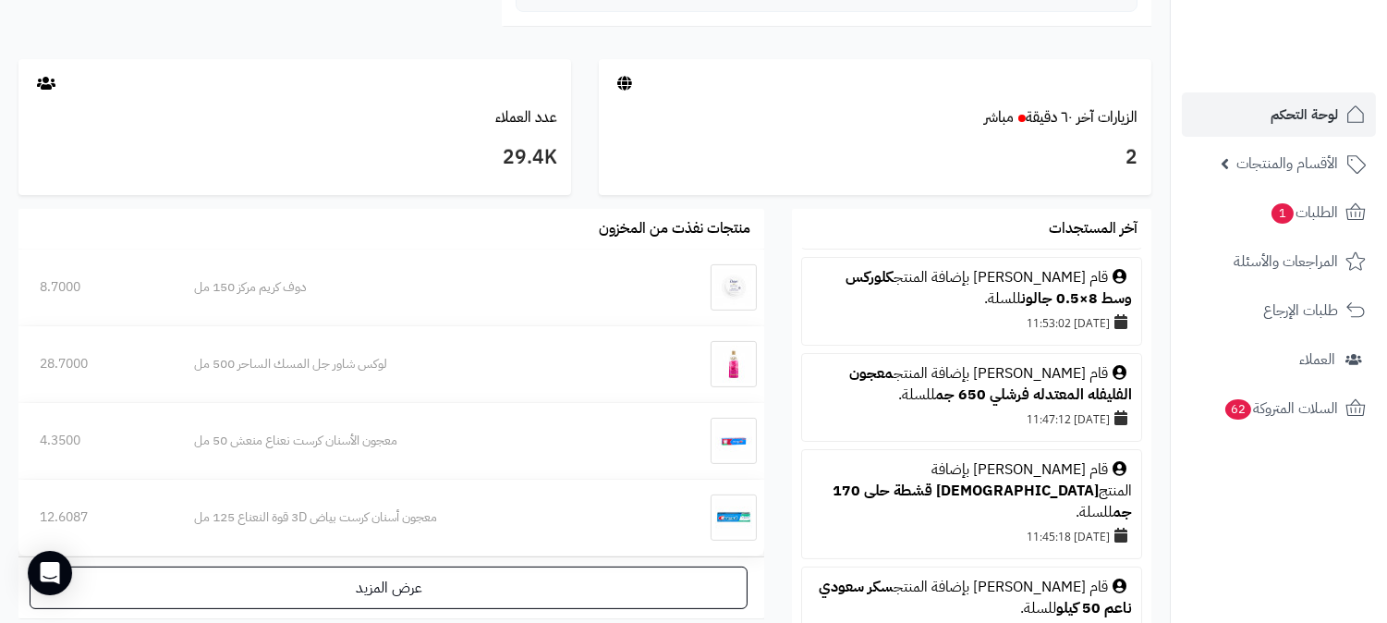
scroll to position [410, 0]
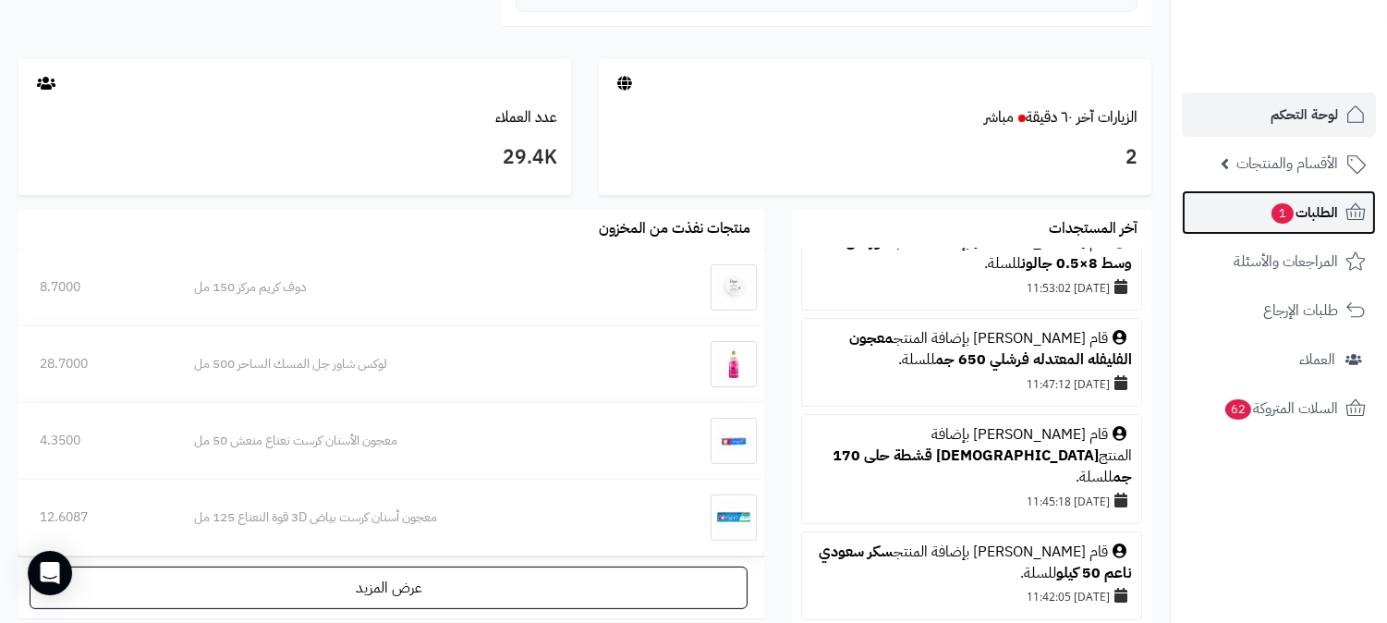
click at [1320, 208] on span "الطلبات 1" at bounding box center [1304, 213] width 68 height 26
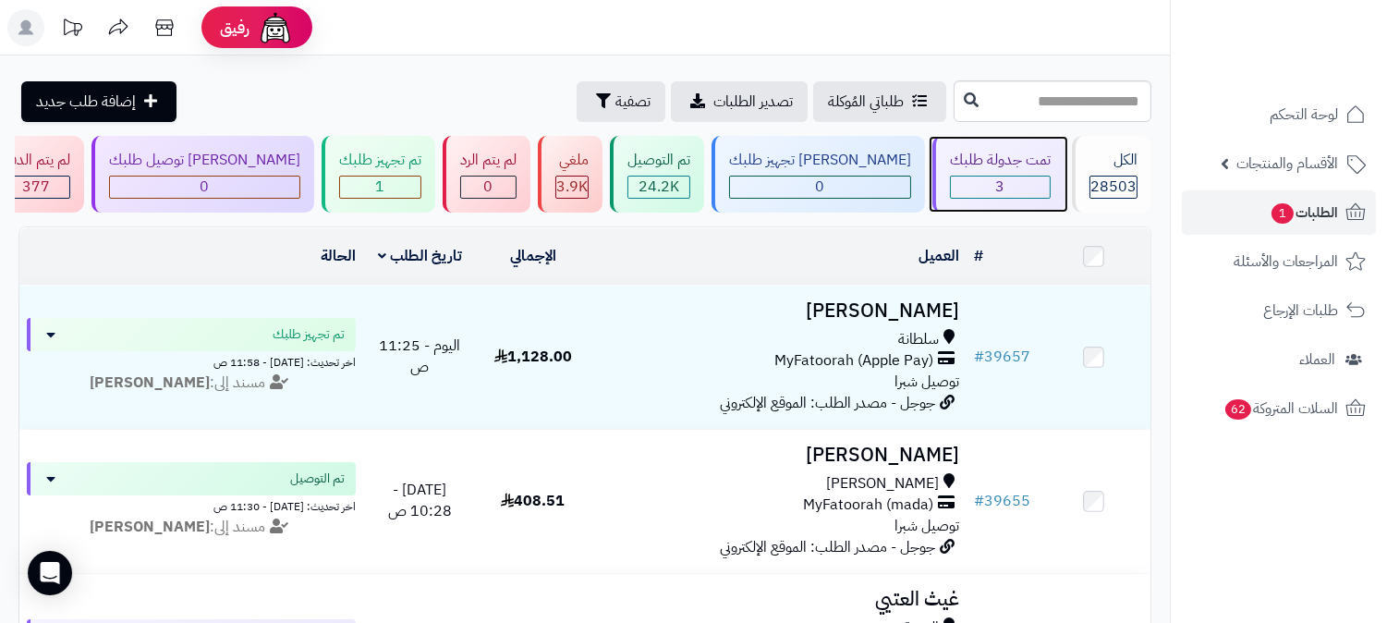
click at [1007, 186] on div "3" at bounding box center [1000, 187] width 99 height 21
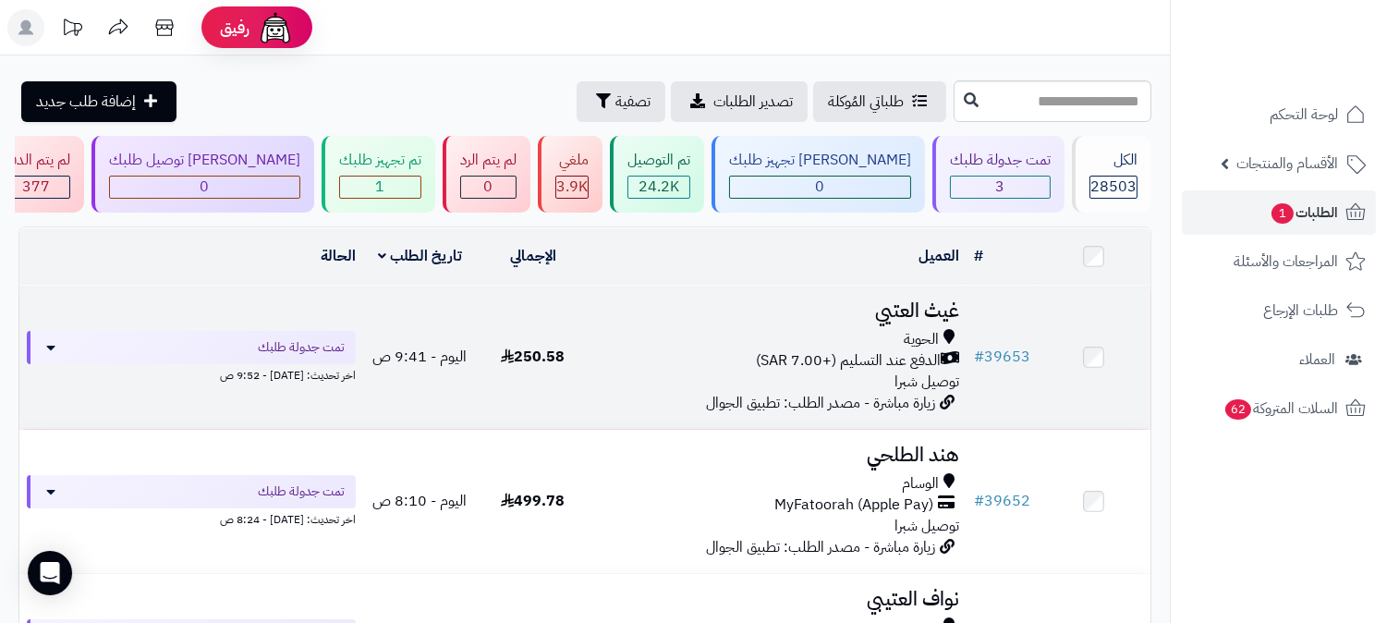
click at [918, 300] on h3 "غيث العتيي" at bounding box center [778, 310] width 362 height 21
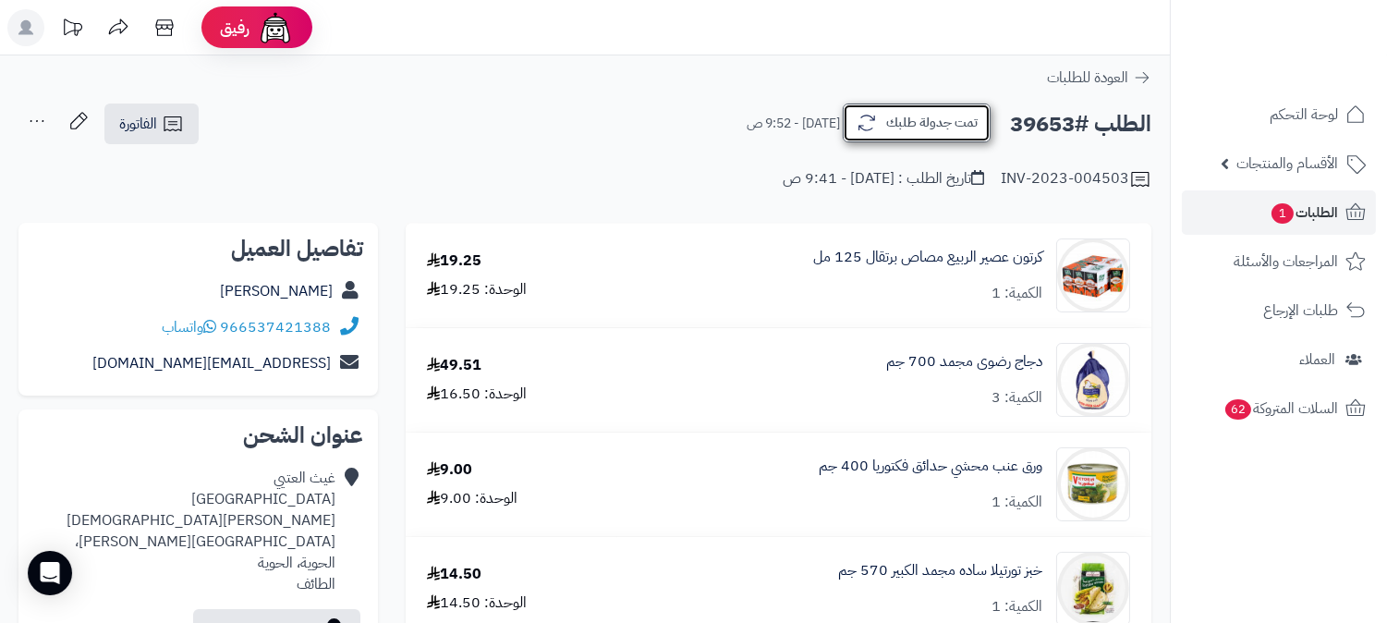
click at [875, 125] on icon "button" at bounding box center [867, 123] width 22 height 22
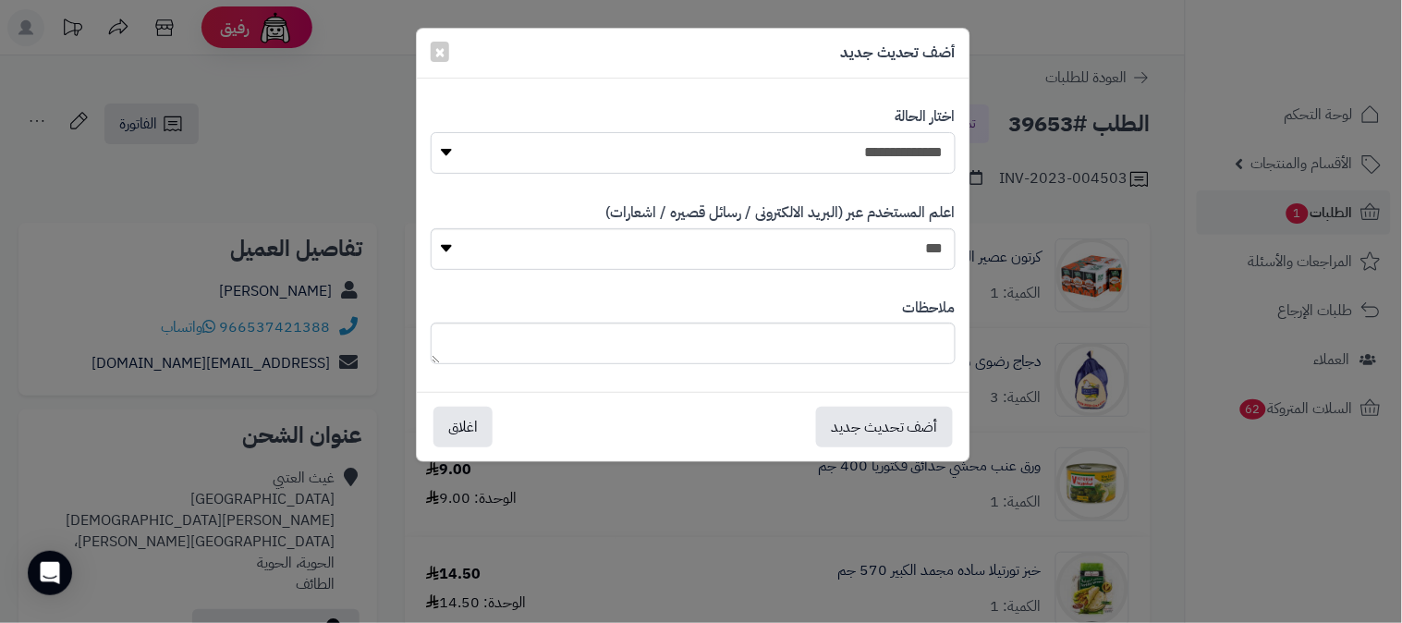
click at [873, 155] on select "**********" at bounding box center [693, 153] width 525 height 42
select select "*"
click at [431, 132] on select "**********" at bounding box center [693, 153] width 525 height 42
click at [876, 433] on button "أضف تحديث جديد" at bounding box center [884, 426] width 137 height 41
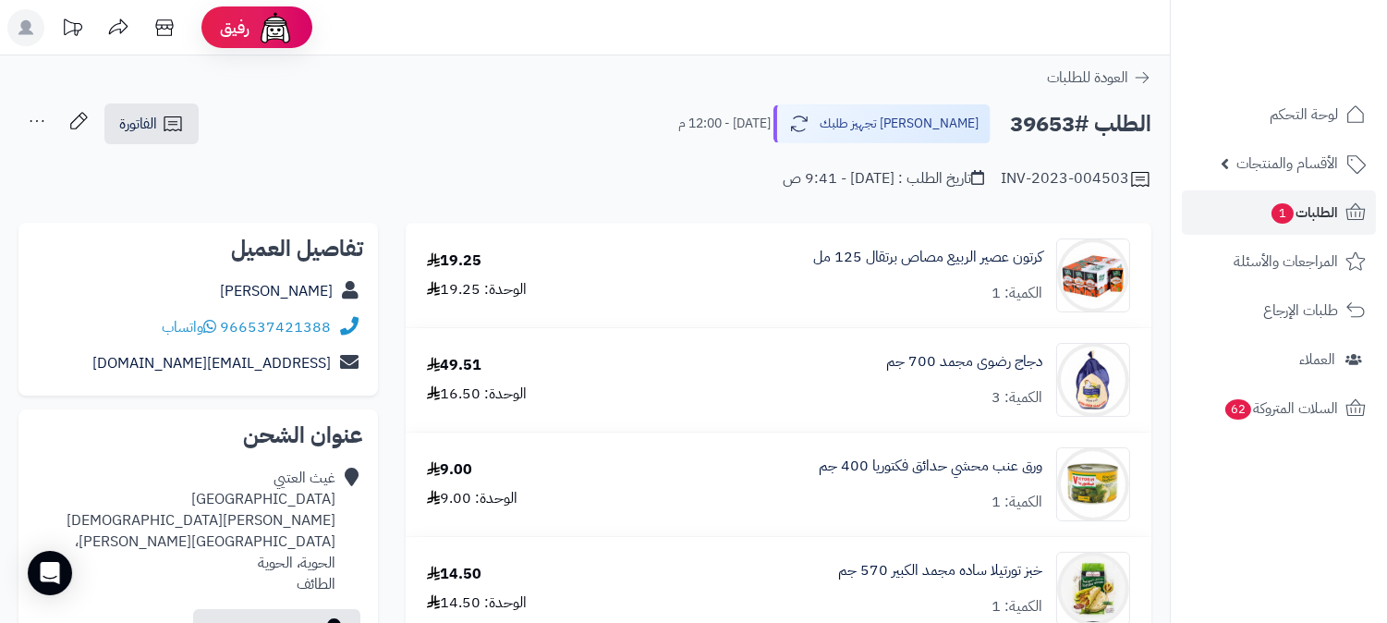
click at [32, 118] on icon at bounding box center [36, 121] width 37 height 37
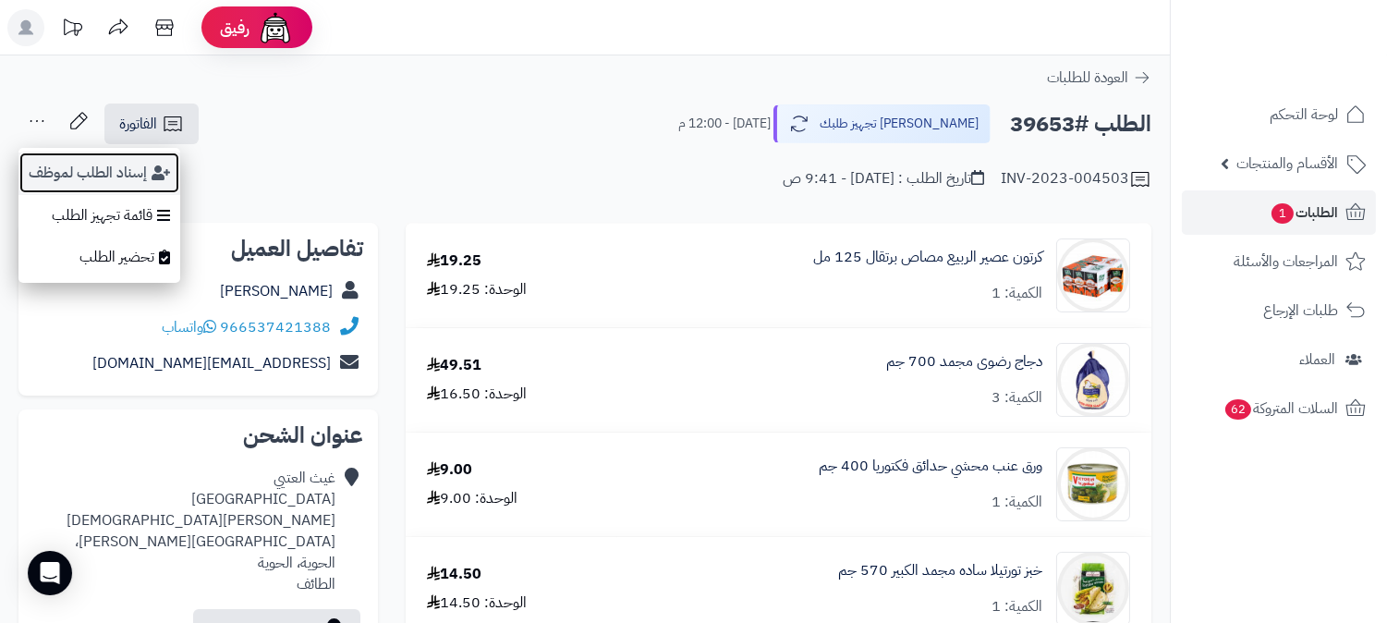
click at [153, 177] on icon "button" at bounding box center [161, 172] width 18 height 15
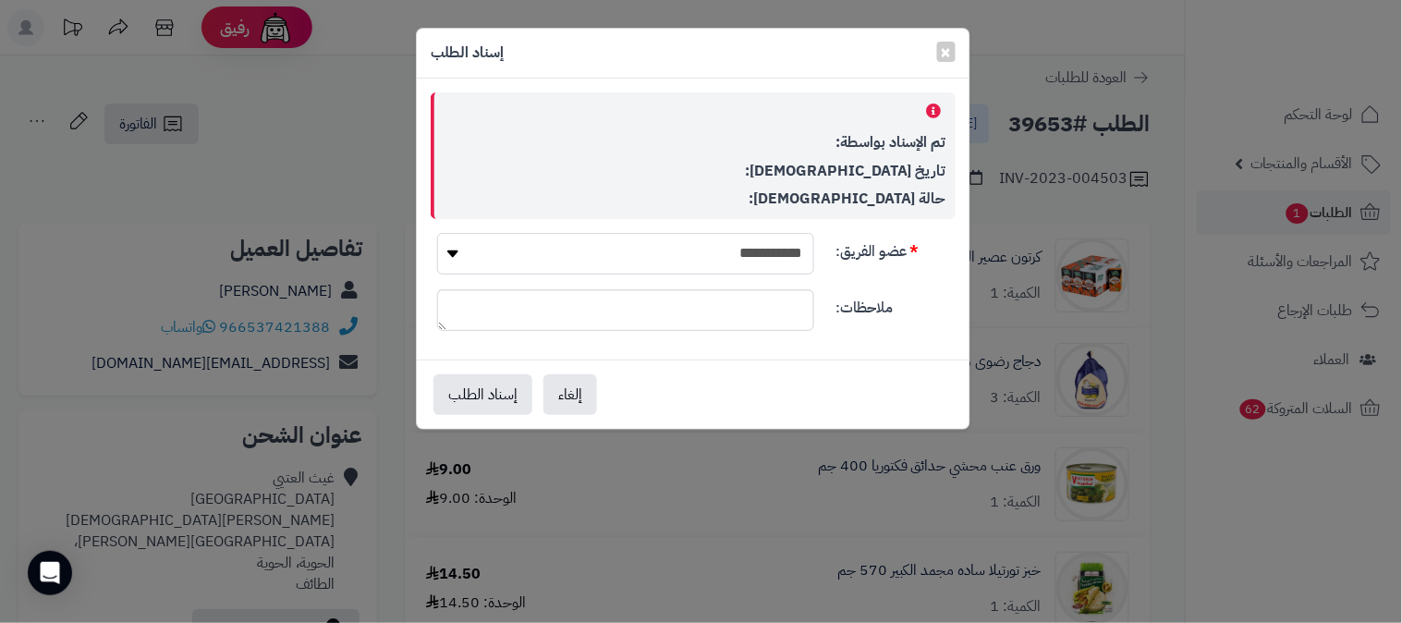
click at [631, 242] on select "**********" at bounding box center [625, 254] width 377 height 42
select select "**"
click at [437, 233] on select "**********" at bounding box center [625, 254] width 377 height 42
click at [468, 389] on button "إسناد الطلب" at bounding box center [482, 393] width 99 height 41
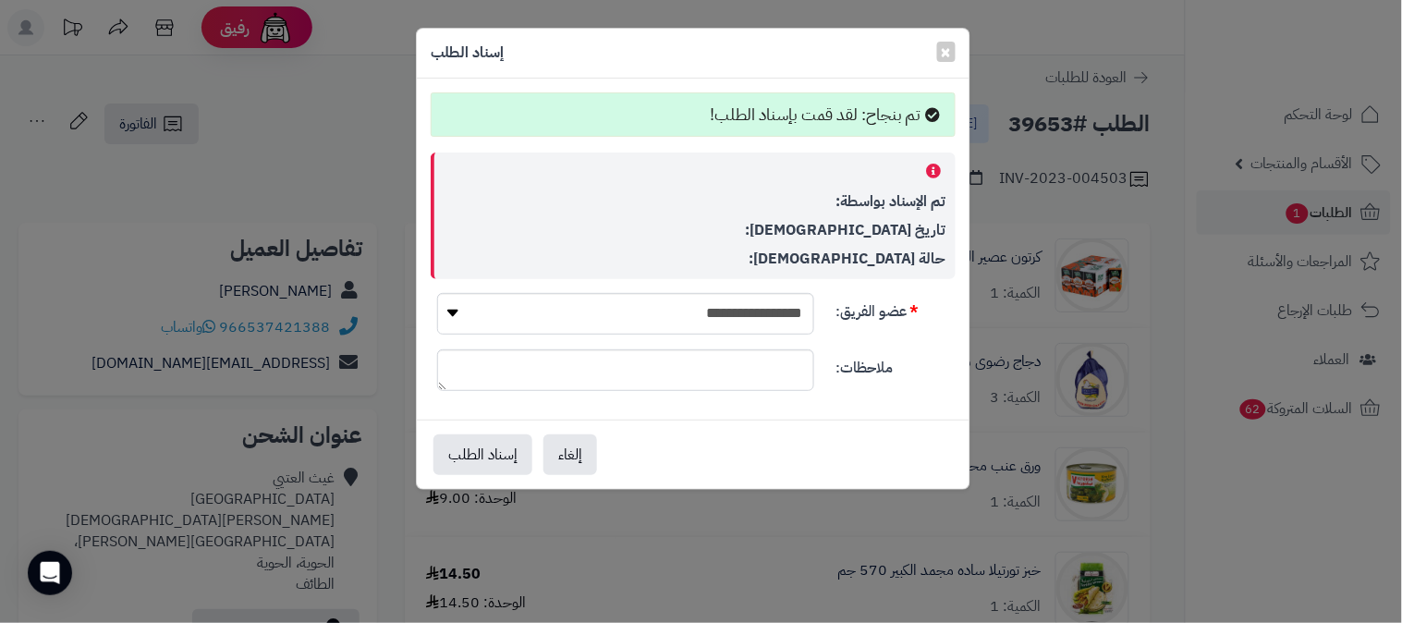
click at [366, 131] on div "**********" at bounding box center [701, 311] width 1402 height 623
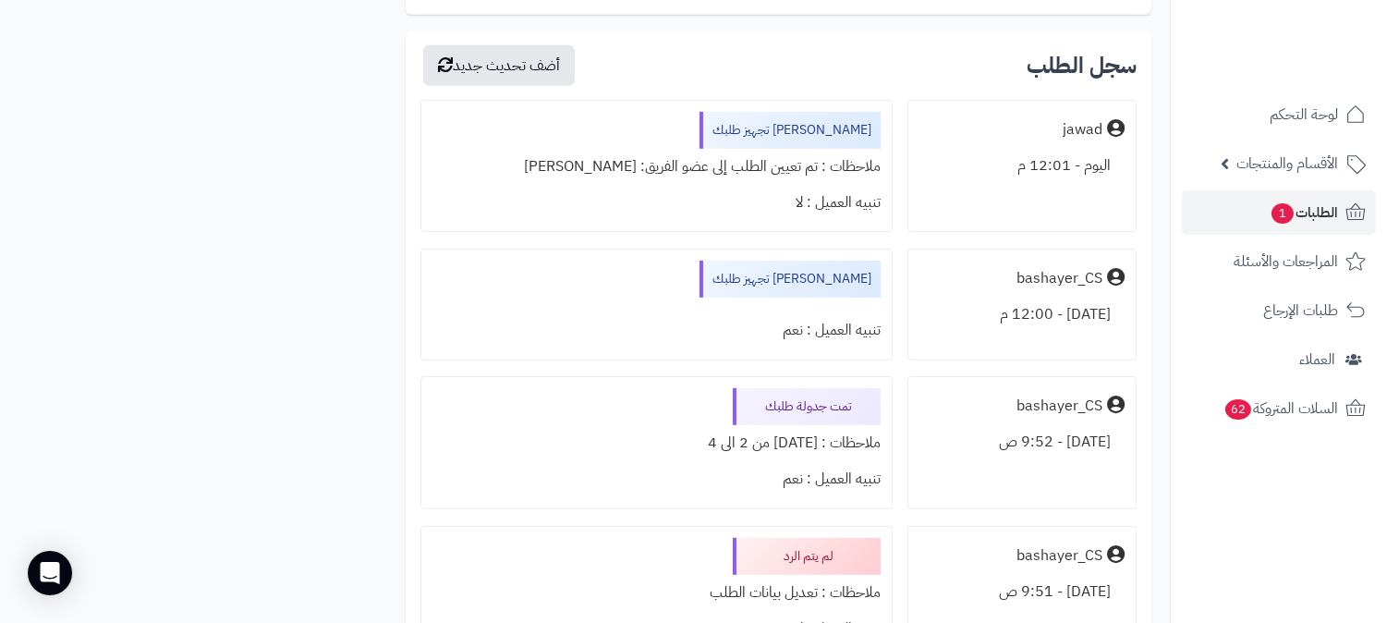
scroll to position [1745, 0]
click at [1299, 211] on span "الطلبات 1" at bounding box center [1304, 213] width 68 height 26
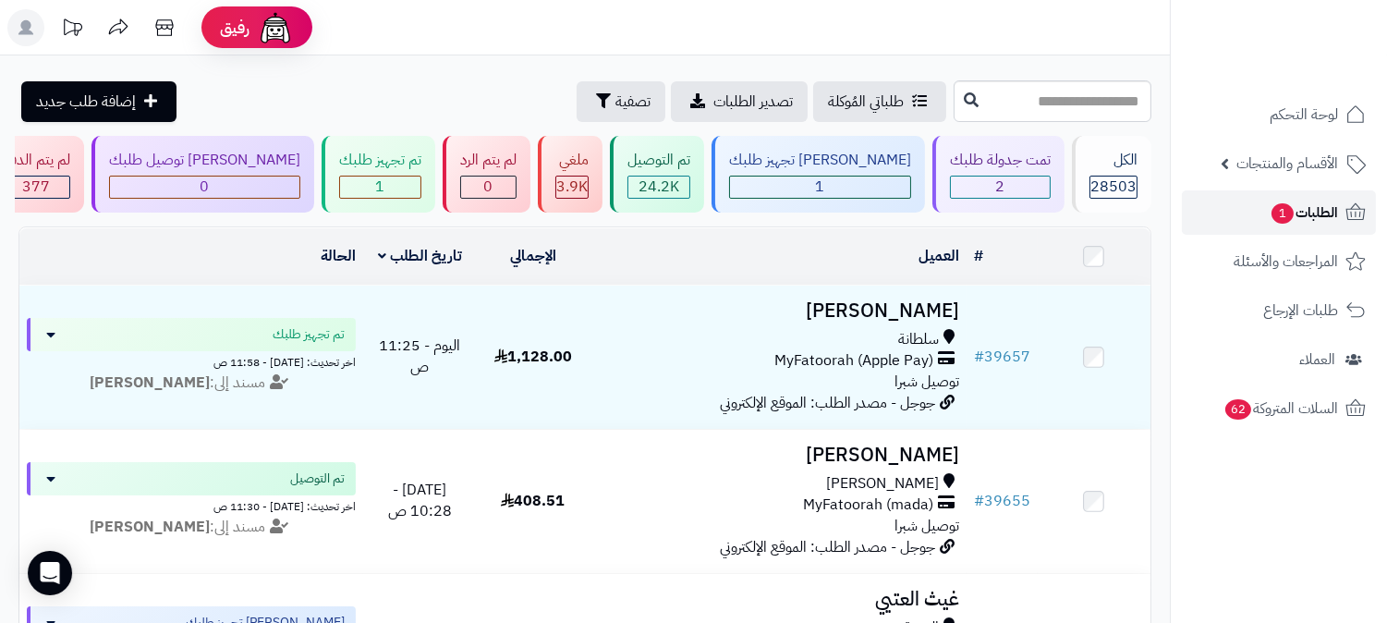
click at [1309, 210] on span "الطلبات 1" at bounding box center [1304, 213] width 68 height 26
click at [1294, 216] on span "الطلبات 1" at bounding box center [1304, 213] width 68 height 26
click at [1292, 205] on span "الطلبات 1" at bounding box center [1304, 213] width 68 height 26
click at [1290, 106] on span "لوحة التحكم" at bounding box center [1304, 115] width 67 height 26
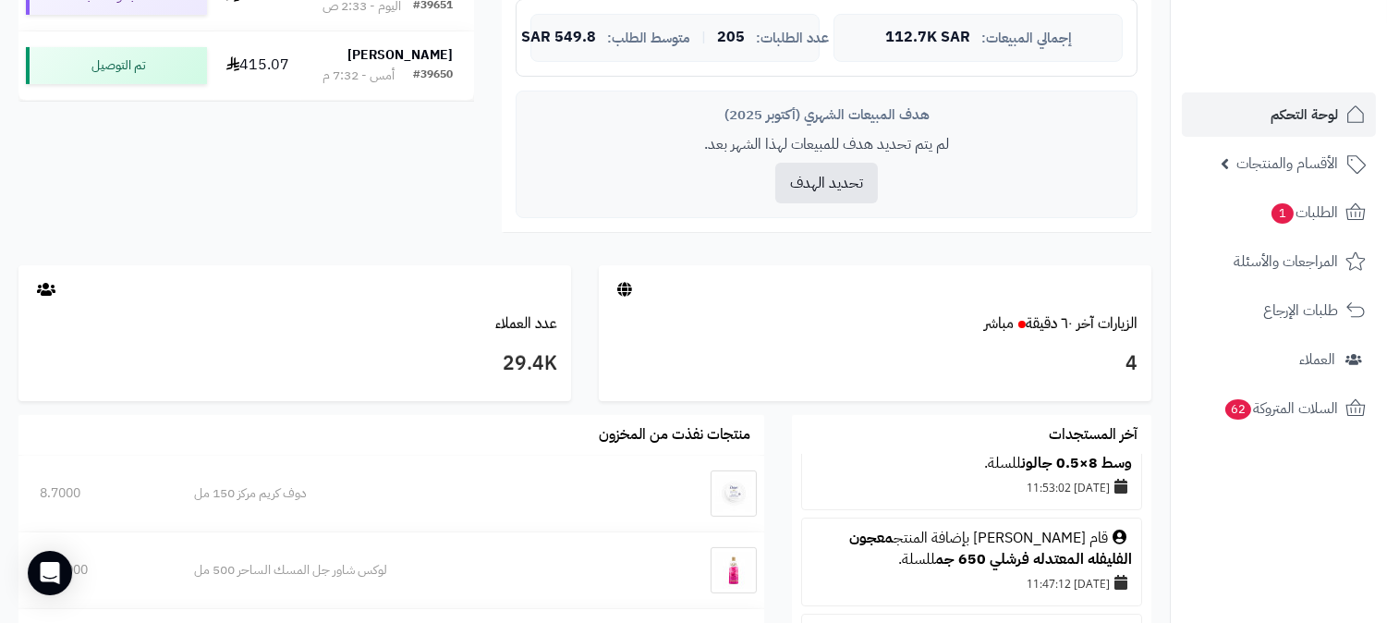
scroll to position [410, 0]
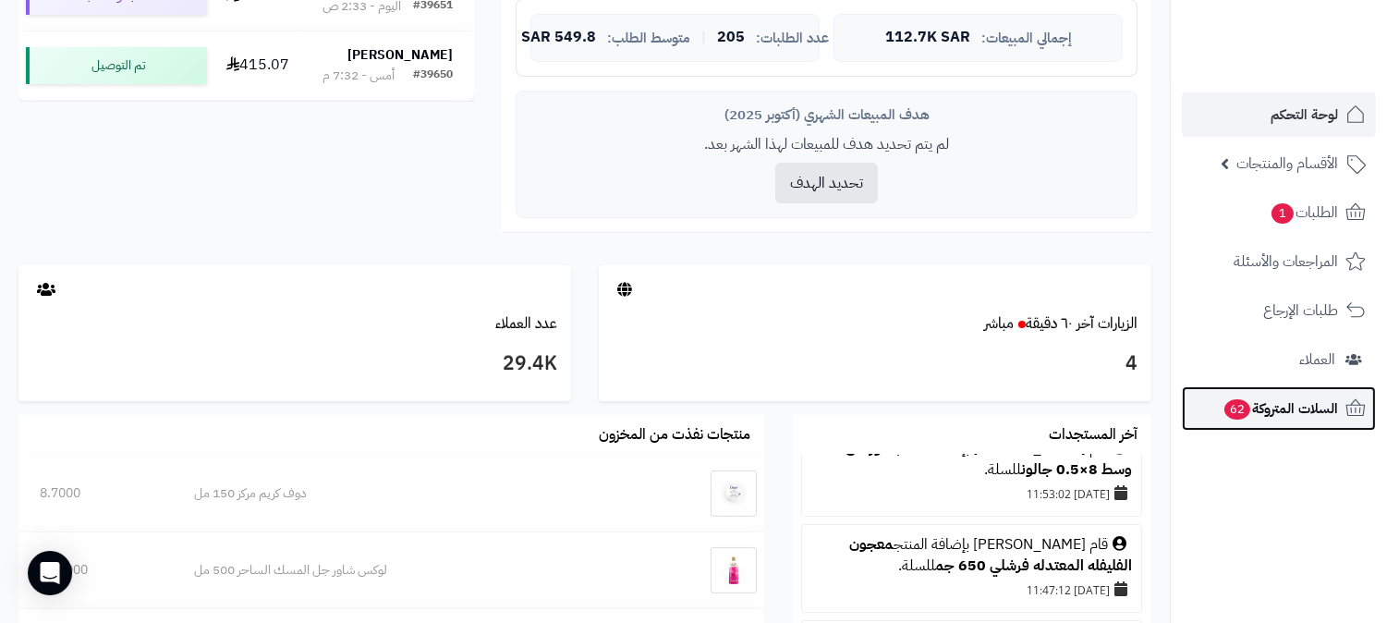
click at [1313, 396] on span "السلات المتروكة 62" at bounding box center [1281, 409] width 116 height 26
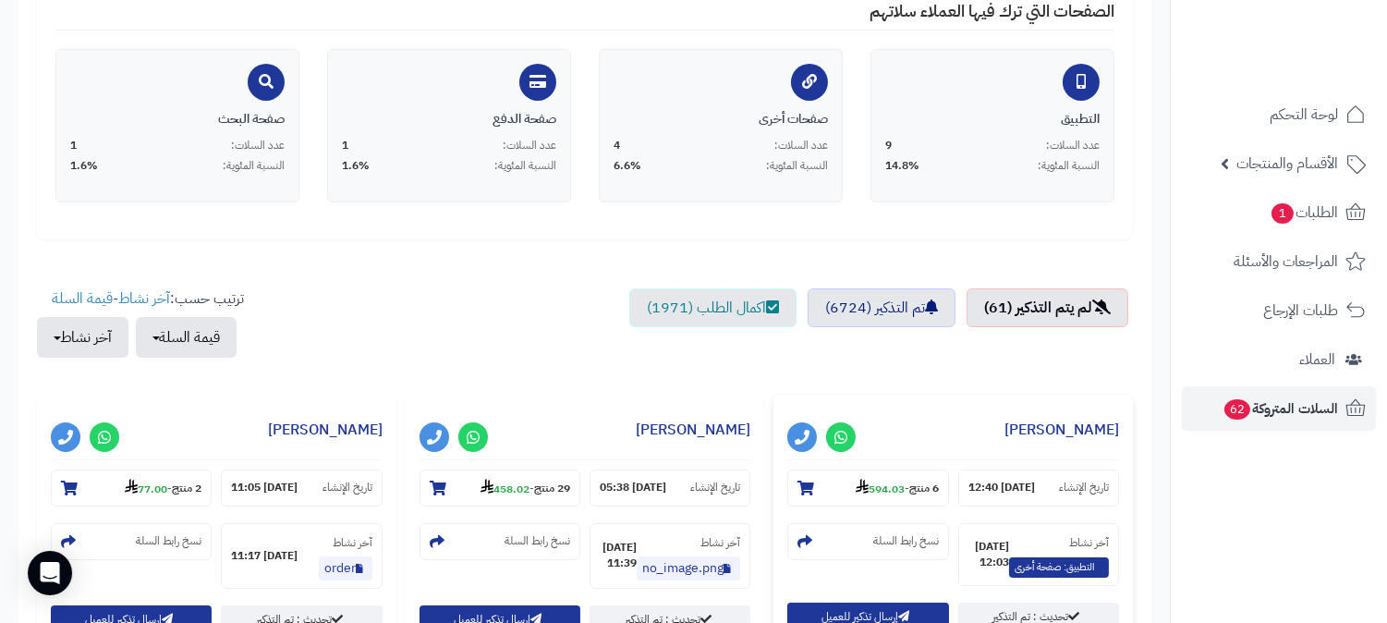
scroll to position [616, 0]
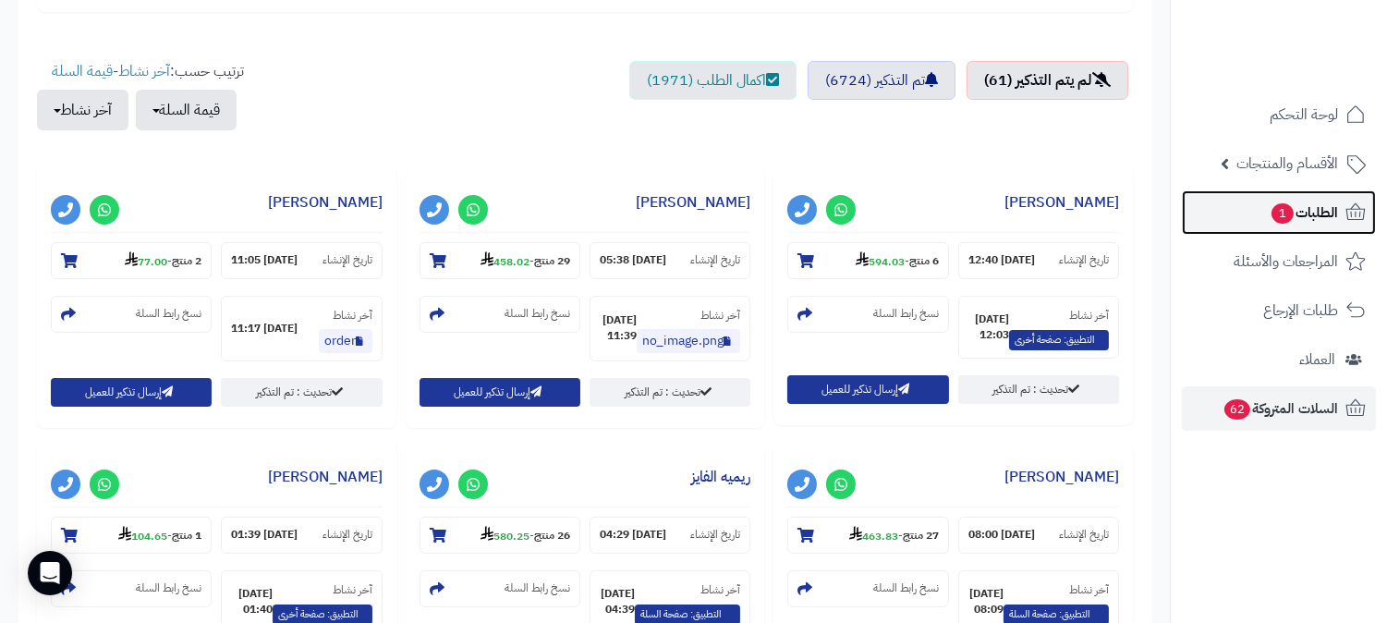
click at [1334, 210] on span "الطلبات 1" at bounding box center [1304, 213] width 68 height 26
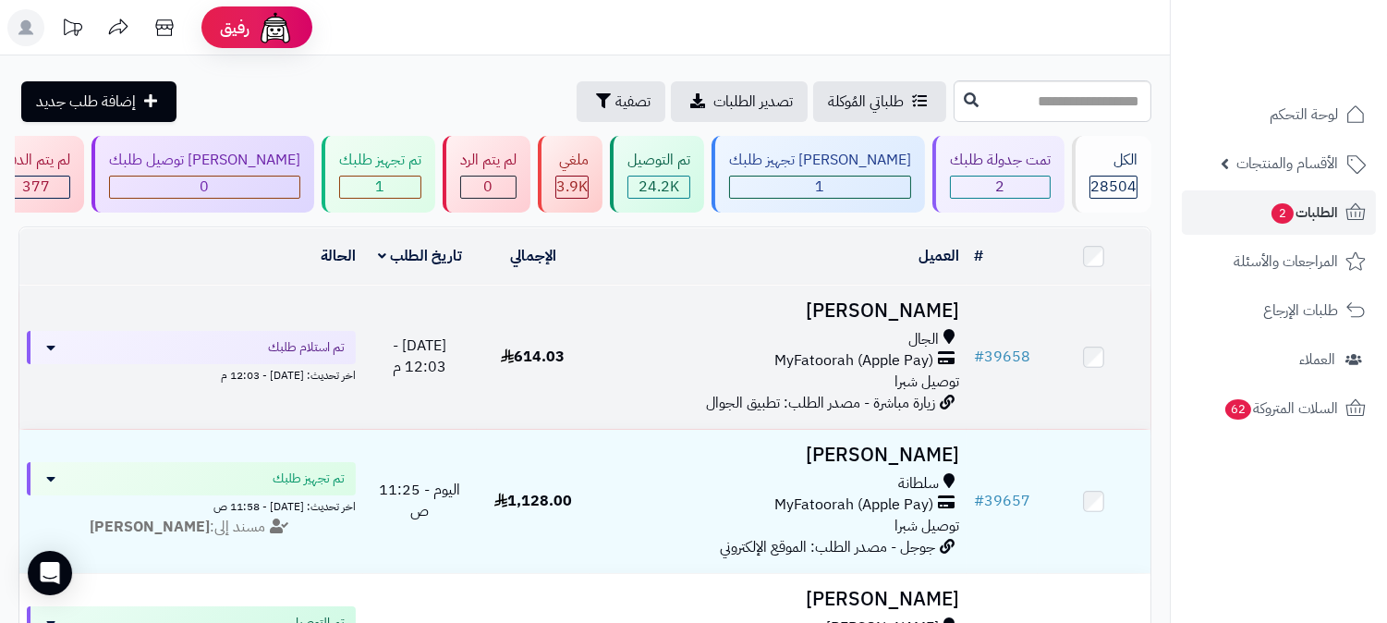
click at [916, 300] on h3 "[PERSON_NAME]" at bounding box center [778, 310] width 362 height 21
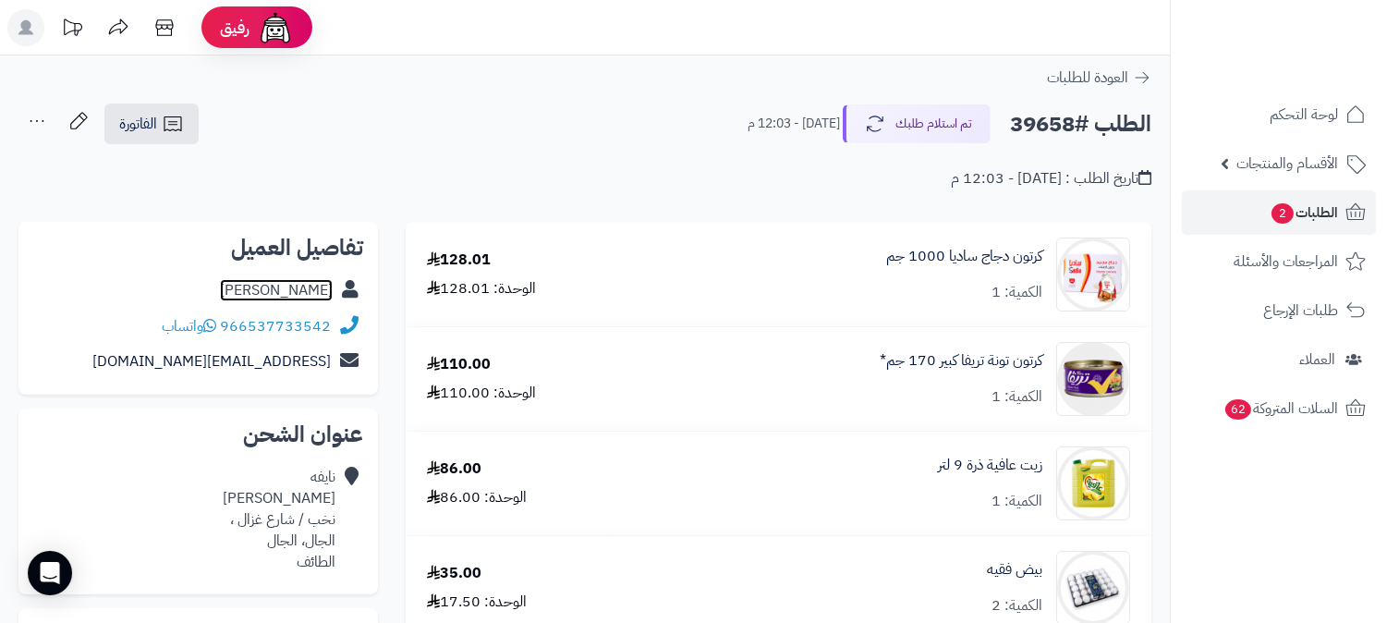
click at [319, 287] on link "نايفه عامر" at bounding box center [276, 290] width 113 height 22
click at [1045, 127] on h2 "الطلب #39658" at bounding box center [1080, 124] width 141 height 38
copy h2 "39658"
click at [1320, 205] on span "الطلبات 2" at bounding box center [1304, 213] width 68 height 26
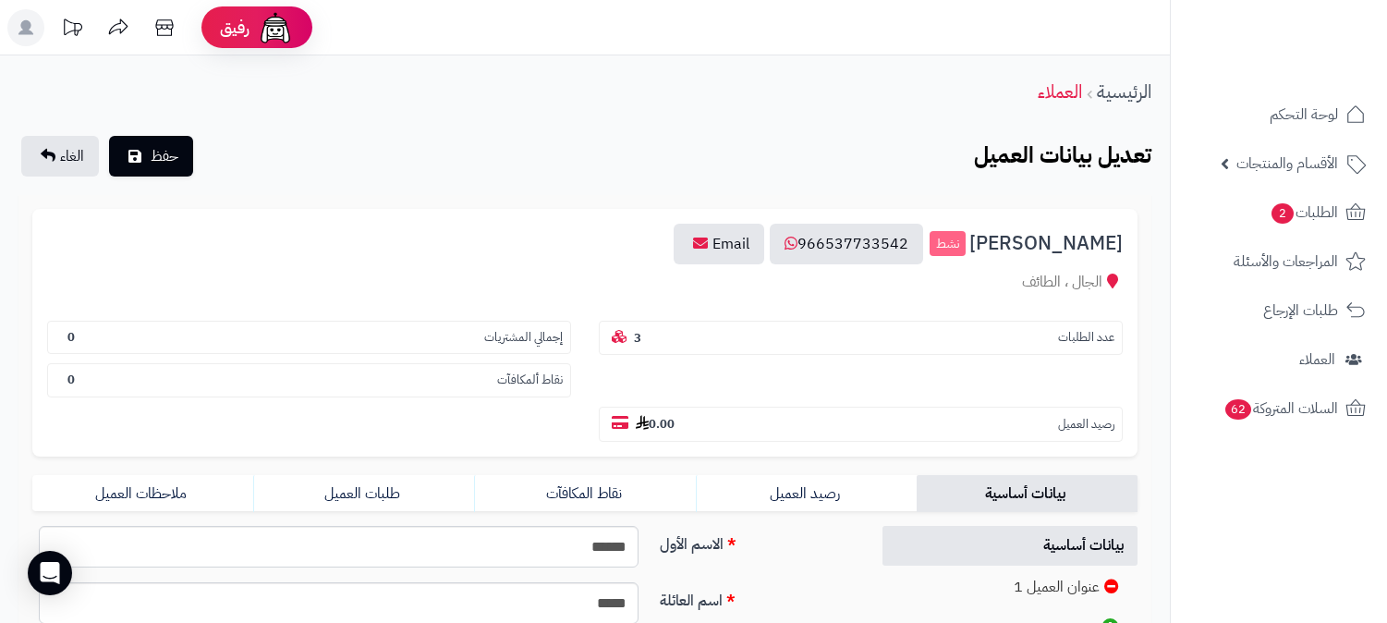
scroll to position [308, 0]
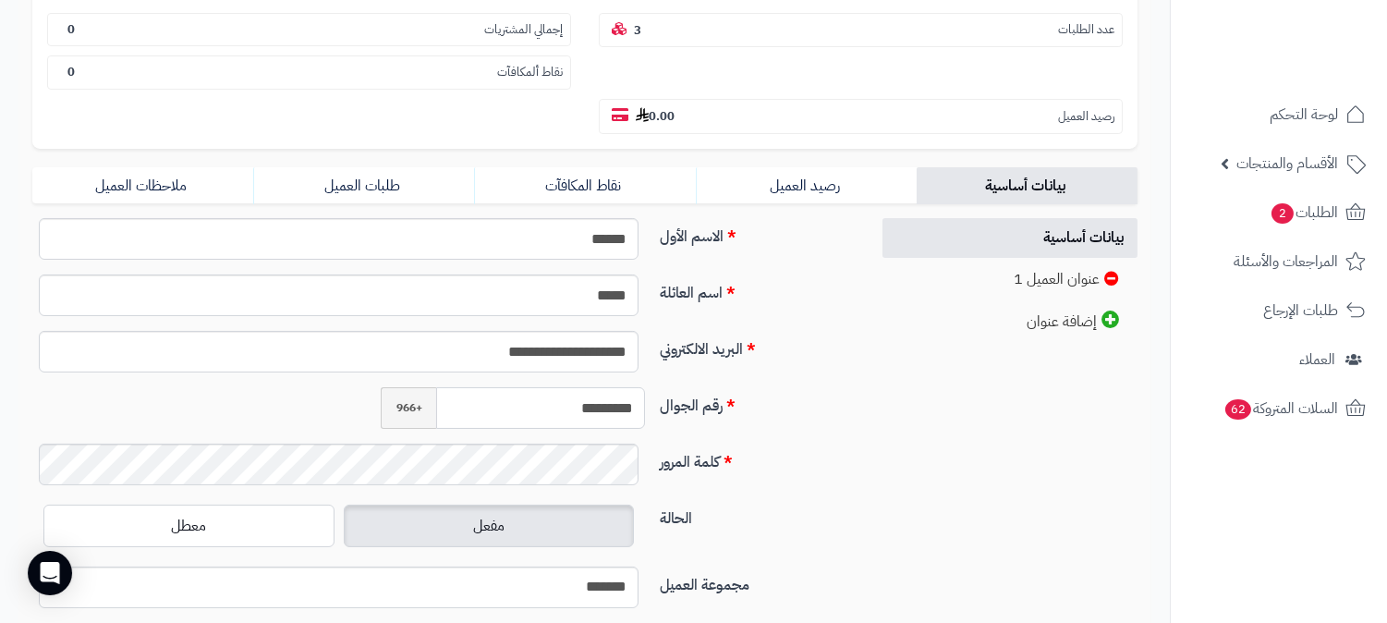
click at [577, 387] on input "*********" at bounding box center [540, 408] width 209 height 42
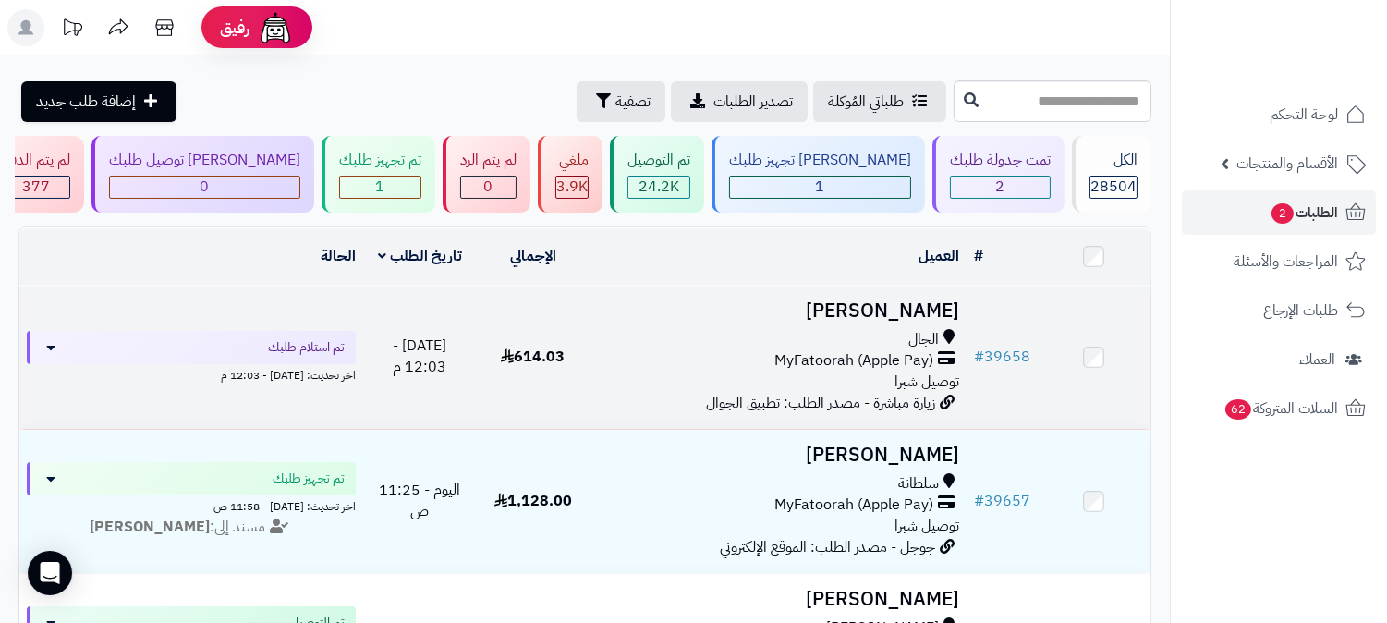
click at [900, 300] on h3 "نايفه عامر" at bounding box center [778, 310] width 362 height 21
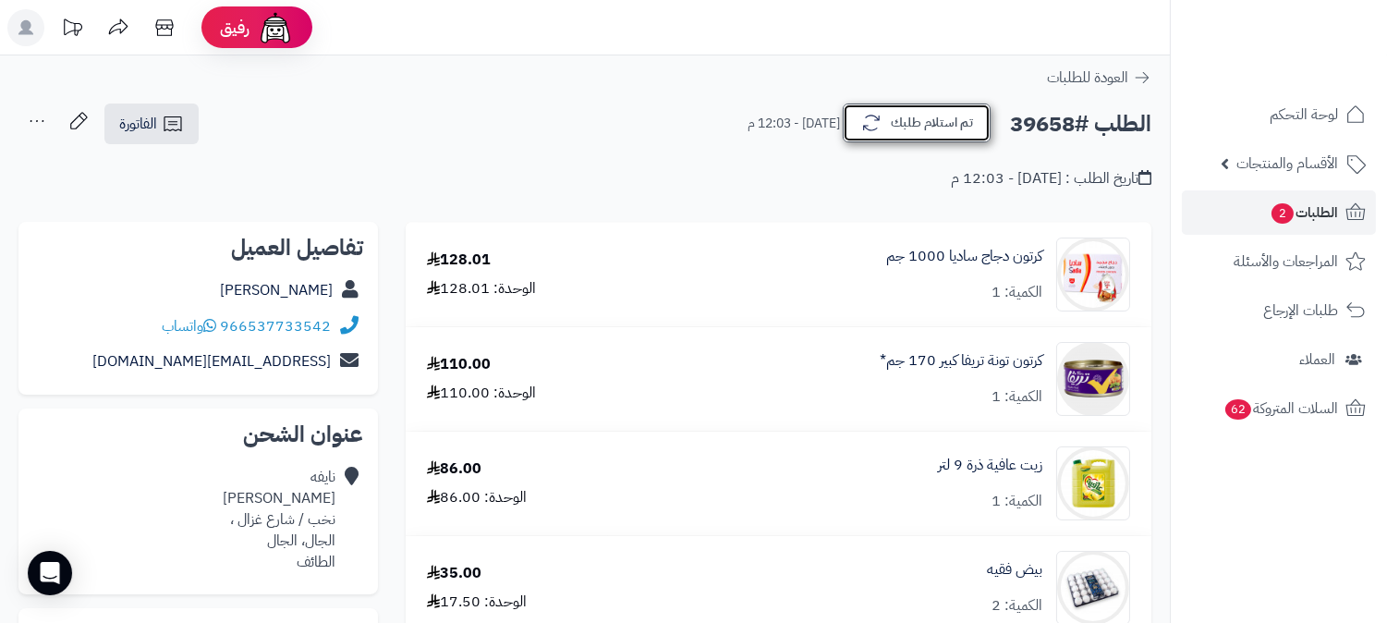
click at [941, 120] on button "تم استلام طلبك" at bounding box center [917, 123] width 148 height 39
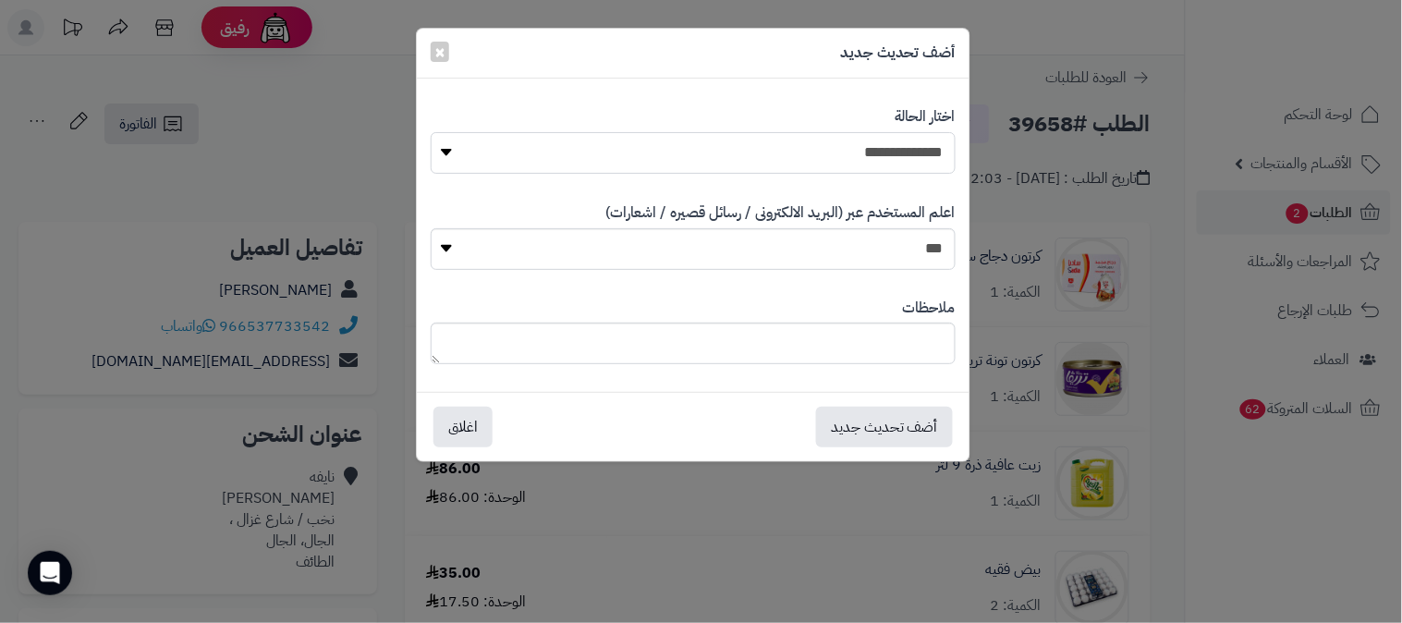
click at [904, 148] on select "**********" at bounding box center [693, 153] width 525 height 42
select select "*"
click at [431, 132] on select "**********" at bounding box center [693, 153] width 525 height 42
click at [897, 421] on button "أضف تحديث جديد" at bounding box center [884, 426] width 137 height 41
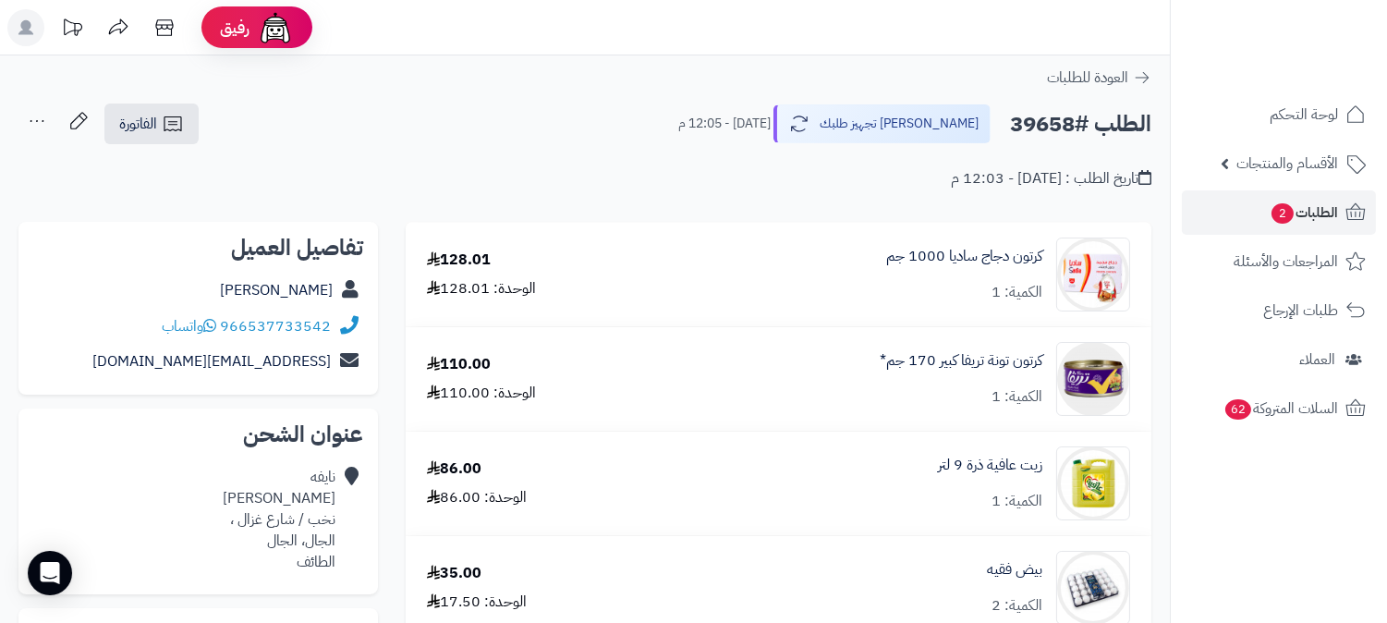
click at [40, 120] on icon at bounding box center [36, 121] width 37 height 37
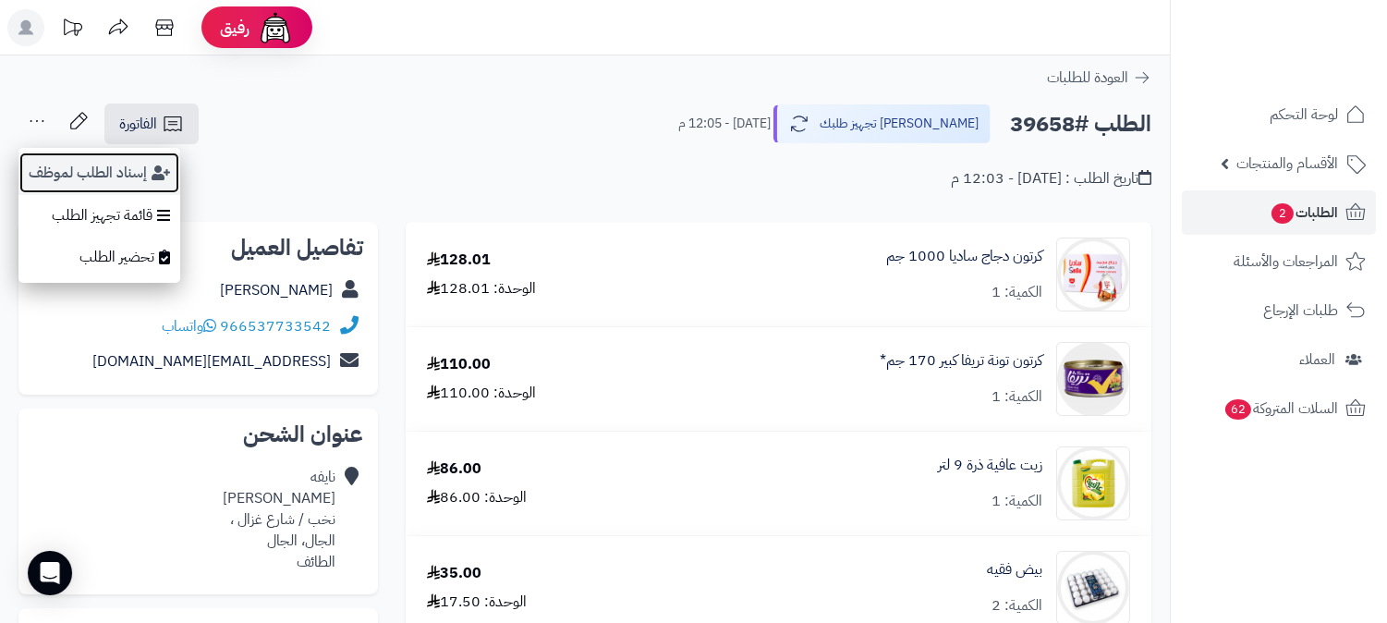
click at [92, 174] on button "إسناد الطلب لموظف" at bounding box center [99, 173] width 162 height 43
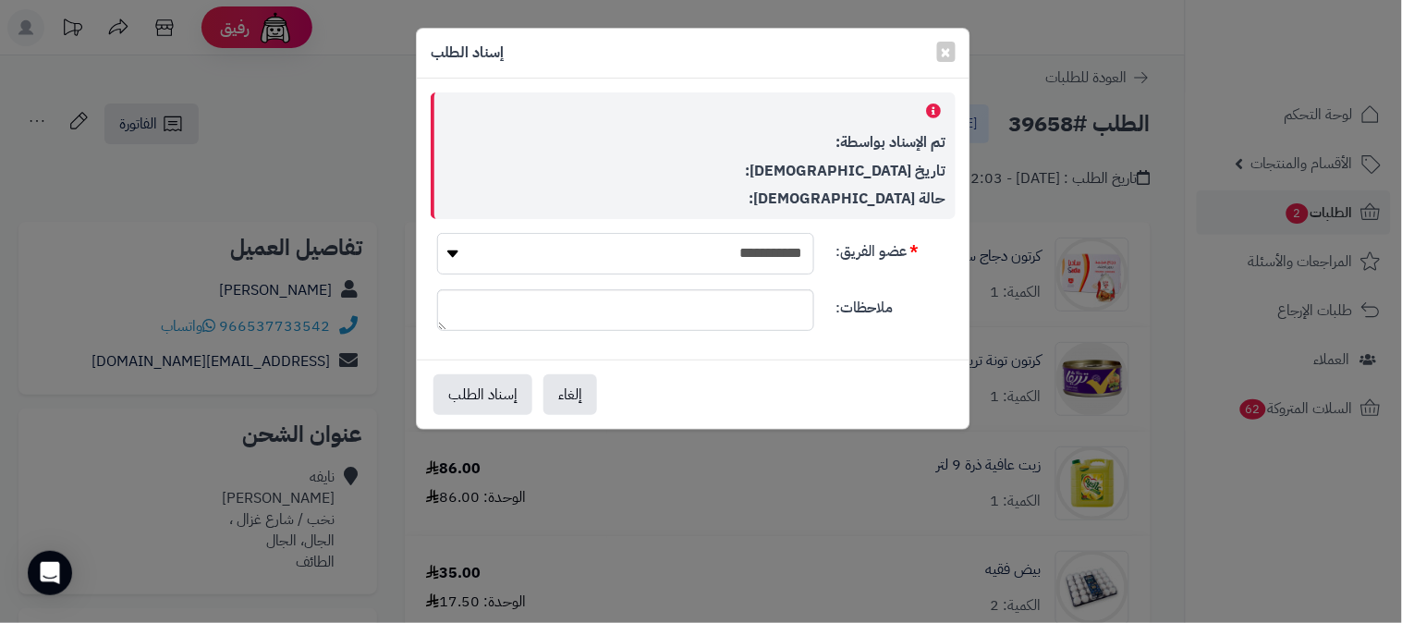
click at [767, 250] on select "**********" at bounding box center [625, 254] width 377 height 42
select select "**"
click at [437, 233] on select "**********" at bounding box center [625, 254] width 377 height 42
click at [496, 391] on button "إسناد الطلب" at bounding box center [482, 393] width 99 height 41
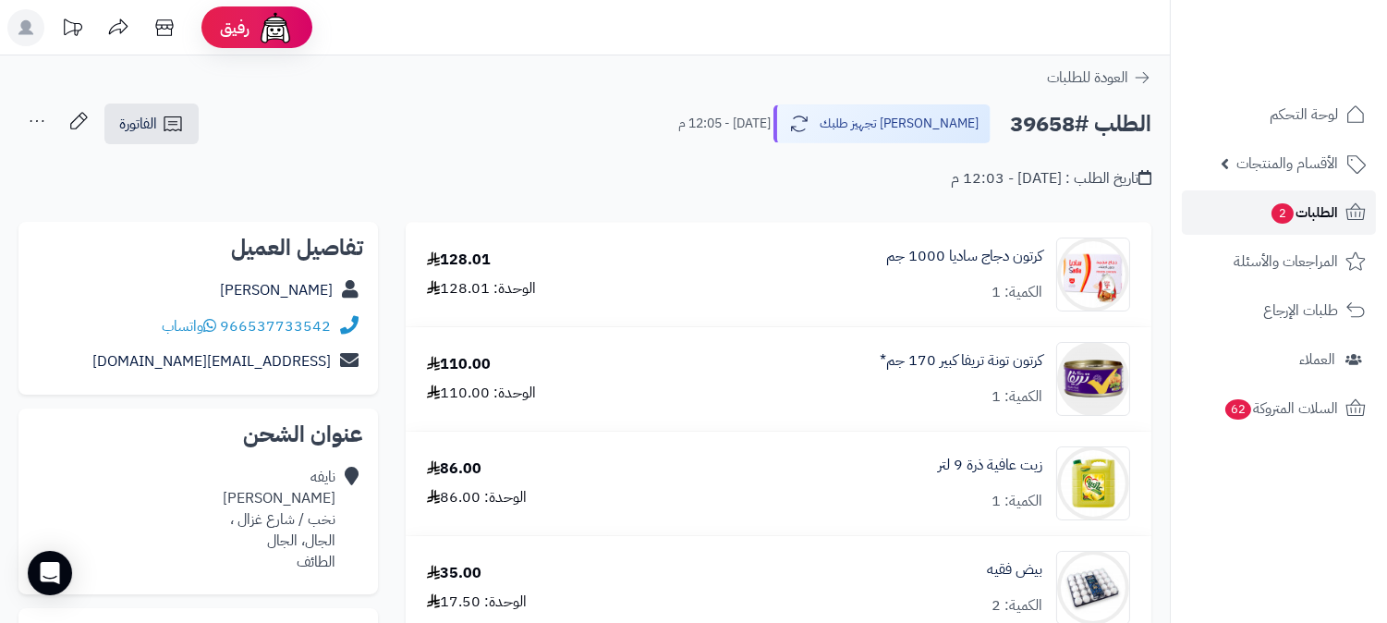
click at [1309, 220] on span "الطلبات 2" at bounding box center [1304, 213] width 68 height 26
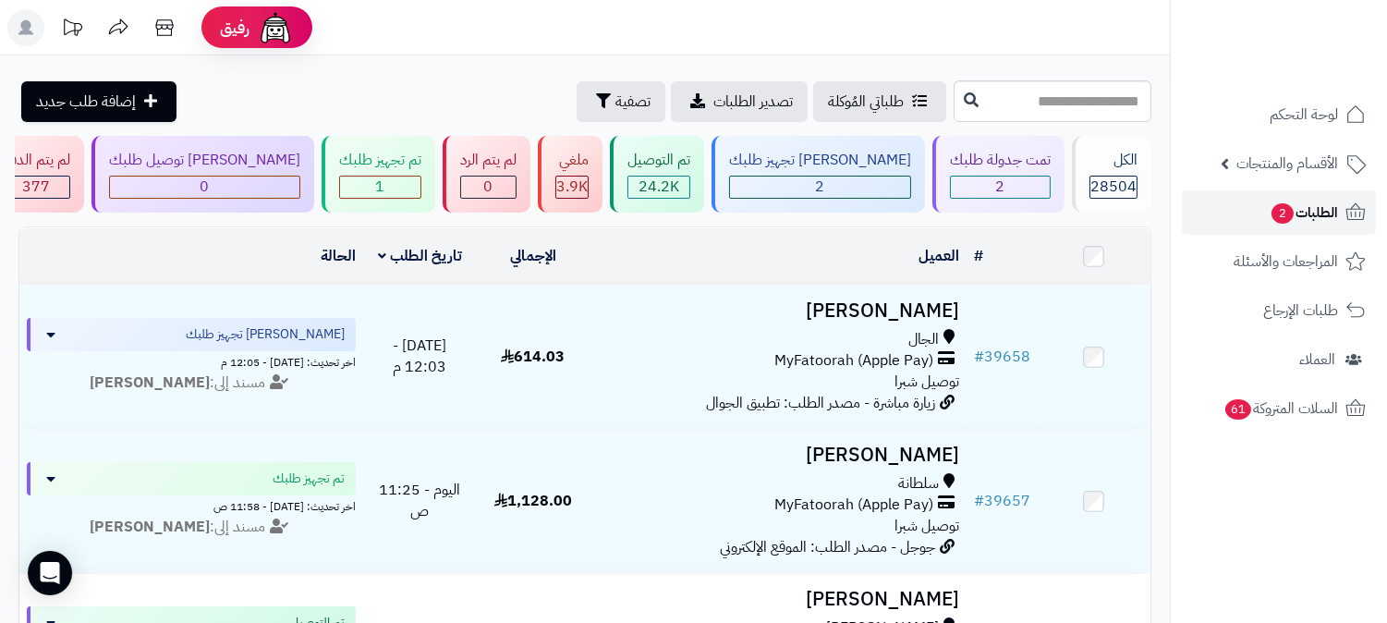
click at [1308, 205] on span "الطلبات 2" at bounding box center [1304, 213] width 68 height 26
click at [1310, 211] on span "الطلبات 2" at bounding box center [1304, 213] width 68 height 26
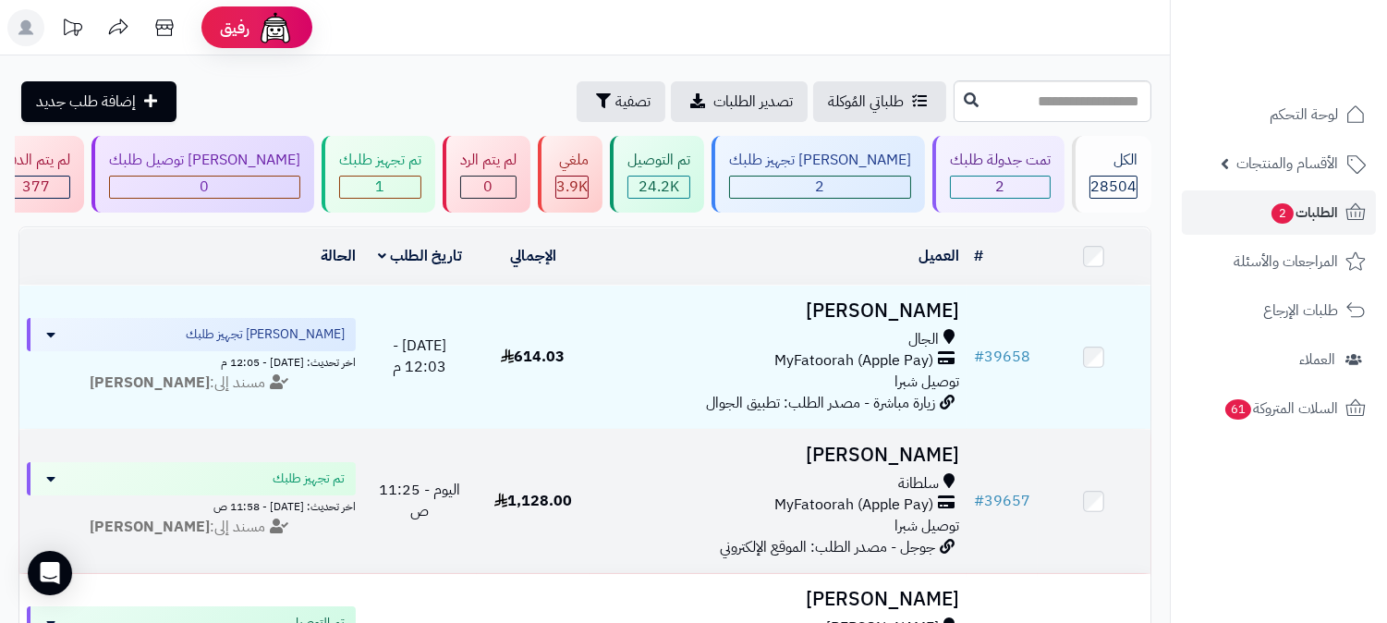
click at [887, 462] on h3 "عائض مسفر القحطاني" at bounding box center [778, 455] width 362 height 21
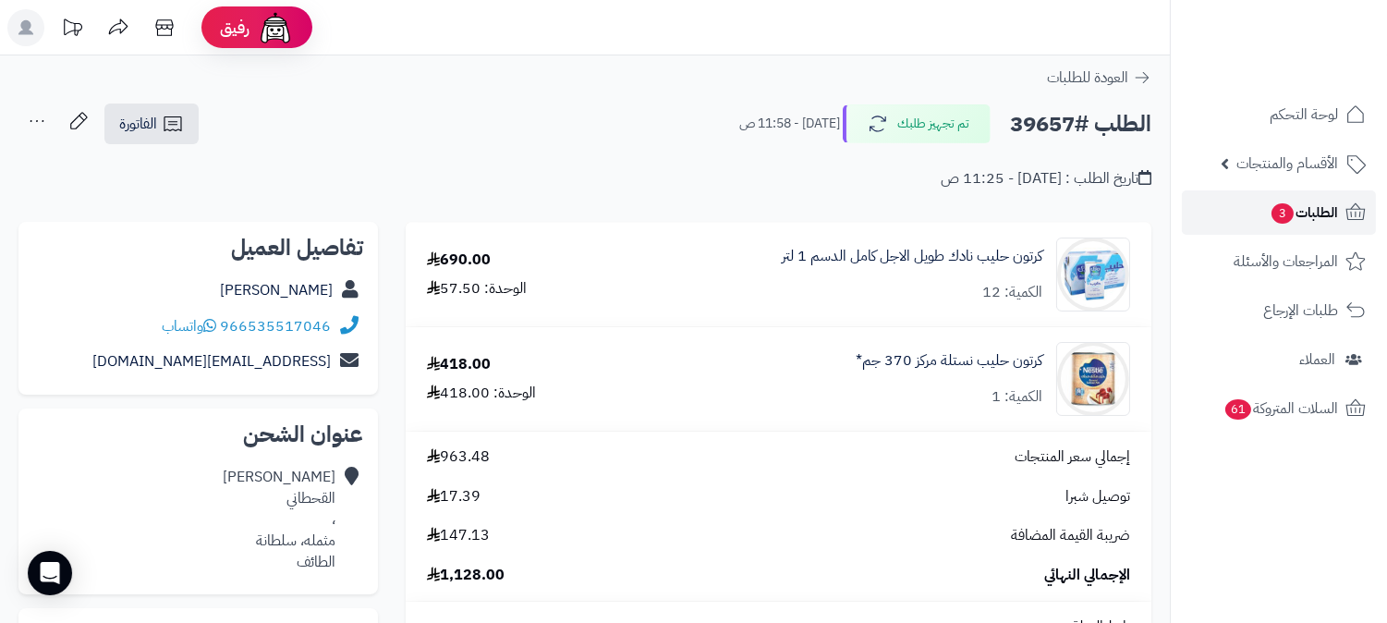
click at [1290, 208] on span "3" at bounding box center [1283, 213] width 23 height 21
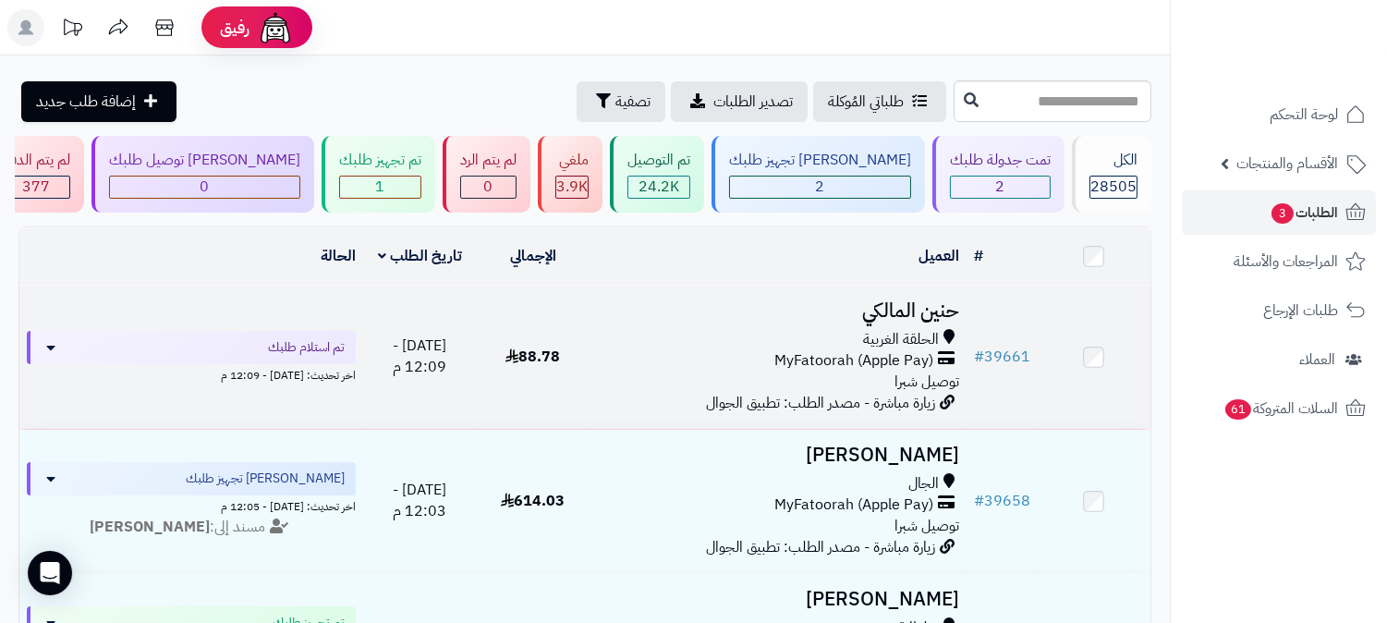
click at [933, 300] on h3 "حنين المالكي" at bounding box center [778, 310] width 362 height 21
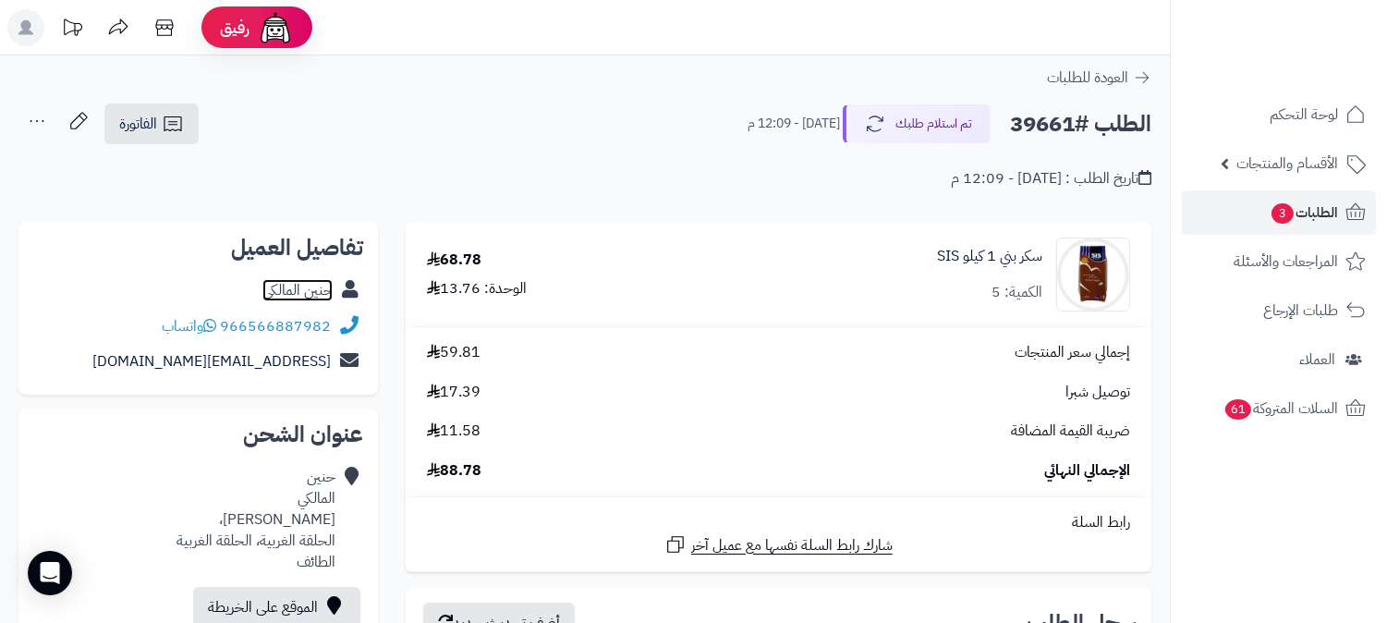
click at [298, 287] on link "حنين المالكي" at bounding box center [297, 290] width 70 height 22
click at [1050, 116] on h2 "الطلب #39661" at bounding box center [1080, 124] width 141 height 38
copy h2 "39661"
click at [1303, 213] on span "الطلبات 3" at bounding box center [1304, 213] width 68 height 26
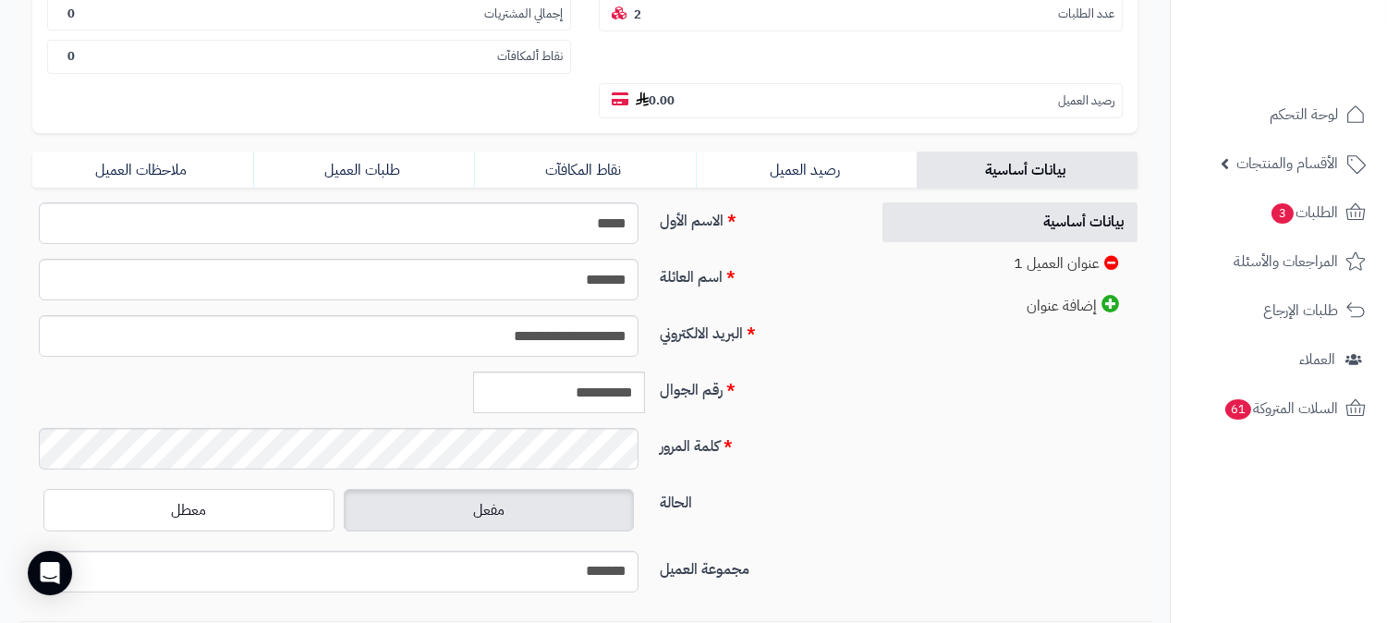
scroll to position [410, 0]
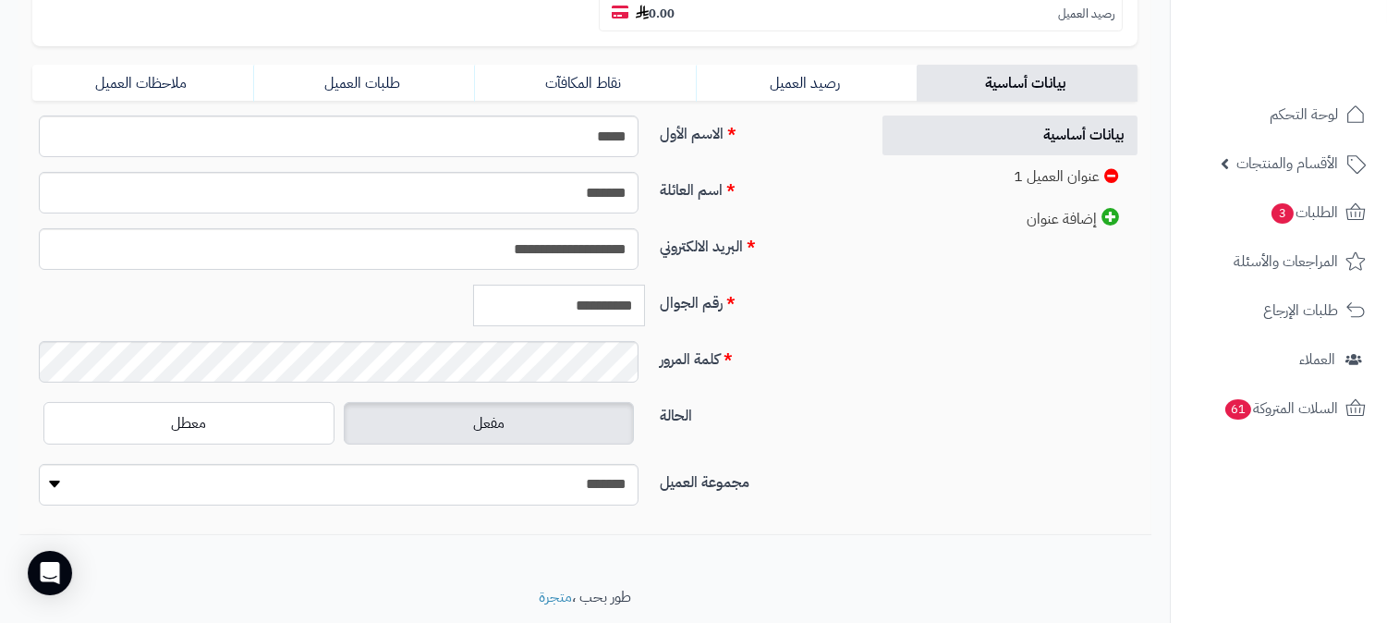
drag, startPoint x: 551, startPoint y: 261, endPoint x: 671, endPoint y: 279, distance: 121.6
click at [671, 285] on div "**********" at bounding box center [443, 313] width 837 height 56
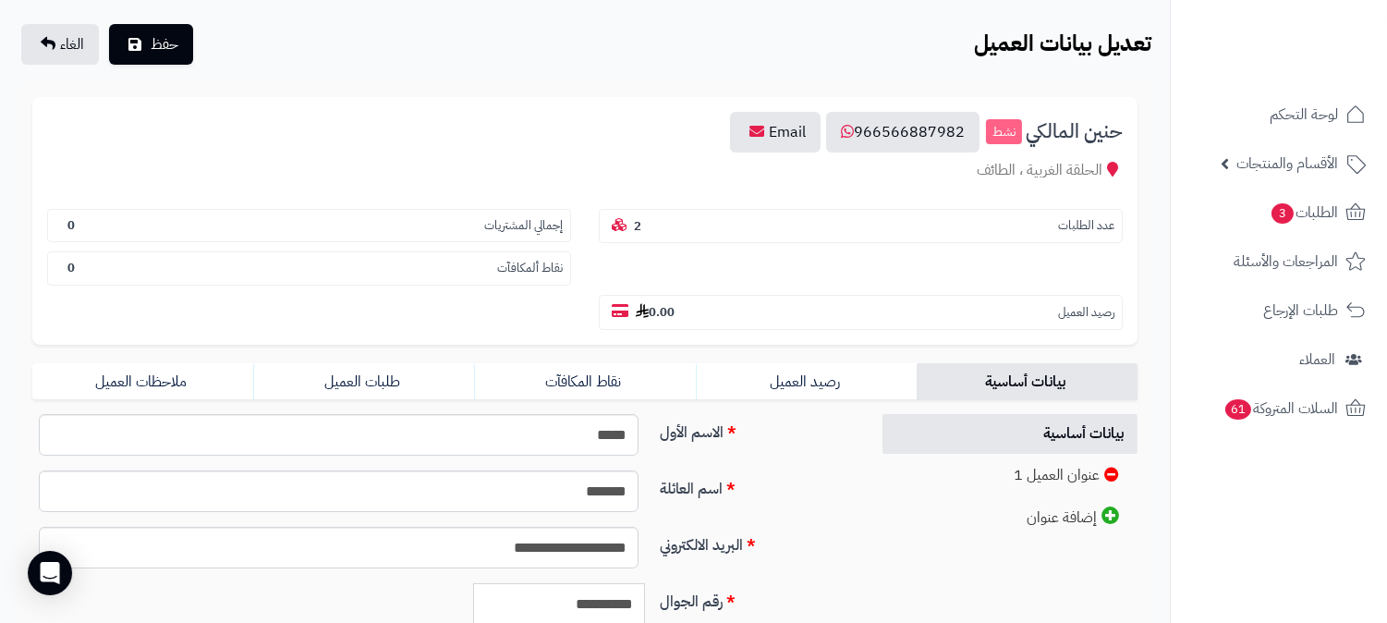
scroll to position [103, 0]
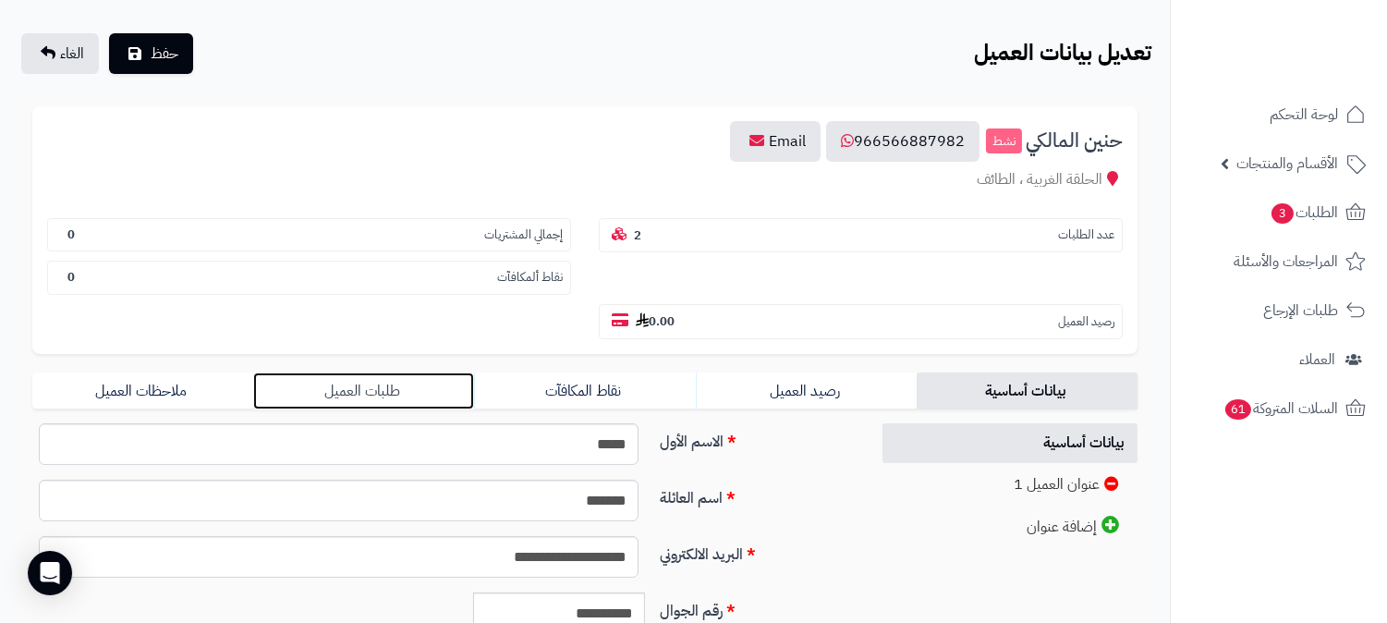
click at [372, 372] on link "طلبات العميل" at bounding box center [363, 390] width 221 height 37
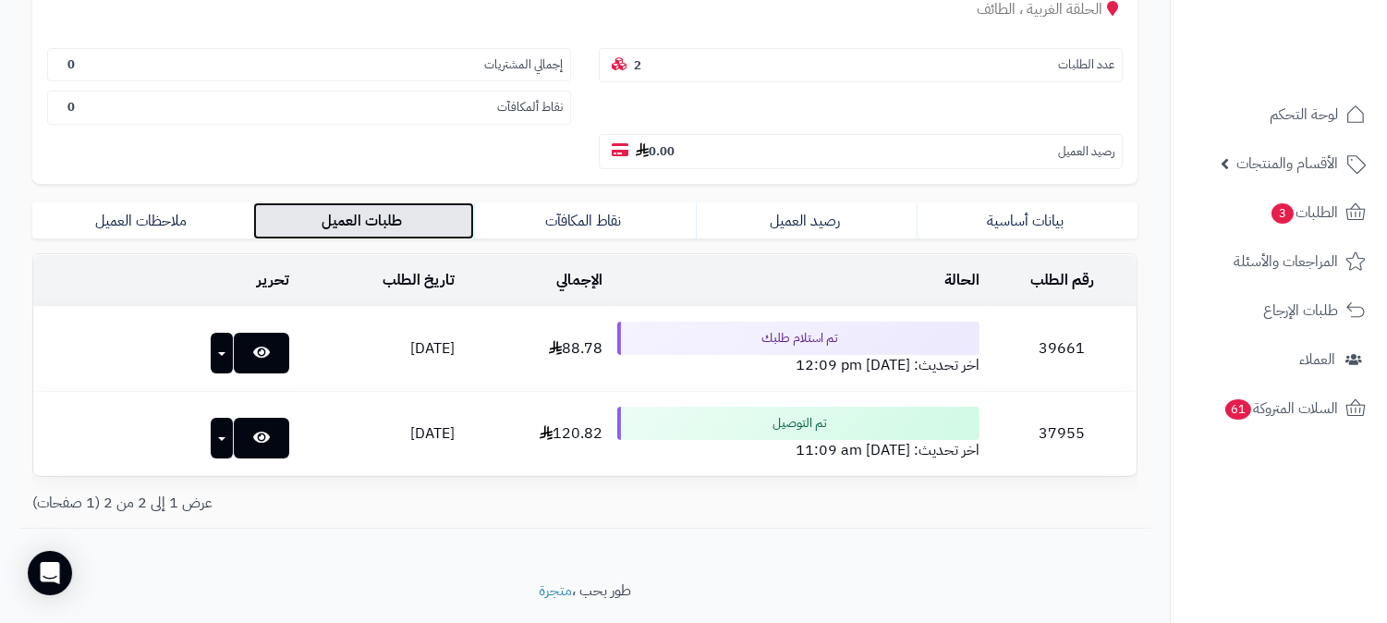
scroll to position [280, 0]
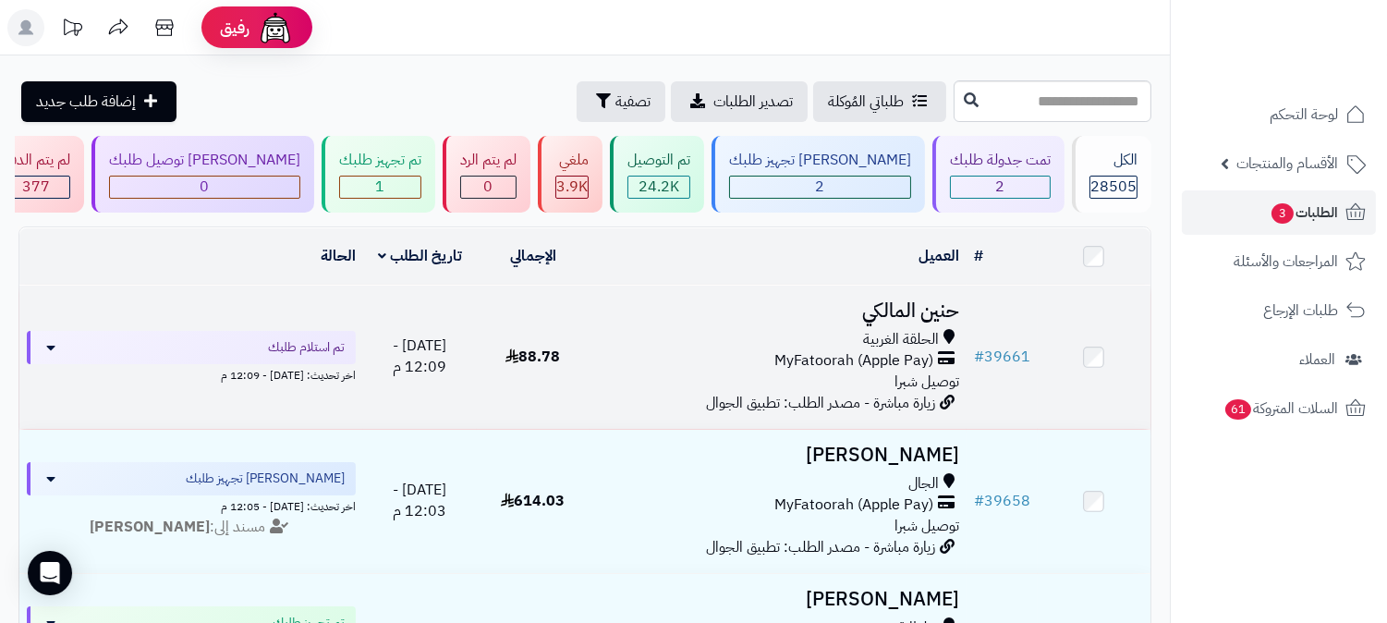
click at [888, 300] on h3 "حنين المالكي" at bounding box center [778, 310] width 362 height 21
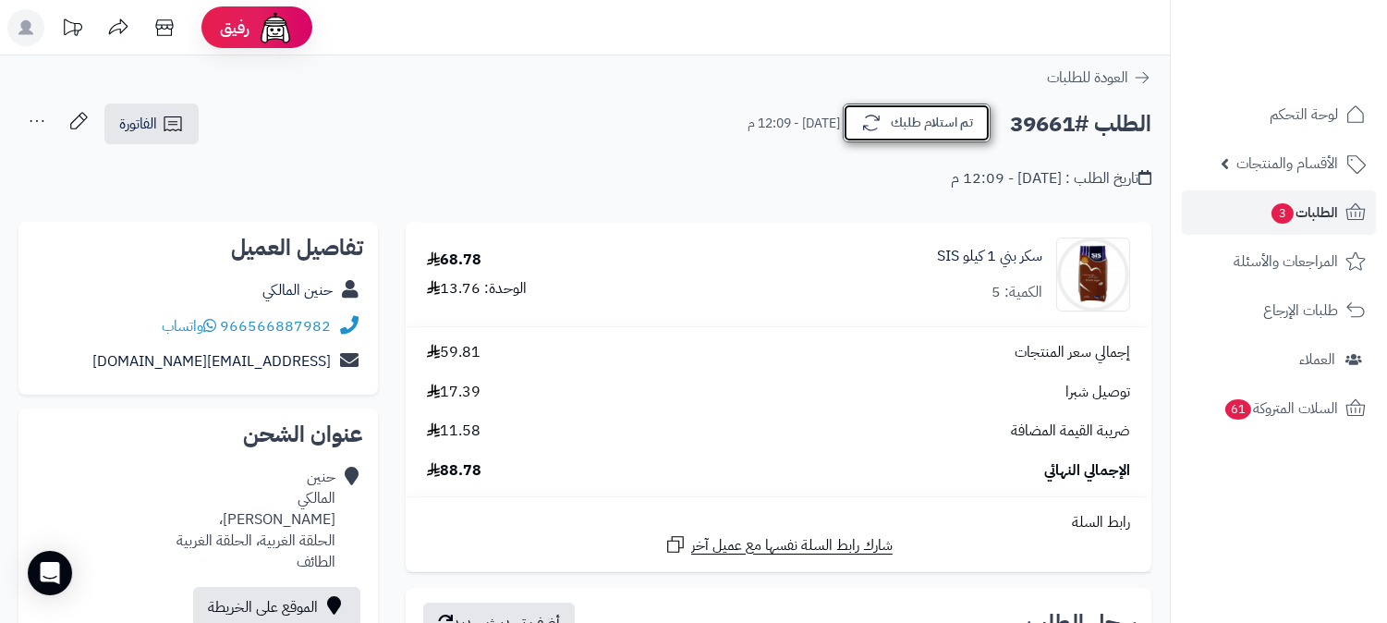
click at [940, 116] on button "تم استلام طلبك" at bounding box center [917, 123] width 148 height 39
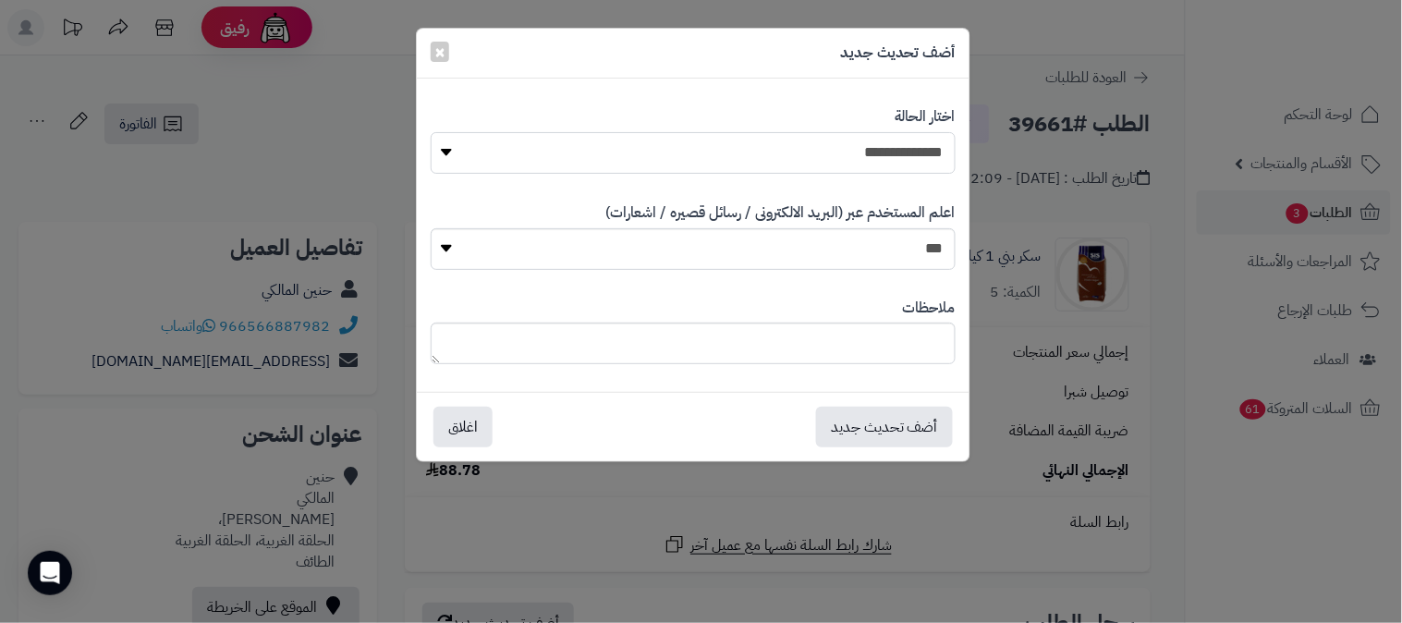
click at [907, 159] on select "**********" at bounding box center [693, 153] width 525 height 42
select select "*"
click at [431, 132] on select "**********" at bounding box center [693, 153] width 525 height 42
click at [915, 428] on button "أضف تحديث جديد" at bounding box center [884, 426] width 137 height 41
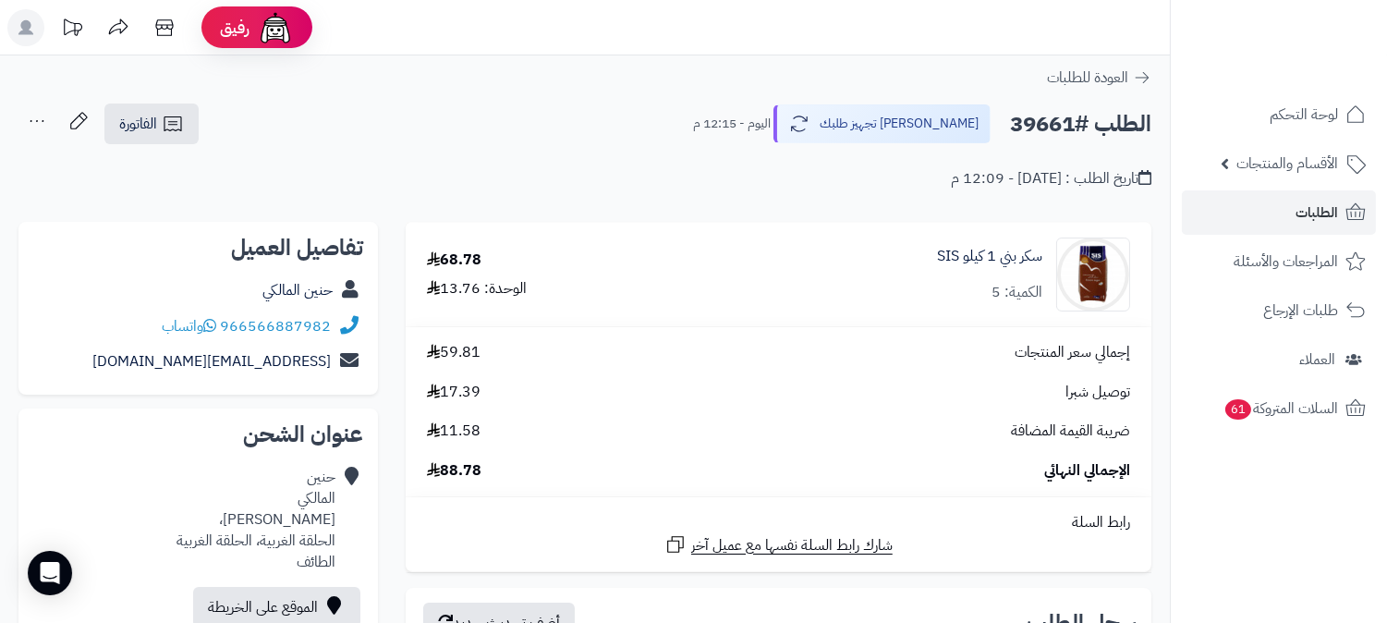
click at [35, 120] on icon at bounding box center [36, 121] width 37 height 37
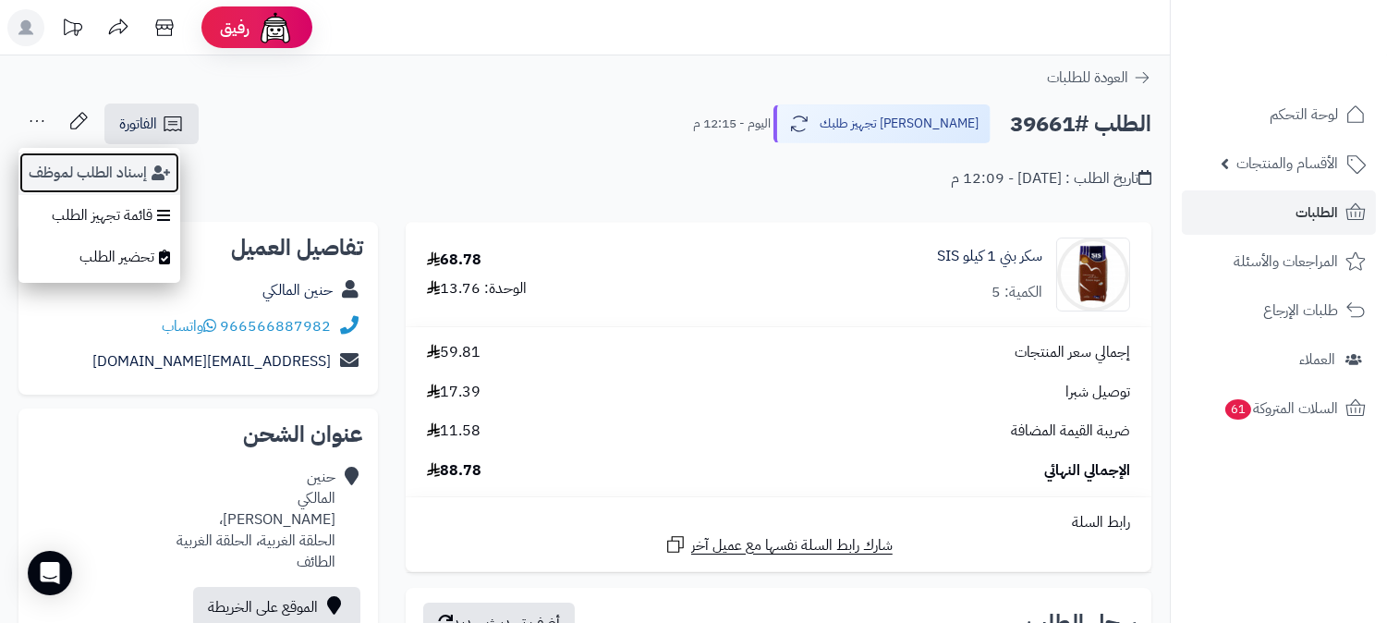
click at [54, 170] on button "إسناد الطلب لموظف" at bounding box center [99, 173] width 162 height 43
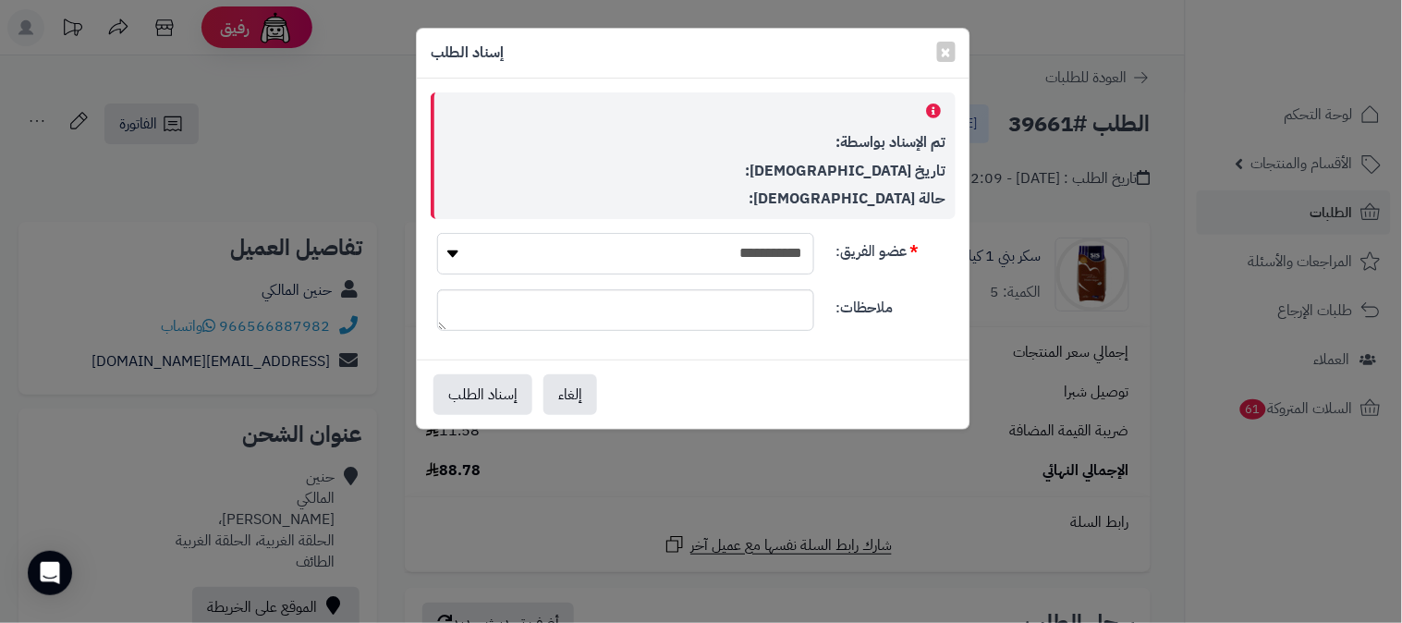
click at [665, 246] on select "**********" at bounding box center [625, 254] width 377 height 42
select select "**"
click at [437, 233] on select "**********" at bounding box center [625, 254] width 377 height 42
click at [459, 396] on button "إسناد الطلب" at bounding box center [482, 393] width 99 height 41
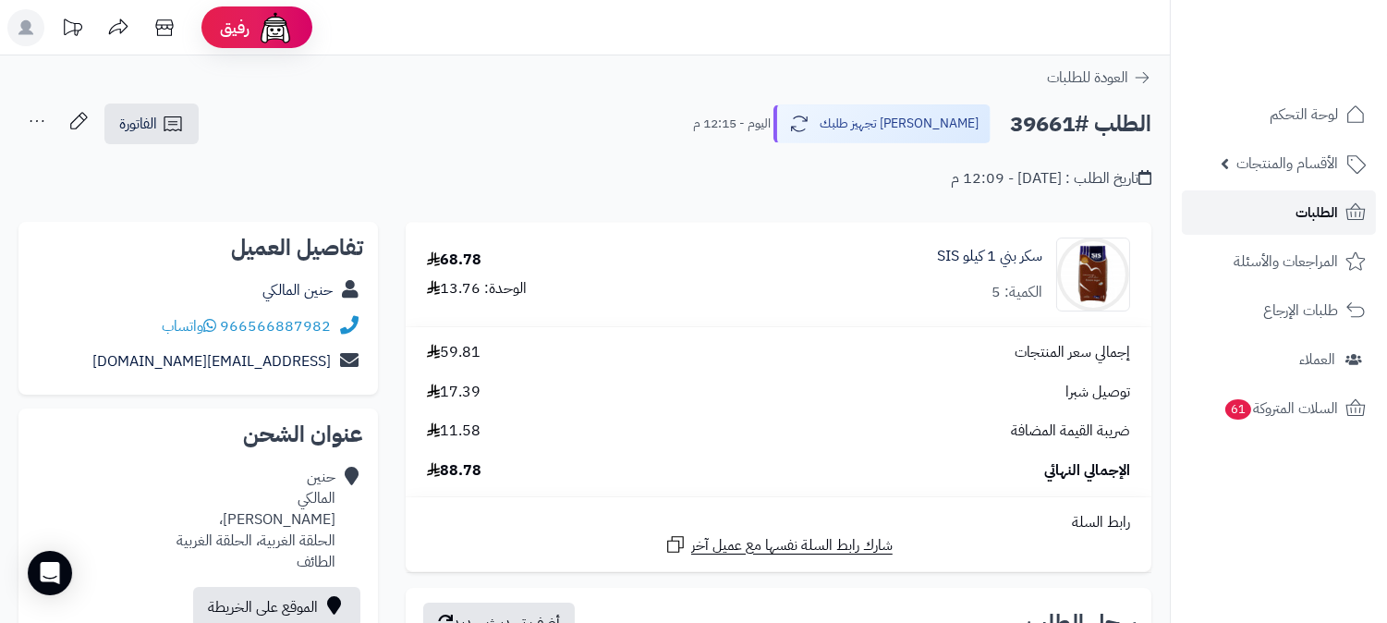
click at [1323, 216] on span "الطلبات" at bounding box center [1317, 213] width 43 height 26
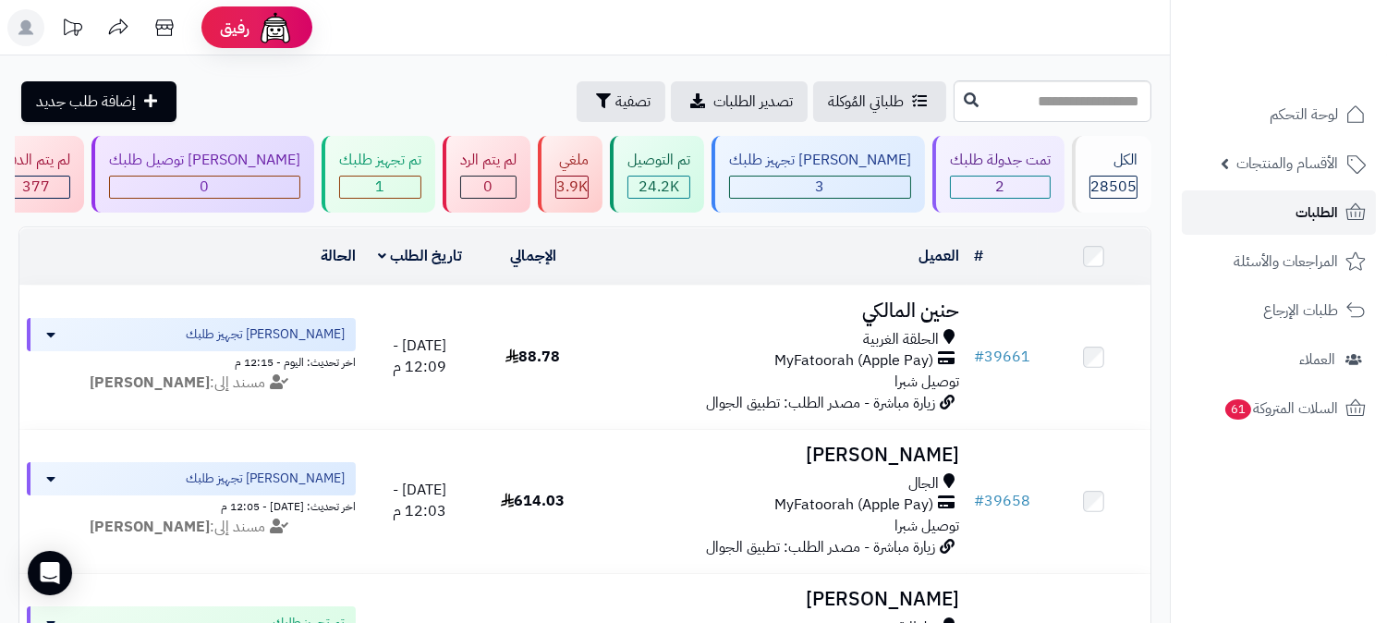
click at [1260, 219] on link "الطلبات" at bounding box center [1279, 212] width 194 height 44
click at [880, 177] on div "3" at bounding box center [820, 187] width 180 height 21
click at [1286, 222] on link "الطلبات" at bounding box center [1279, 212] width 194 height 44
click at [1301, 215] on span "الطلبات" at bounding box center [1317, 213] width 43 height 26
click at [1326, 209] on span "الطلبات" at bounding box center [1317, 213] width 43 height 26
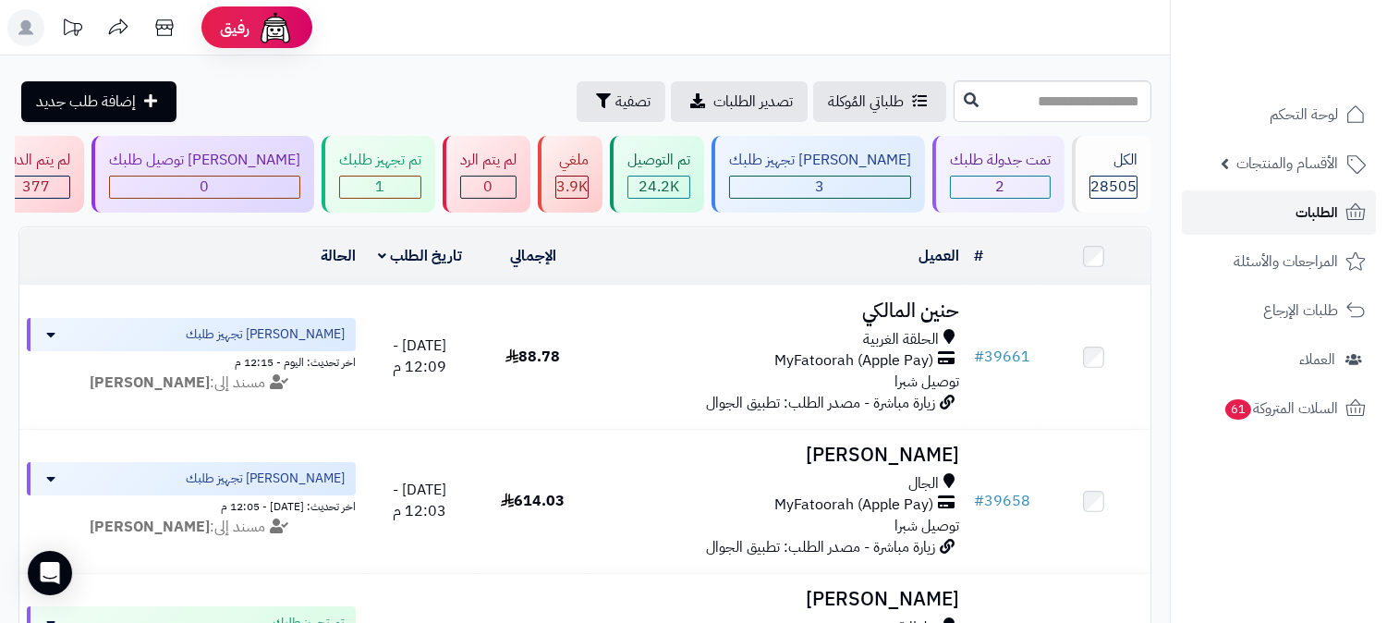
click at [1231, 215] on link "الطلبات" at bounding box center [1279, 212] width 194 height 44
click at [1316, 207] on span "الطلبات" at bounding box center [1317, 213] width 43 height 26
click at [1278, 205] on link "الطلبات" at bounding box center [1279, 212] width 194 height 44
click at [1316, 121] on span "لوحة التحكم" at bounding box center [1304, 115] width 67 height 26
